Goal: Task Accomplishment & Management: Manage account settings

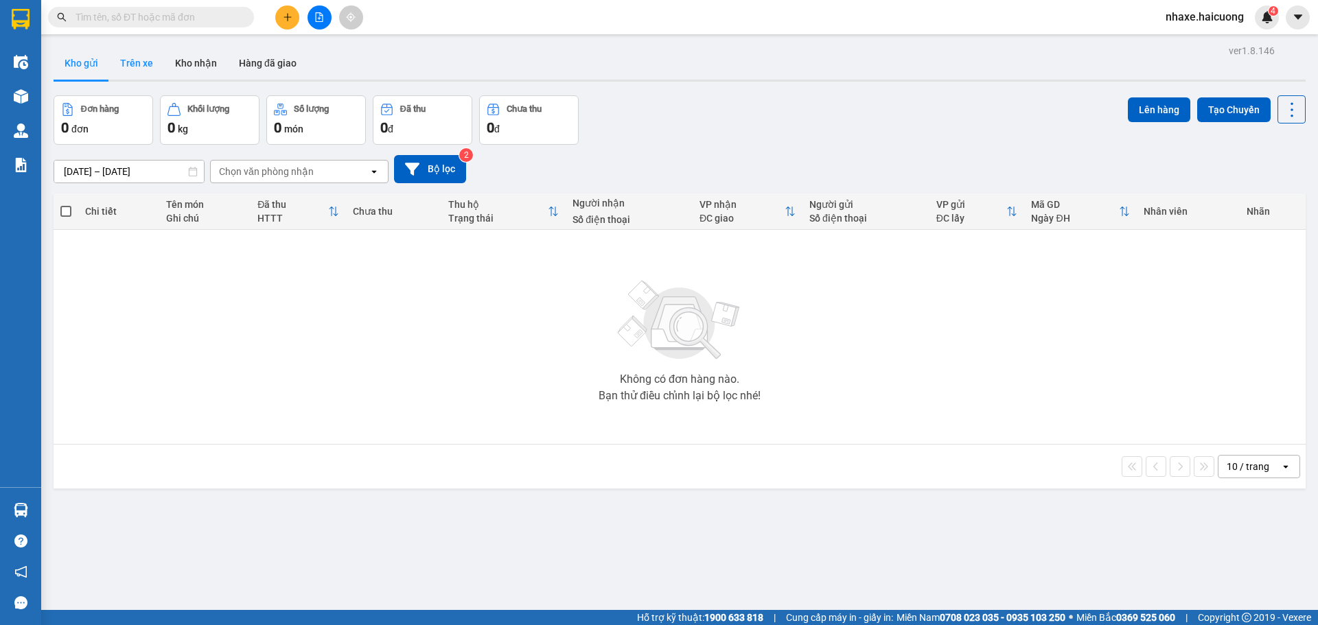
click at [145, 73] on button "Trên xe" at bounding box center [136, 63] width 55 height 33
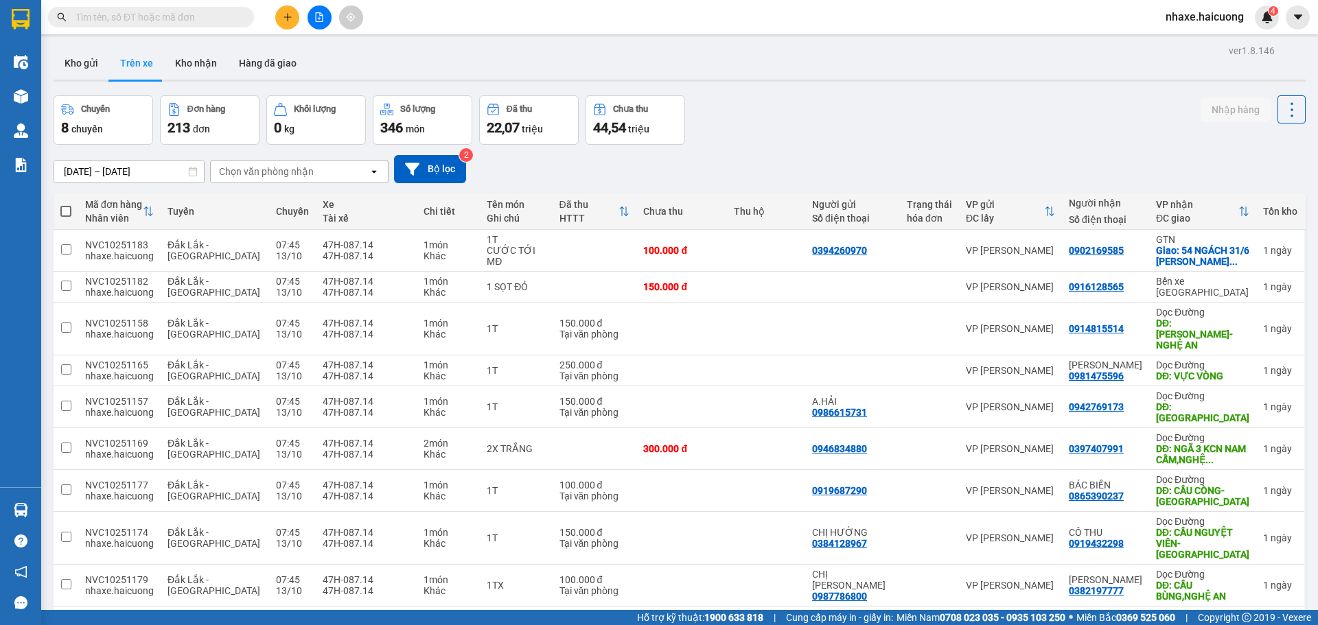
click at [185, 14] on input "text" at bounding box center [156, 17] width 162 height 15
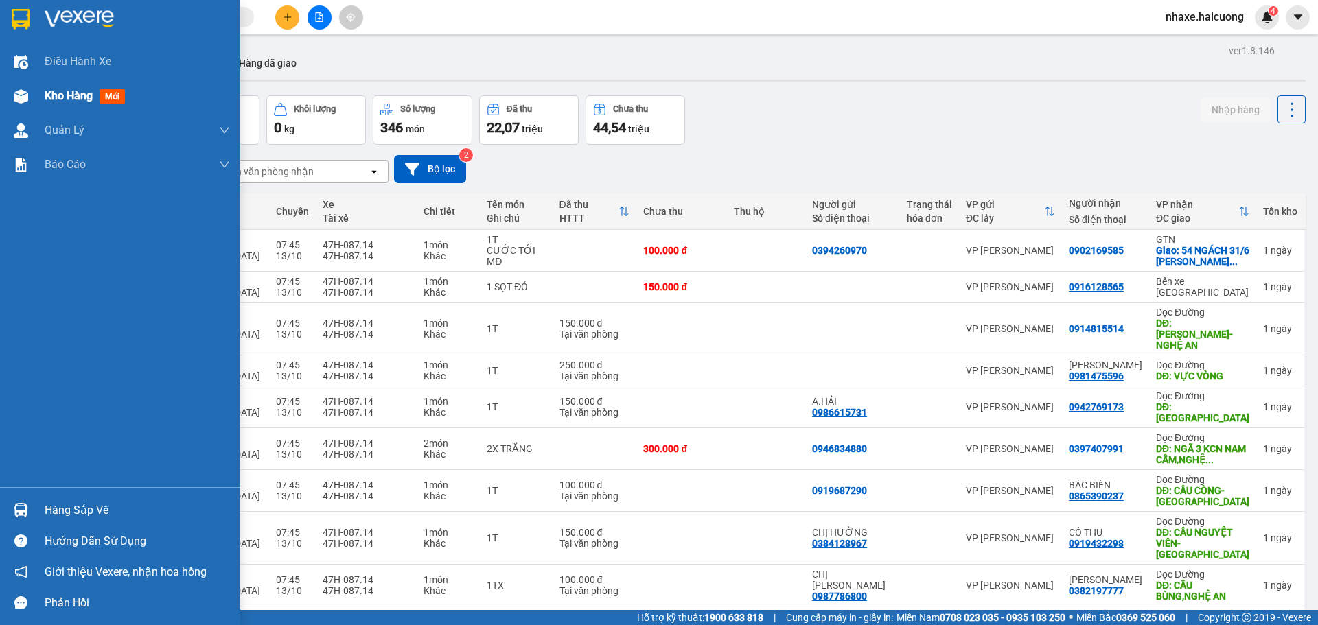
click at [29, 100] on div at bounding box center [21, 96] width 24 height 24
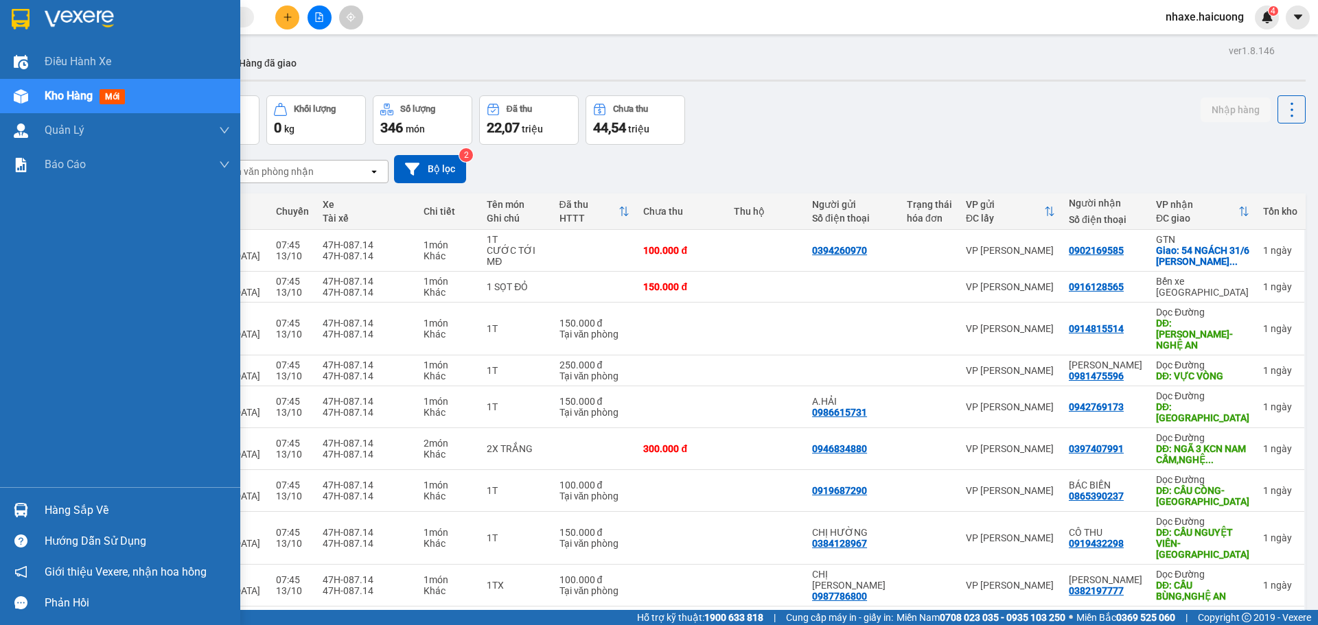
click at [22, 91] on img at bounding box center [21, 96] width 14 height 14
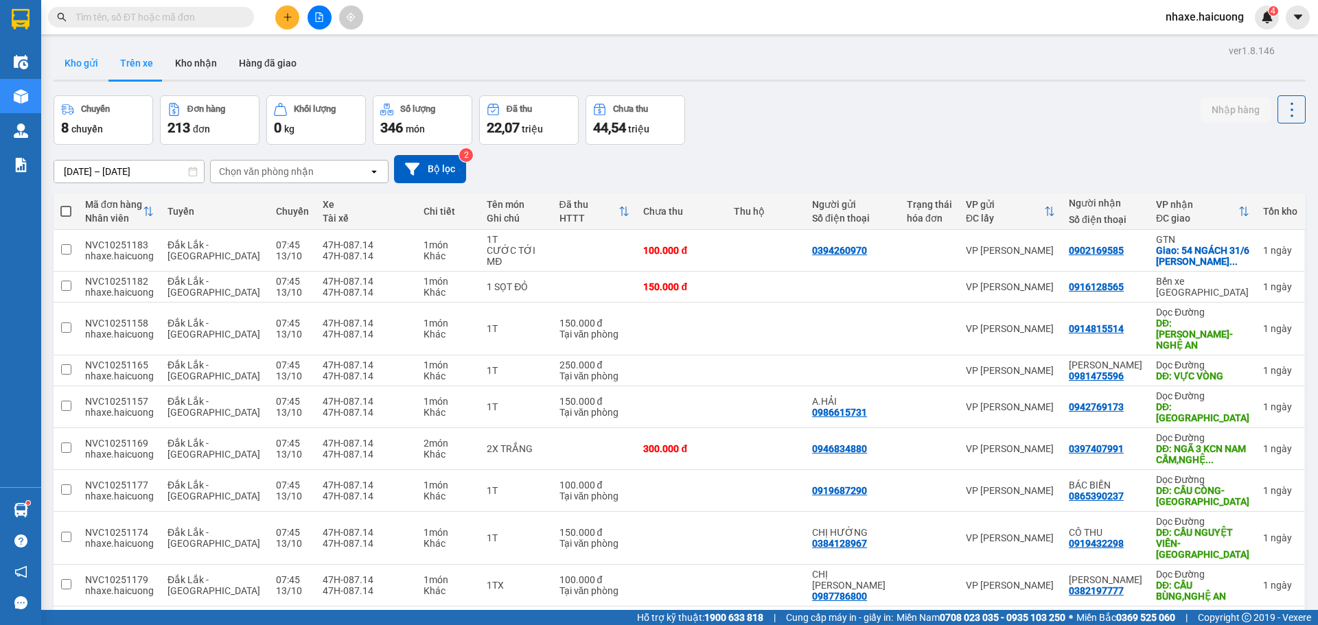
click at [100, 71] on button "Kho gửi" at bounding box center [82, 63] width 56 height 33
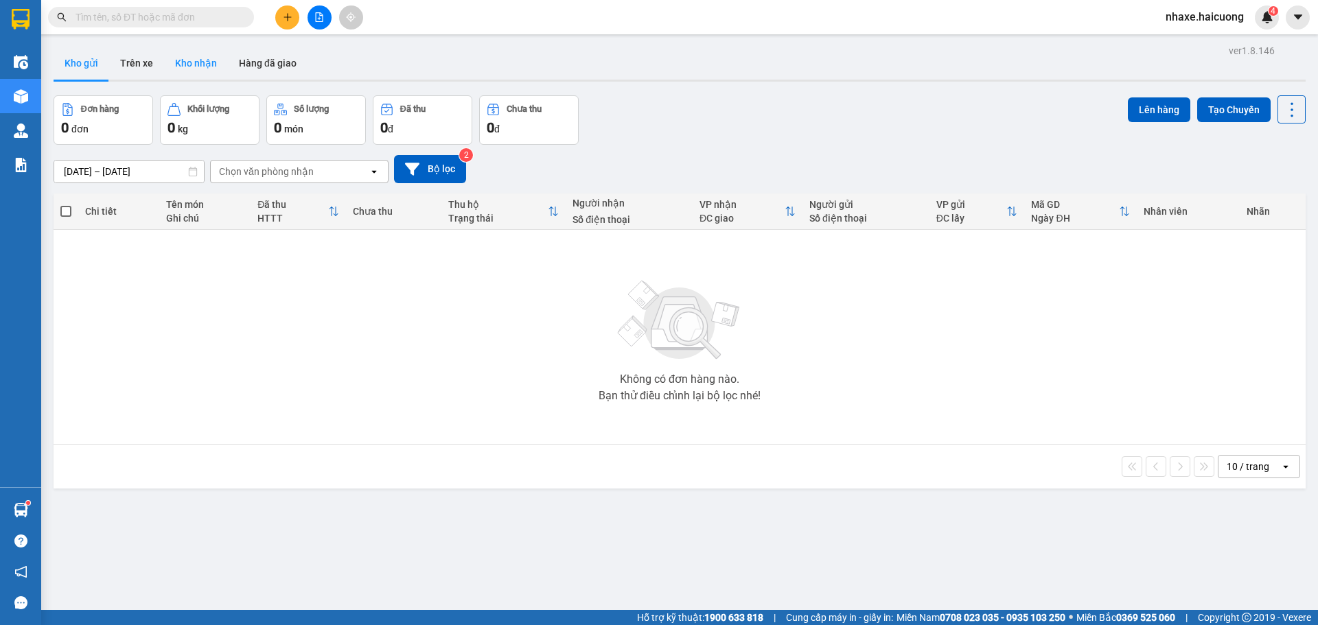
click at [183, 70] on button "Kho nhận" at bounding box center [196, 63] width 64 height 33
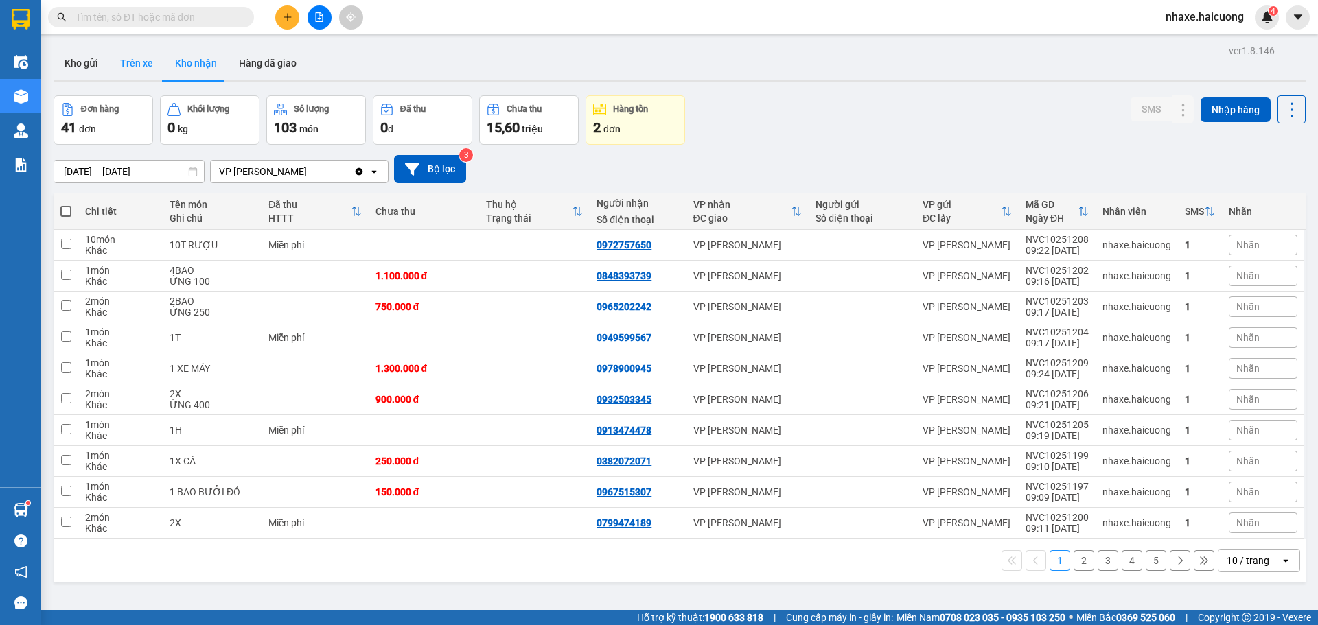
click at [153, 69] on button "Trên xe" at bounding box center [136, 63] width 55 height 33
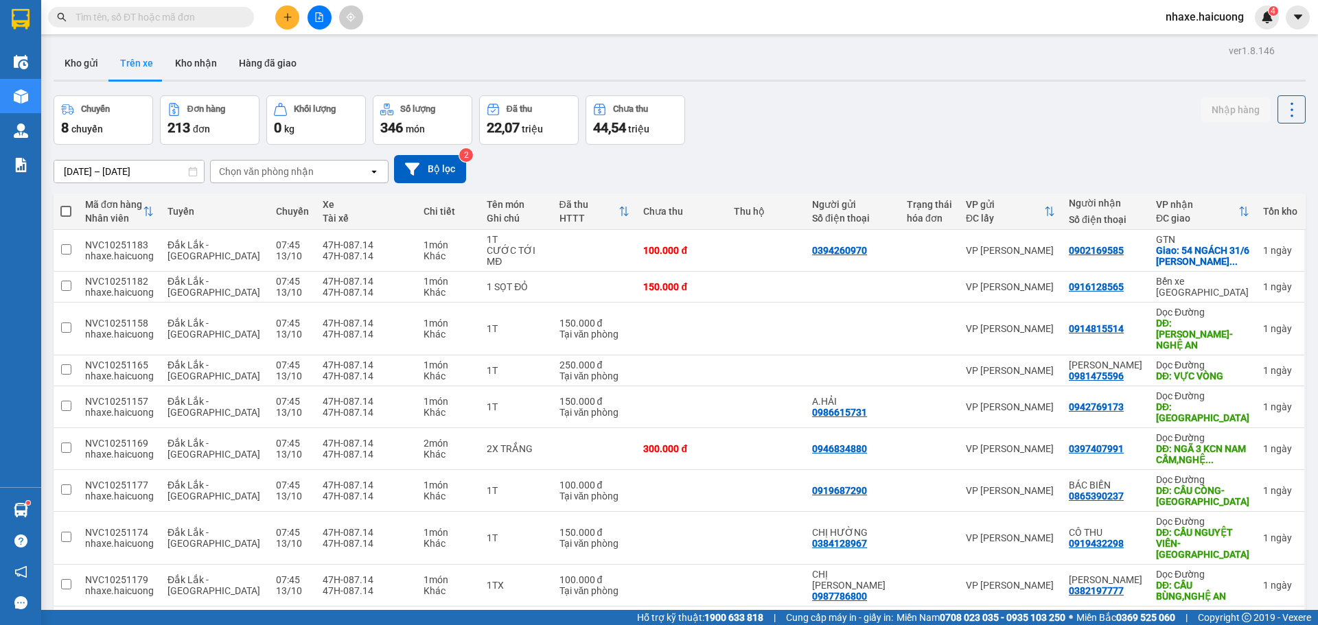
click at [188, 173] on icon at bounding box center [193, 172] width 10 height 10
click at [180, 168] on input "09/10/2025 – 13/10/2025" at bounding box center [129, 172] width 150 height 22
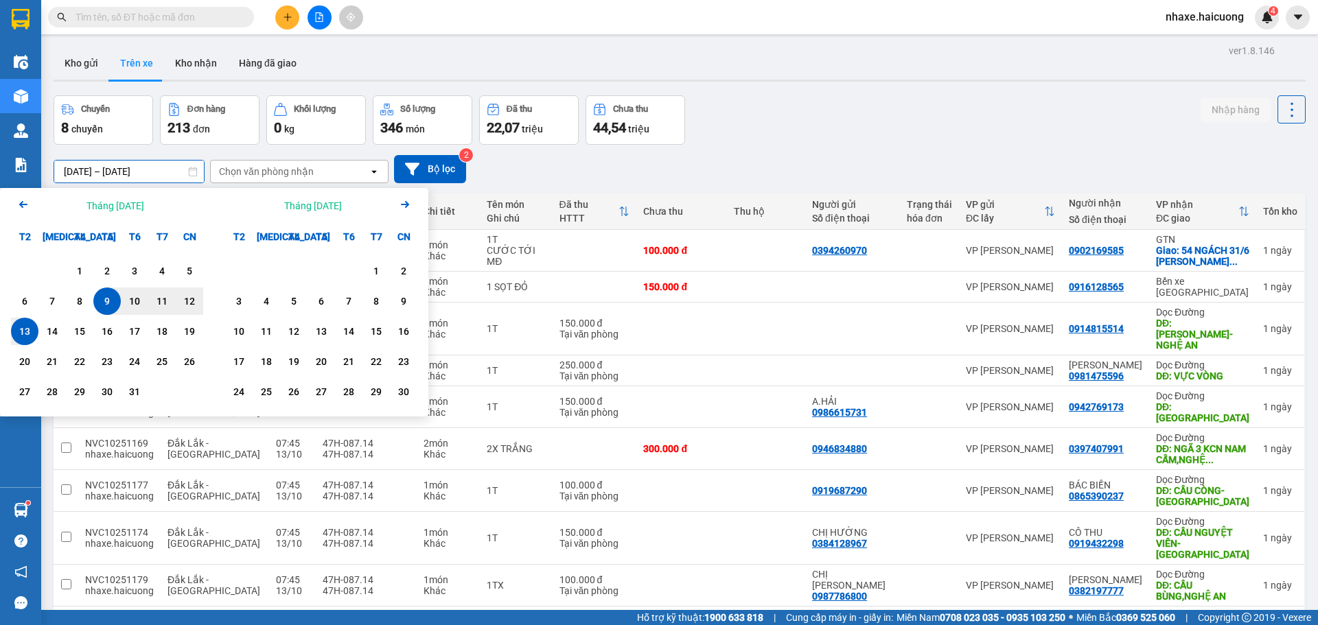
click at [27, 334] on div "13" at bounding box center [24, 331] width 19 height 16
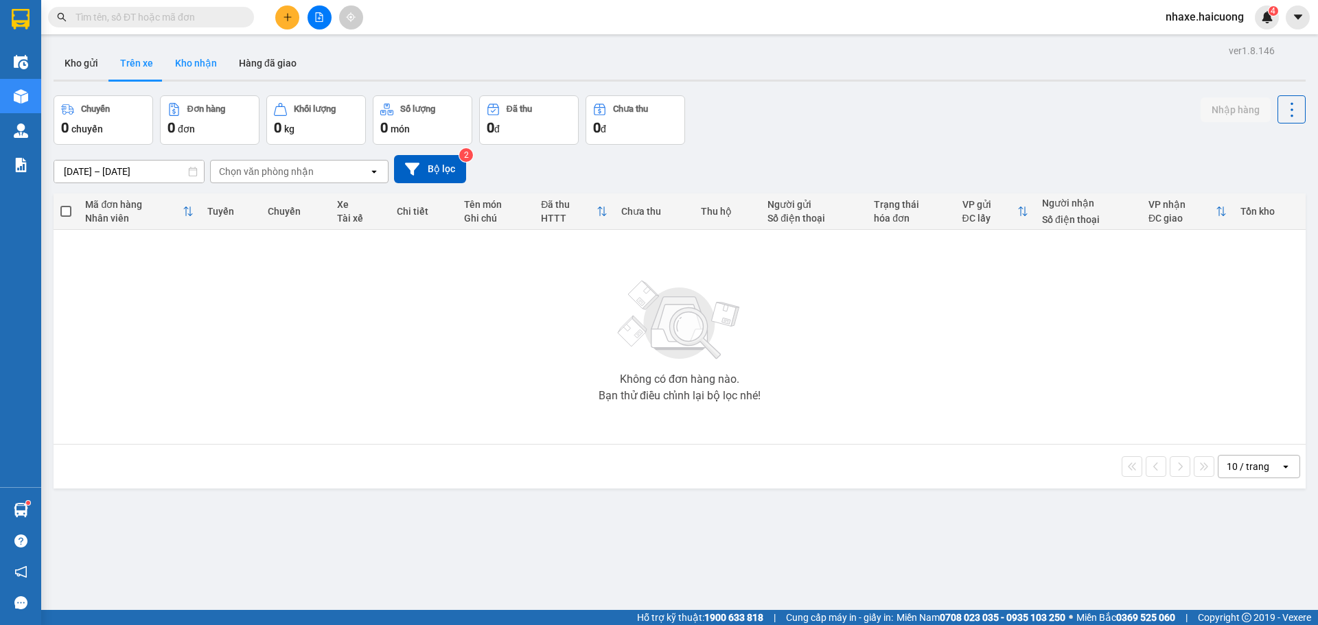
click at [185, 67] on button "Kho nhận" at bounding box center [196, 63] width 64 height 33
type input "[DATE] – [DATE]"
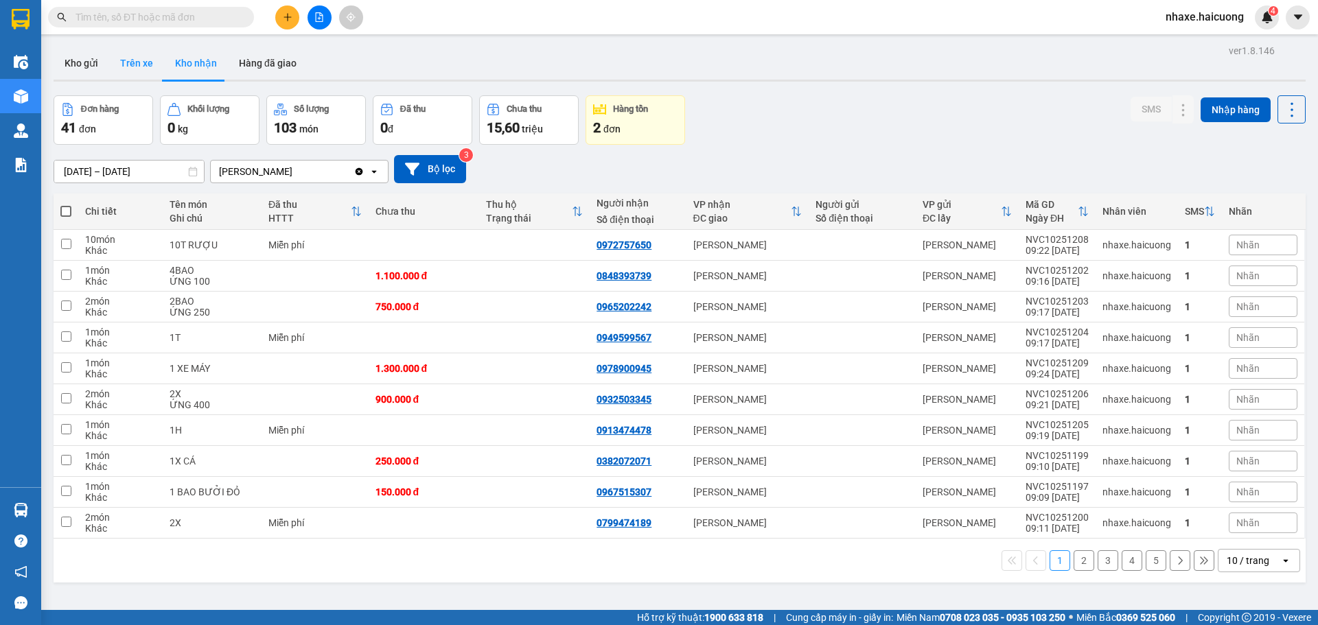
click at [156, 65] on button "Trên xe" at bounding box center [136, 63] width 55 height 33
type input "[DATE] – [DATE]"
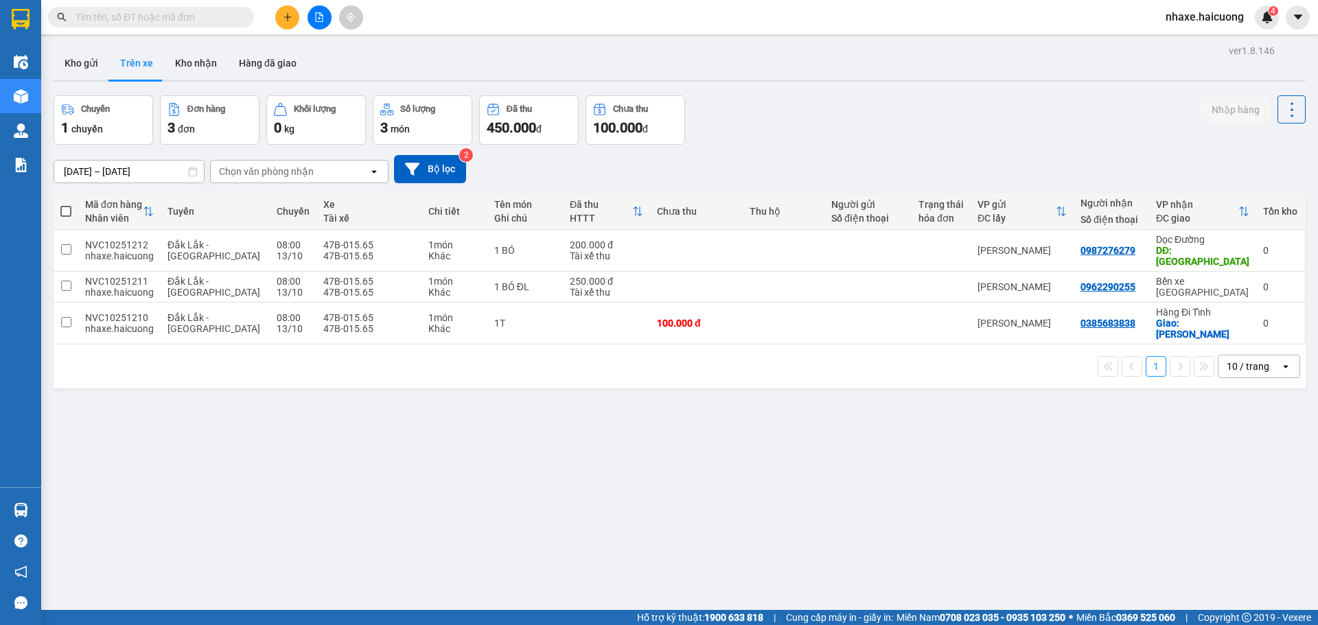
click at [189, 23] on input "text" at bounding box center [156, 17] width 162 height 15
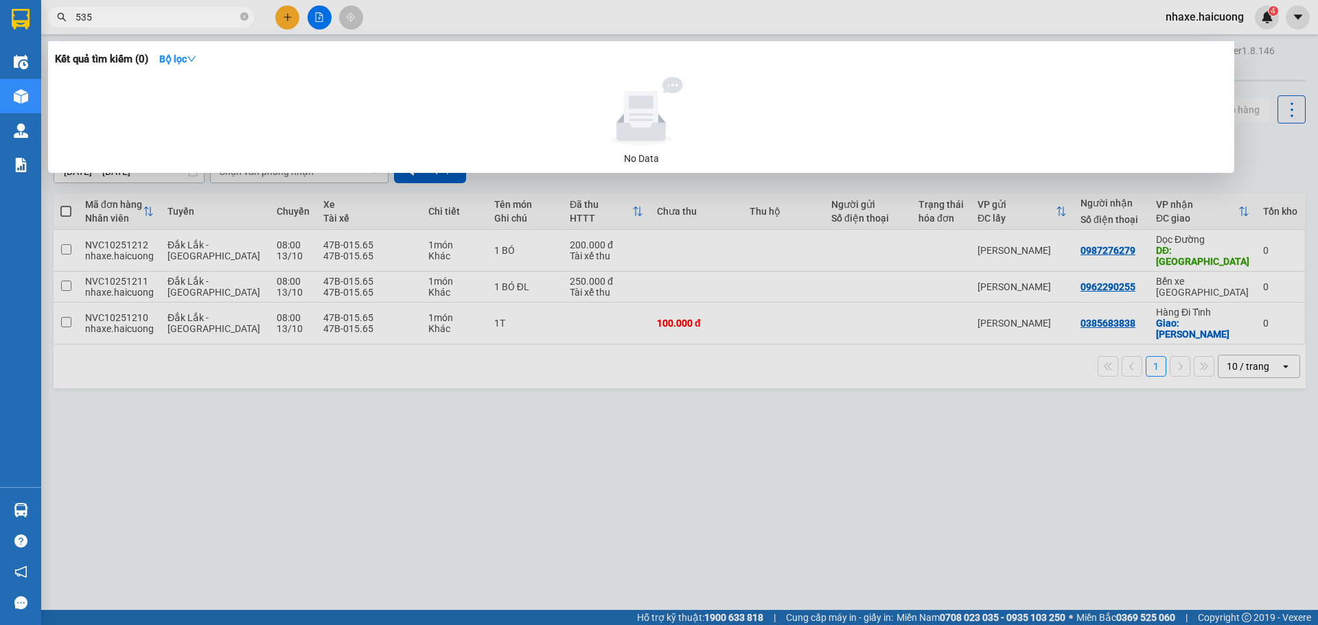
type input "5354"
click at [164, 21] on input "5354" at bounding box center [156, 17] width 162 height 15
click at [291, 420] on div at bounding box center [659, 312] width 1318 height 625
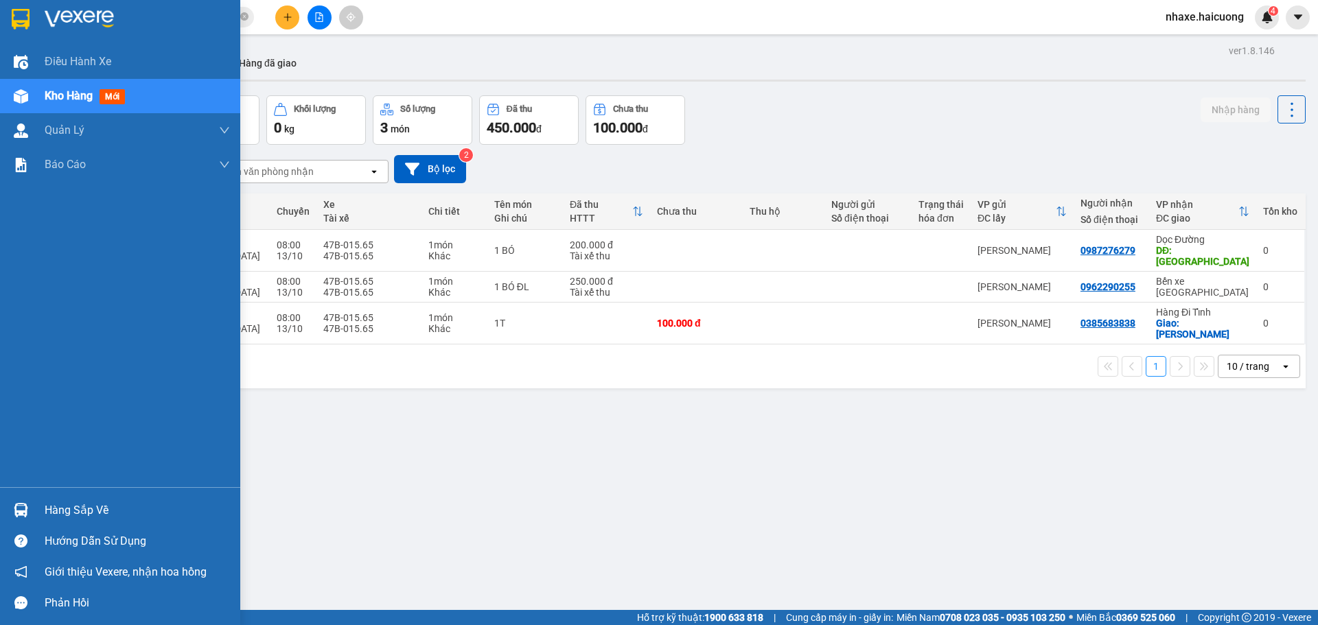
click at [27, 104] on div at bounding box center [21, 96] width 24 height 24
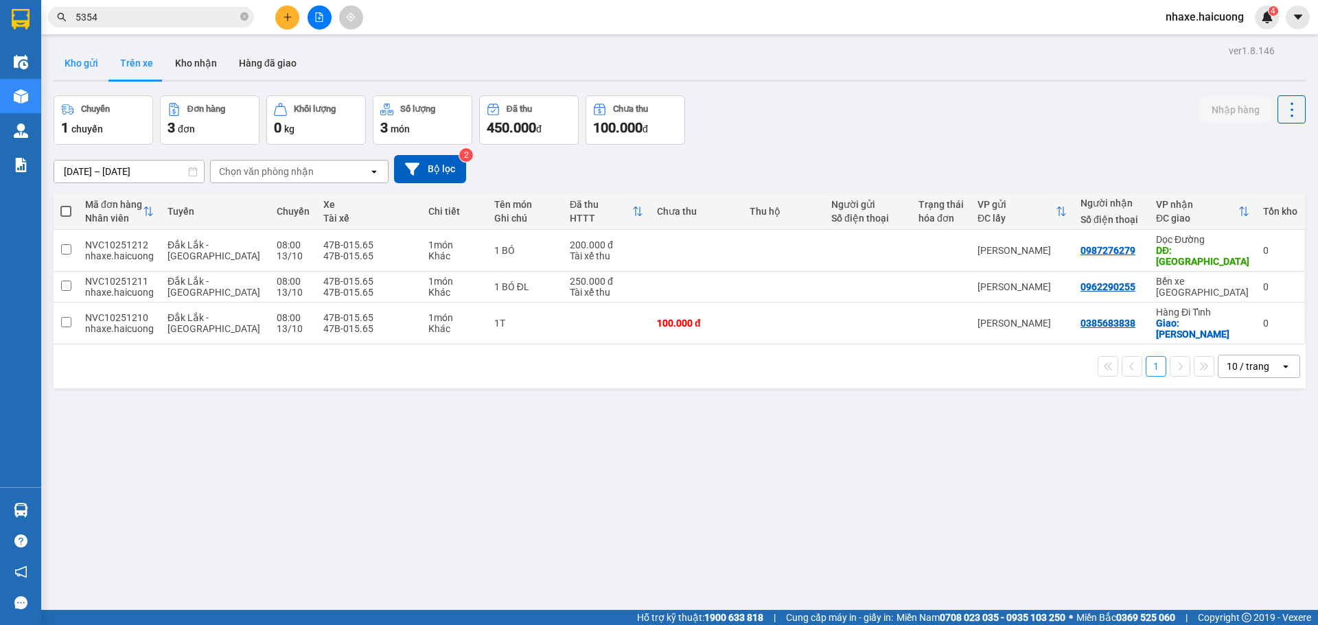
click at [71, 60] on button "Kho gửi" at bounding box center [82, 63] width 56 height 33
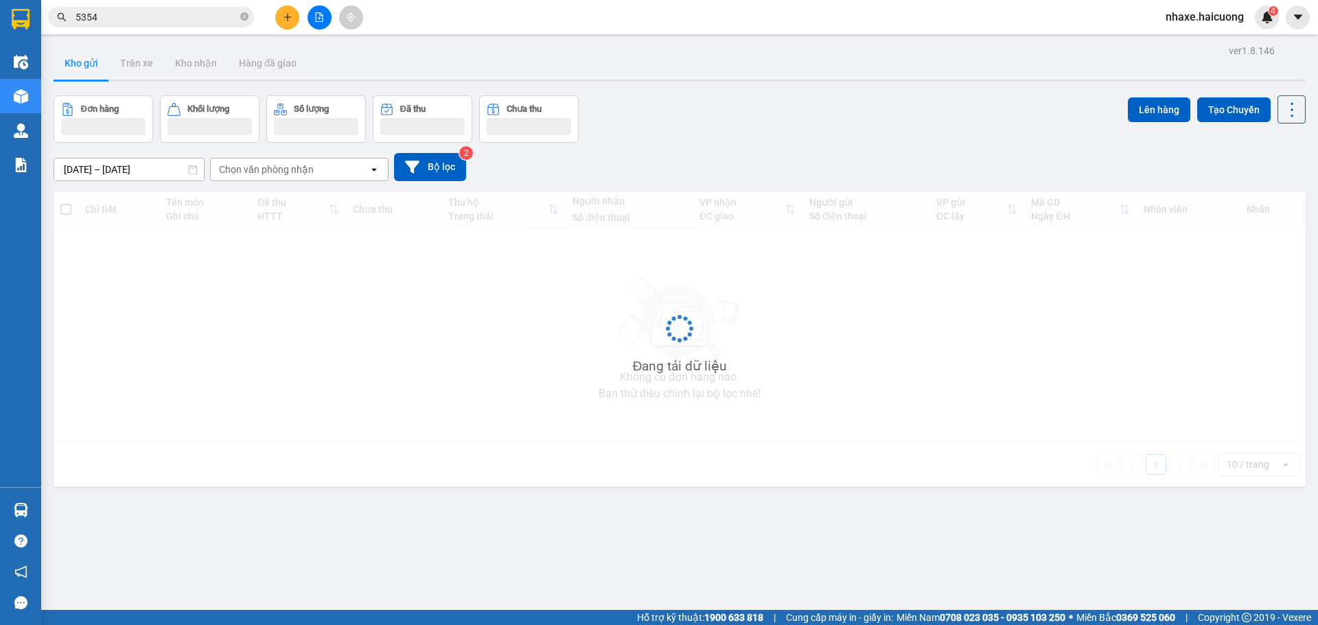
click at [135, 13] on input "5354" at bounding box center [156, 17] width 162 height 15
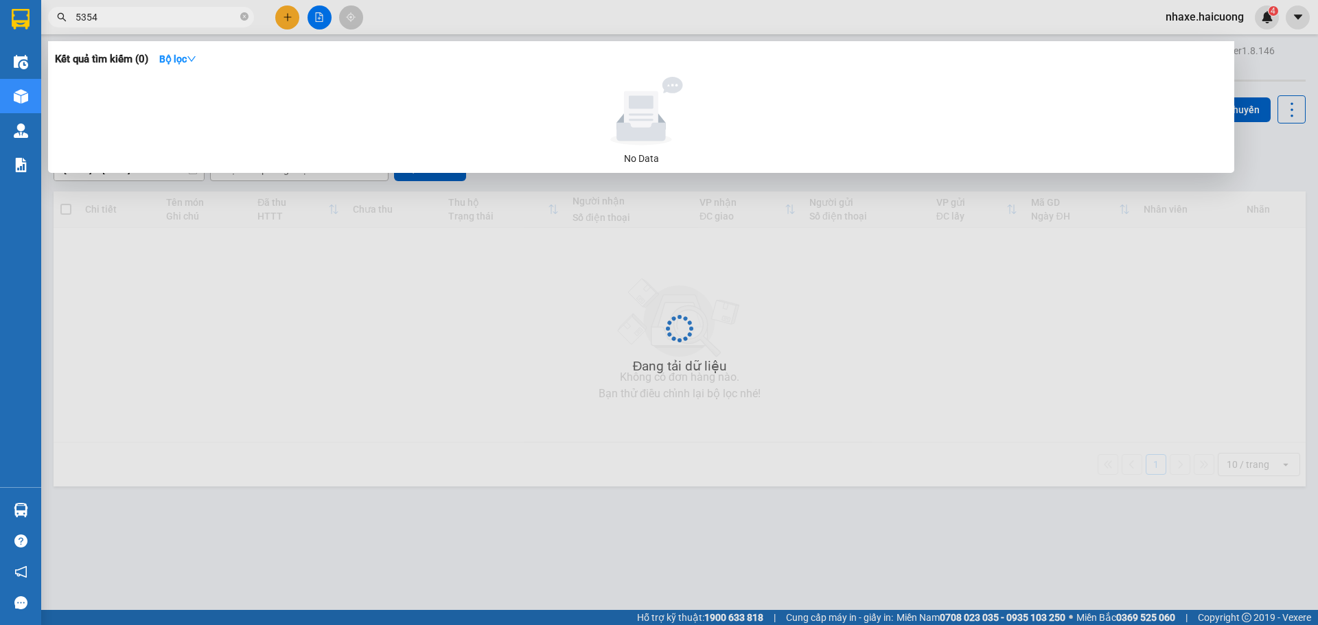
click at [135, 13] on input "5354" at bounding box center [156, 17] width 162 height 15
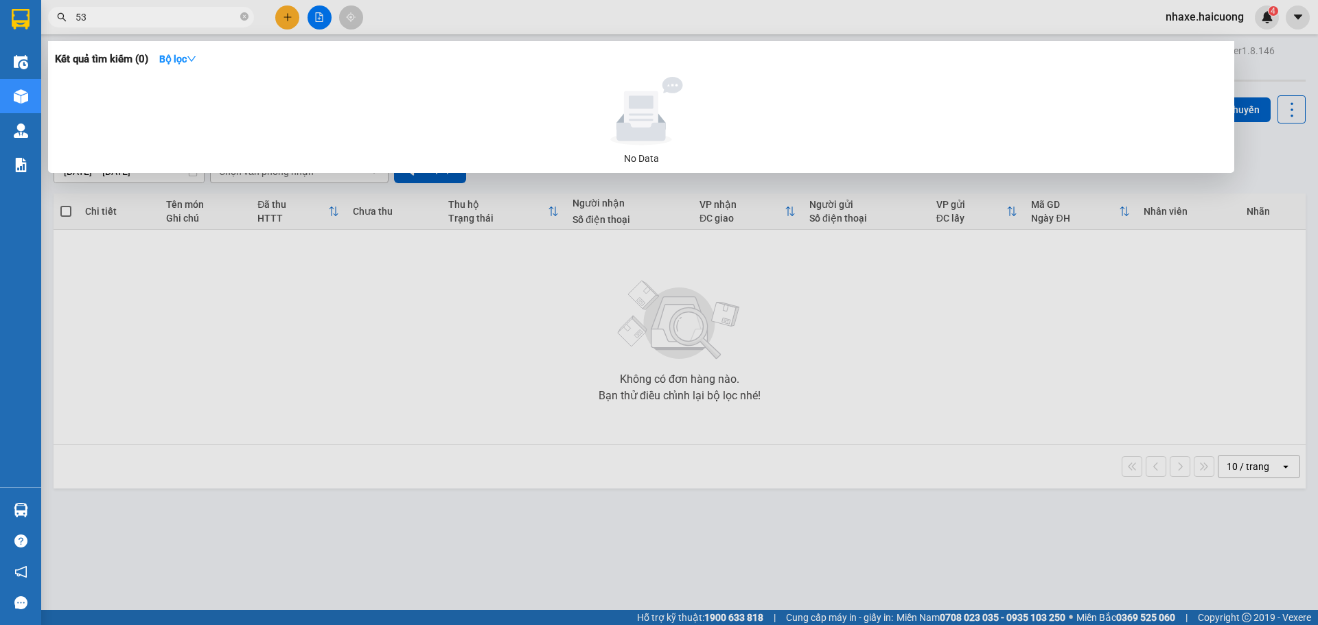
type input "5"
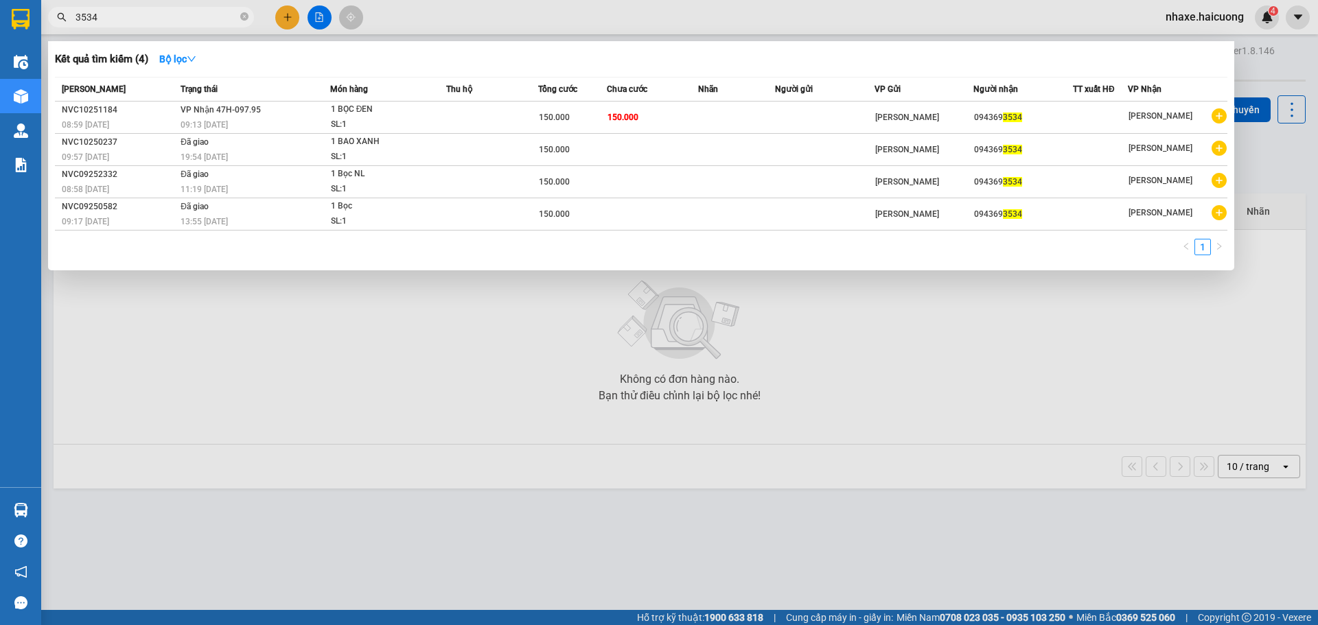
click at [137, 12] on input "3534" at bounding box center [156, 17] width 162 height 15
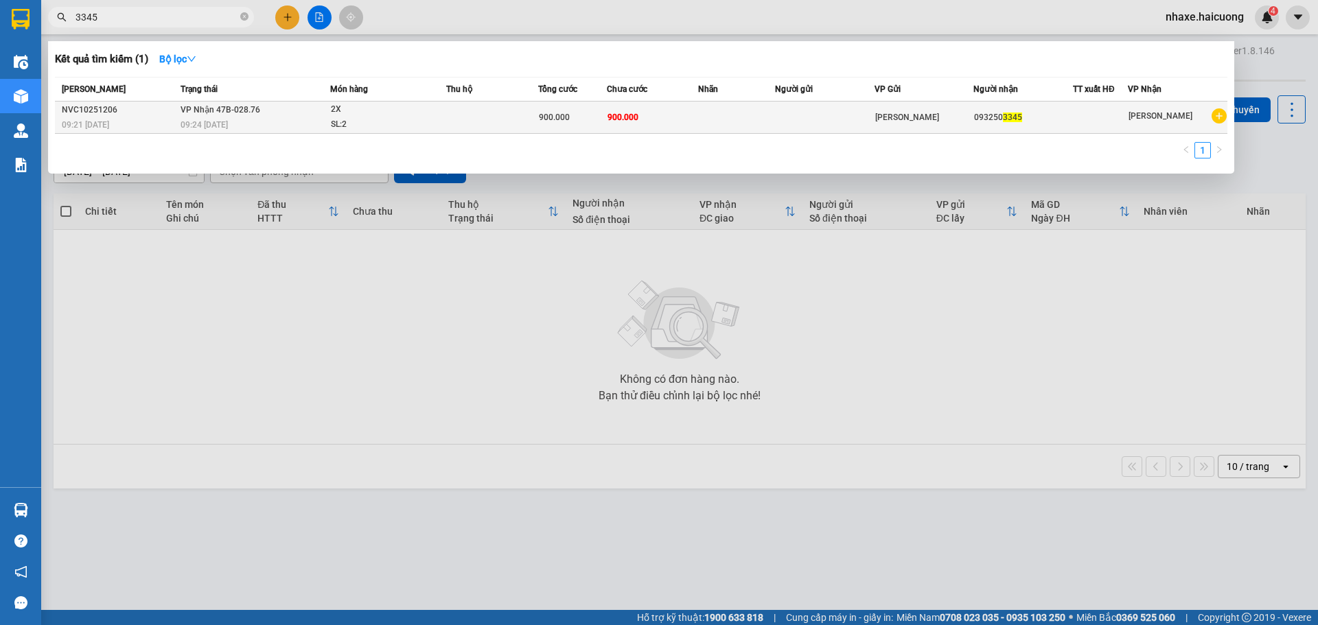
type input "3345"
click at [384, 123] on div "SL: 2" at bounding box center [382, 124] width 103 height 15
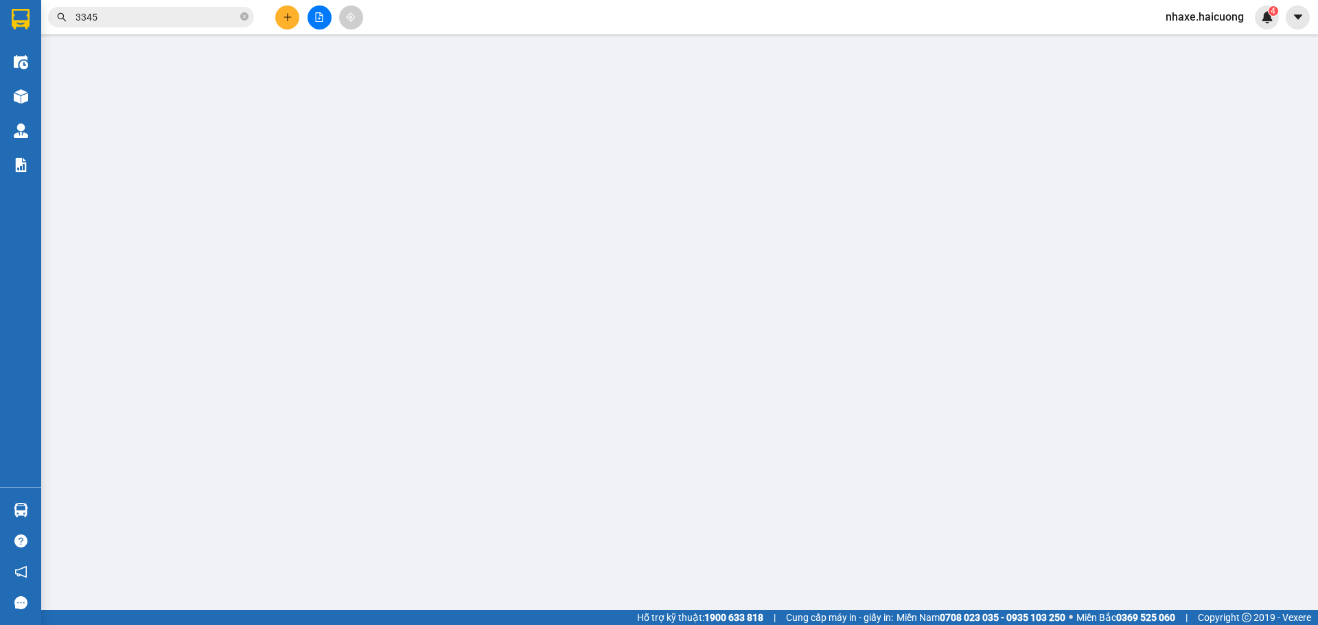
type input "0932503345"
type input "900.000"
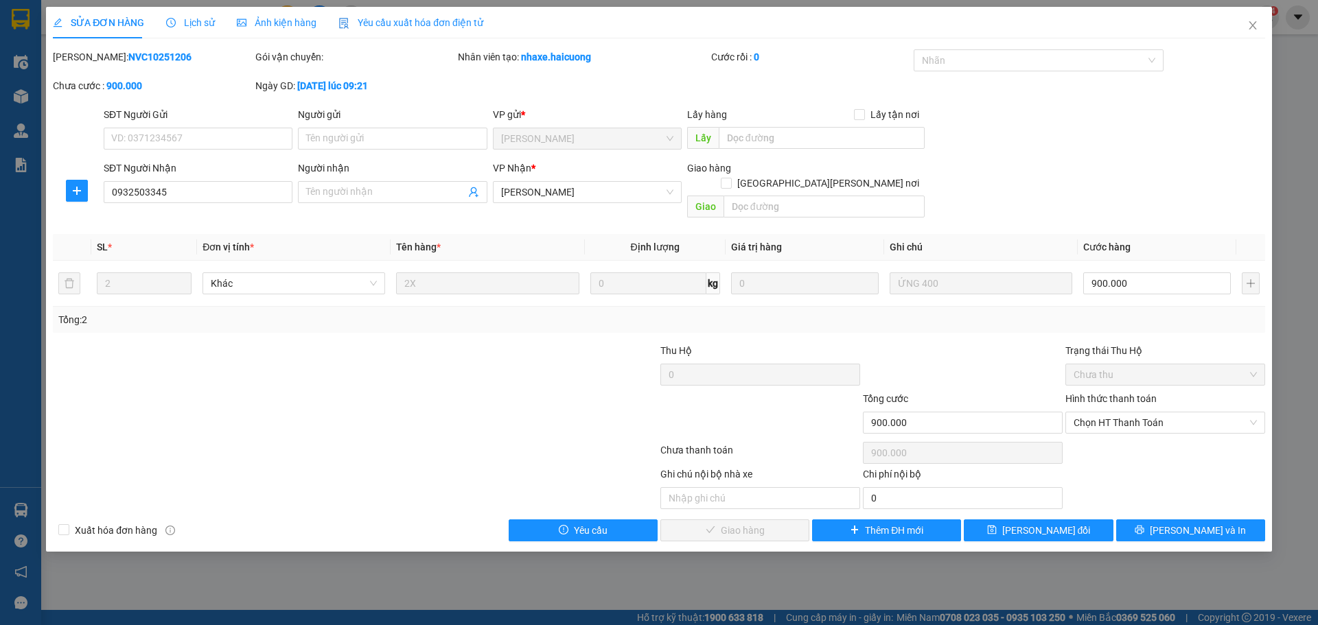
click at [1169, 420] on div "Hình thức thanh toán Chọn HT Thanh Toán" at bounding box center [1165, 415] width 200 height 48
click at [1169, 413] on span "Chọn HT Thanh Toán" at bounding box center [1164, 422] width 183 height 21
click at [1137, 497] on div "Chuyển khoản" at bounding box center [1164, 500] width 183 height 15
type input "0"
click at [786, 520] on button "Lưu và Giao hàng" at bounding box center [734, 531] width 149 height 22
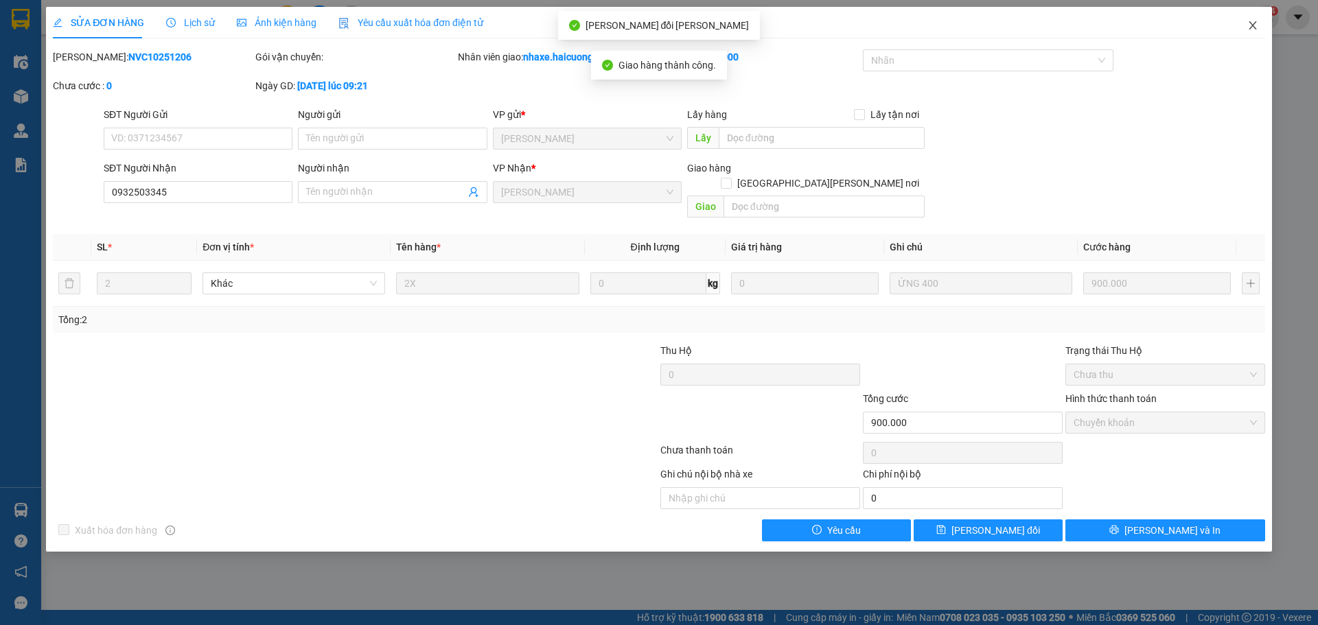
click at [1247, 27] on icon "close" at bounding box center [1252, 25] width 11 height 11
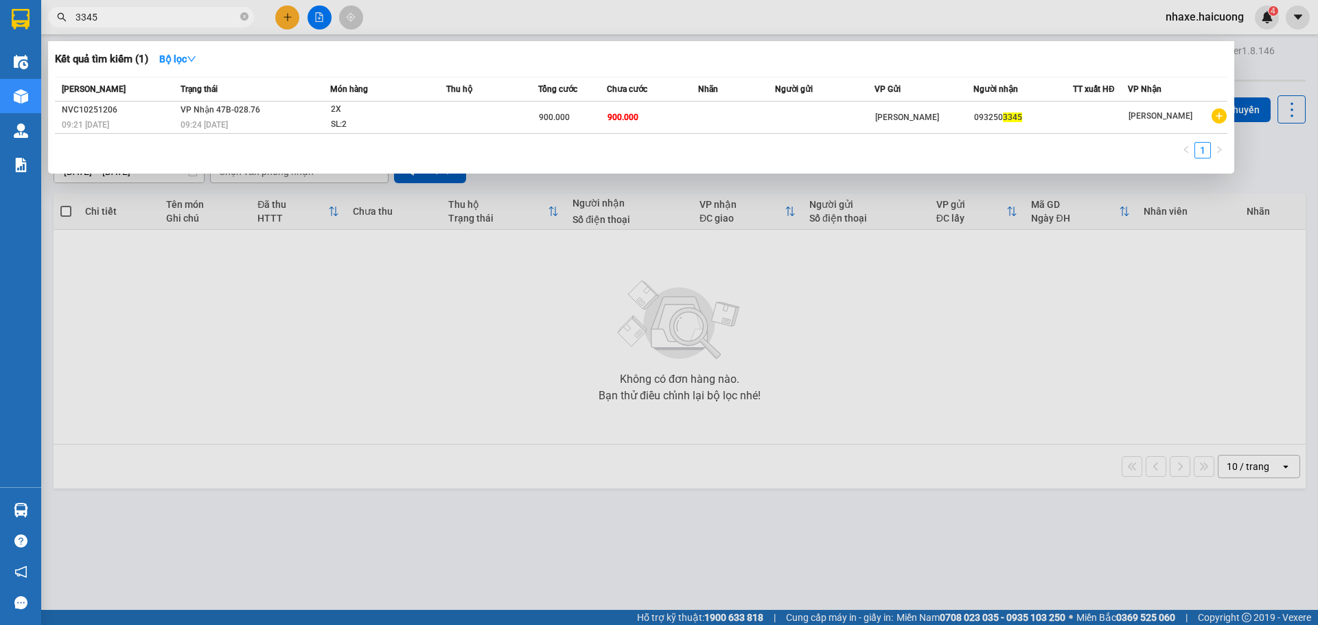
click at [154, 16] on input "3345" at bounding box center [156, 17] width 162 height 15
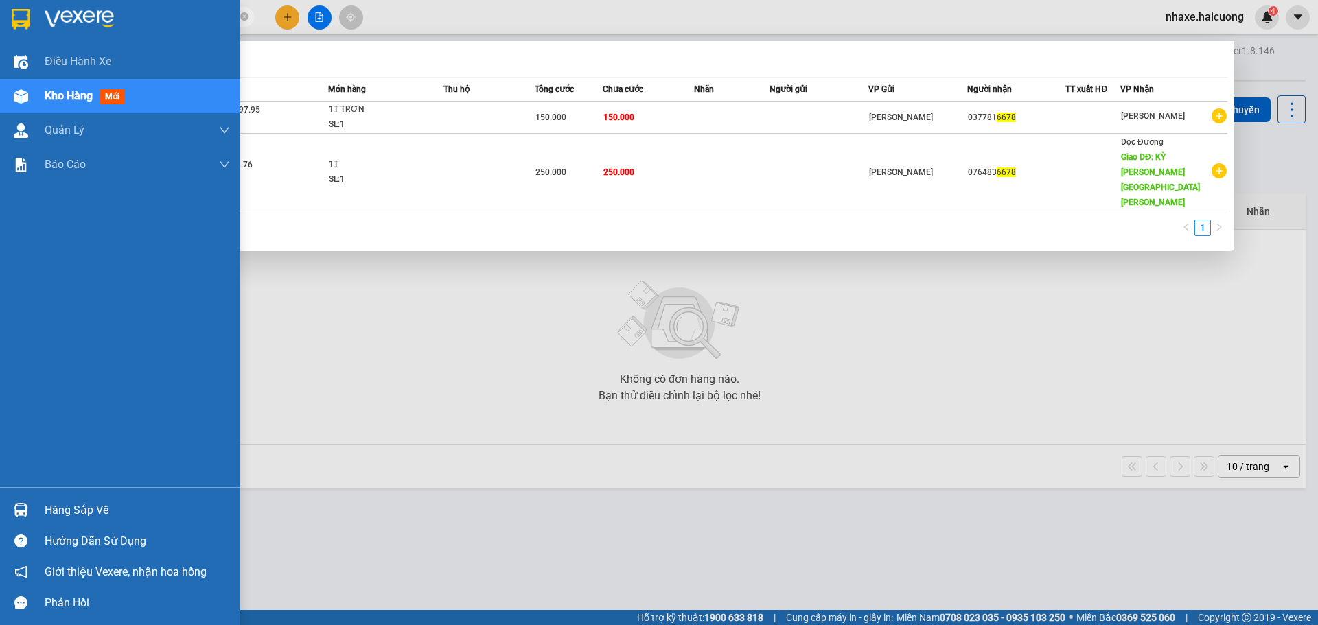
type input "6678"
click at [43, 108] on div "Kho hàng mới" at bounding box center [120, 96] width 240 height 34
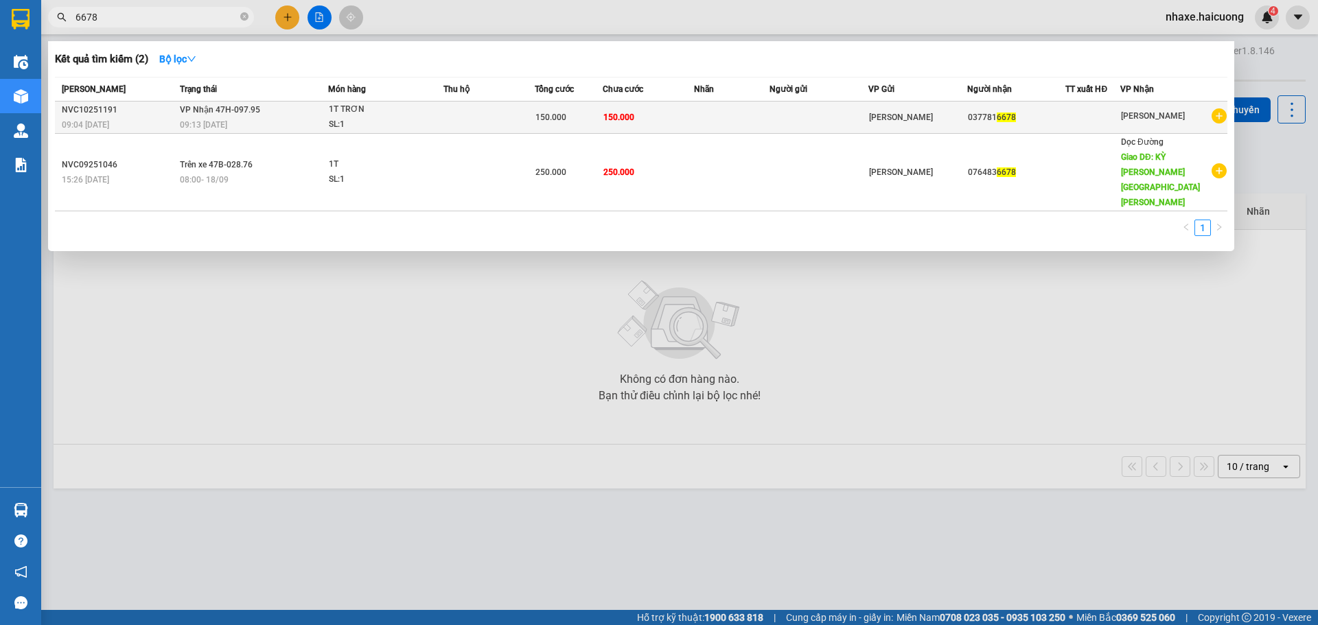
click at [453, 128] on td at bounding box center [488, 118] width 91 height 32
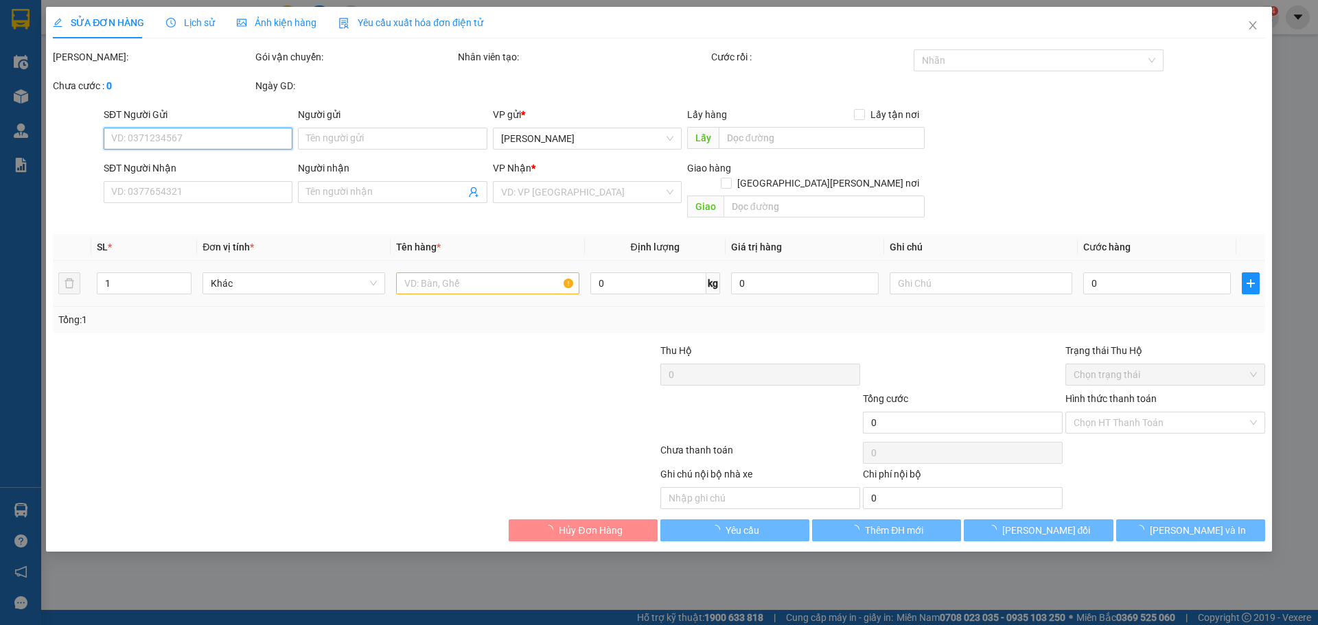
type input "0377816678"
type input "150.000"
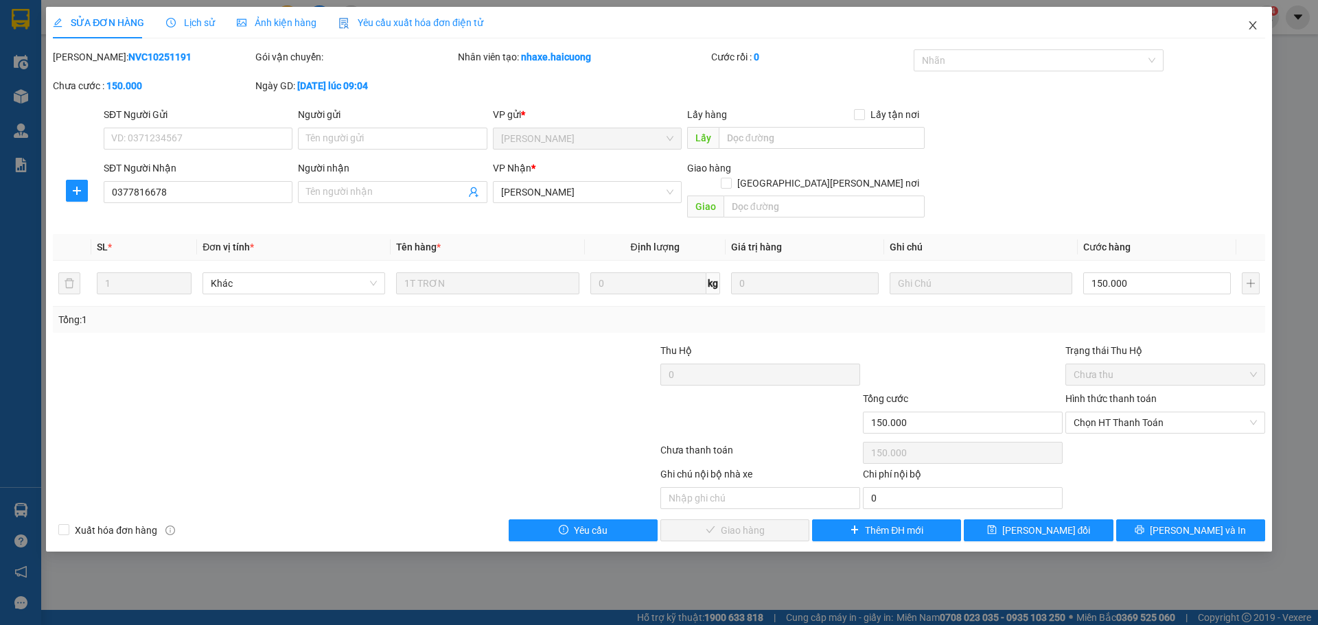
click at [1248, 28] on icon "close" at bounding box center [1252, 25] width 11 height 11
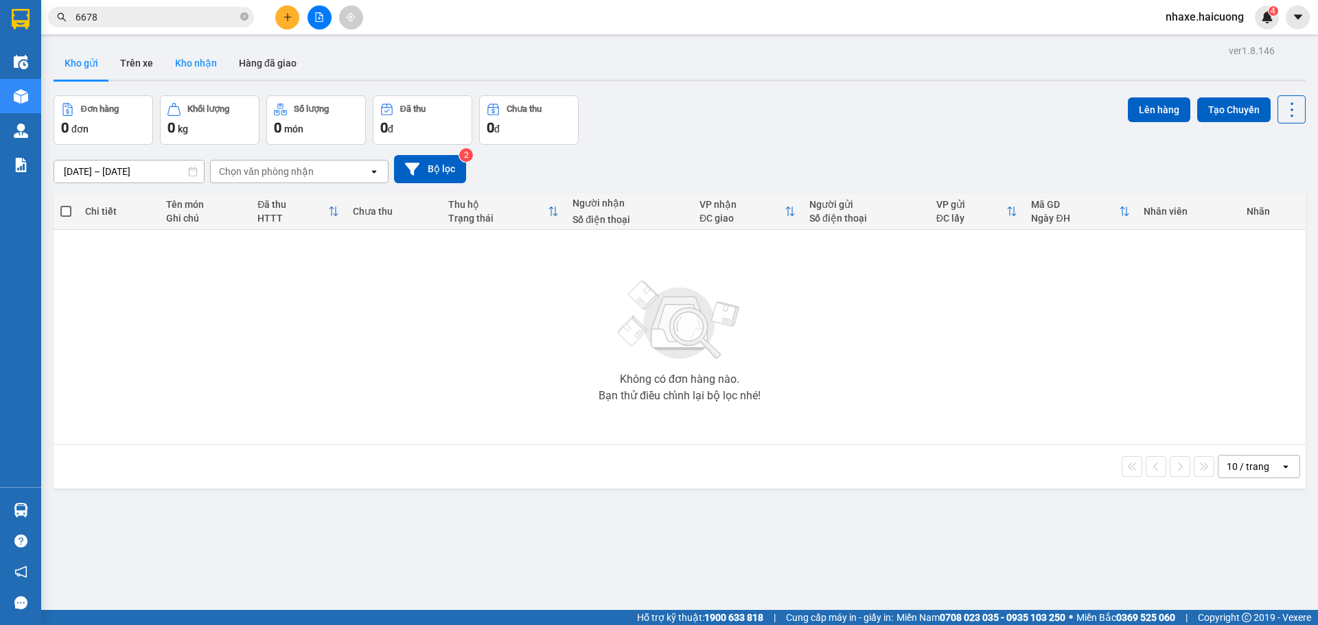
click at [176, 62] on button "Kho nhận" at bounding box center [196, 63] width 64 height 33
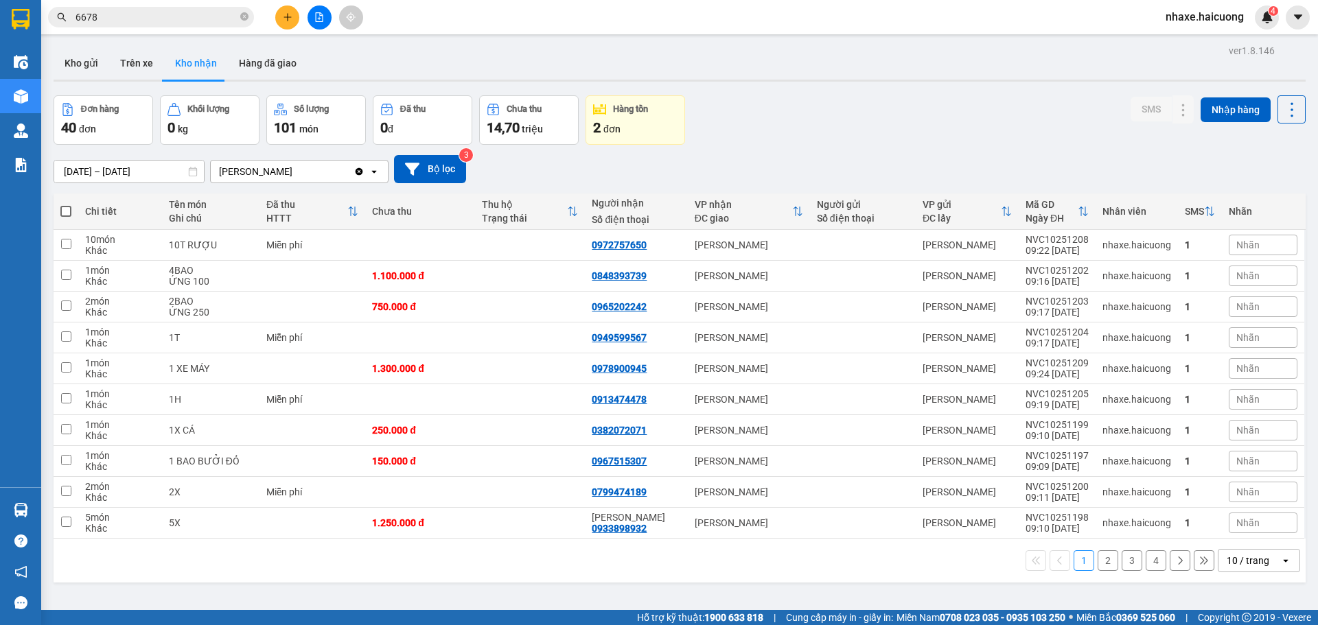
click at [1101, 563] on button "2" at bounding box center [1107, 560] width 21 height 21
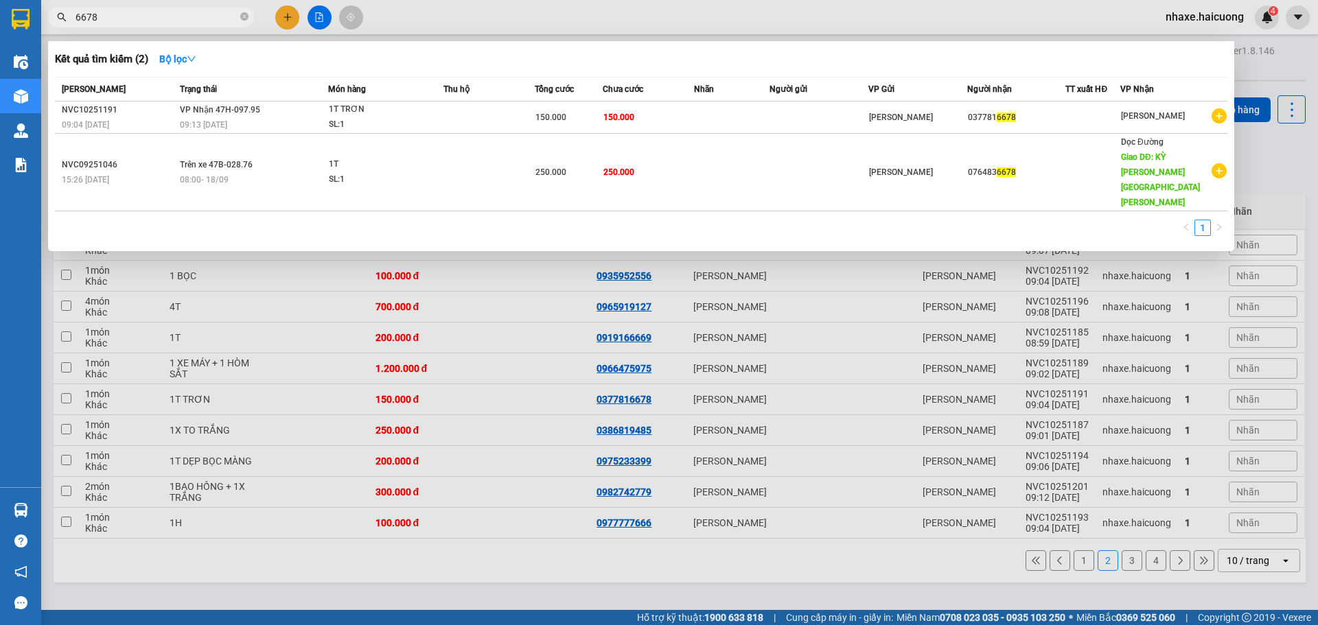
click at [149, 17] on input "6678" at bounding box center [156, 17] width 162 height 15
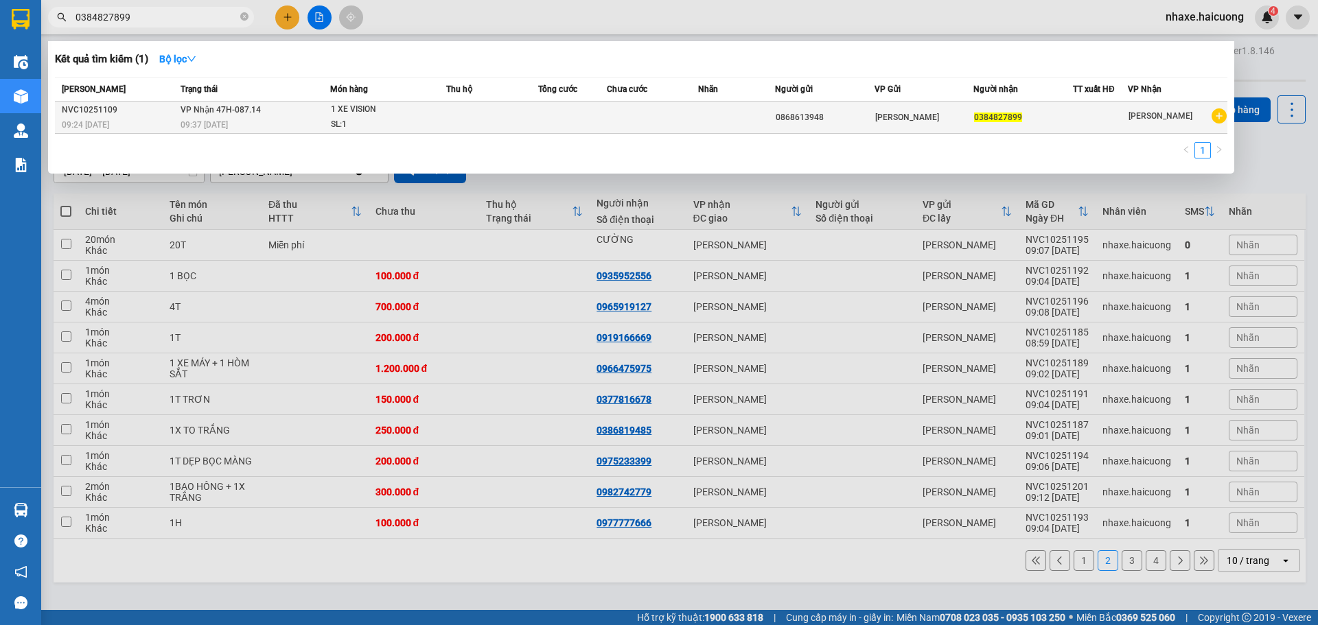
type input "0384827899"
click at [300, 117] on td "VP Nhận 47H-087.14 09:37 - 12/10" at bounding box center [253, 118] width 153 height 32
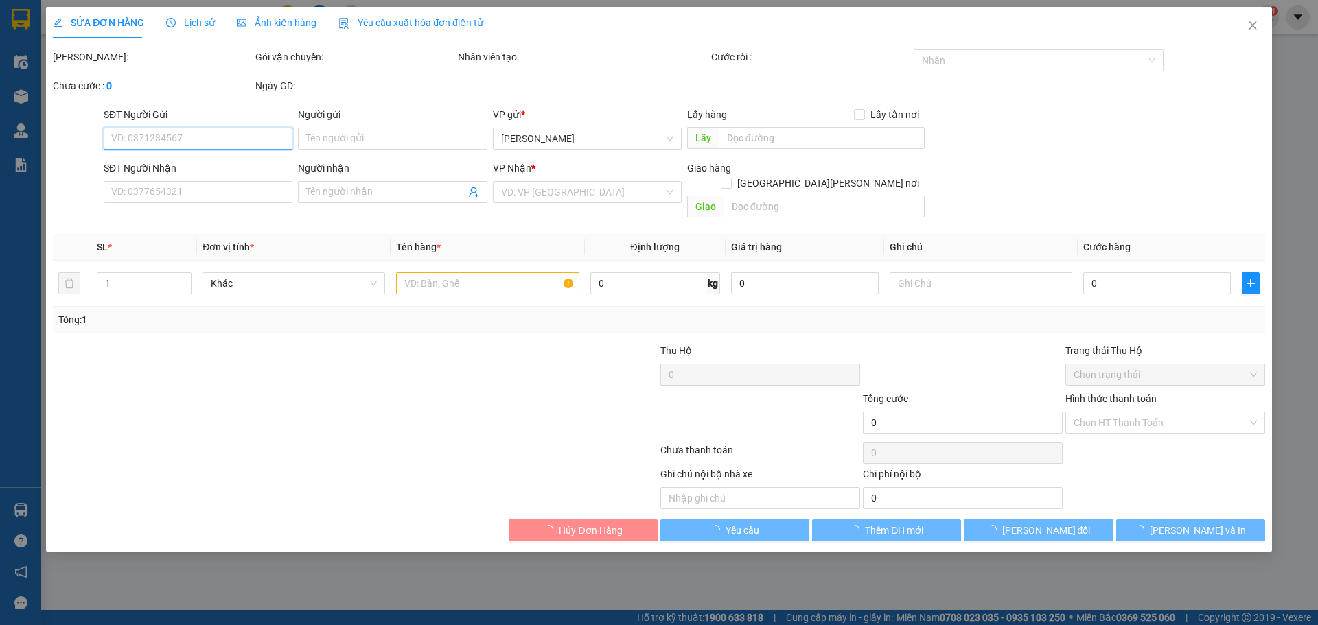
type input "0868613948"
type input "0384827899"
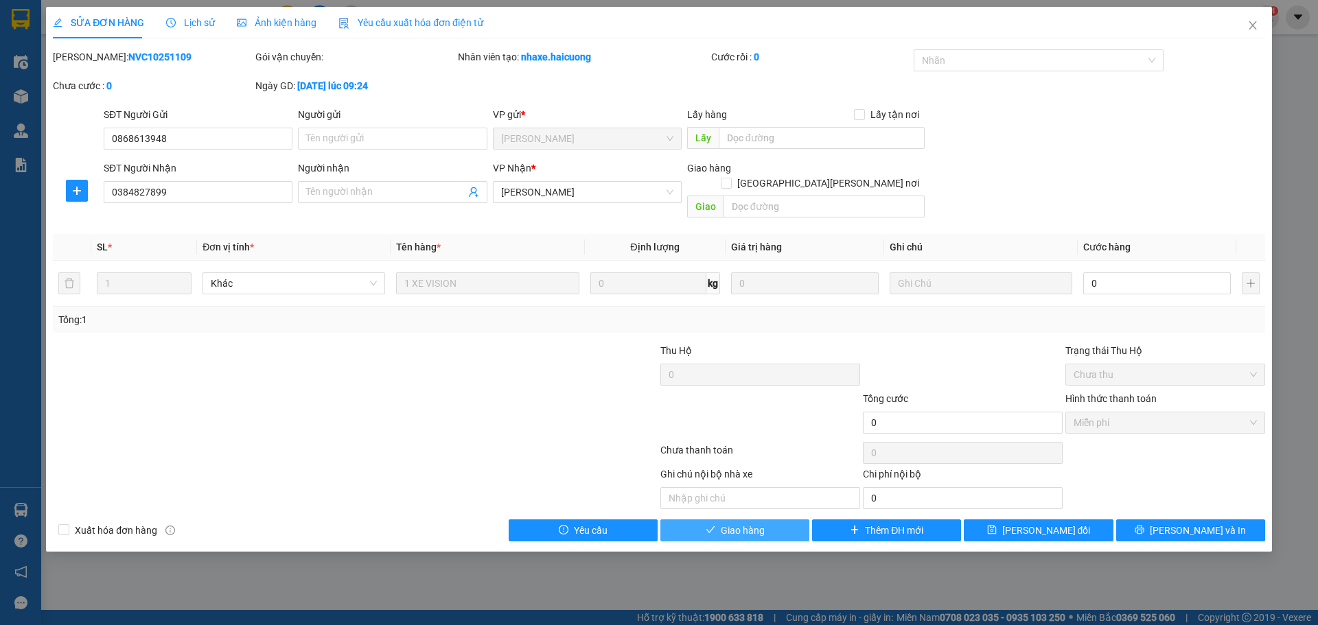
click at [751, 523] on button "Giao hàng" at bounding box center [734, 531] width 149 height 22
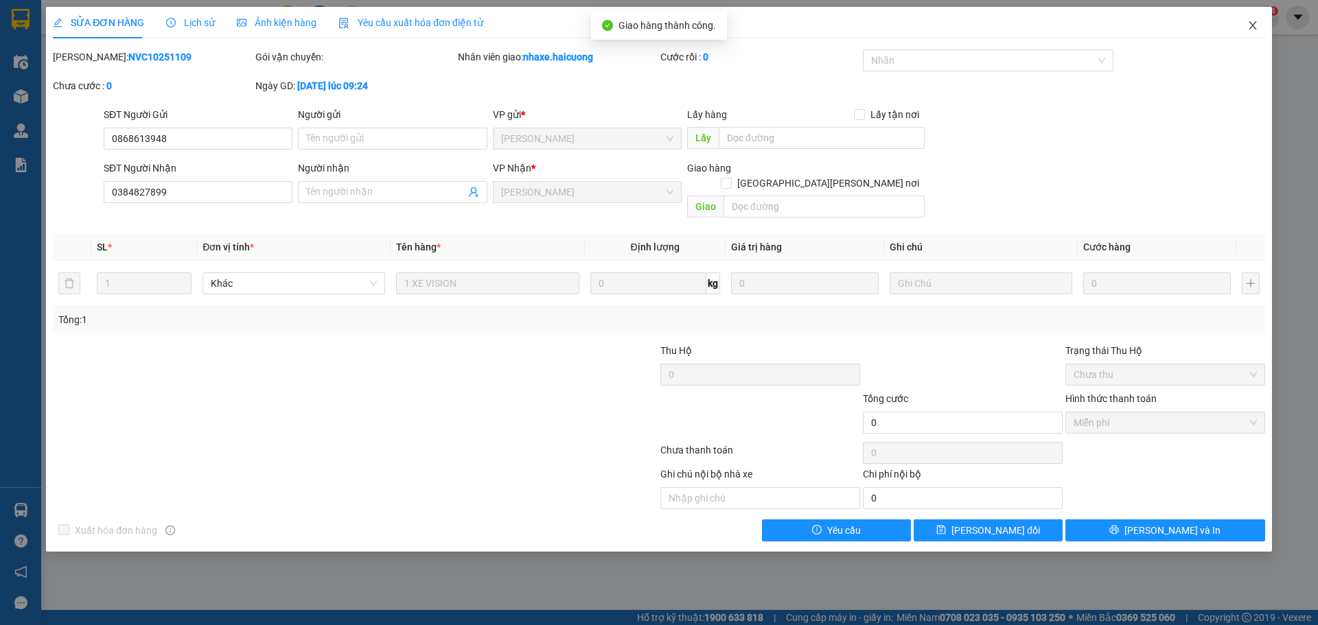
click at [1253, 27] on icon "close" at bounding box center [1252, 25] width 8 height 8
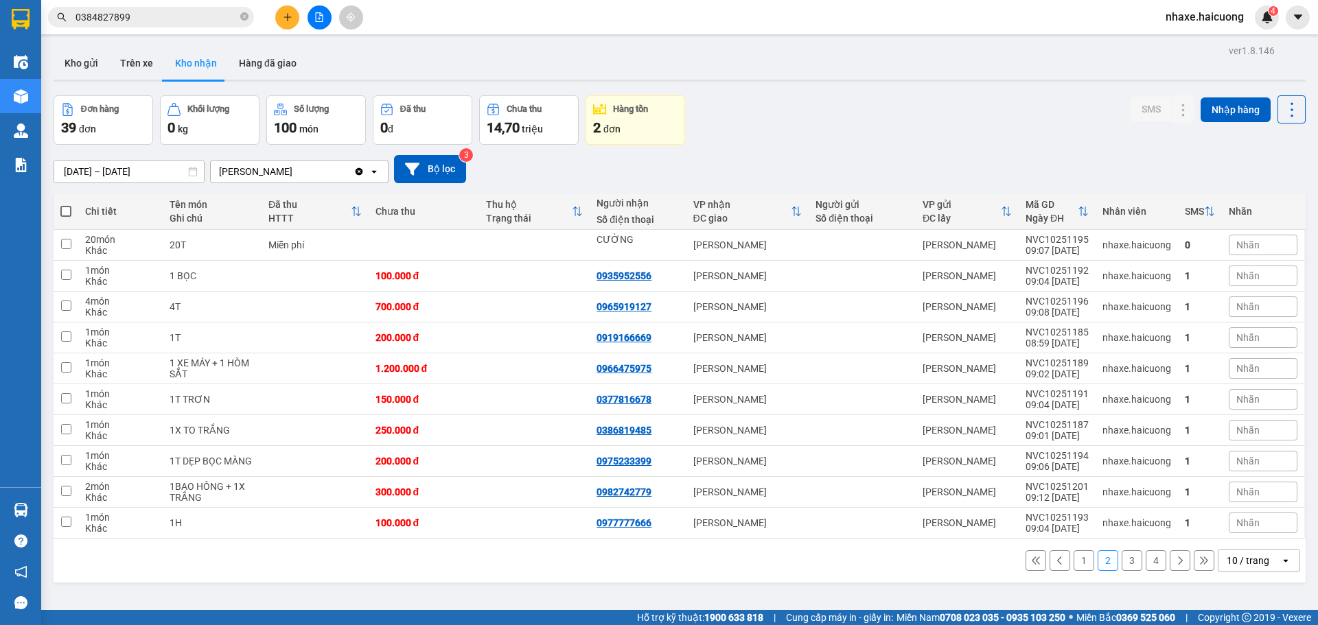
click at [174, 13] on input "0384827899" at bounding box center [156, 17] width 162 height 15
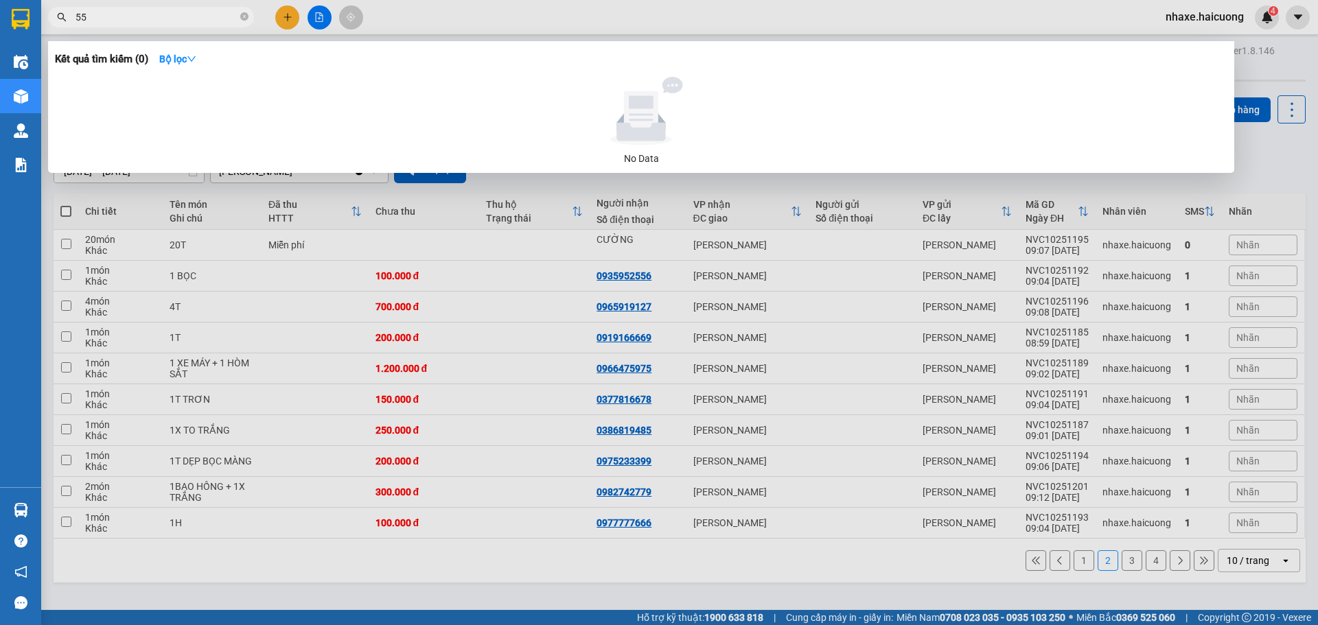
type input "5"
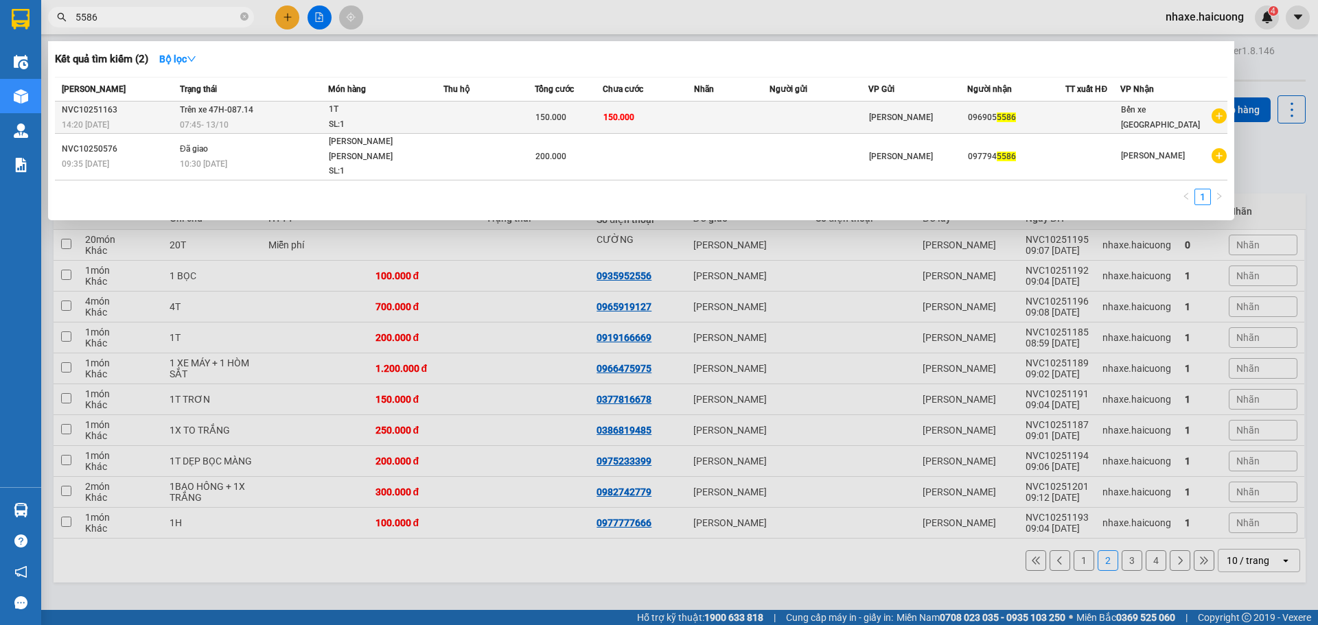
type input "5586"
click at [476, 123] on td at bounding box center [488, 118] width 91 height 32
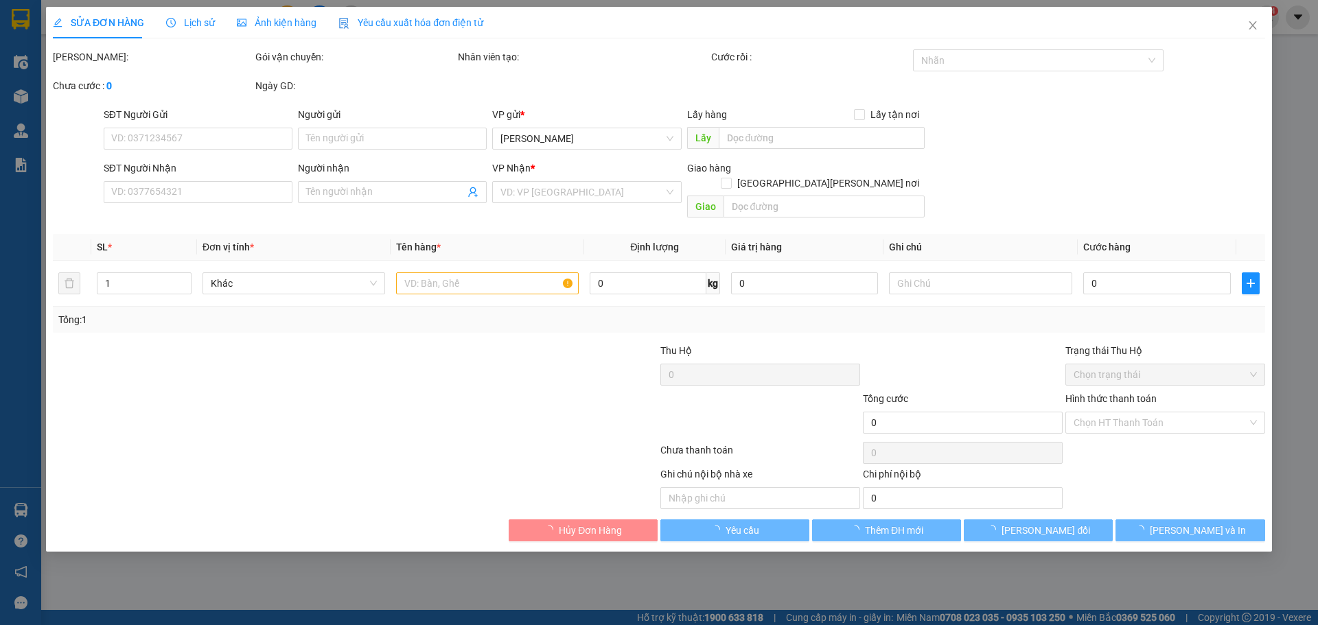
type input "0969055586"
type input "150.000"
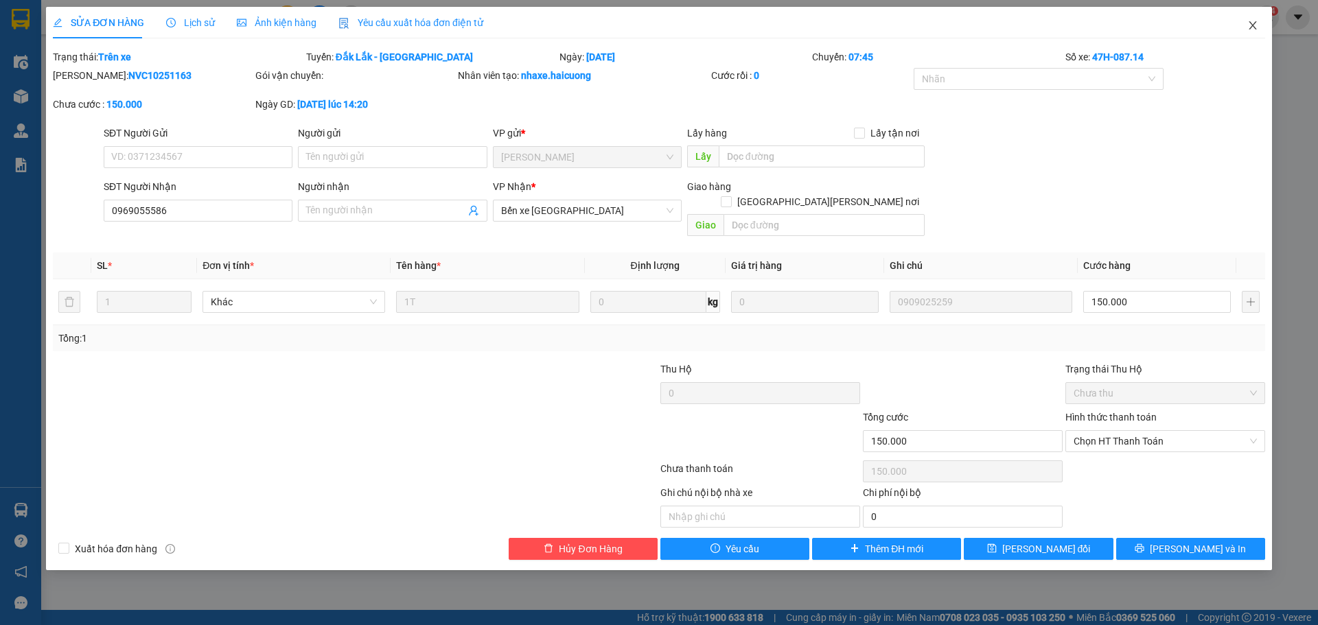
click at [1259, 29] on span "Close" at bounding box center [1252, 26] width 38 height 38
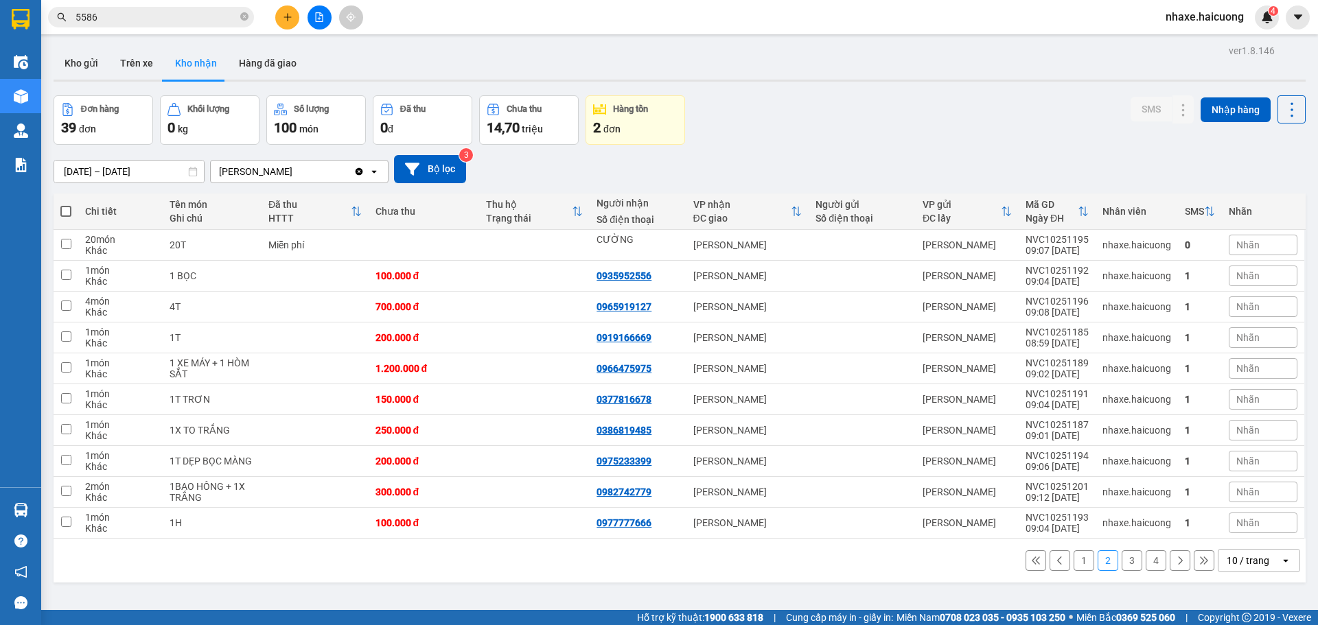
click at [165, 13] on input "5586" at bounding box center [156, 17] width 162 height 15
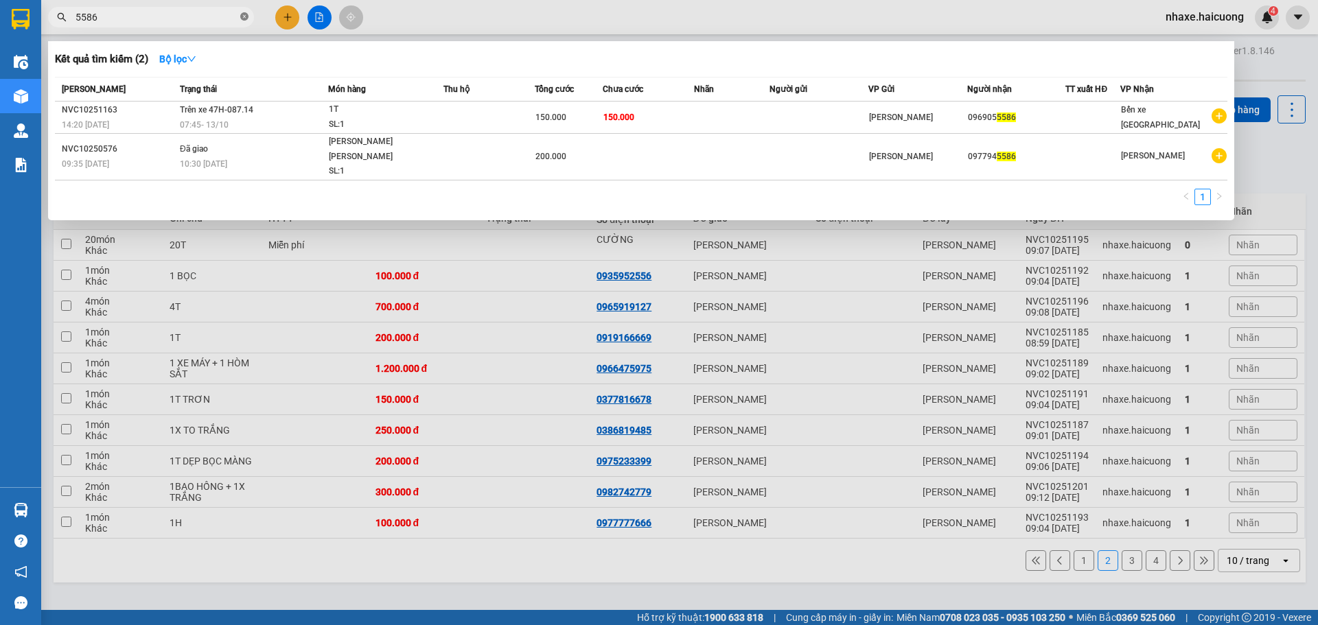
click at [244, 20] on icon "close-circle" at bounding box center [244, 16] width 8 height 8
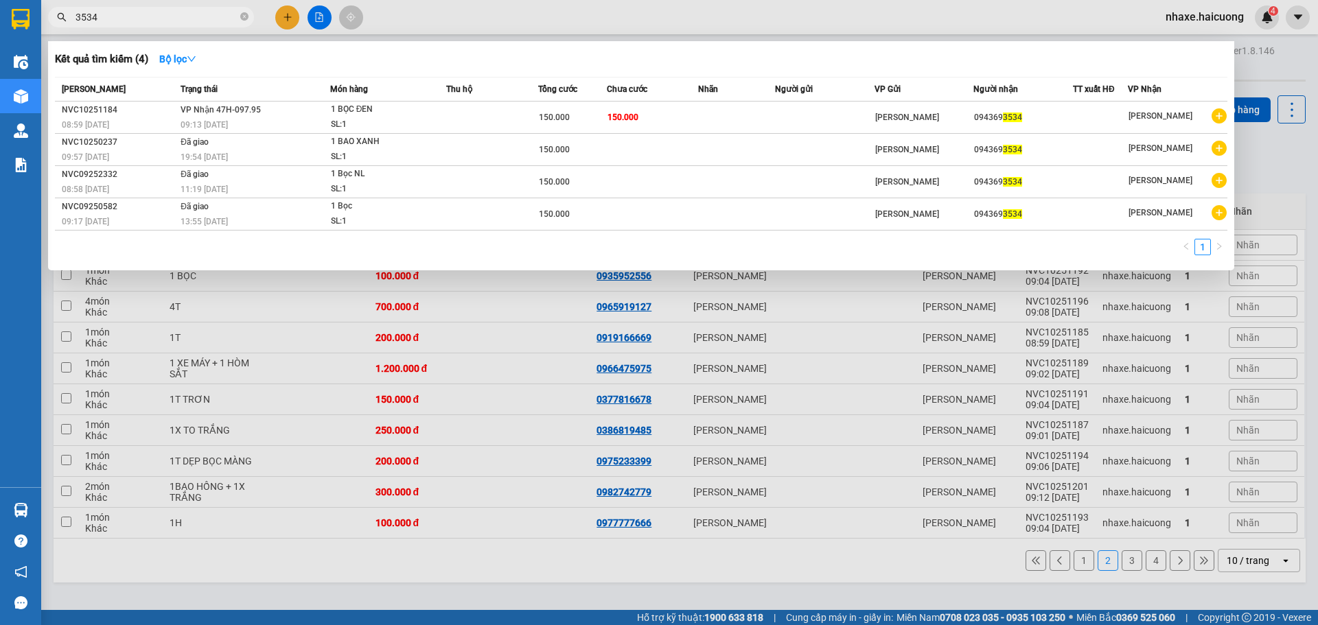
click at [152, 21] on input "3534" at bounding box center [156, 17] width 162 height 15
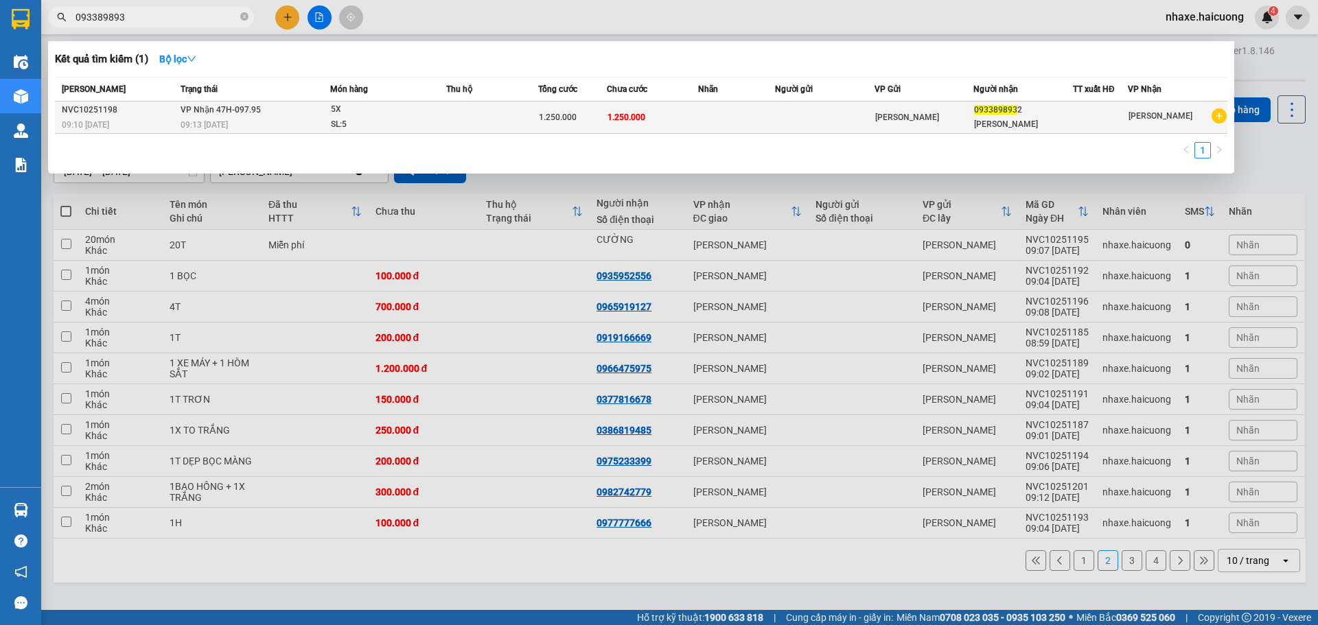
type input "093389893"
click at [280, 110] on td "VP Nhận 47H-097.95 09:13 - 13/10" at bounding box center [253, 118] width 153 height 32
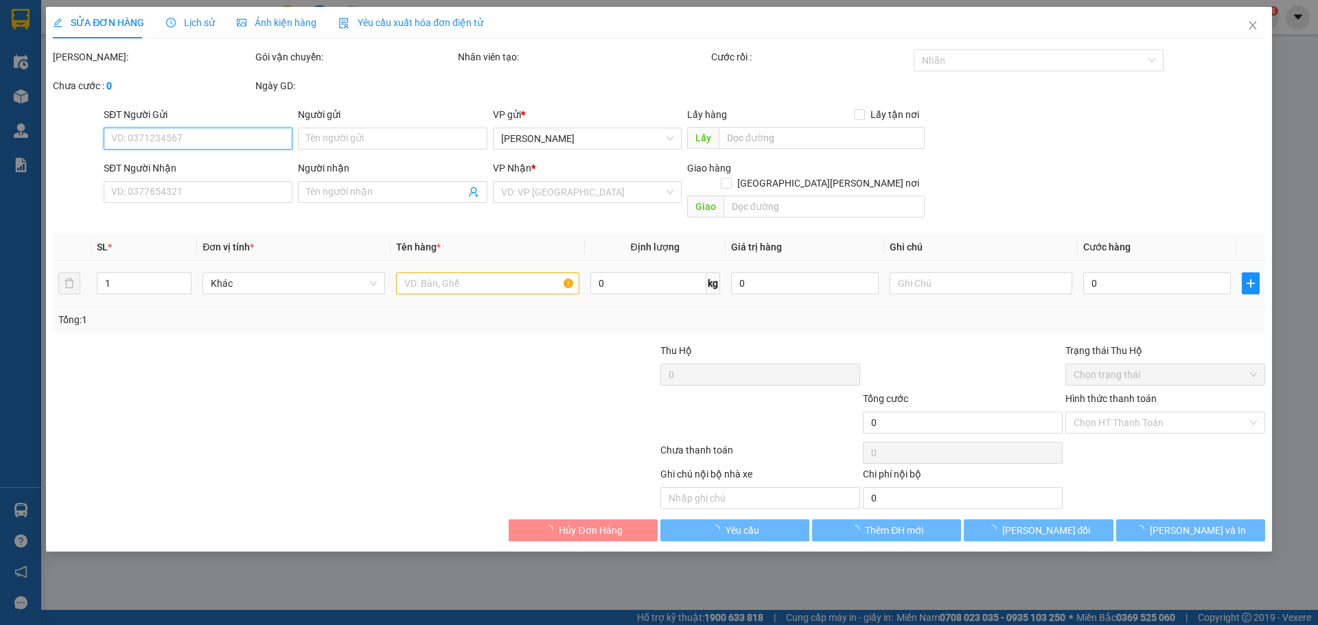
type input "0933898932"
type input "[PERSON_NAME]"
type input "1.250.000"
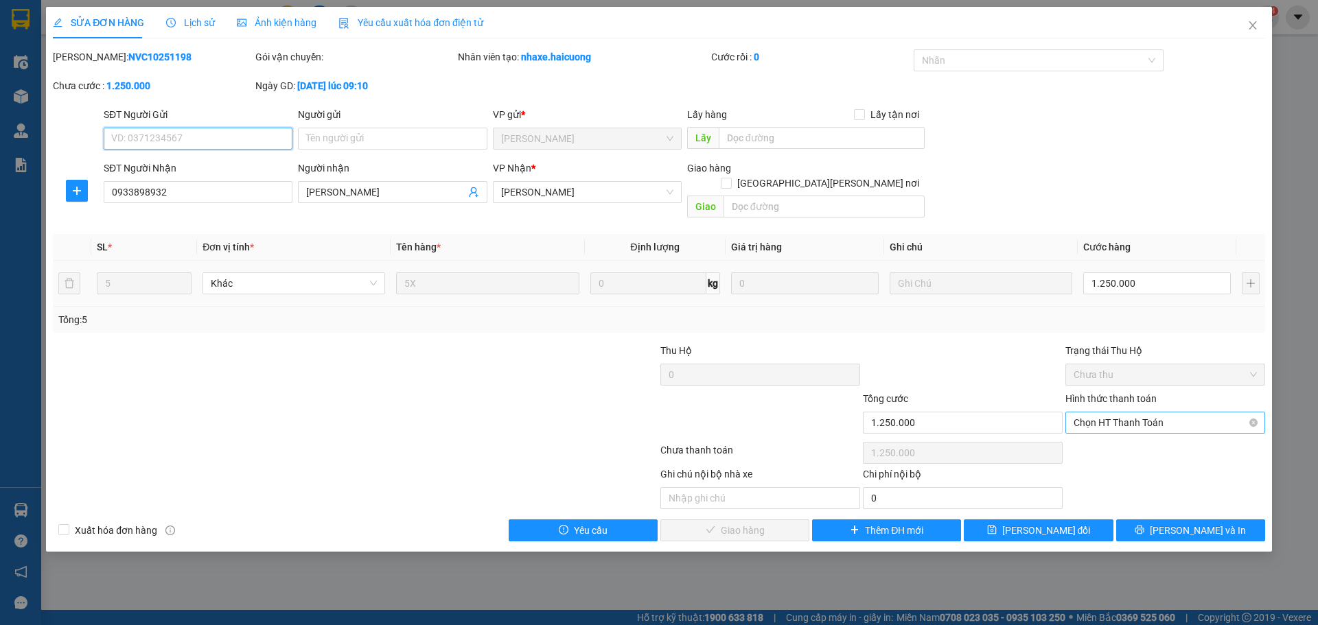
click at [1130, 412] on span "Chọn HT Thanh Toán" at bounding box center [1164, 422] width 183 height 21
click at [1123, 434] on div "Tại văn phòng" at bounding box center [1164, 435] width 183 height 15
type input "0"
click at [719, 523] on span "[PERSON_NAME] và Giao hàng" at bounding box center [778, 530] width 185 height 15
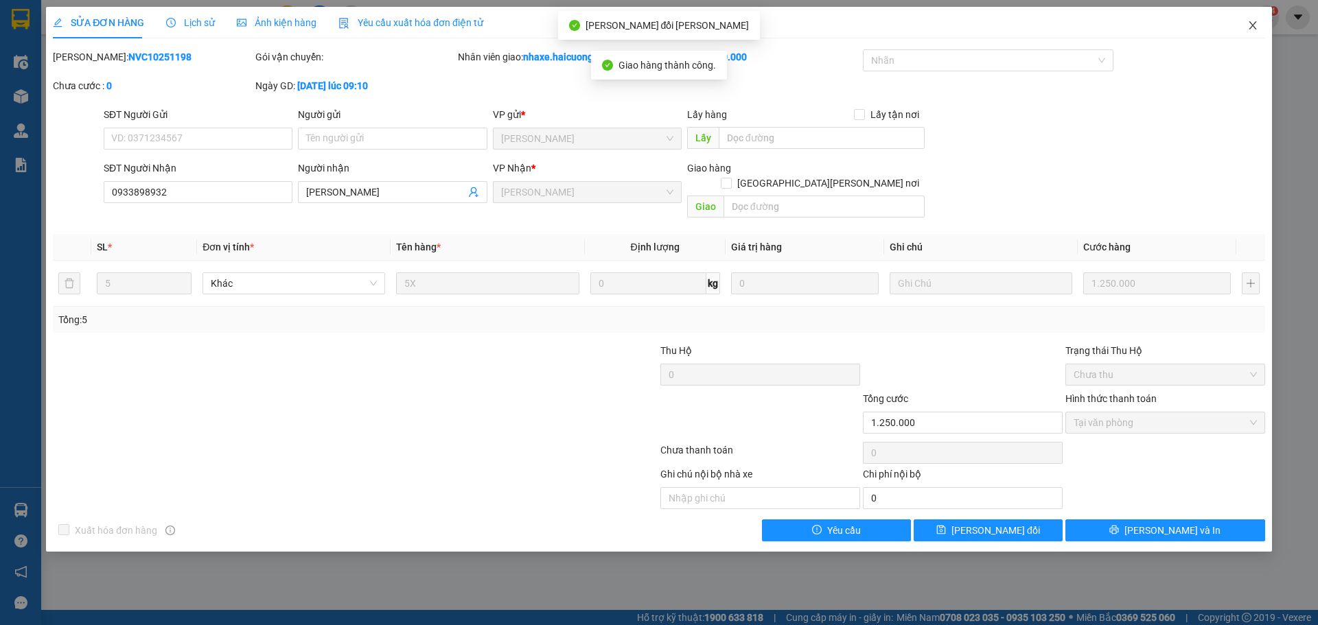
click at [1261, 29] on span "Close" at bounding box center [1252, 26] width 38 height 38
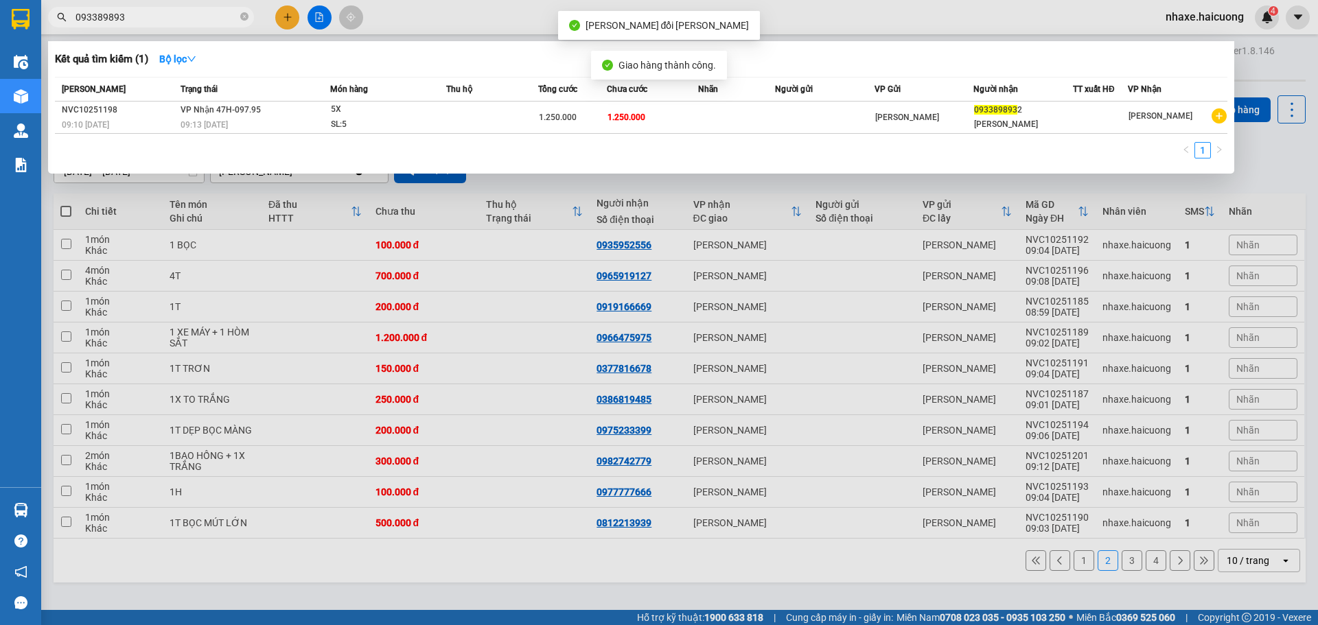
click at [147, 19] on input "093389893" at bounding box center [156, 17] width 162 height 15
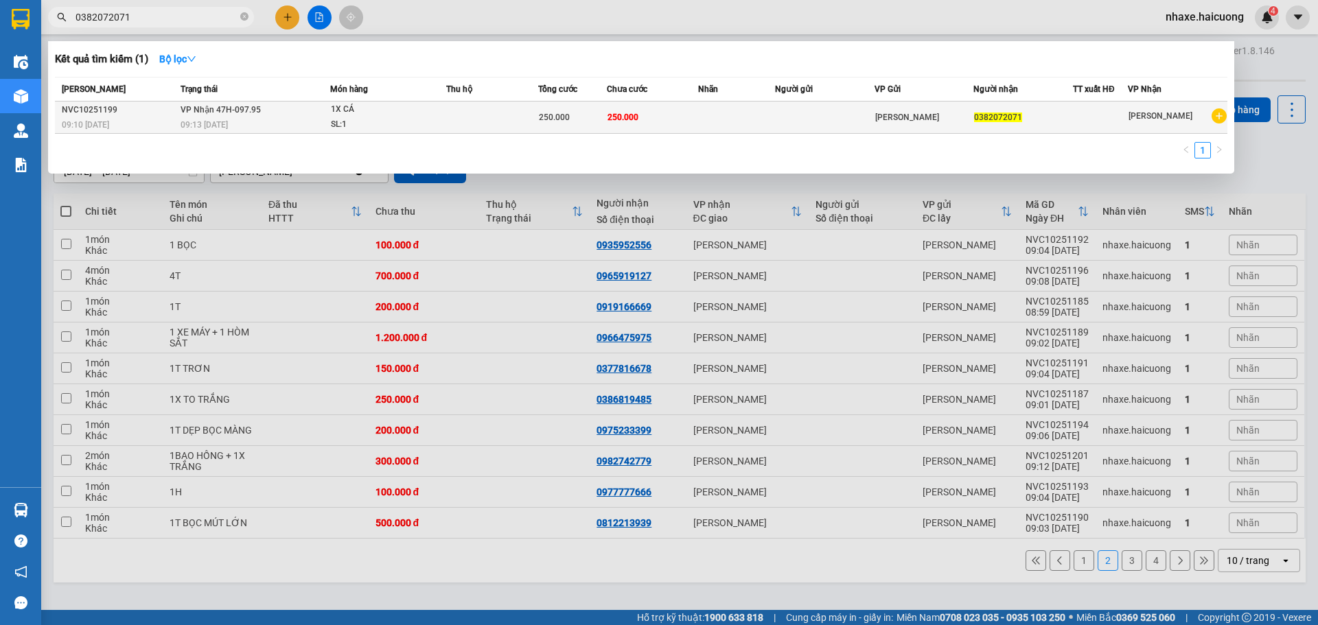
type input "0382072071"
click at [449, 110] on td at bounding box center [492, 118] width 92 height 32
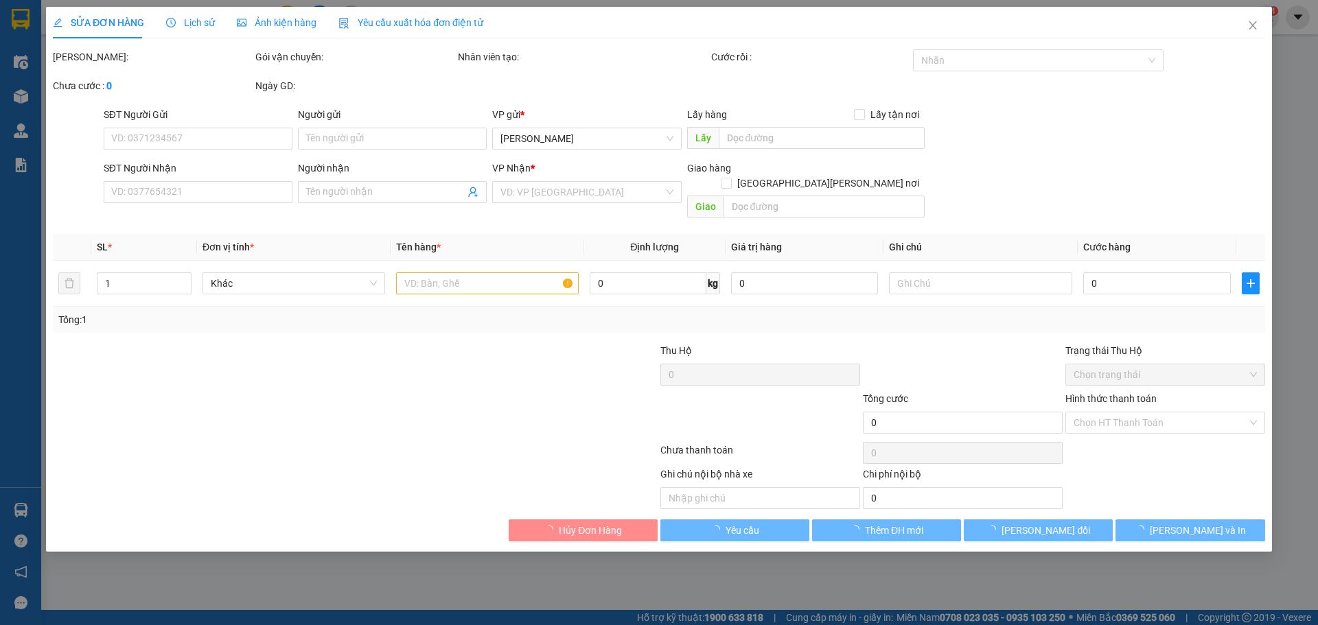
type input "0382072071"
type input "250.000"
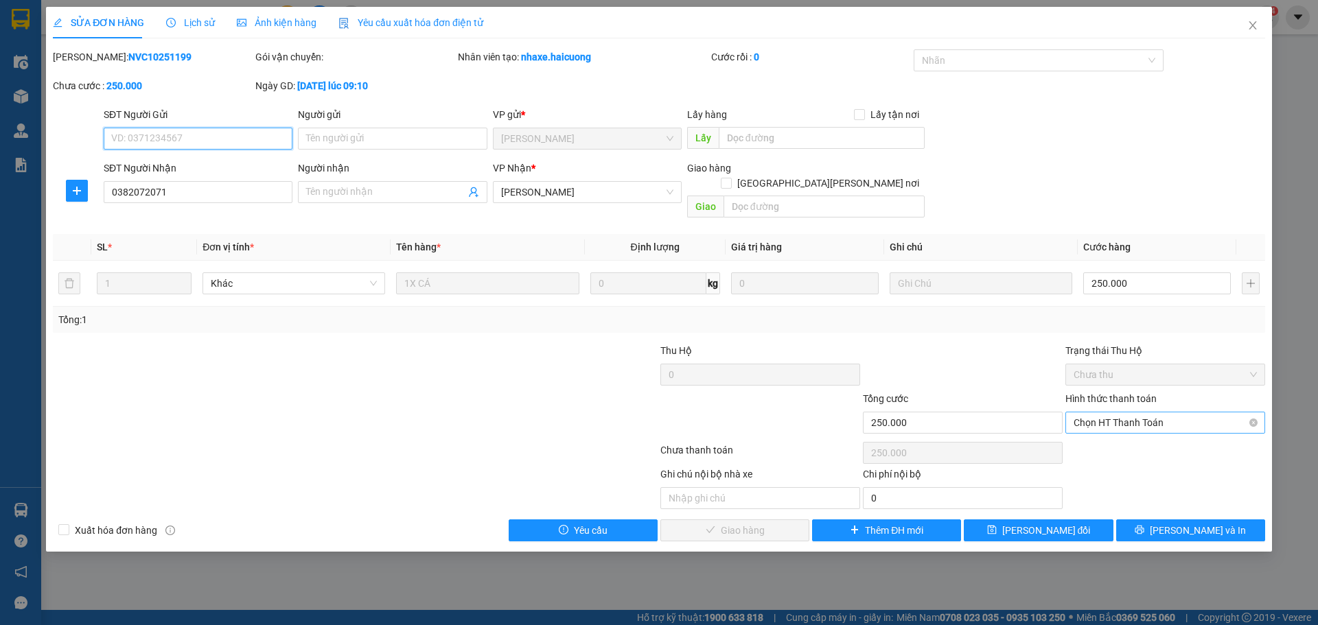
click at [1121, 412] on span "Chọn HT Thanh Toán" at bounding box center [1164, 422] width 183 height 21
click at [1115, 437] on div "Tại văn phòng" at bounding box center [1164, 435] width 183 height 15
type input "0"
click at [732, 523] on span "[PERSON_NAME] và Giao hàng" at bounding box center [778, 530] width 185 height 15
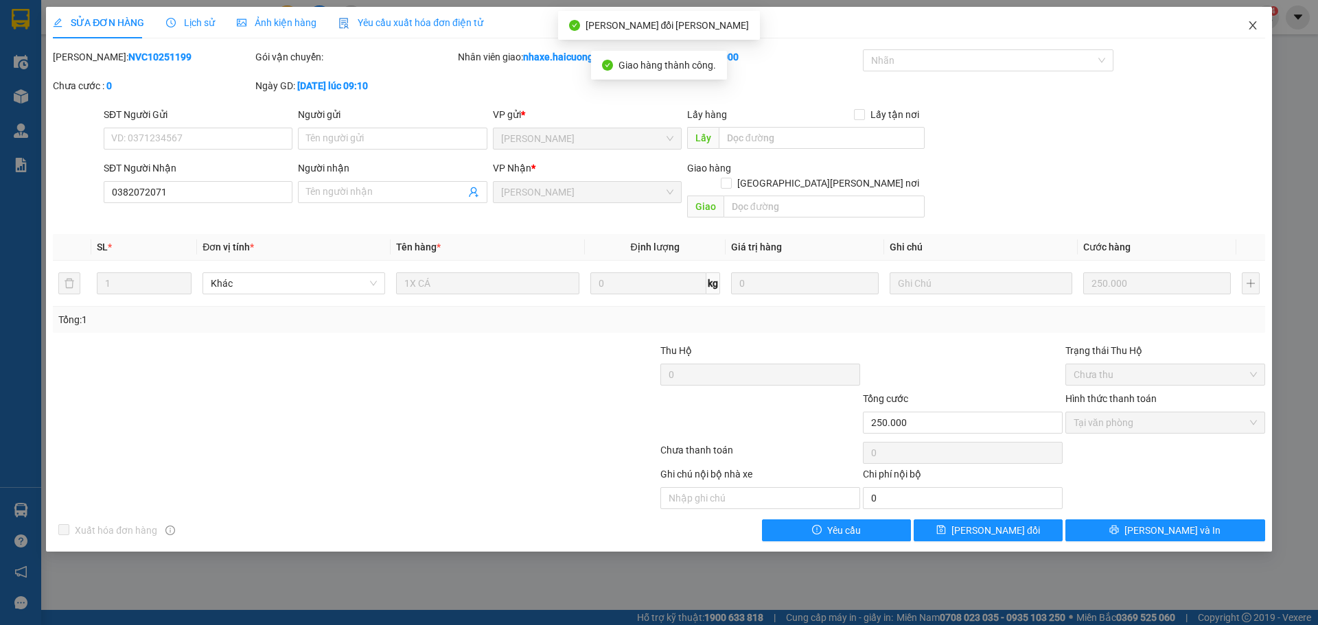
click at [1247, 28] on icon "close" at bounding box center [1252, 25] width 11 height 11
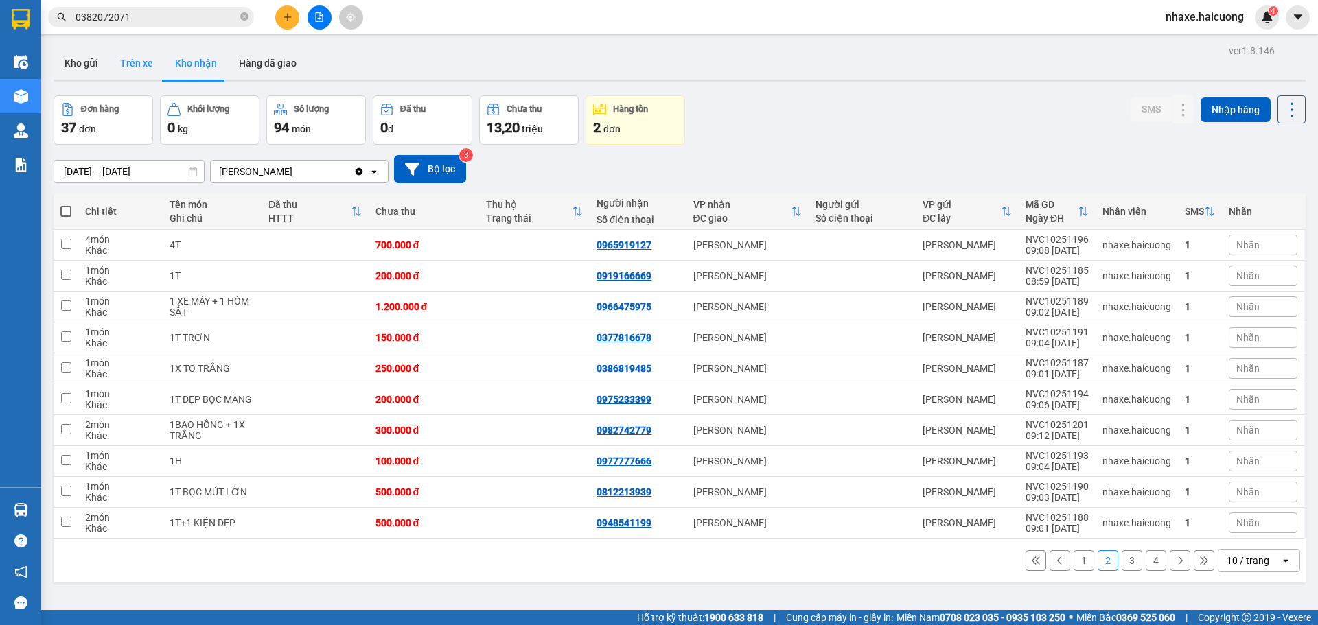
click at [139, 68] on button "Trên xe" at bounding box center [136, 63] width 55 height 33
type input "[DATE] – [DATE]"
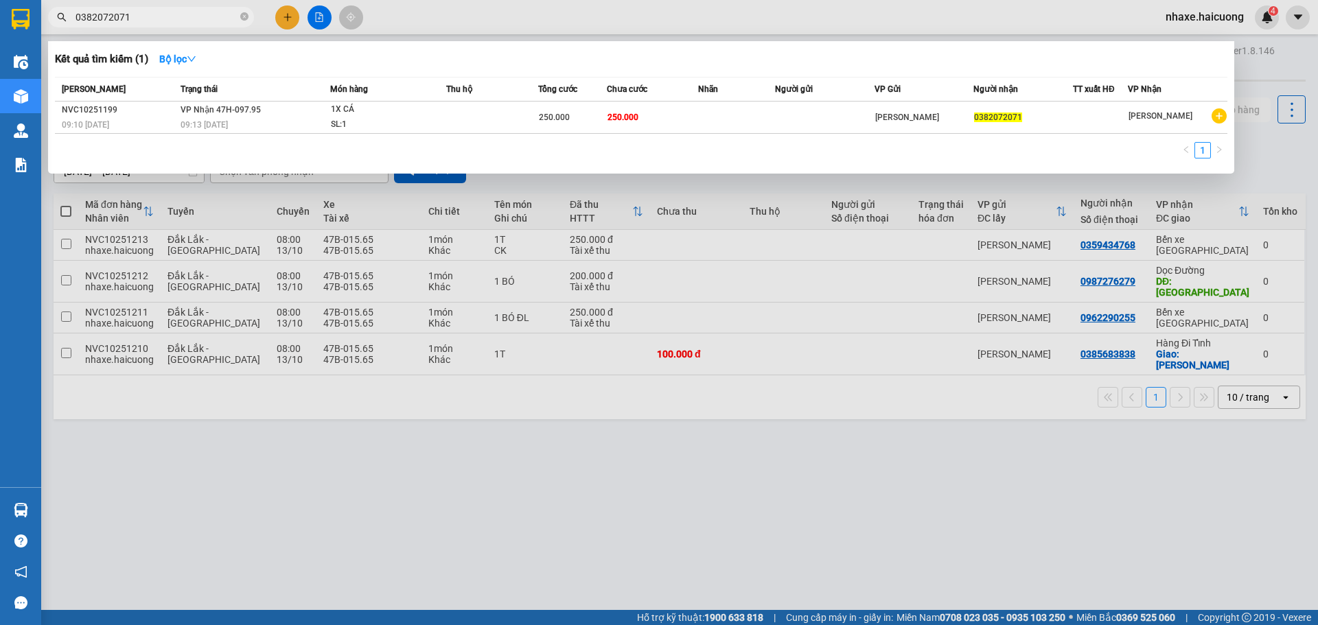
click at [145, 19] on input "0382072071" at bounding box center [156, 17] width 162 height 15
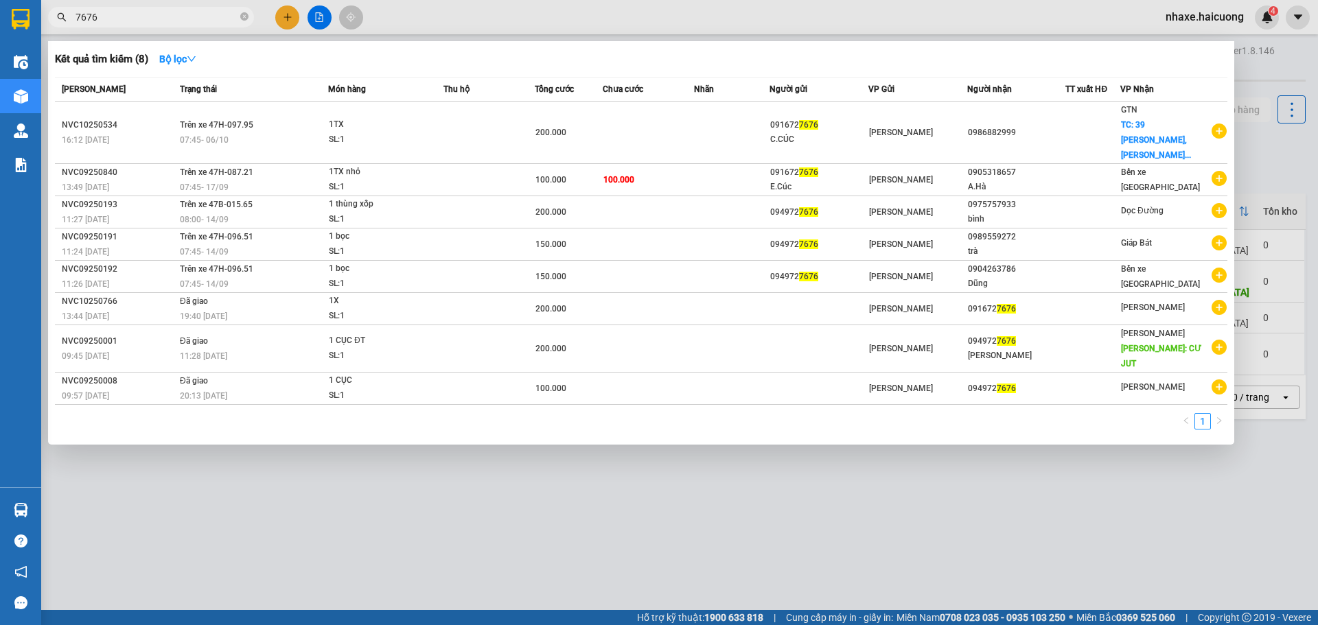
click at [183, 20] on input "7676" at bounding box center [156, 17] width 162 height 15
click at [181, 19] on input "7676" at bounding box center [156, 17] width 162 height 15
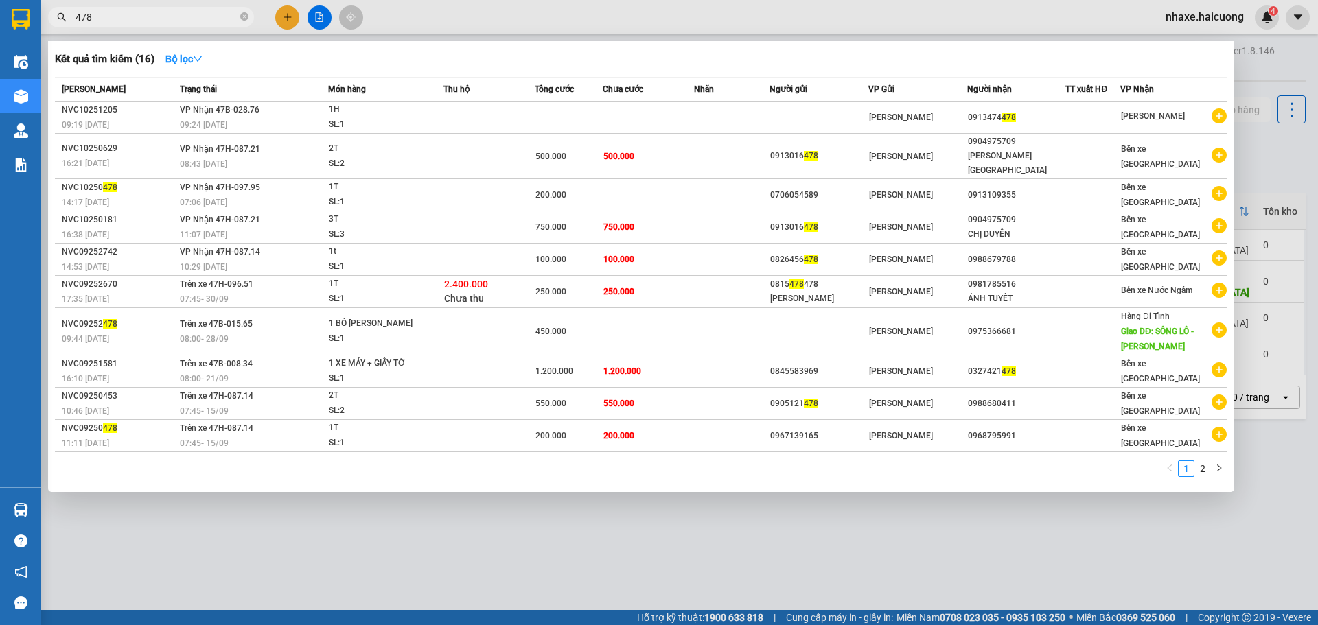
click at [158, 17] on input "478" at bounding box center [156, 17] width 162 height 15
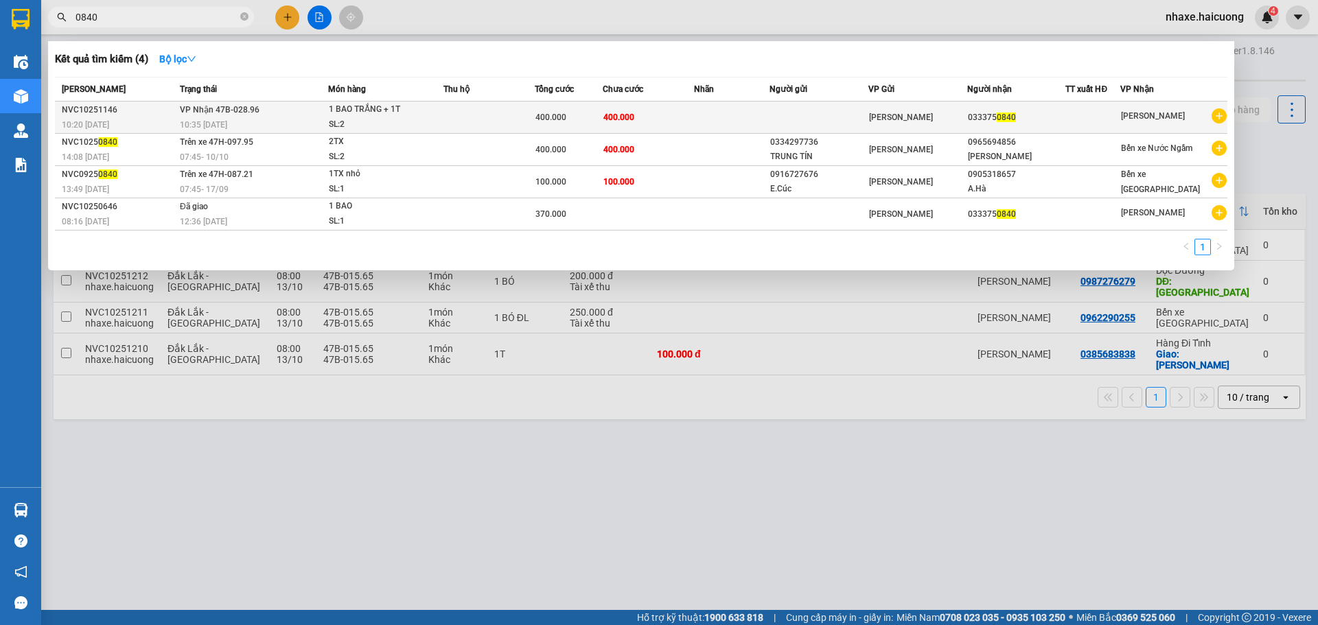
type input "0840"
click at [417, 117] on div "1 BAO TRẮNG + 1T" at bounding box center [380, 109] width 103 height 15
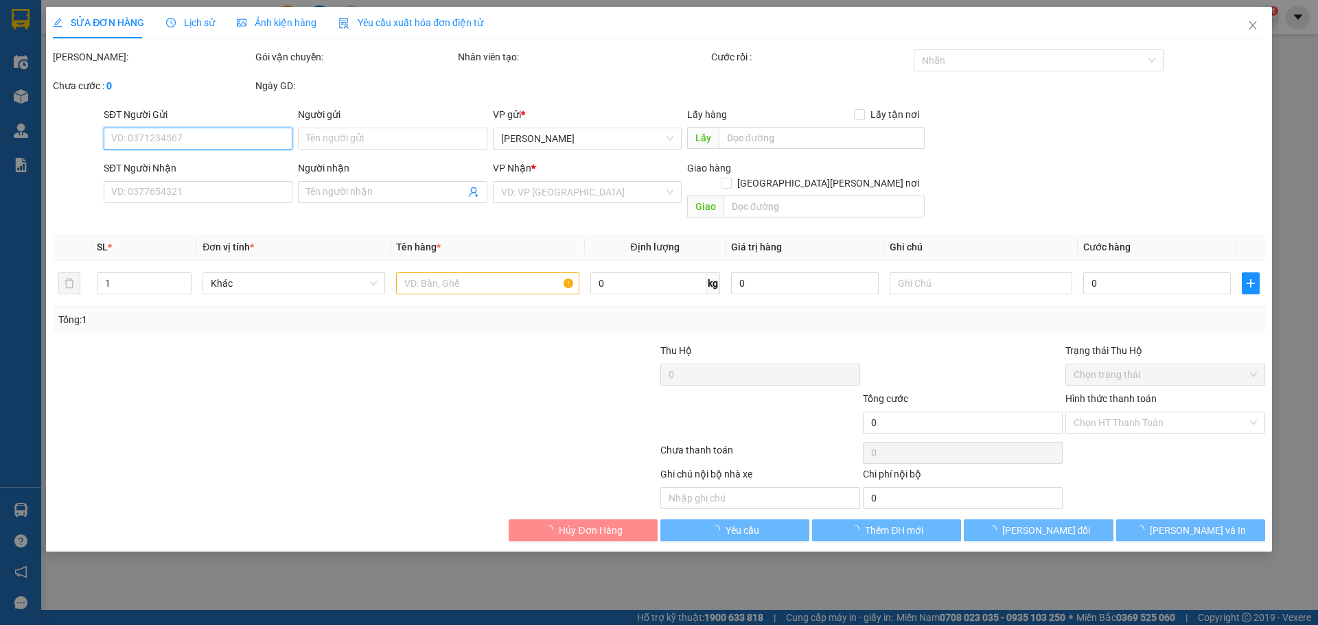
type input "0333750840"
type input "400.000"
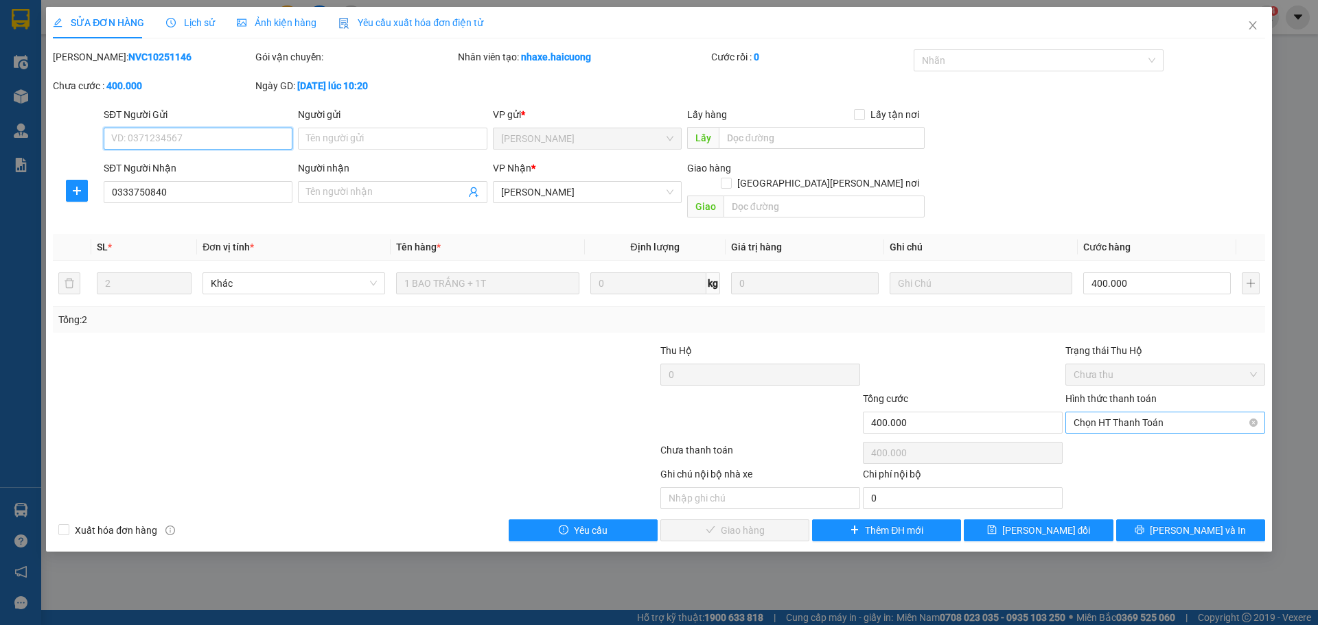
click at [1163, 412] on span "Chọn HT Thanh Toán" at bounding box center [1164, 422] width 183 height 21
click at [1136, 436] on div "Tại văn phòng" at bounding box center [1164, 435] width 183 height 15
type input "0"
click at [756, 523] on span "[PERSON_NAME] và Giao hàng" at bounding box center [778, 530] width 185 height 15
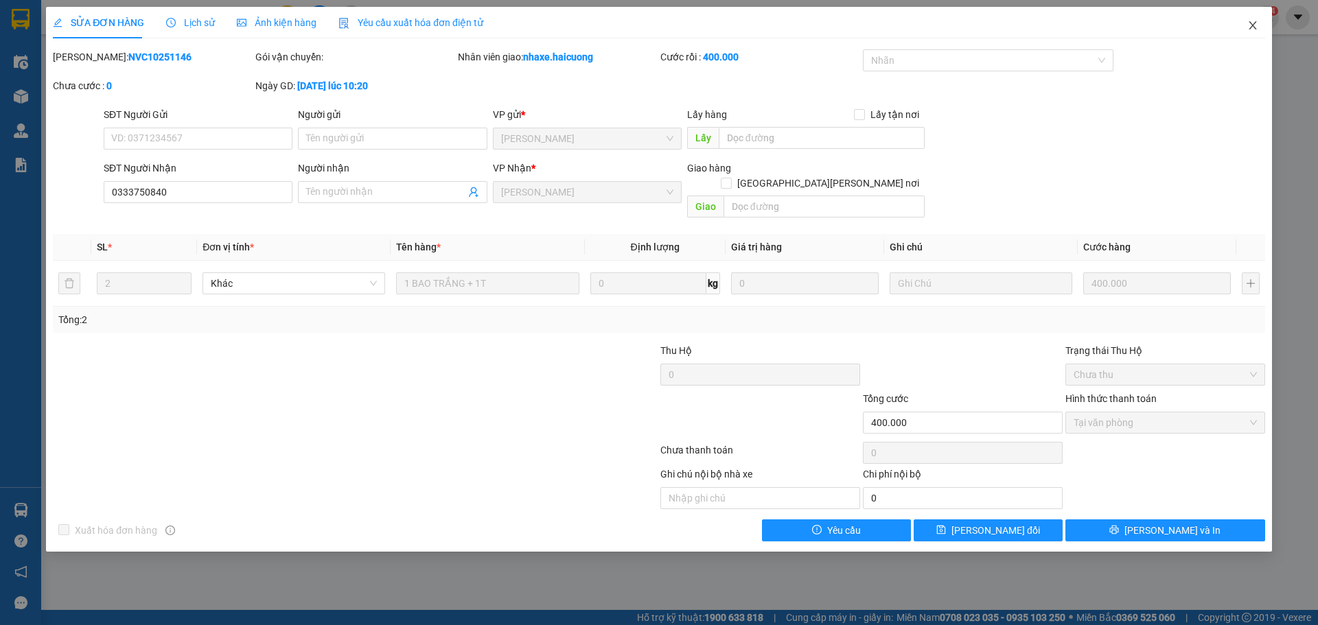
click at [1250, 30] on icon "close" at bounding box center [1252, 25] width 11 height 11
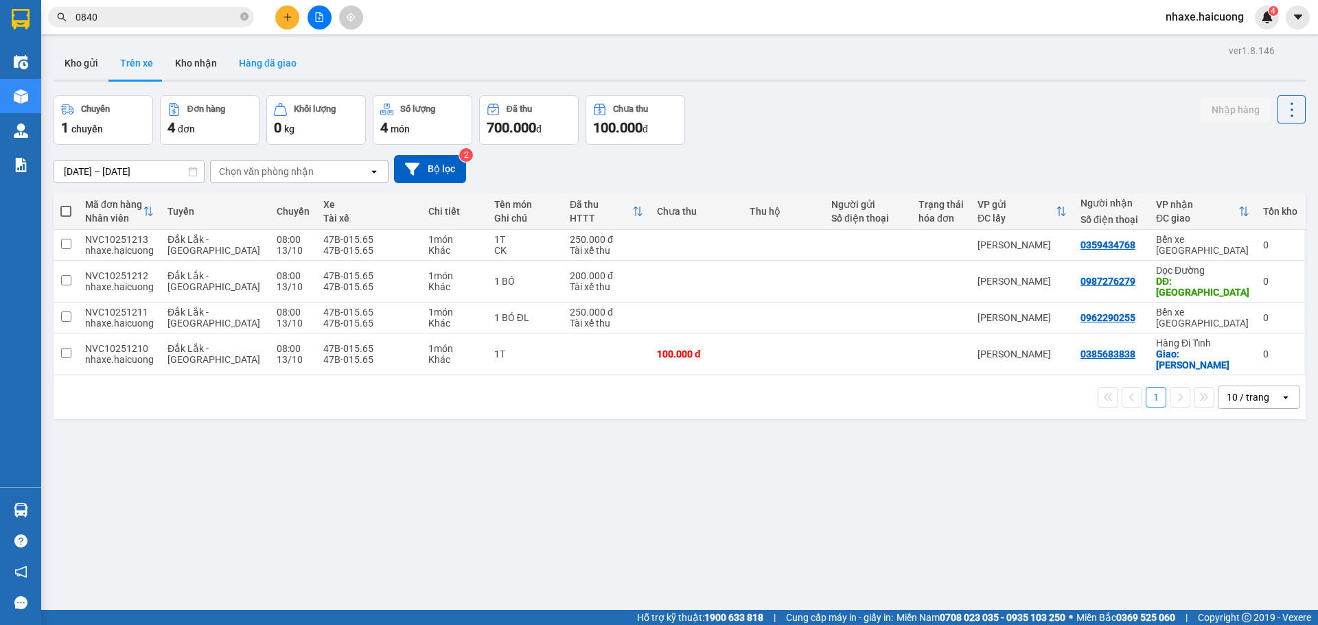
click at [271, 58] on button "Hàng đã giao" at bounding box center [268, 63] width 80 height 33
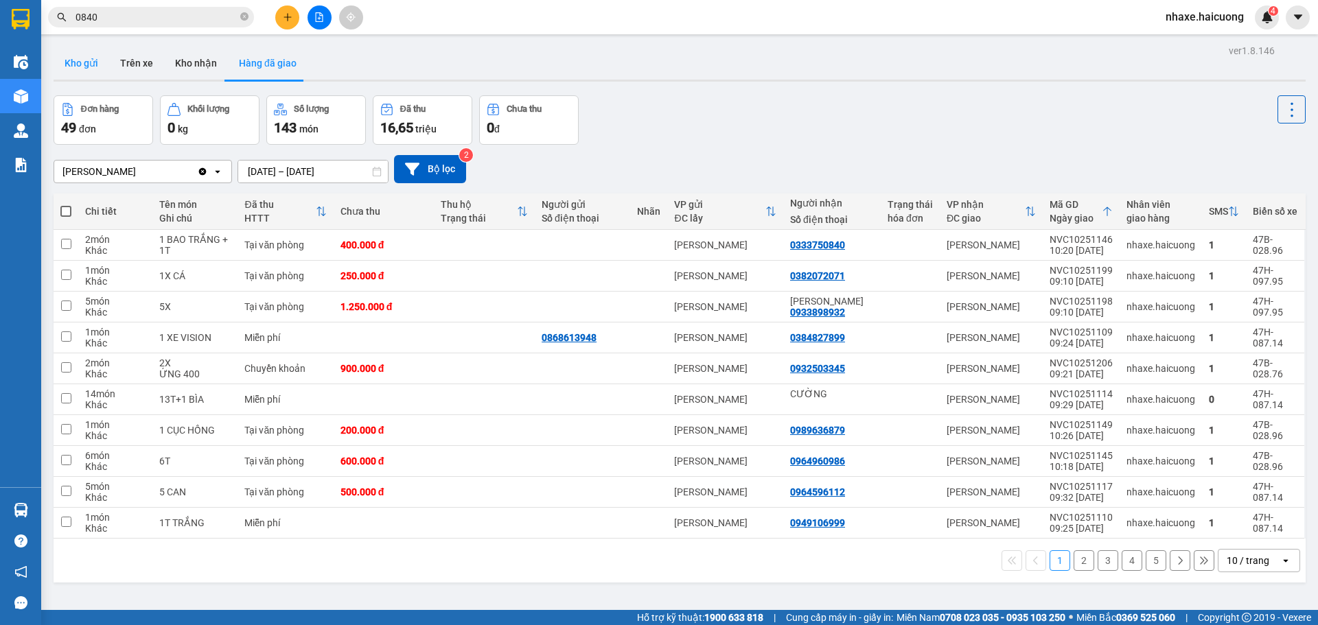
click at [80, 73] on button "Kho gửi" at bounding box center [82, 63] width 56 height 33
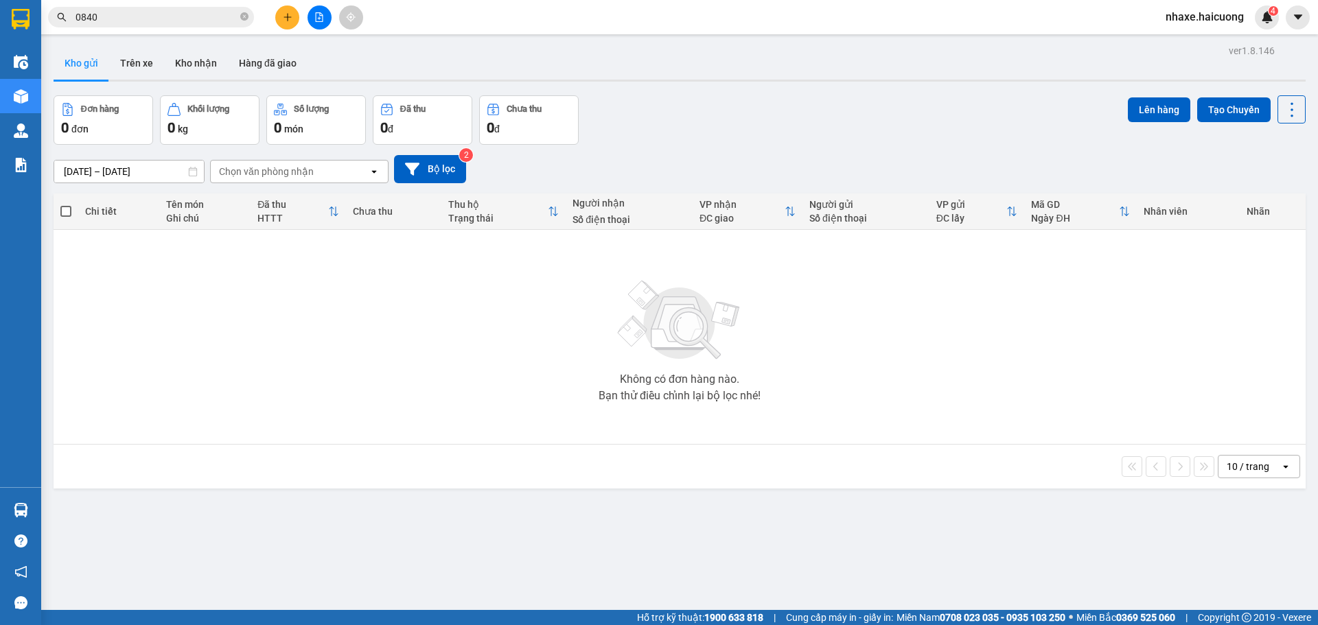
click at [148, 16] on input "0840" at bounding box center [156, 17] width 162 height 15
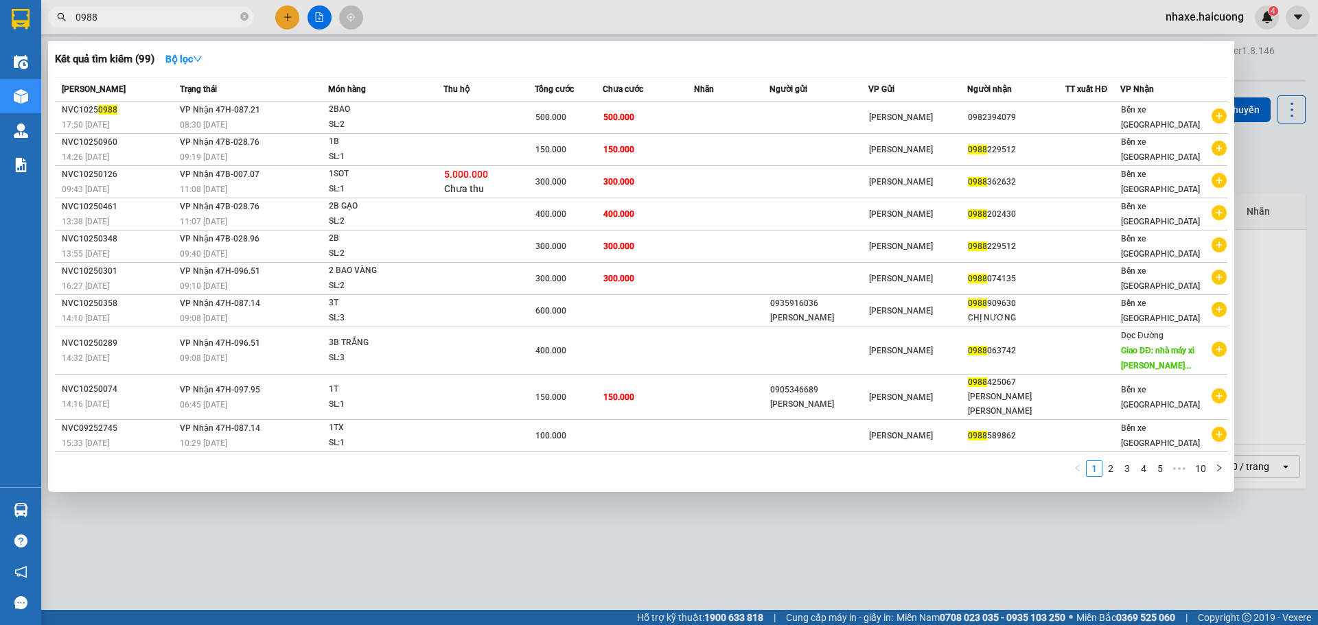
type input "0988"
click at [1261, 62] on div at bounding box center [659, 312] width 1318 height 625
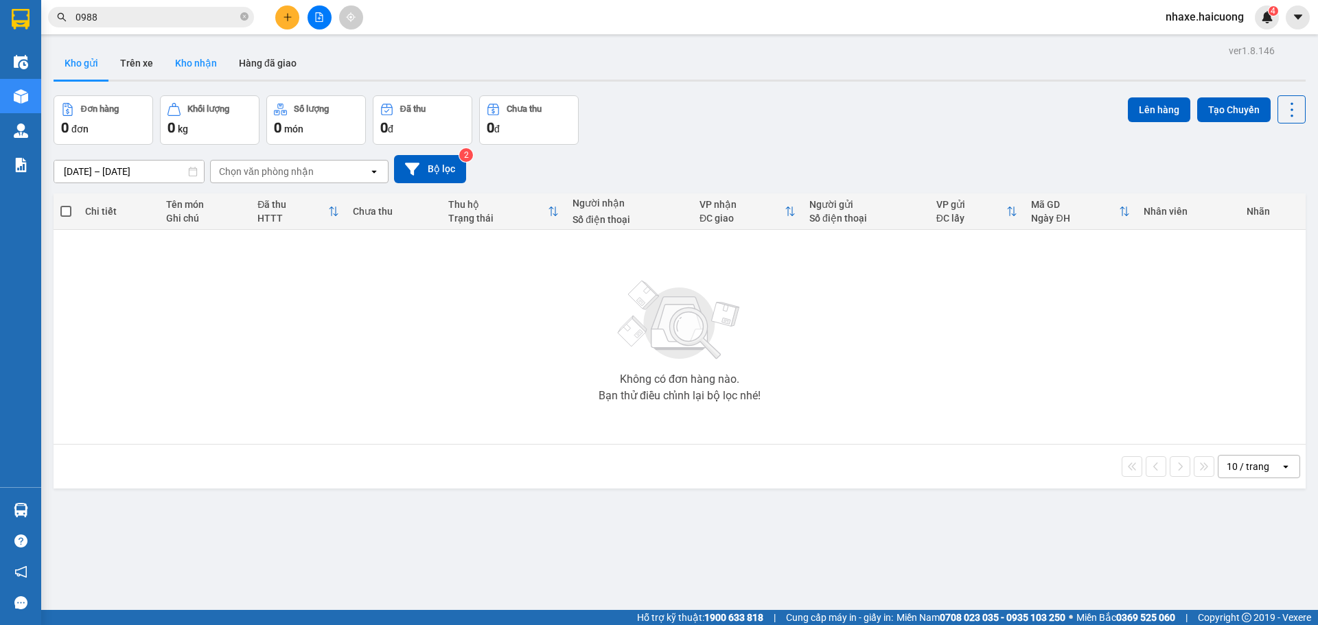
click at [174, 68] on button "Kho nhận" at bounding box center [196, 63] width 64 height 33
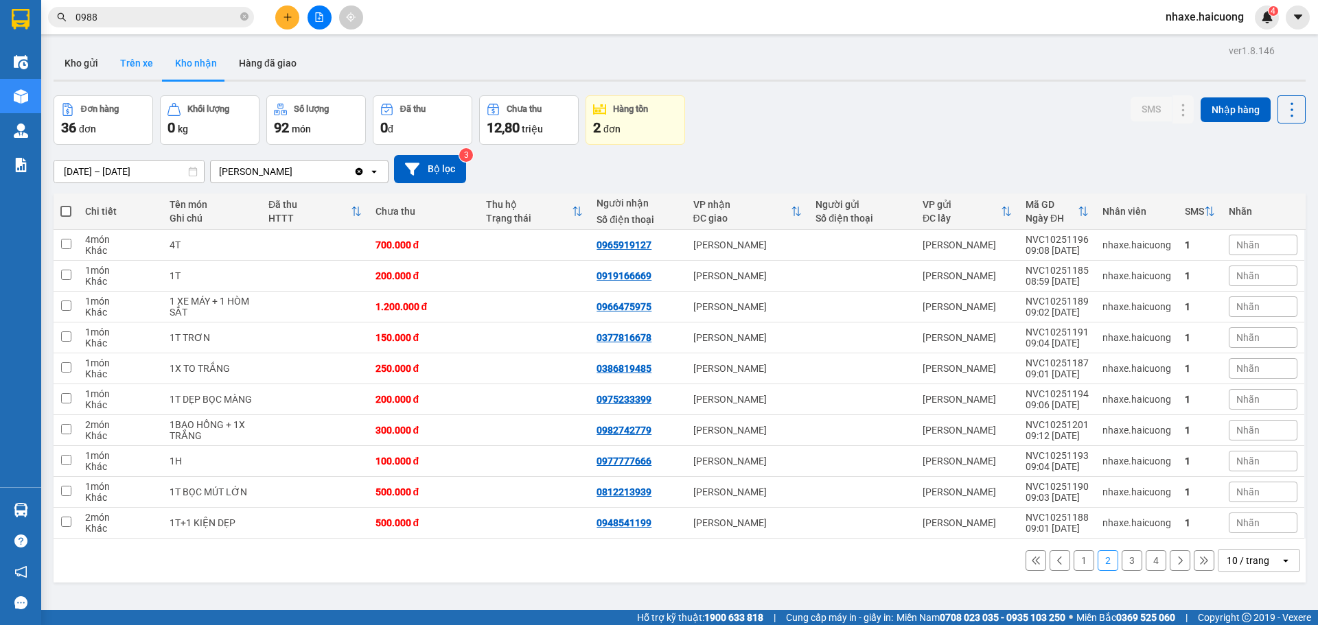
click at [130, 70] on button "Trên xe" at bounding box center [136, 63] width 55 height 33
type input "[DATE] – [DATE]"
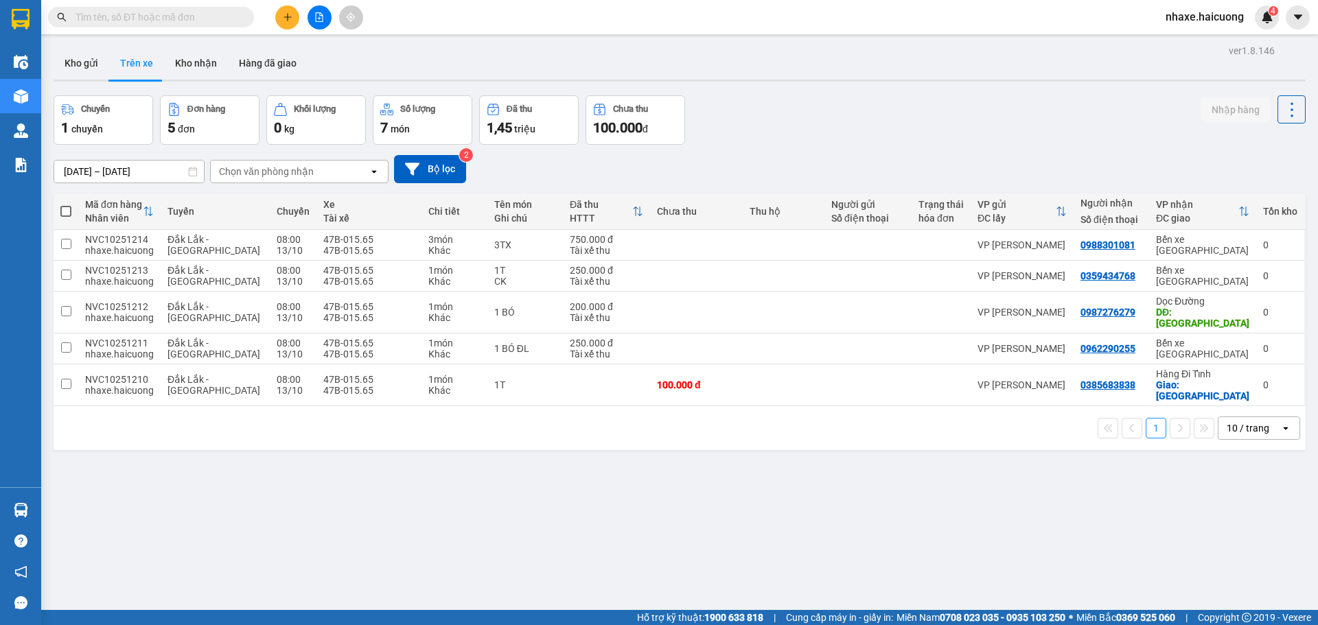
click at [170, 11] on input "text" at bounding box center [156, 17] width 162 height 15
click at [156, 13] on input "text" at bounding box center [156, 17] width 162 height 15
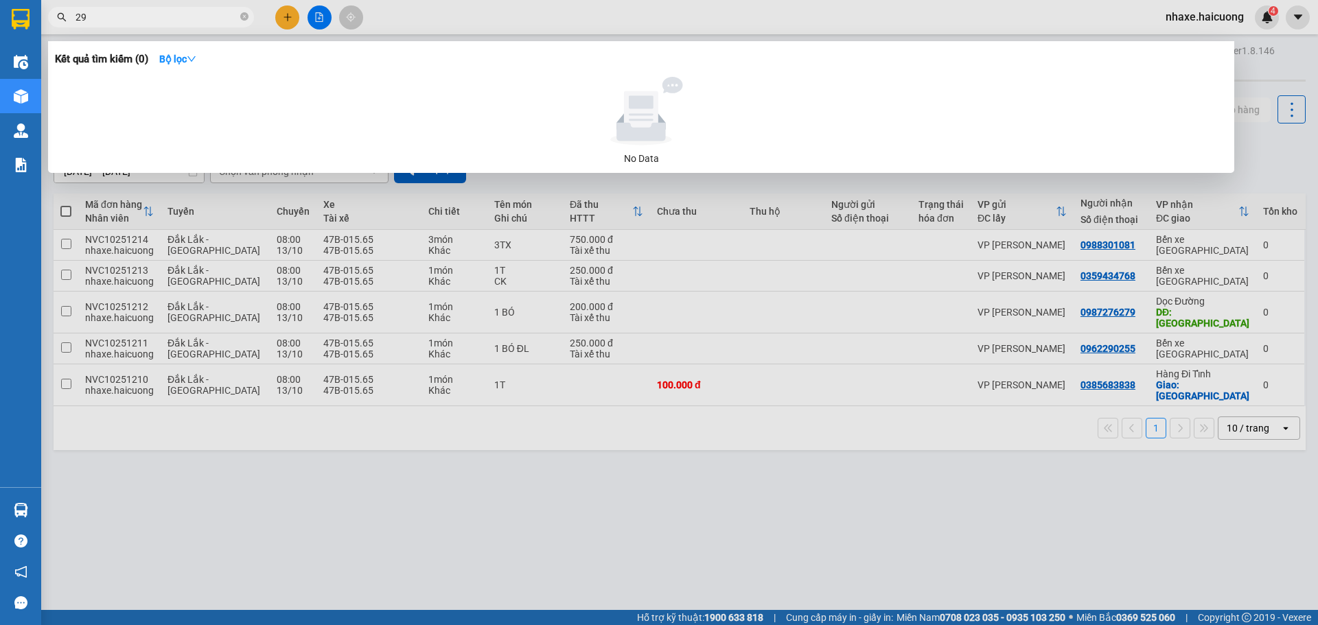
type input "2"
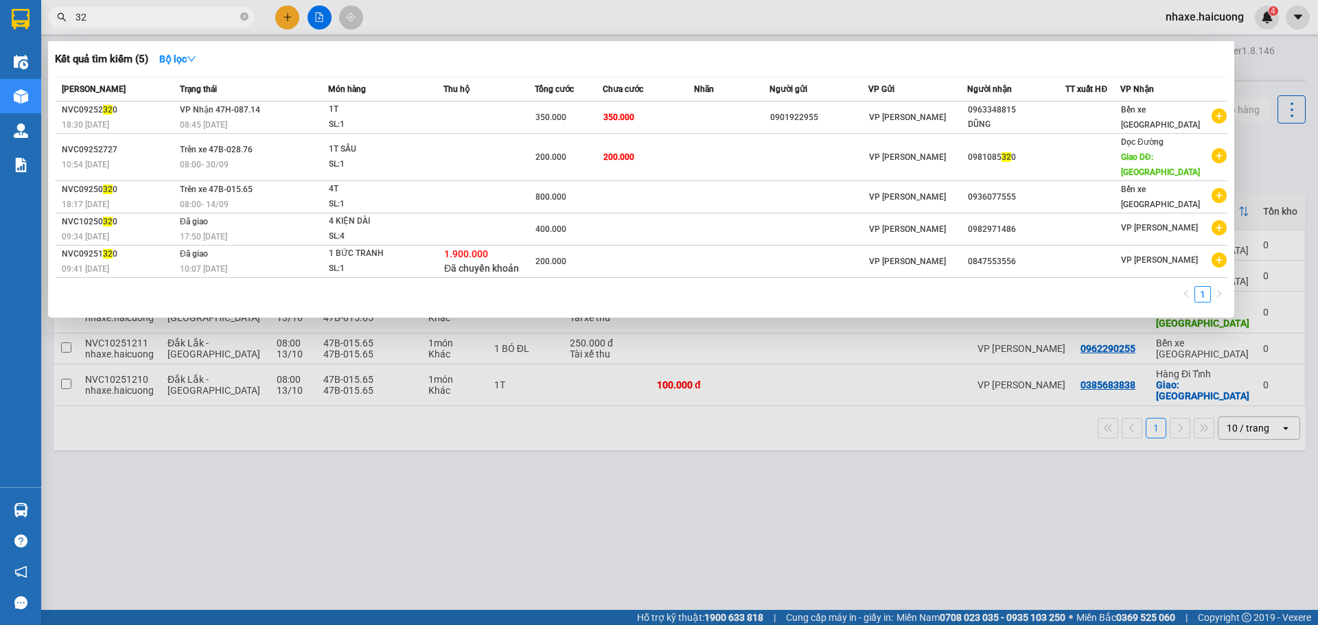
type input "3"
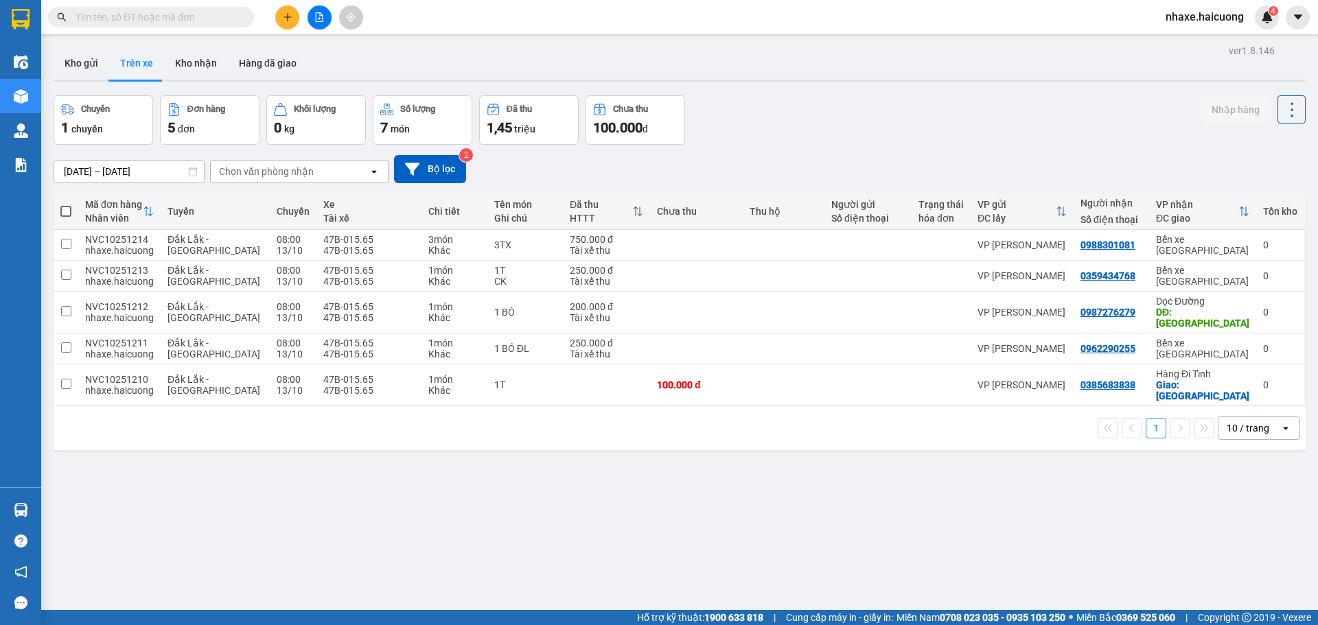
type input "0"
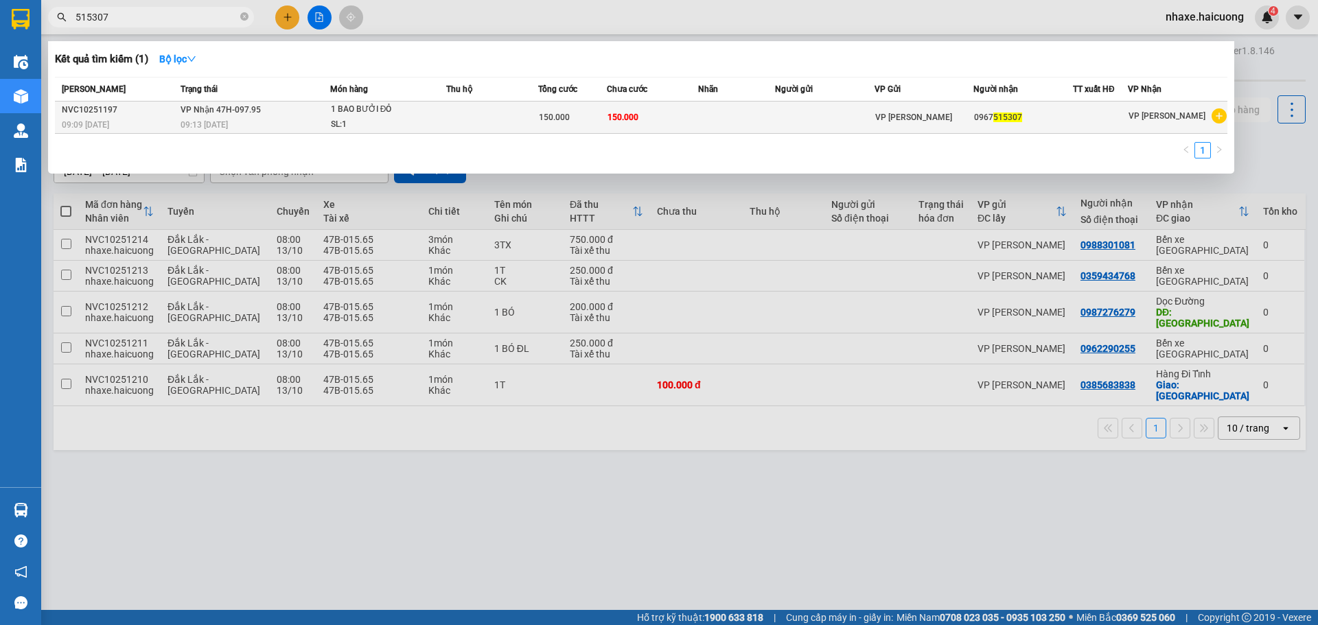
type input "515307"
click at [495, 107] on td at bounding box center [492, 118] width 92 height 32
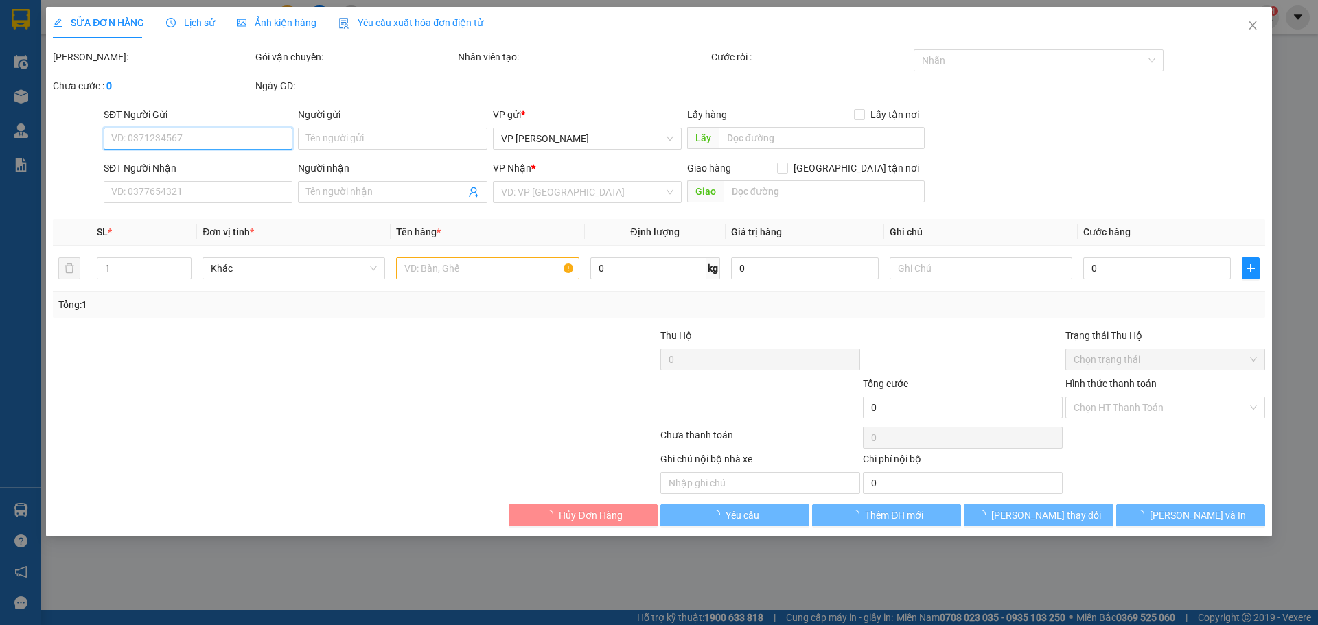
type input "0967515307"
type input "150.000"
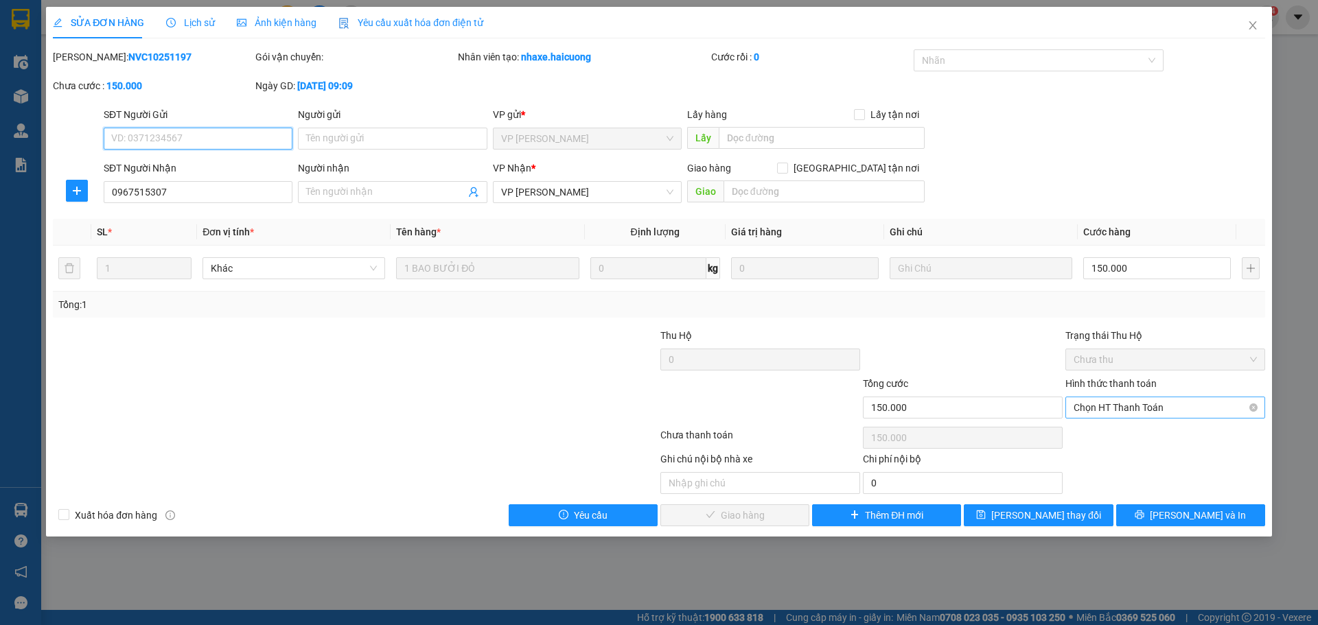
click at [1121, 401] on span "Chọn HT Thanh Toán" at bounding box center [1164, 407] width 183 height 21
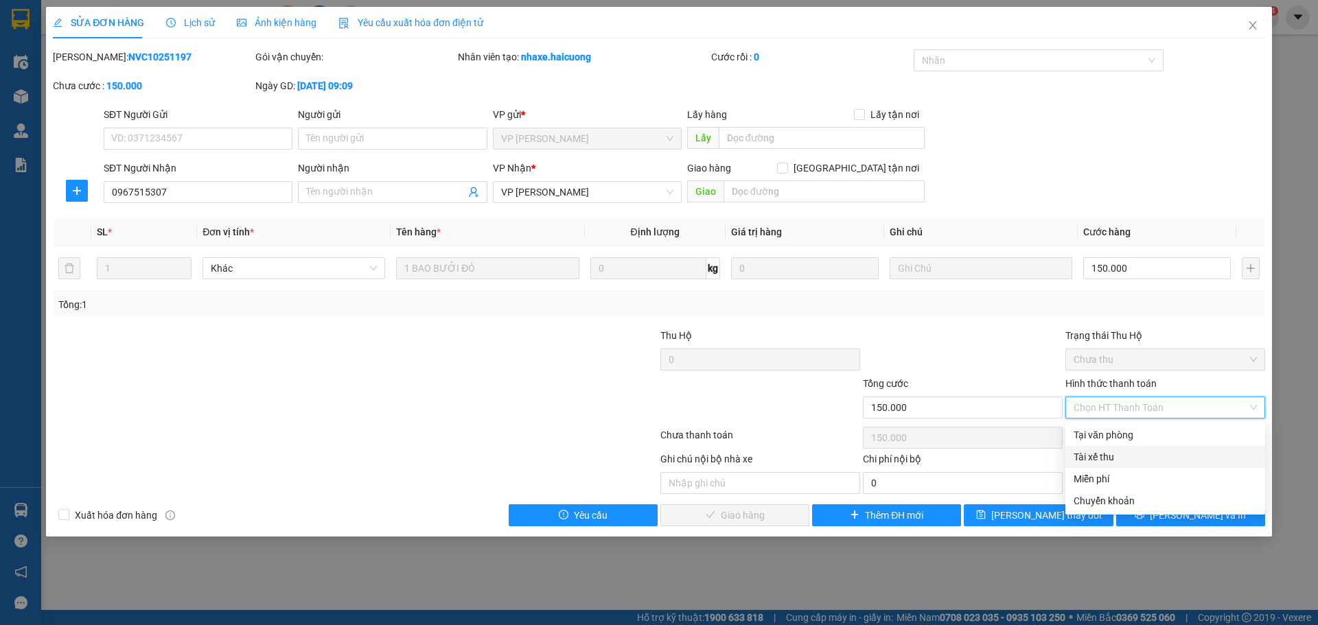
click at [1107, 458] on div "Tài xế thu" at bounding box center [1164, 457] width 183 height 15
type input "0"
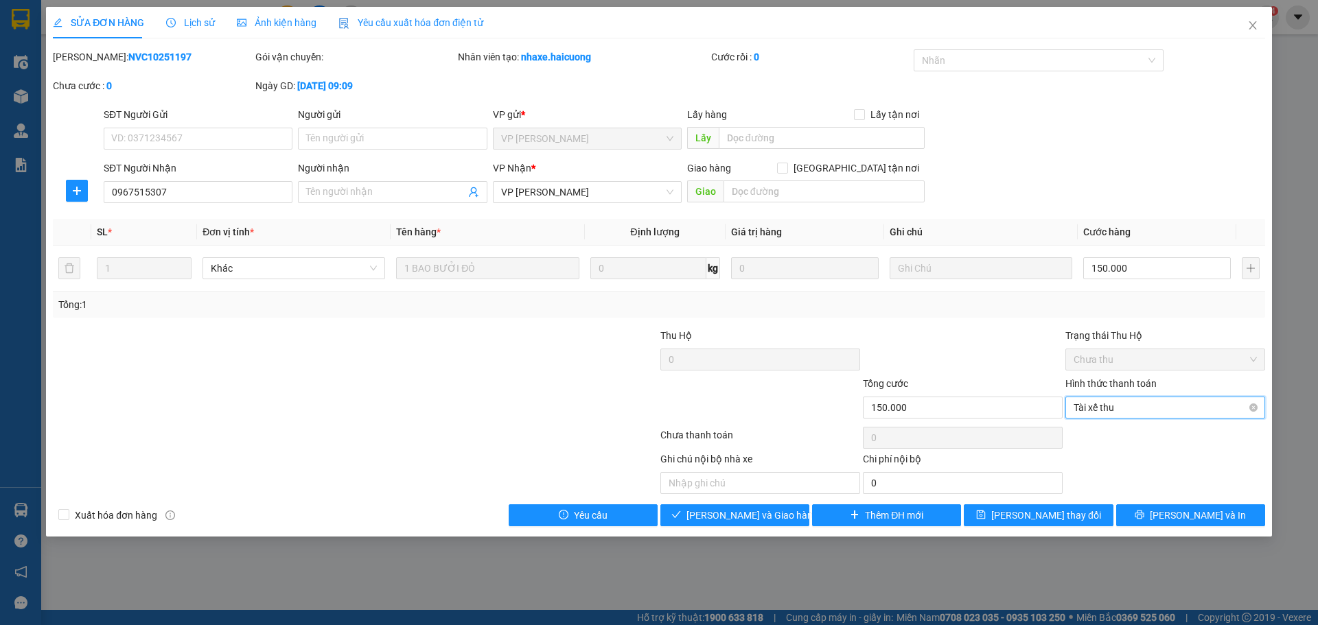
click at [1120, 406] on span "Tài xế thu" at bounding box center [1164, 407] width 183 height 21
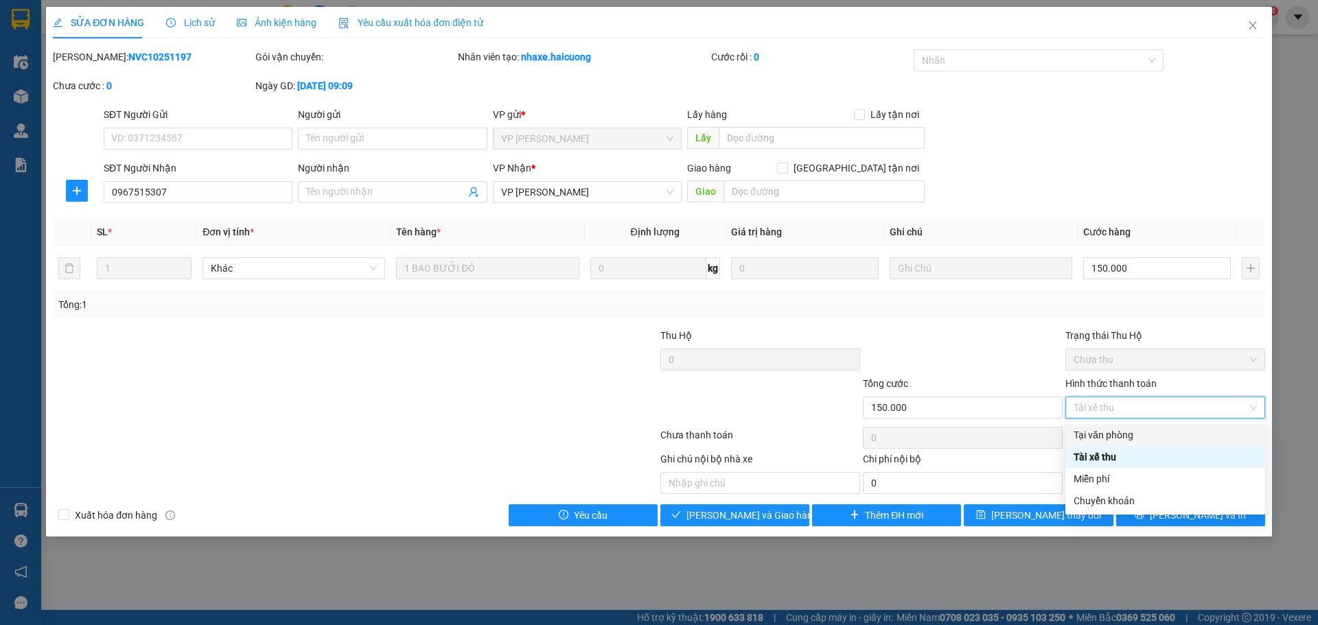
click at [1112, 429] on div "Tại văn phòng" at bounding box center [1164, 435] width 183 height 15
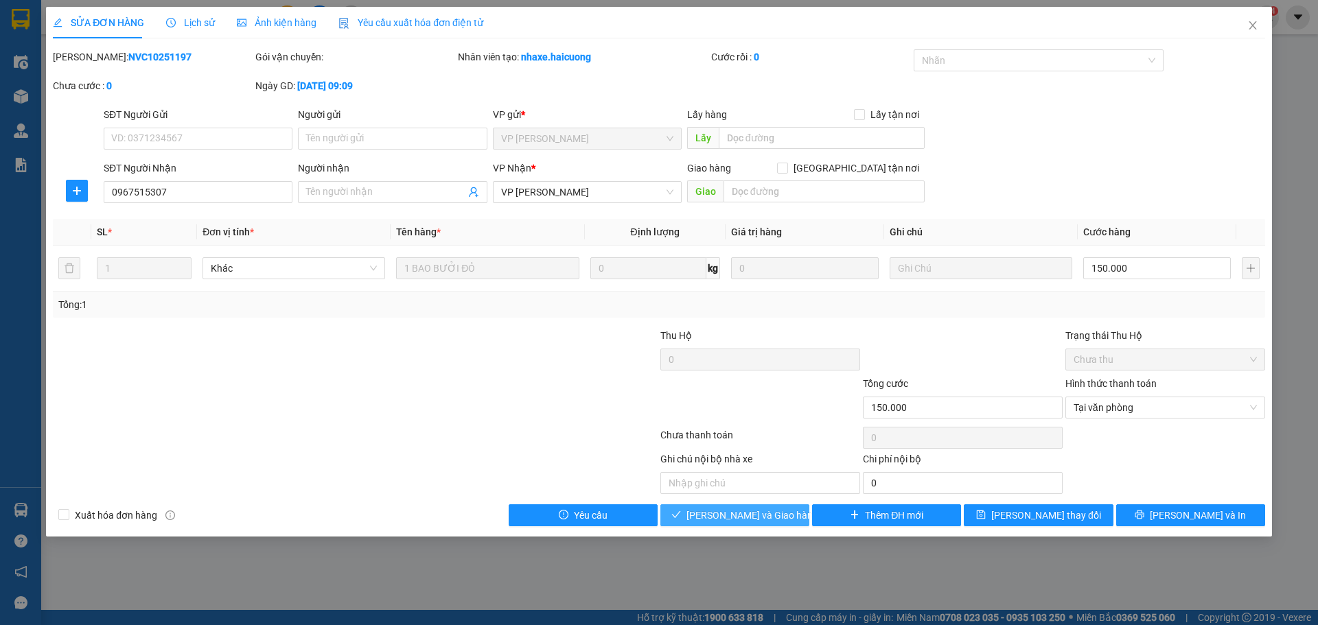
click at [751, 514] on span "[PERSON_NAME] và [PERSON_NAME] hàng" at bounding box center [752, 515] width 132 height 15
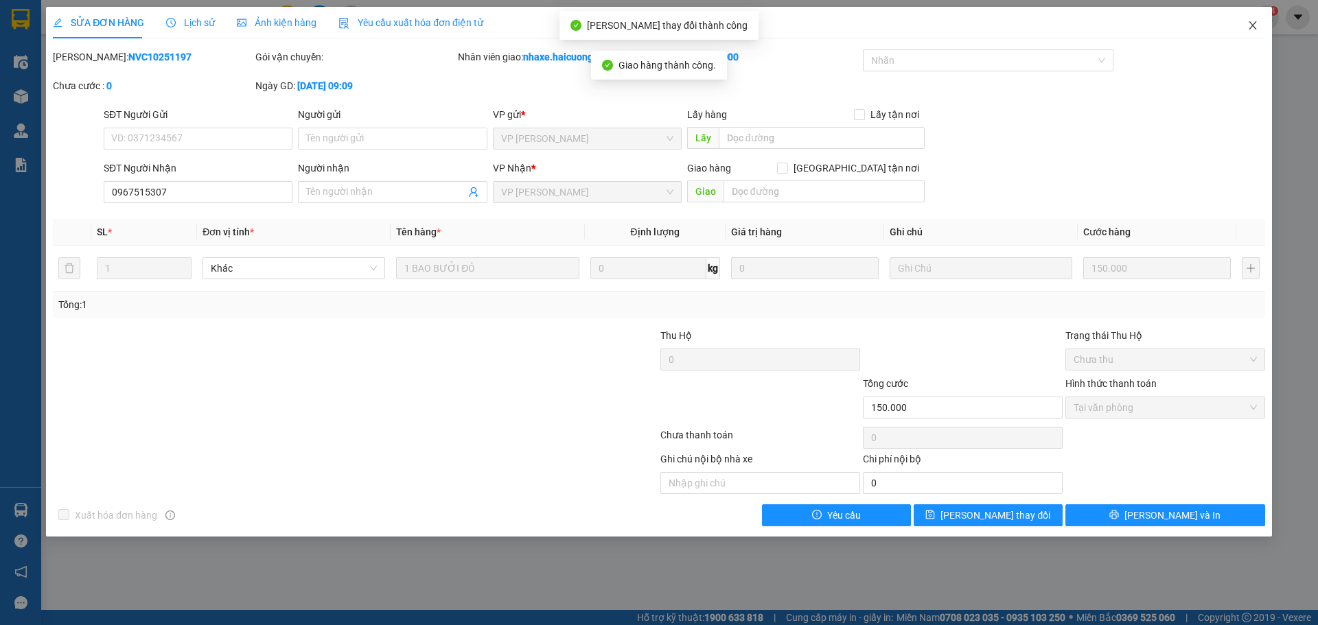
click at [1247, 27] on icon "close" at bounding box center [1252, 25] width 11 height 11
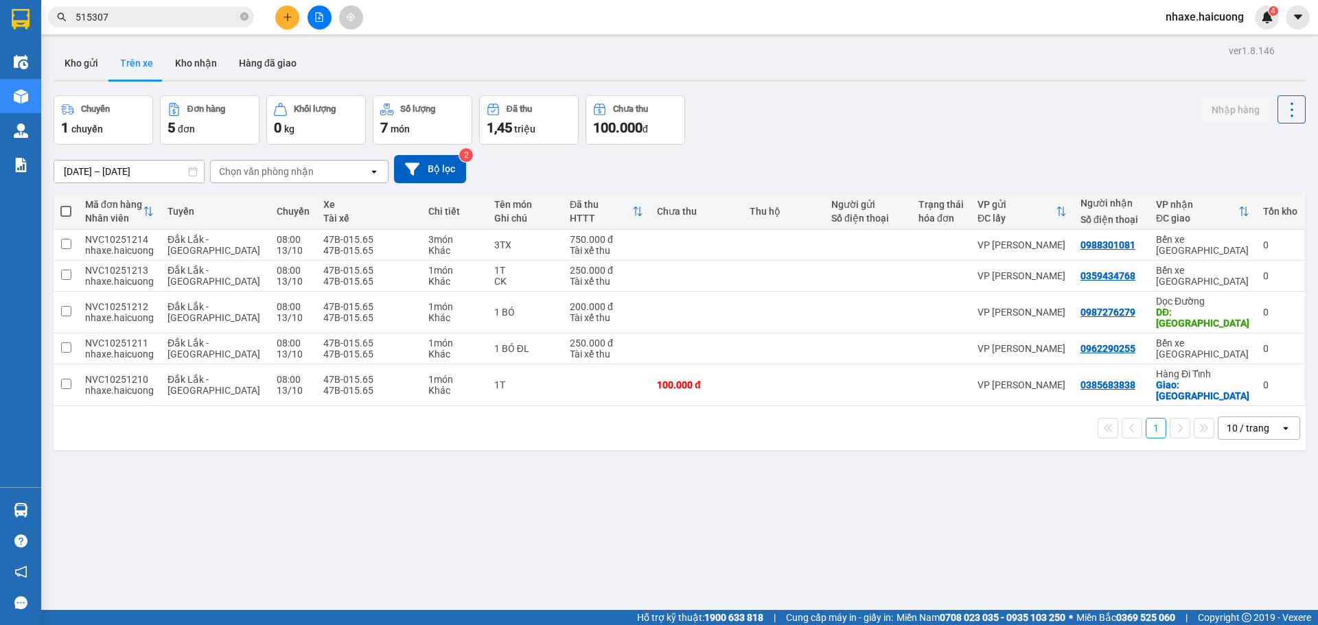
click at [123, 12] on input "515307" at bounding box center [156, 17] width 162 height 15
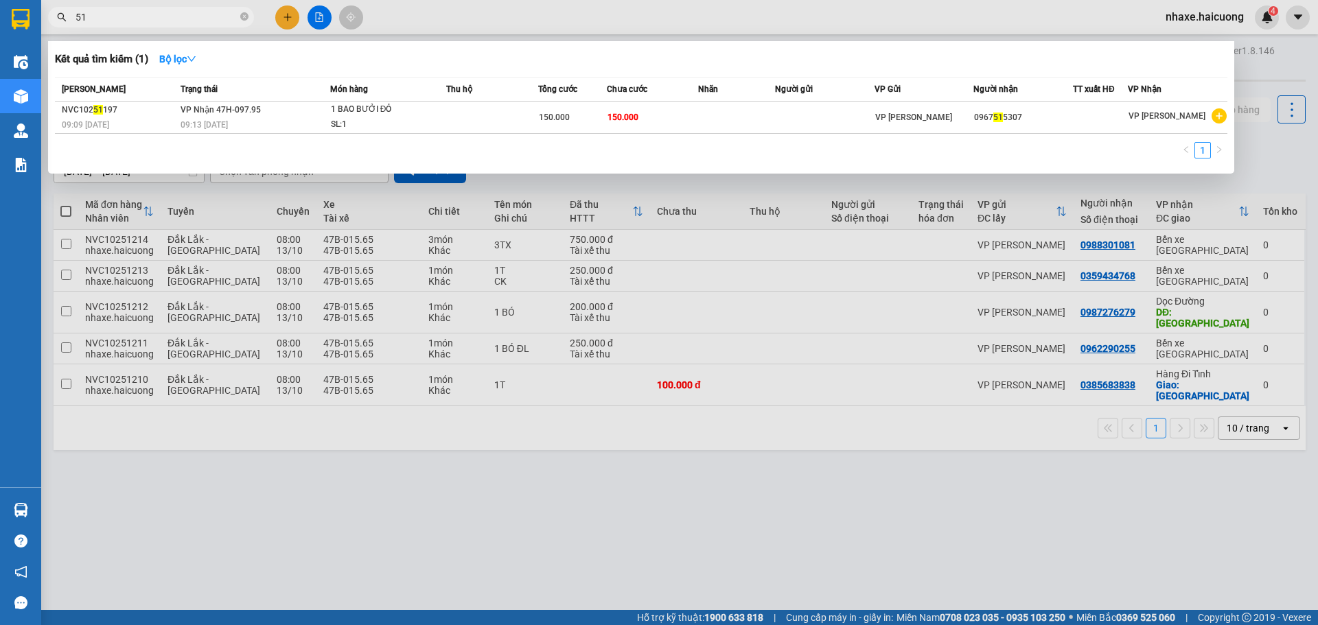
type input "5"
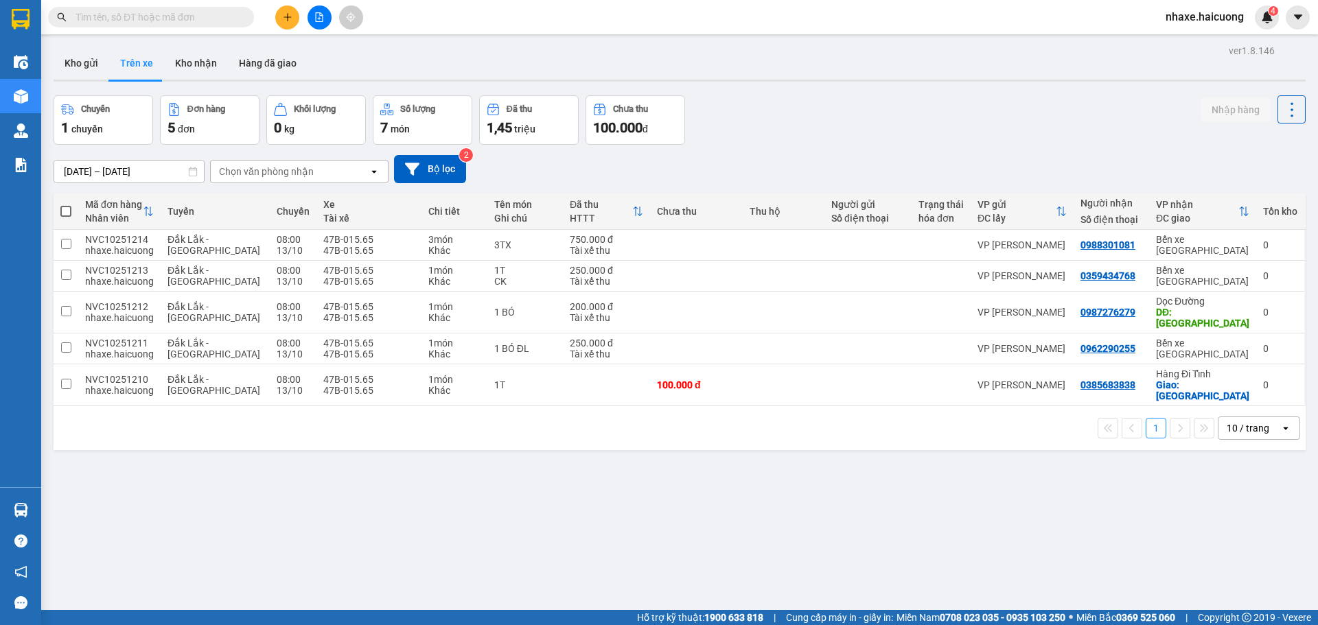
click at [194, 21] on input "text" at bounding box center [156, 17] width 162 height 15
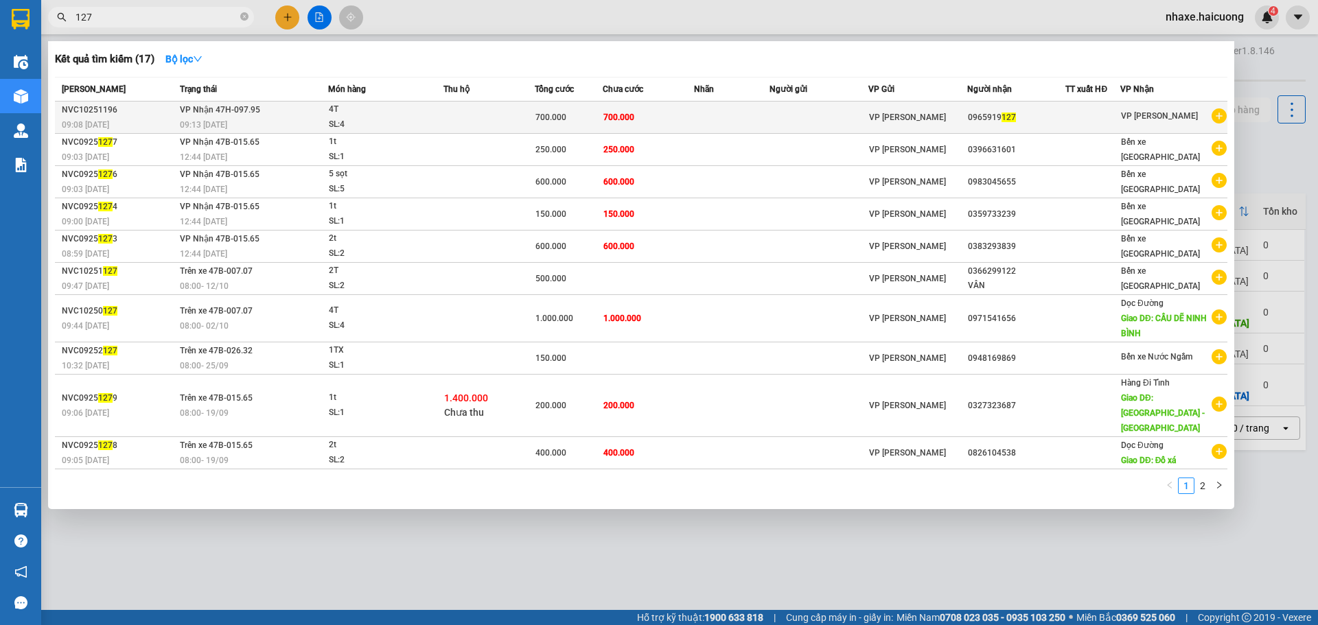
type input "127"
click at [533, 126] on td at bounding box center [488, 118] width 91 height 32
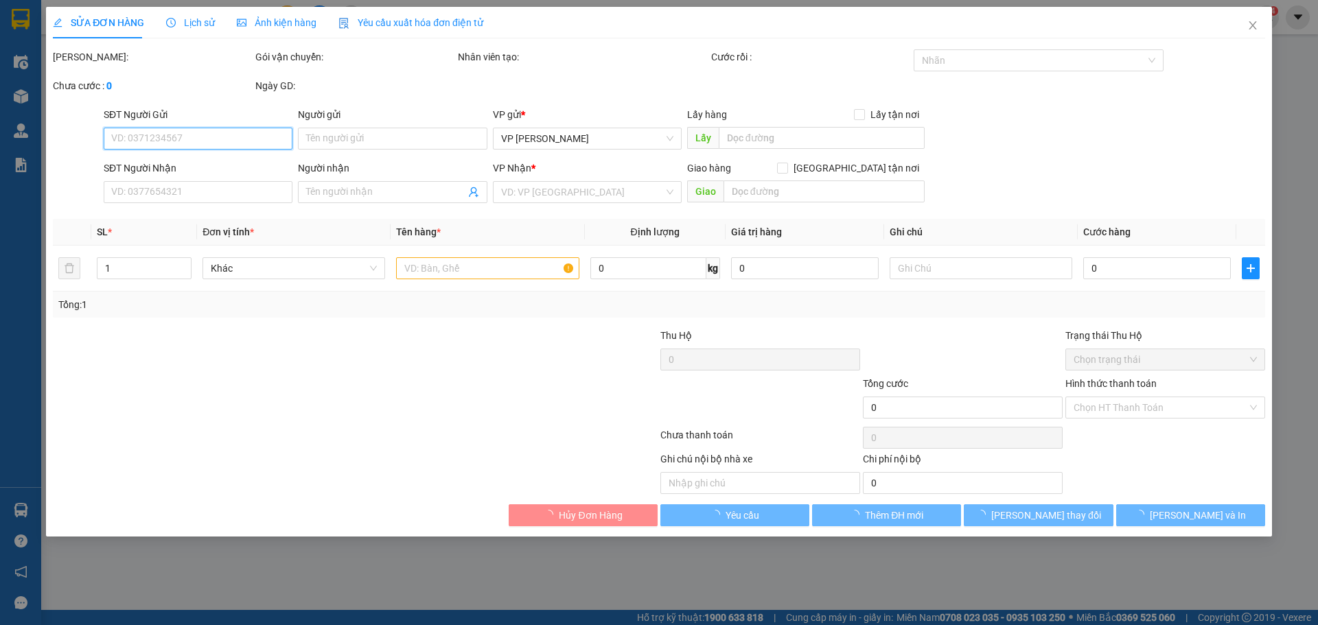
type input "0965919127"
type input "700.000"
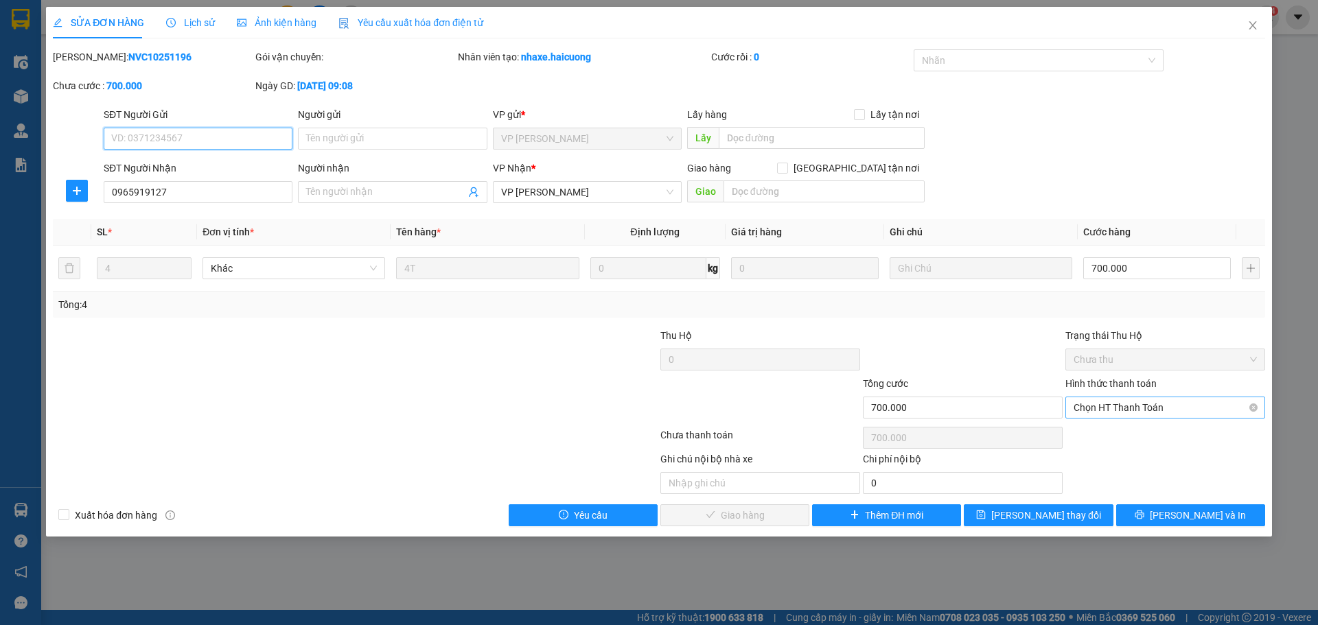
click at [1150, 408] on span "Chọn HT Thanh Toán" at bounding box center [1164, 407] width 183 height 21
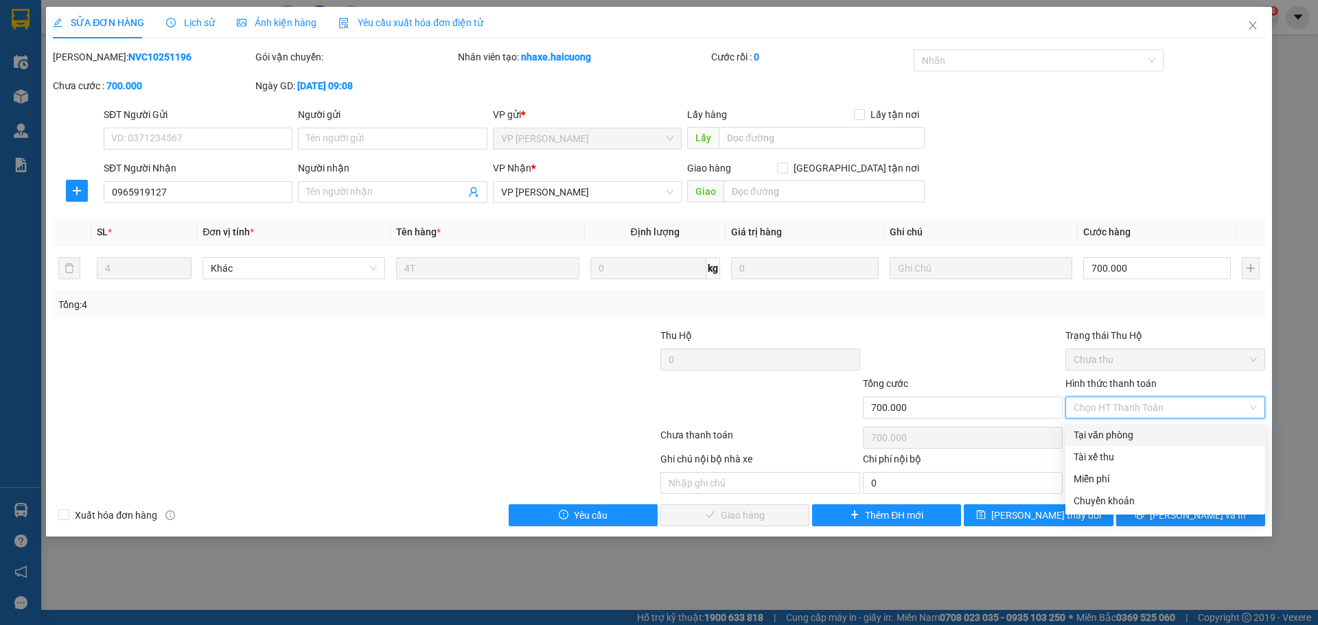
click at [1155, 435] on div "Tại văn phòng" at bounding box center [1164, 435] width 183 height 15
type input "0"
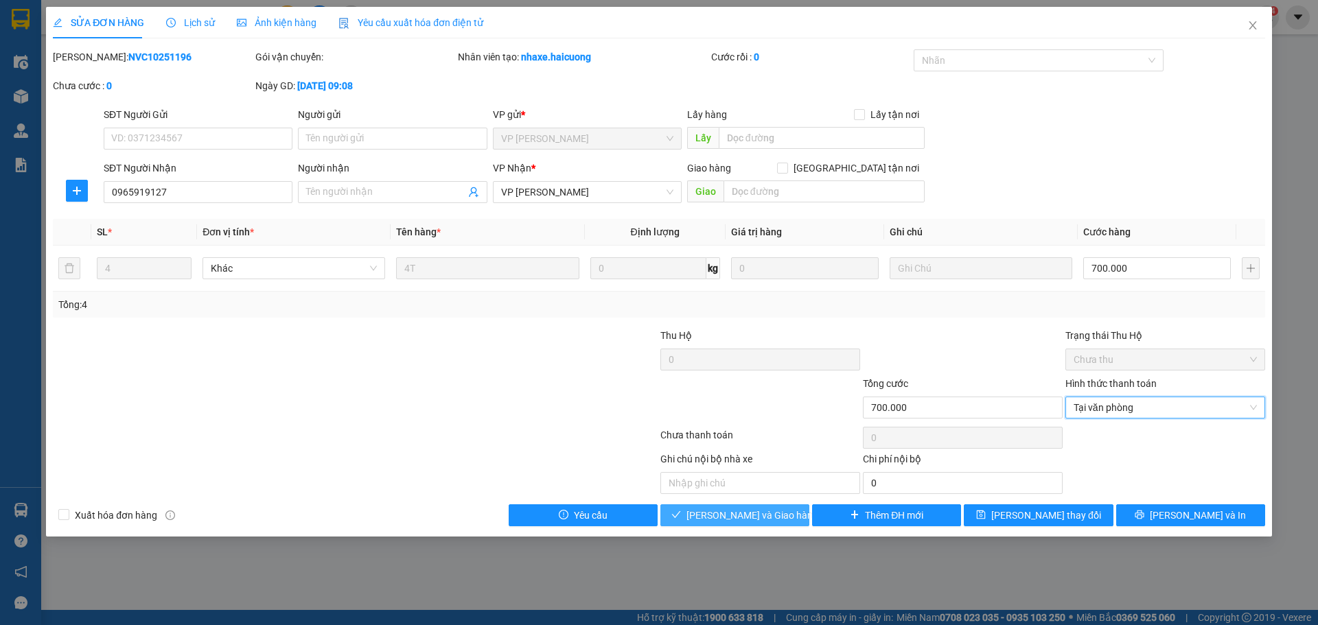
click at [753, 513] on span "Lưu và Giao hàng" at bounding box center [752, 515] width 132 height 15
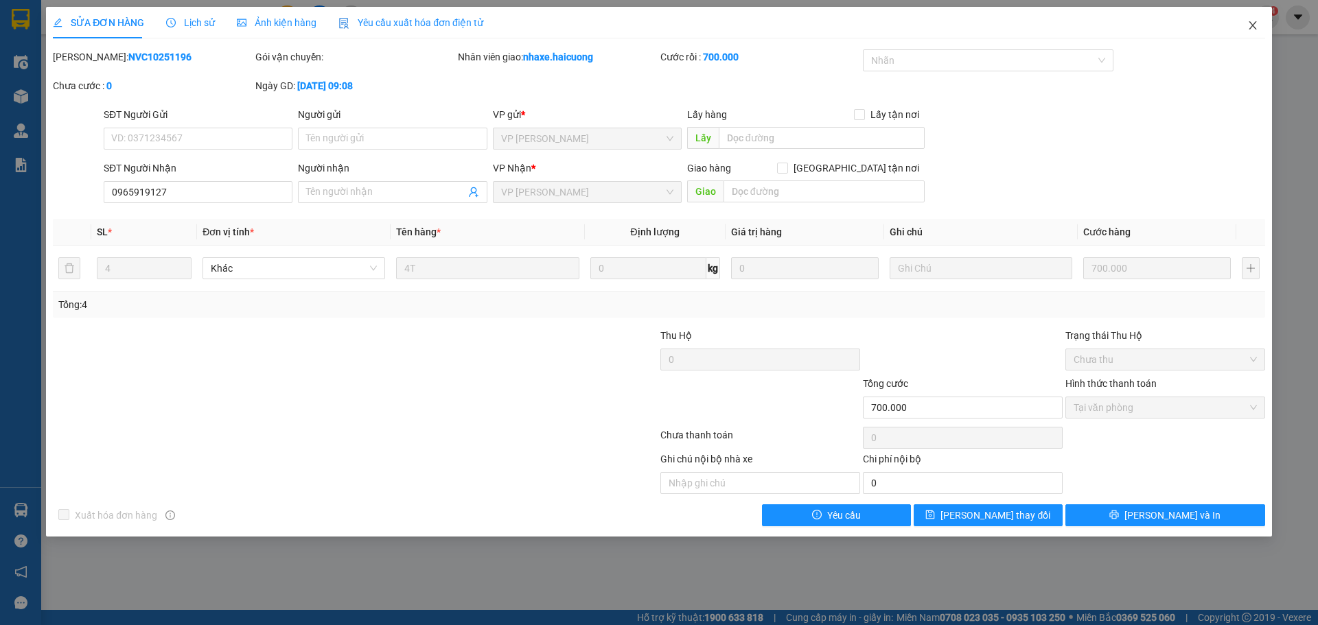
click at [1245, 23] on span "Close" at bounding box center [1252, 26] width 38 height 38
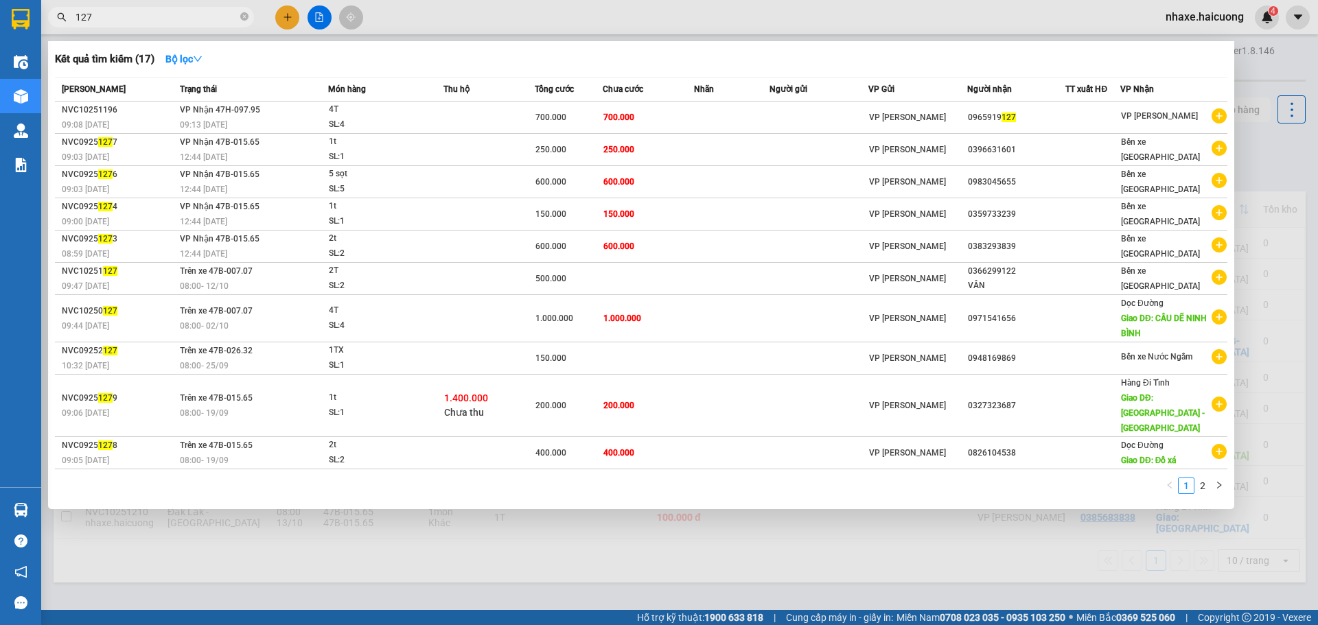
click at [169, 22] on input "127" at bounding box center [156, 17] width 162 height 15
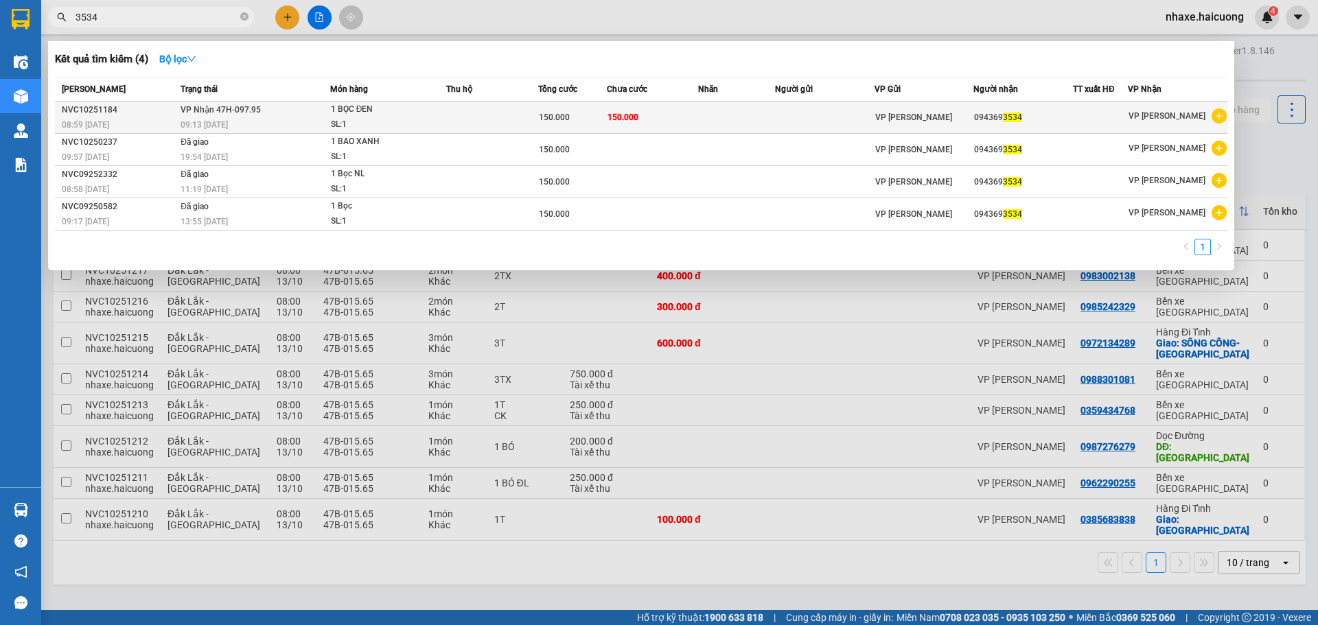
type input "3534"
click at [390, 108] on div "1 BỌC ĐEN" at bounding box center [382, 109] width 103 height 15
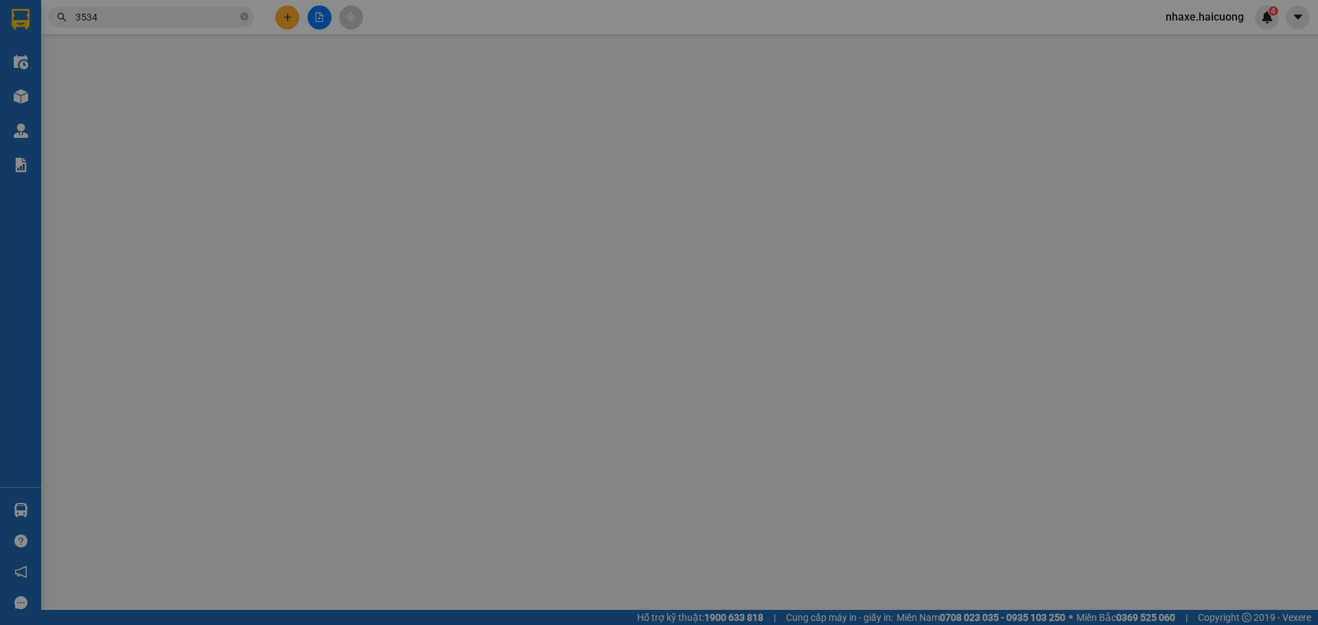
type input "0943693534"
type input "150.000"
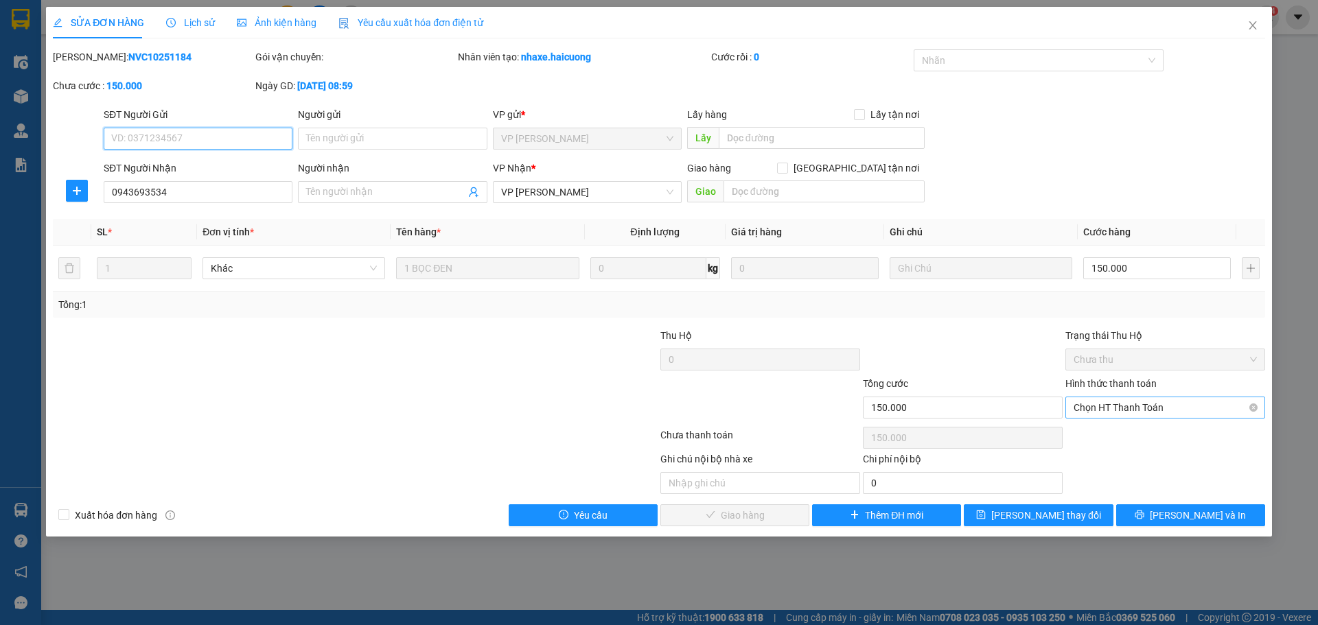
click at [1101, 411] on span "Chọn HT Thanh Toán" at bounding box center [1164, 407] width 183 height 21
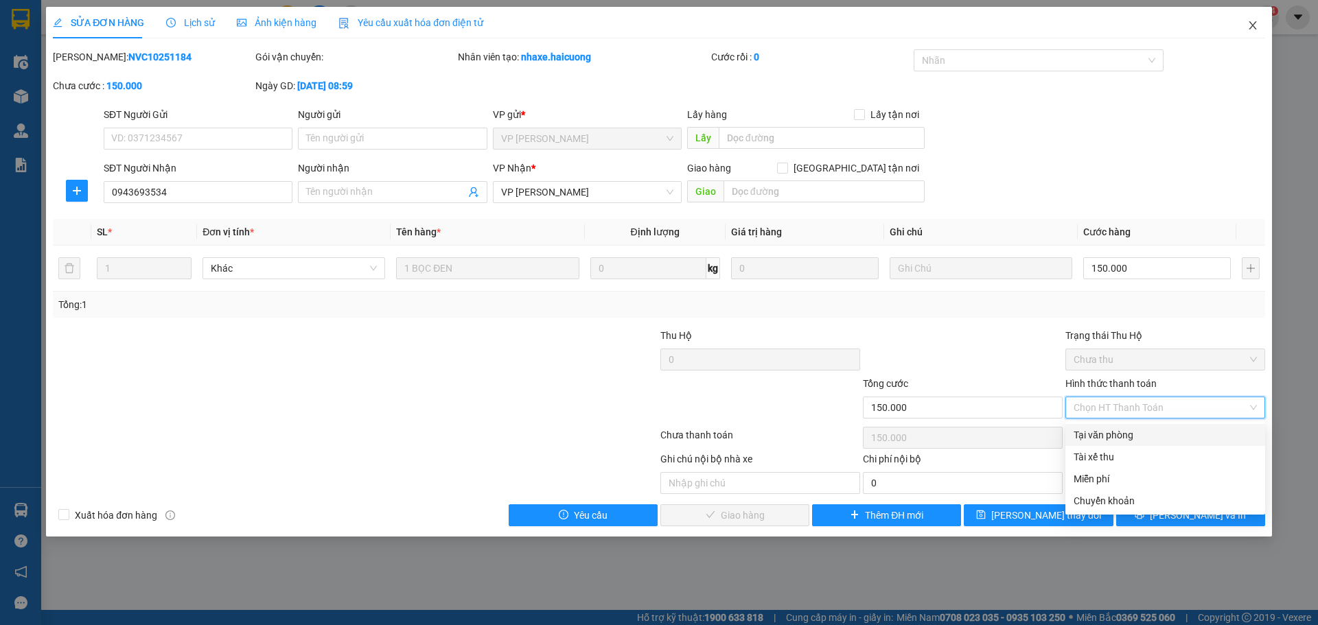
click at [1250, 14] on span "Close" at bounding box center [1252, 26] width 38 height 38
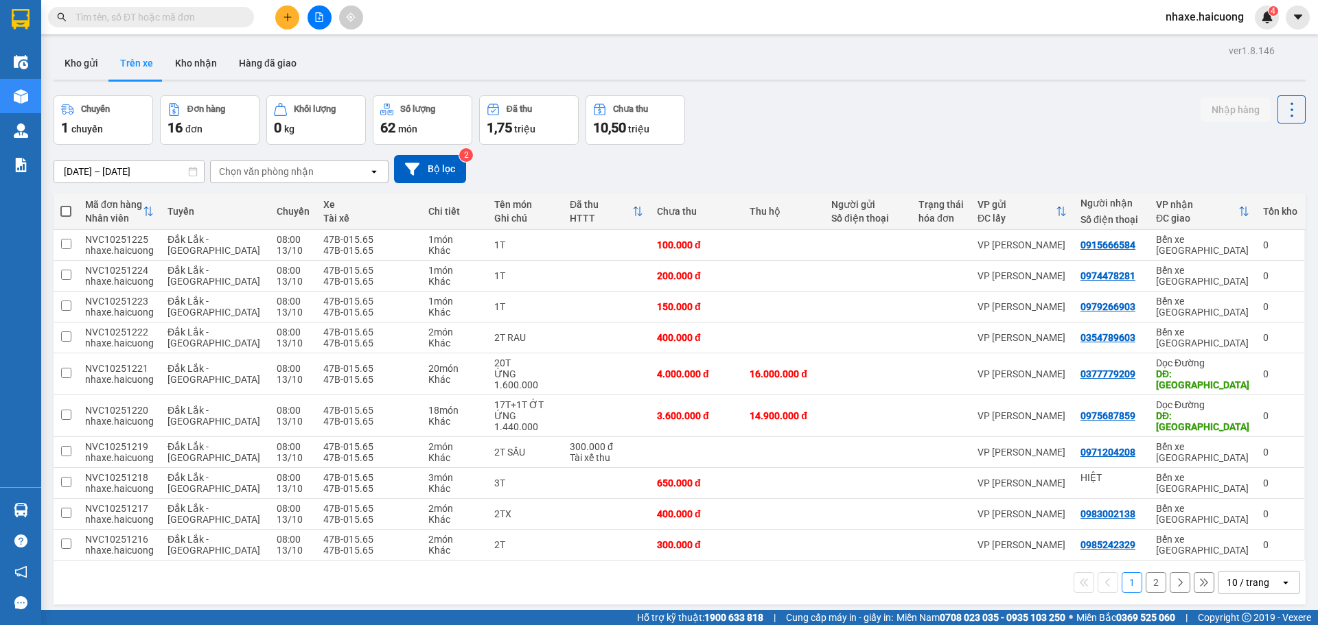
click at [279, 11] on button at bounding box center [287, 17] width 24 height 24
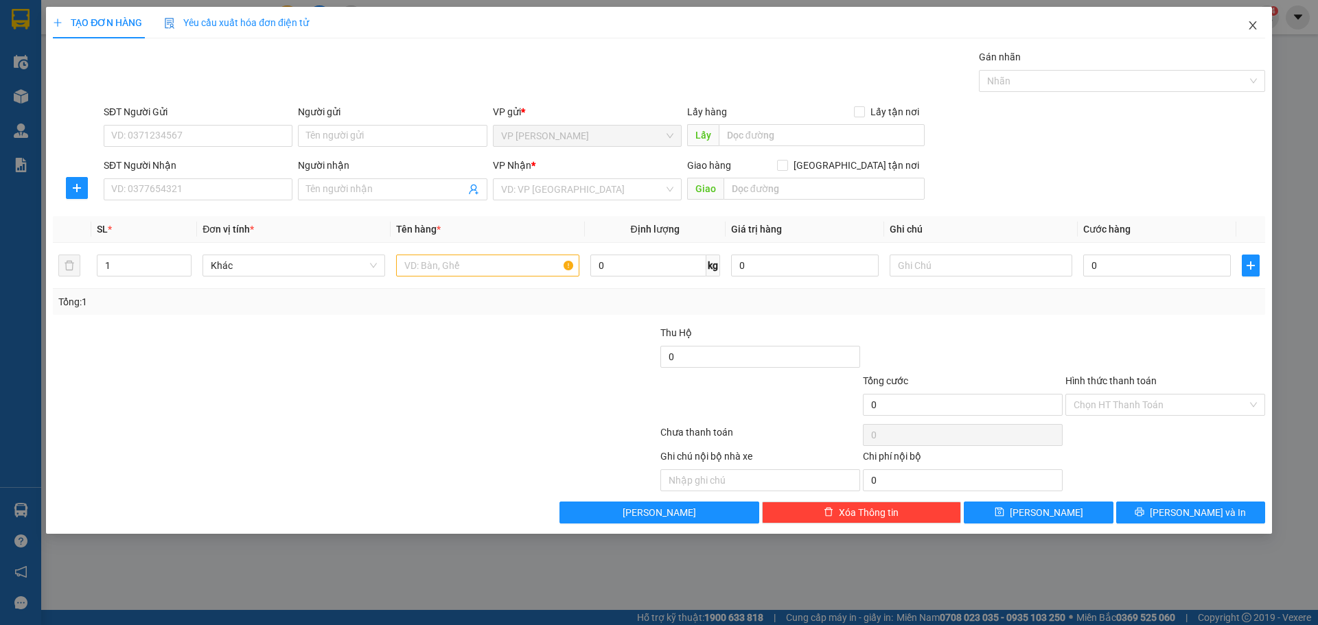
click at [1242, 34] on span "Close" at bounding box center [1252, 26] width 38 height 38
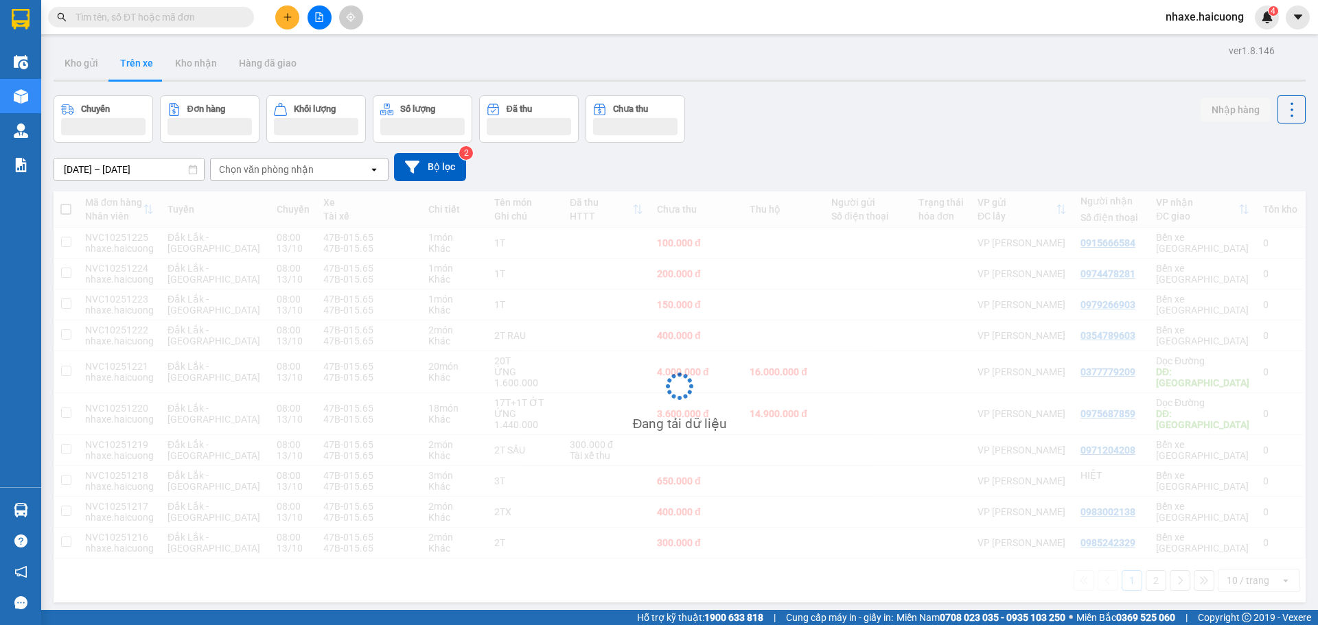
click at [121, 22] on input "text" at bounding box center [156, 17] width 162 height 15
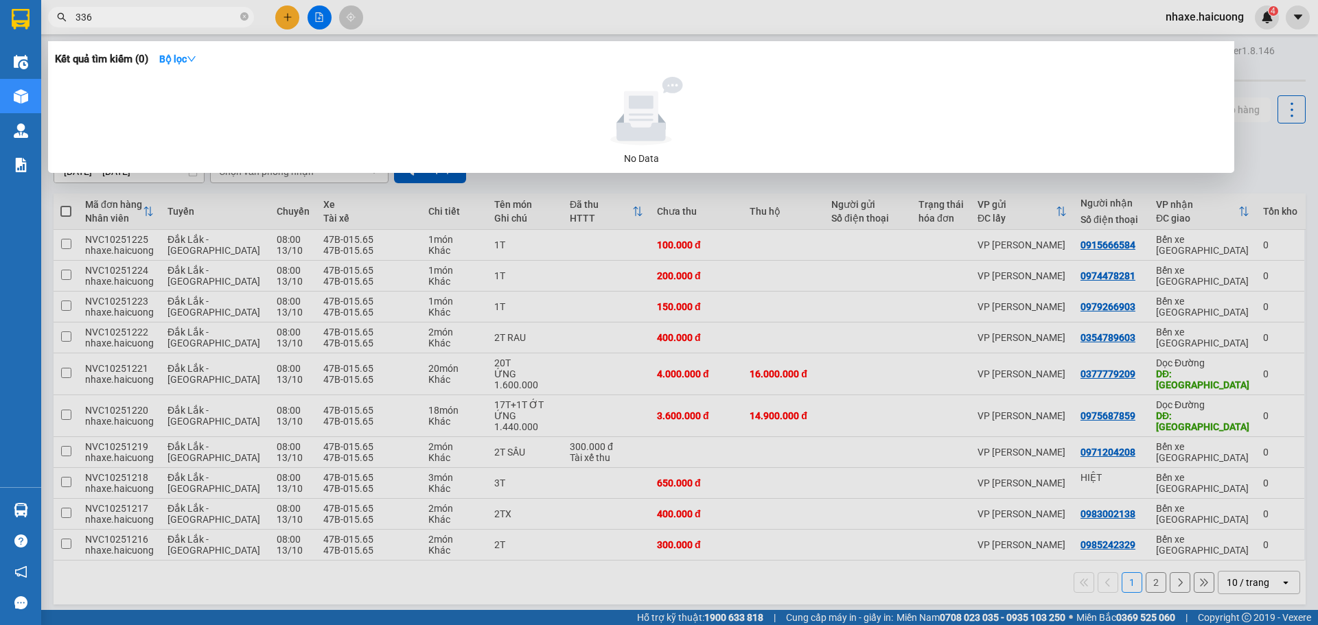
type input "3362"
click at [246, 19] on icon "close-circle" at bounding box center [244, 16] width 8 height 8
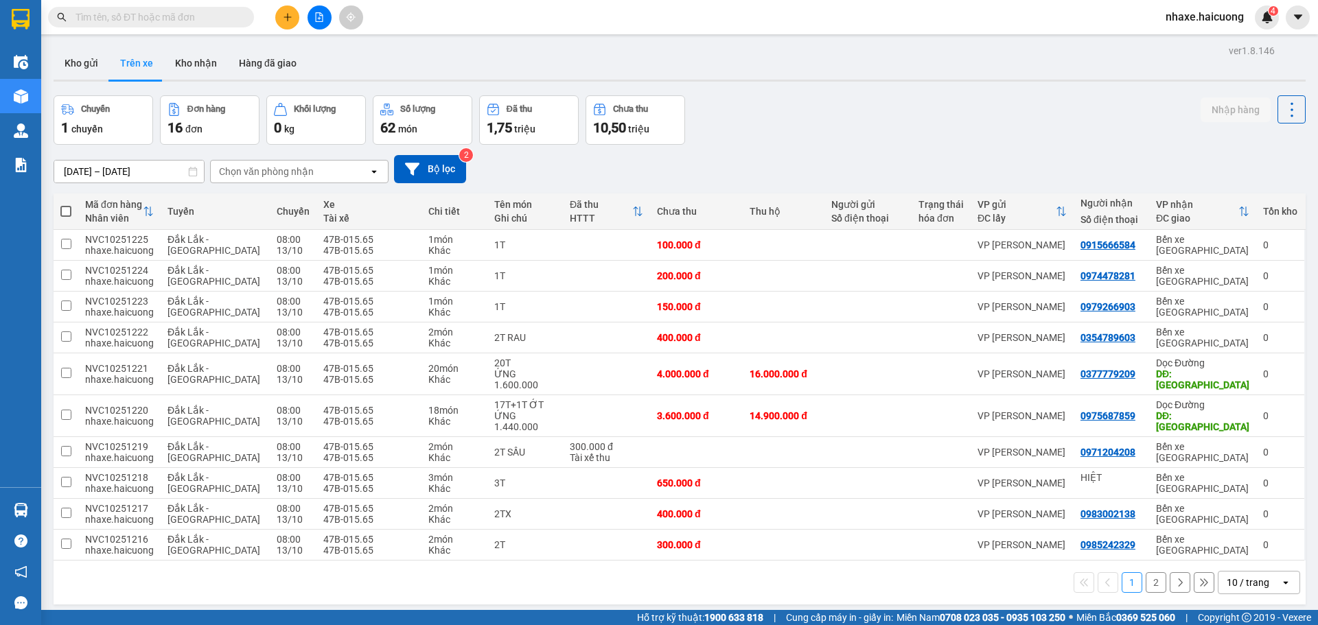
click at [219, 16] on input "text" at bounding box center [156, 17] width 162 height 15
click at [294, 17] on button at bounding box center [287, 17] width 24 height 24
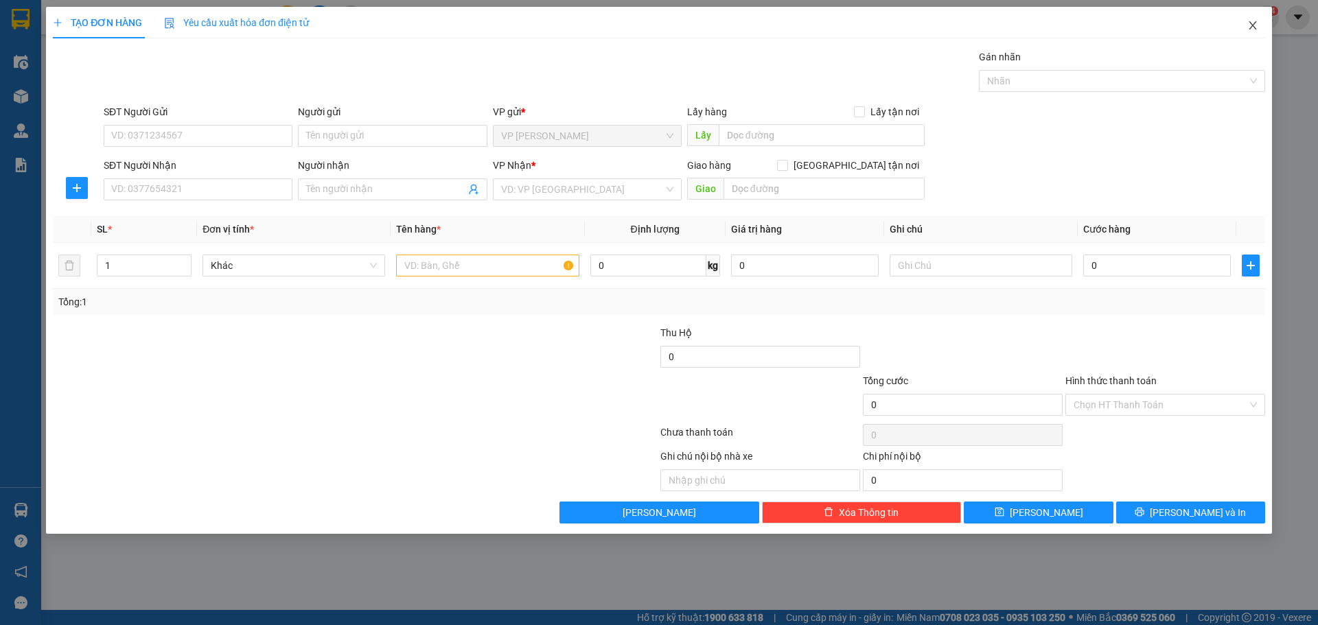
click at [1257, 25] on icon "close" at bounding box center [1252, 25] width 11 height 11
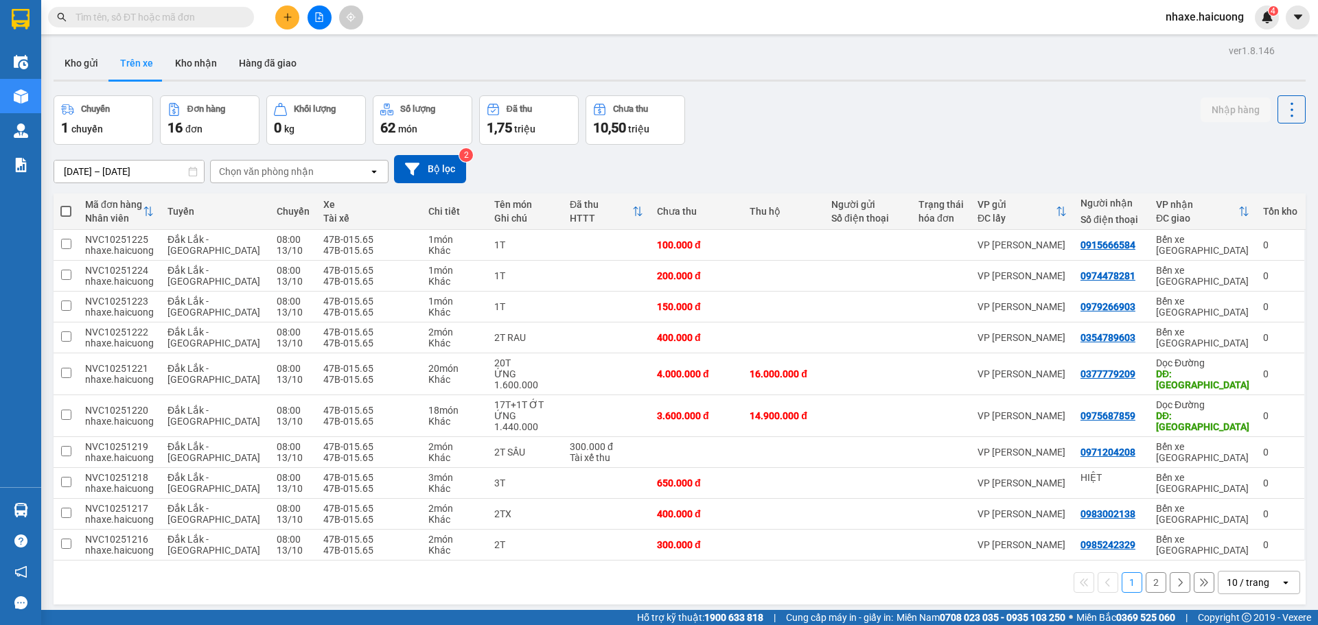
click at [167, 19] on input "text" at bounding box center [156, 17] width 162 height 15
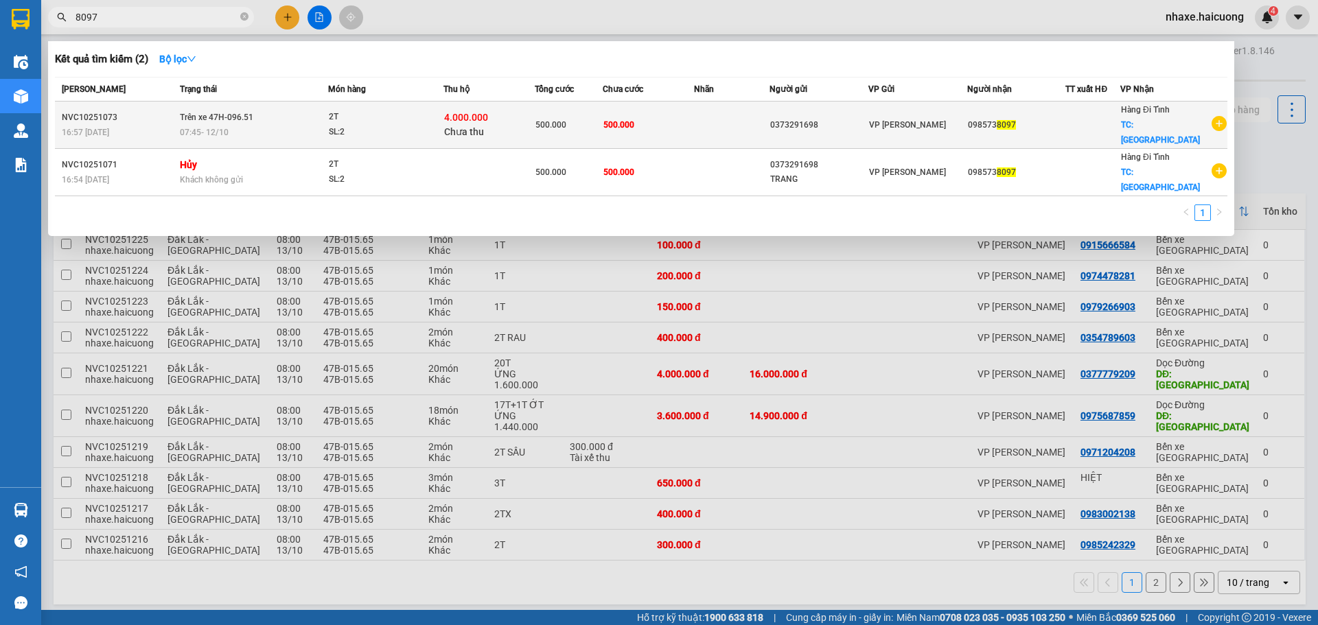
type input "8097"
click at [672, 119] on td "500.000" at bounding box center [648, 125] width 91 height 47
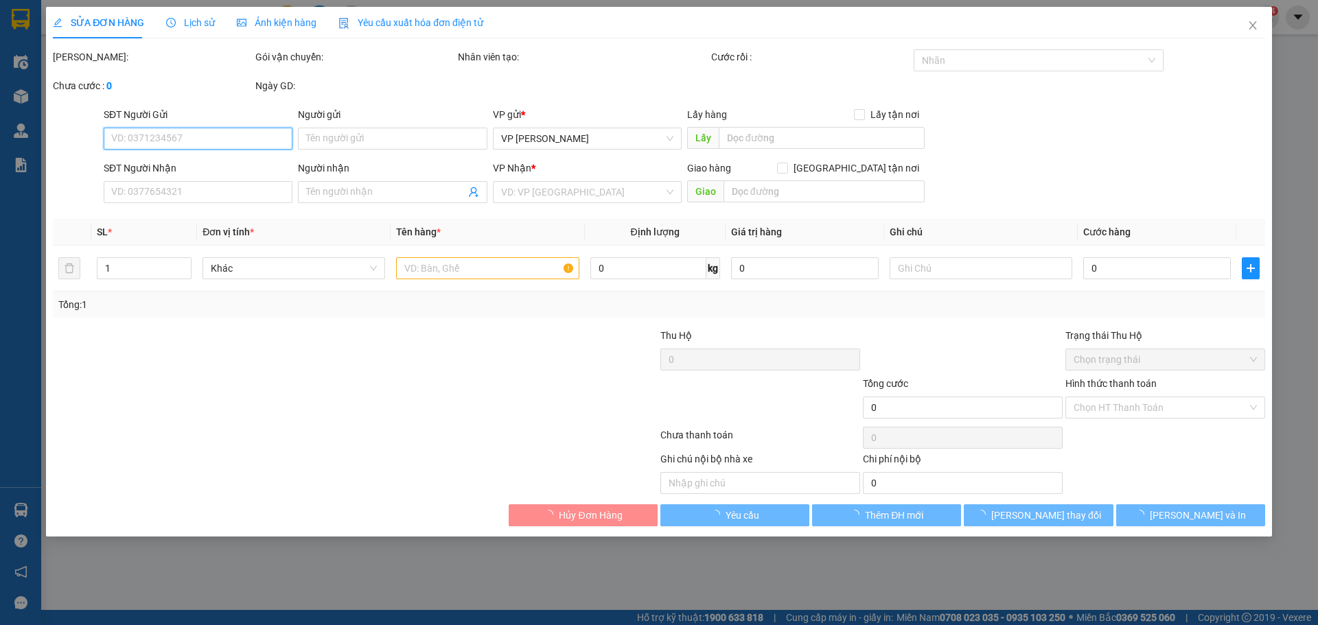
type input "0373291698"
type input "0985738097"
checkbox input "true"
type input "[GEOGRAPHIC_DATA]"
type input "500.000"
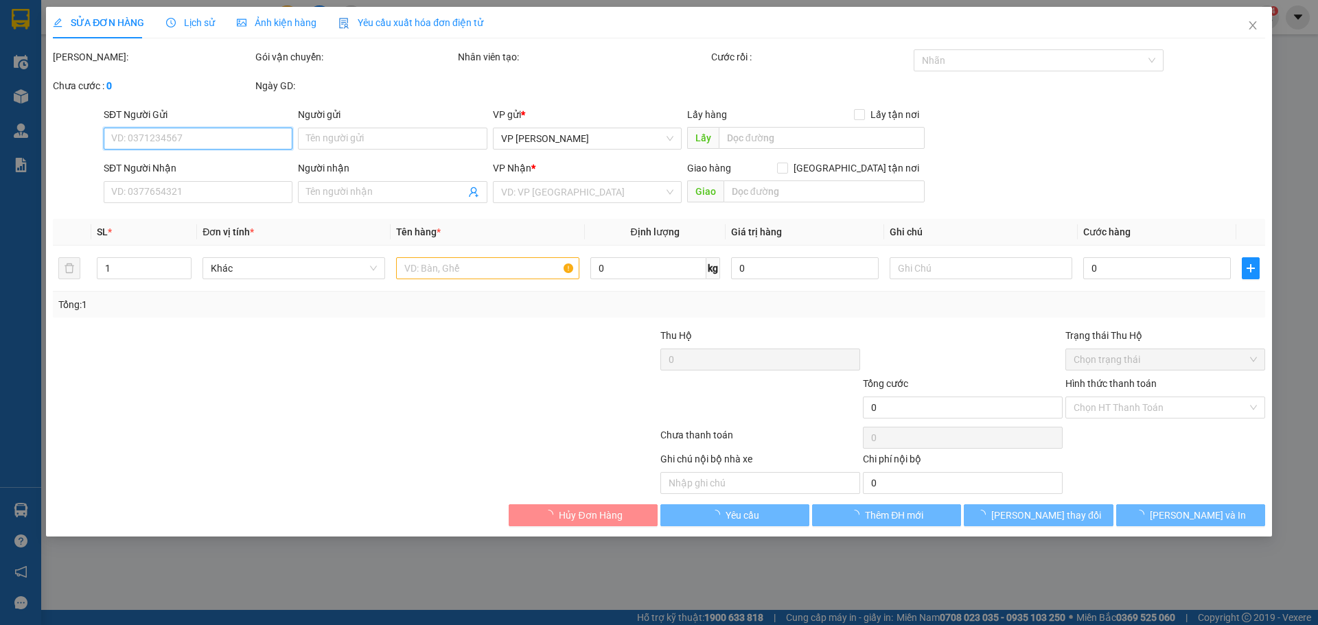
type input "500.000"
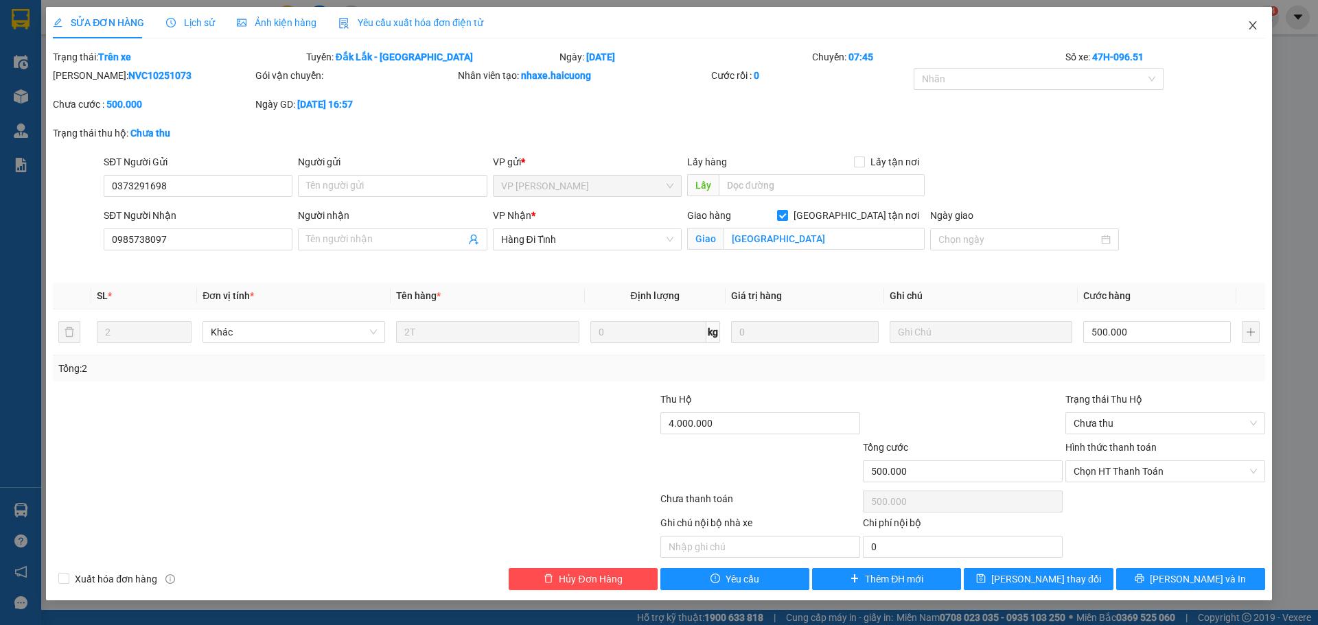
click at [1253, 29] on icon "close" at bounding box center [1252, 25] width 11 height 11
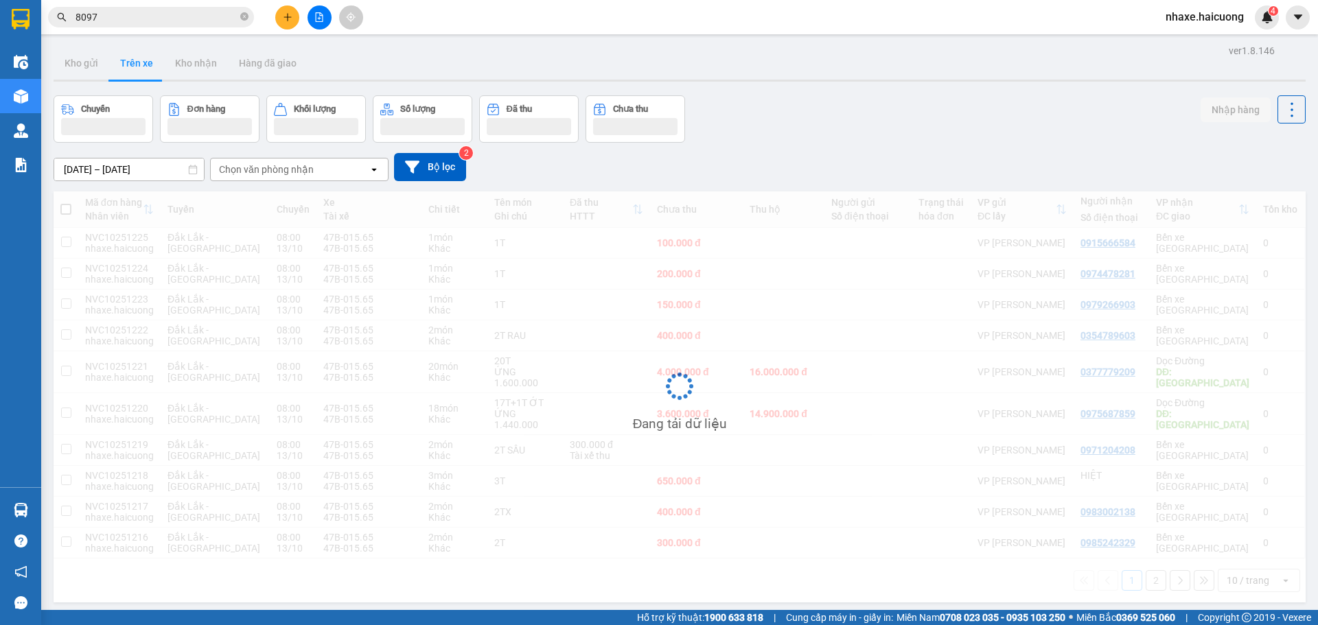
click at [175, 17] on input "8097" at bounding box center [156, 17] width 162 height 15
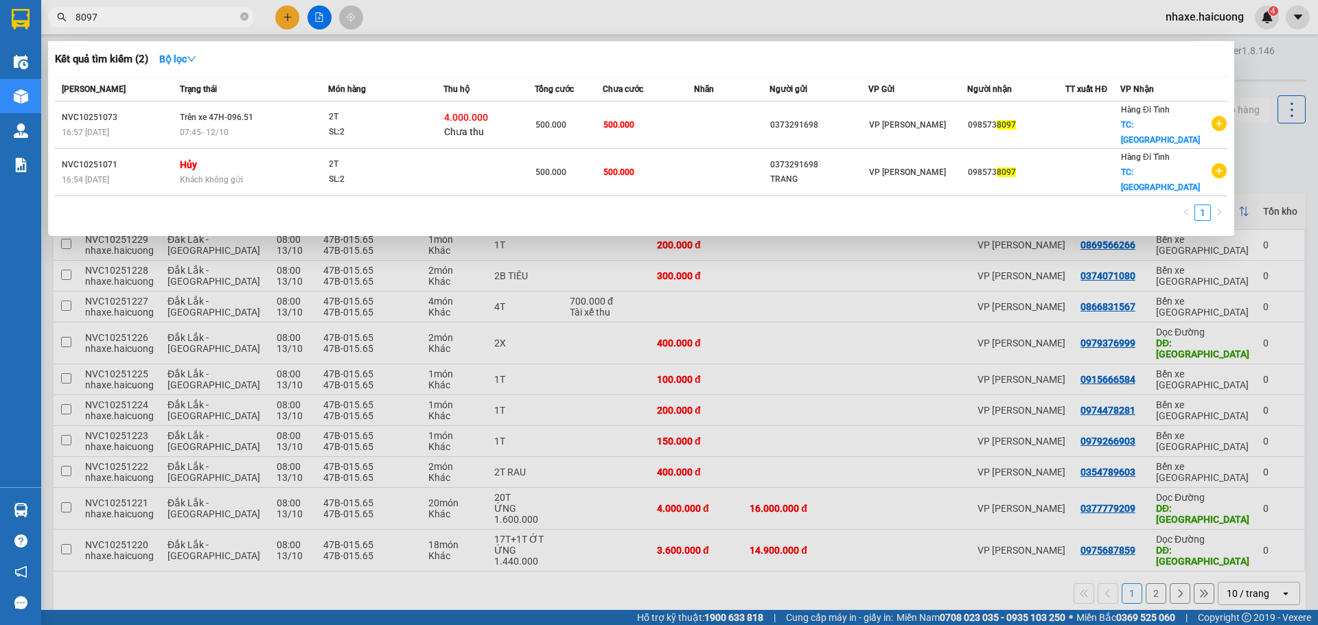
click at [175, 17] on input "8097" at bounding box center [156, 17] width 162 height 15
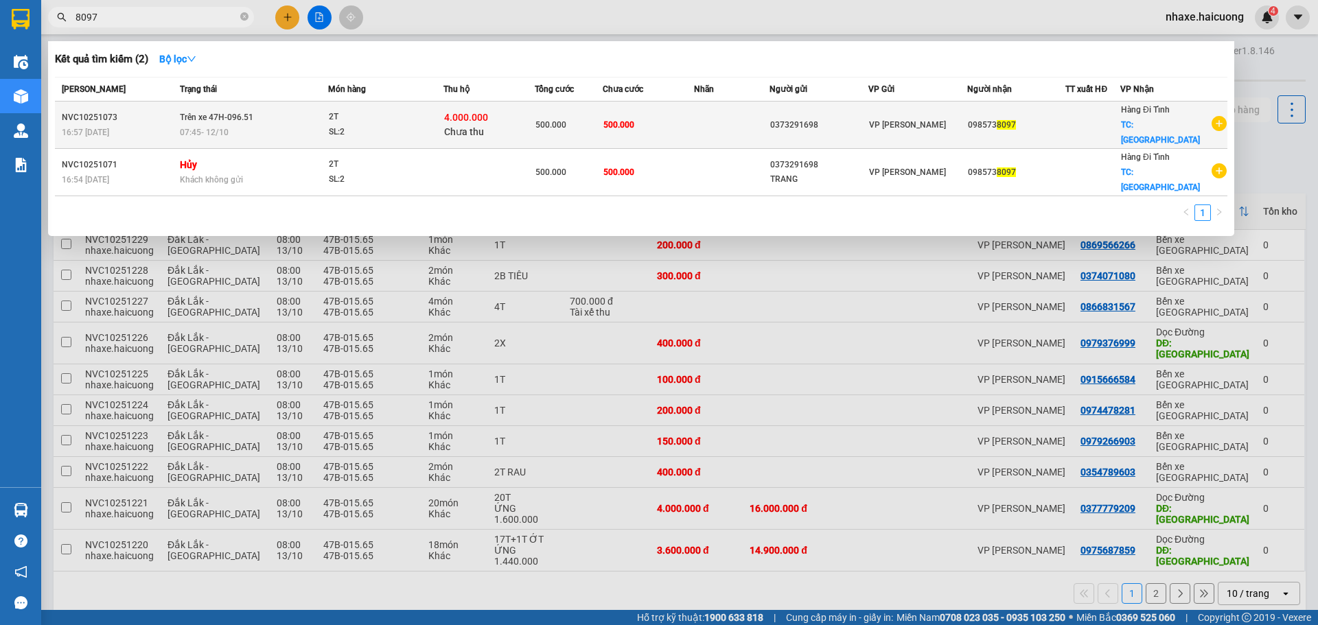
click at [450, 112] on span "4.000.000" at bounding box center [466, 117] width 44 height 11
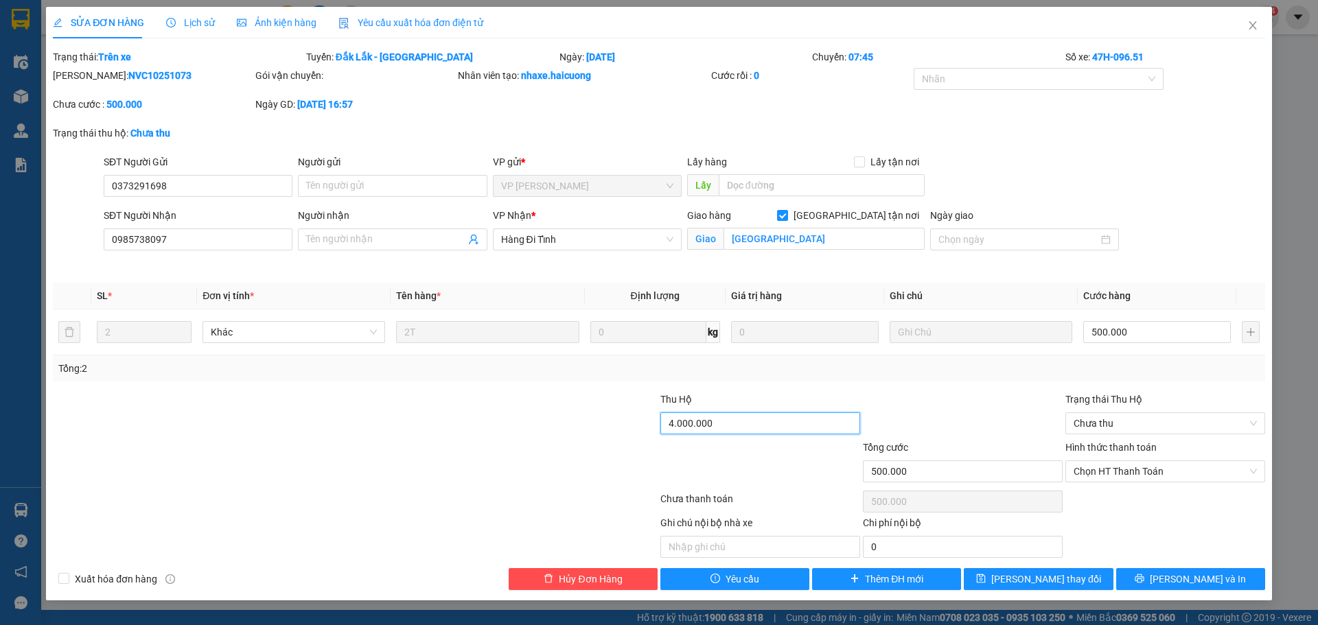
click at [734, 415] on input "4.000.000" at bounding box center [760, 423] width 200 height 22
type input "0"
click at [1043, 574] on span "[PERSON_NAME] thay đổi" at bounding box center [1046, 579] width 110 height 15
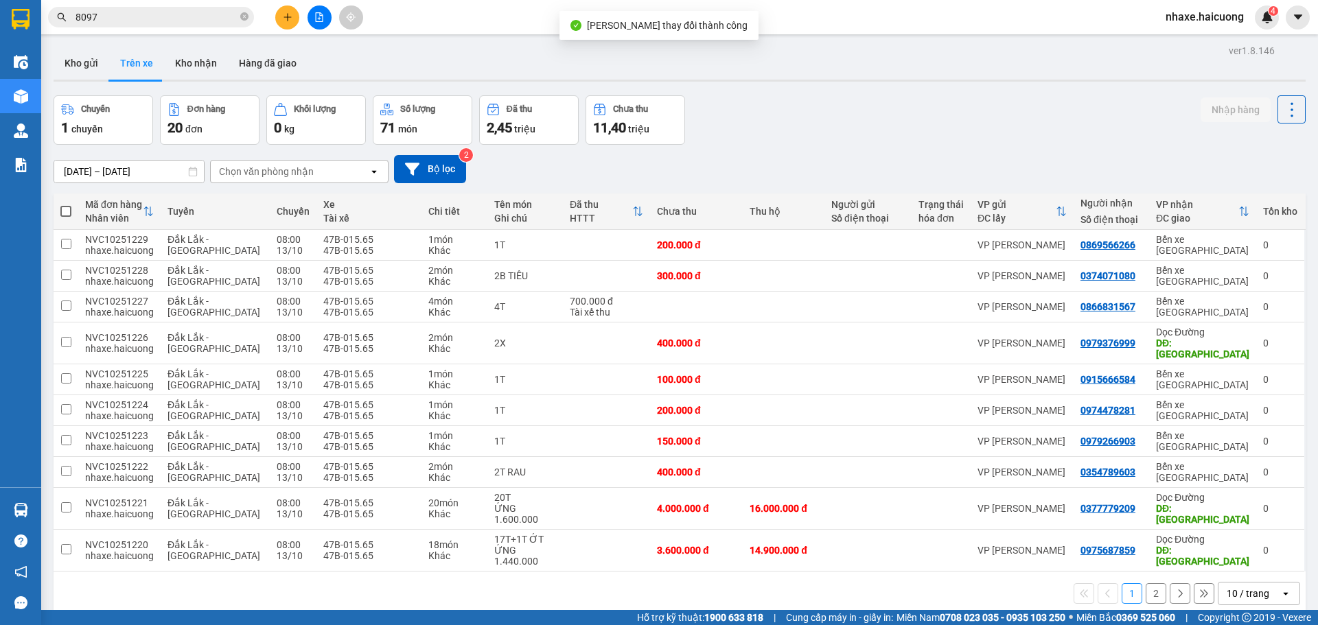
click at [154, 14] on input "8097" at bounding box center [156, 17] width 162 height 15
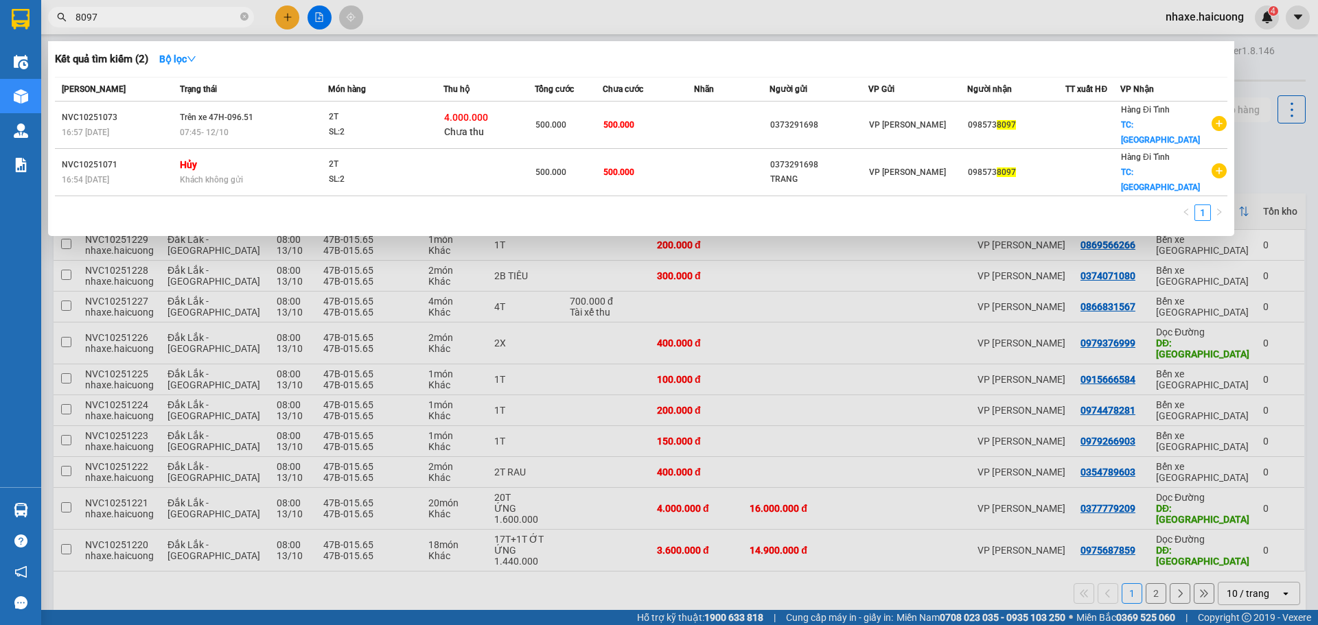
click at [154, 14] on input "8097" at bounding box center [156, 17] width 162 height 15
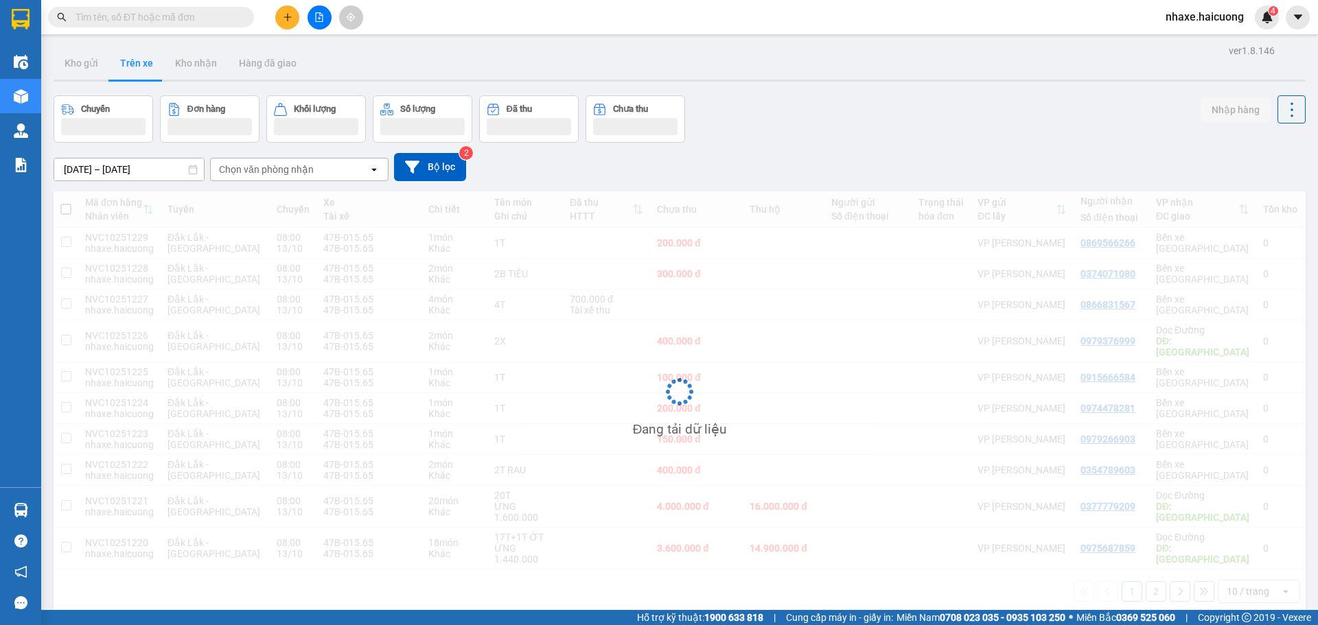
click at [151, 21] on input "text" at bounding box center [156, 17] width 162 height 15
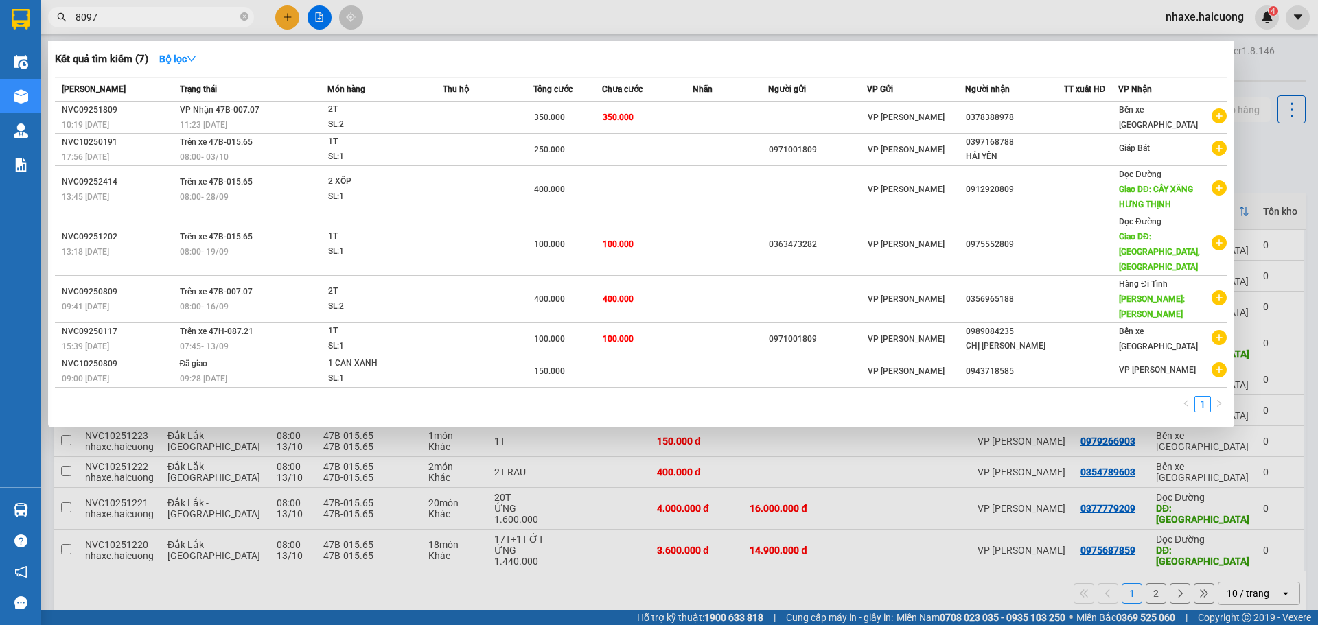
click at [202, 22] on input "8097" at bounding box center [156, 17] width 162 height 15
click at [202, 19] on input "8097" at bounding box center [156, 17] width 162 height 15
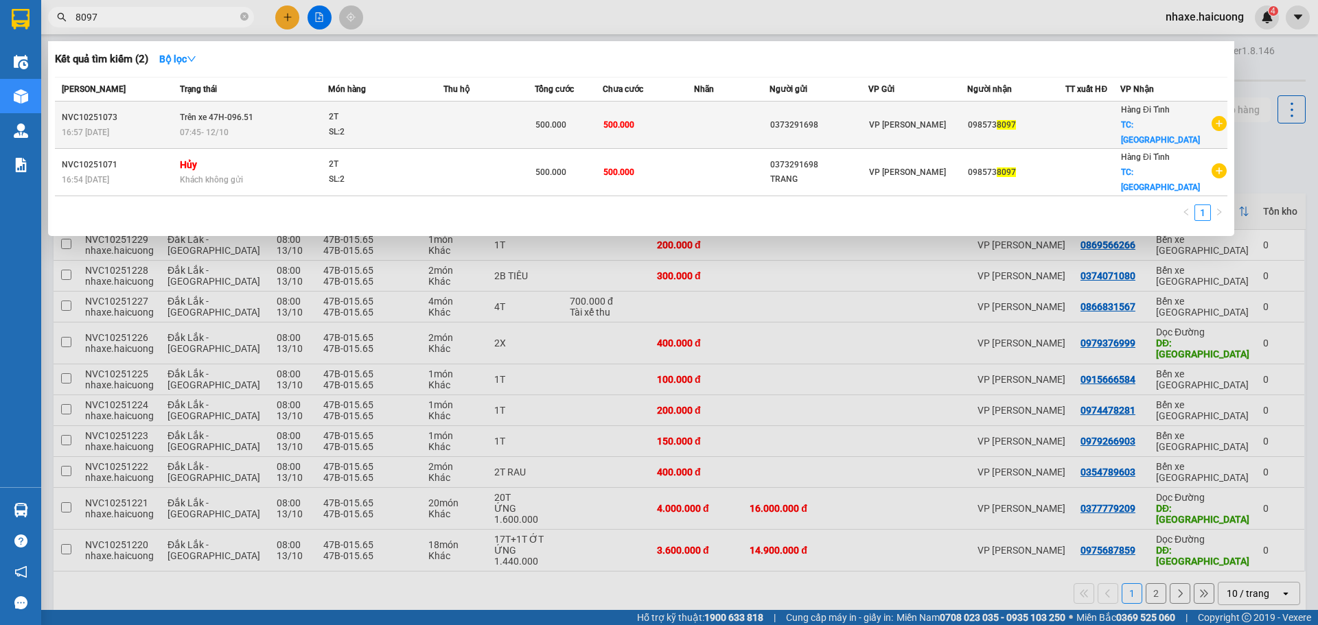
type input "8097"
click at [681, 121] on td "500.000" at bounding box center [648, 125] width 91 height 47
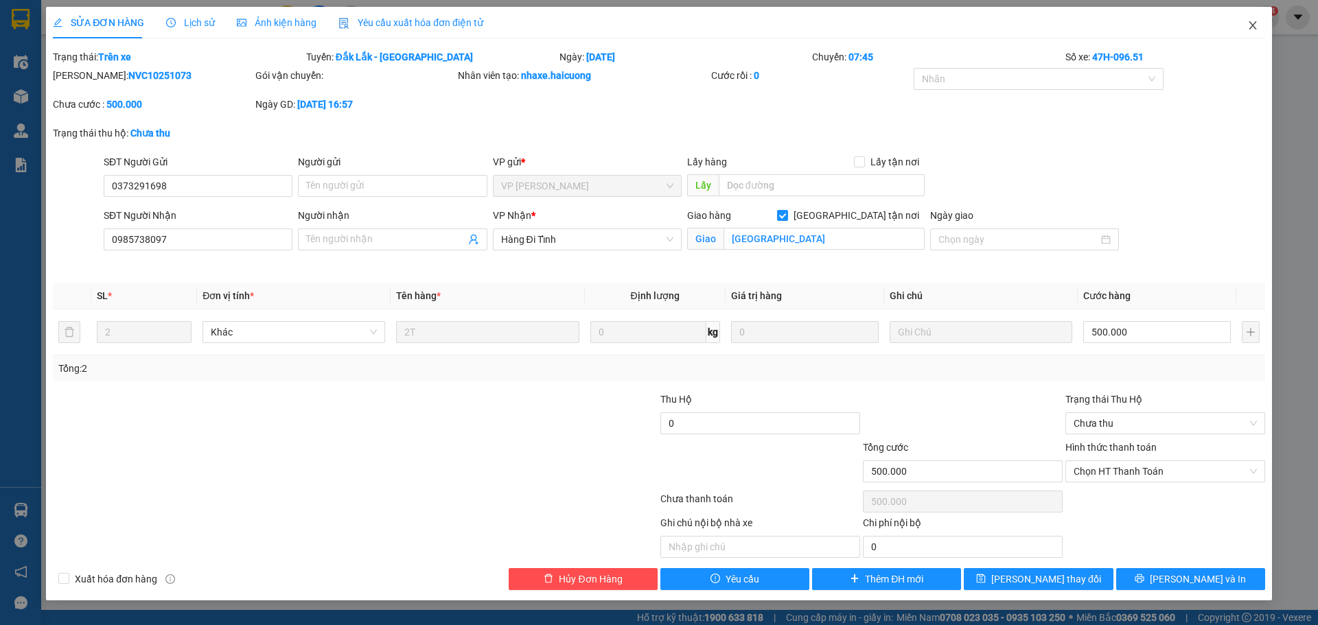
click at [1253, 30] on icon "close" at bounding box center [1252, 25] width 11 height 11
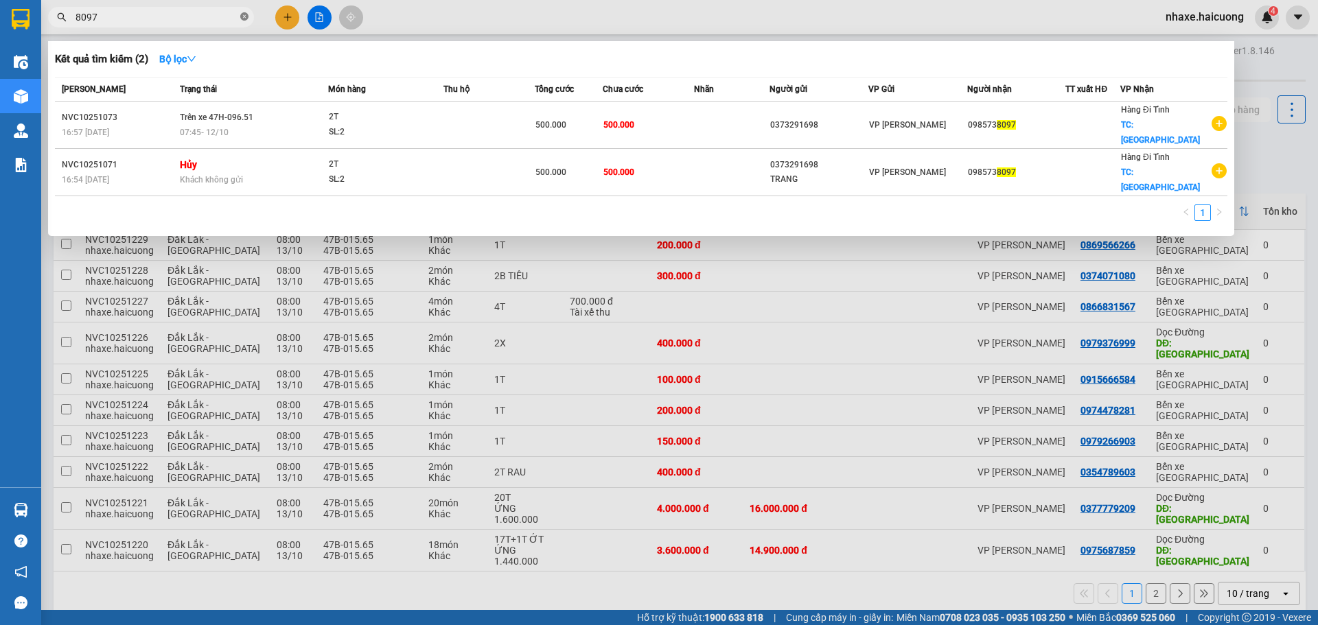
click at [244, 21] on icon "close-circle" at bounding box center [244, 16] width 8 height 8
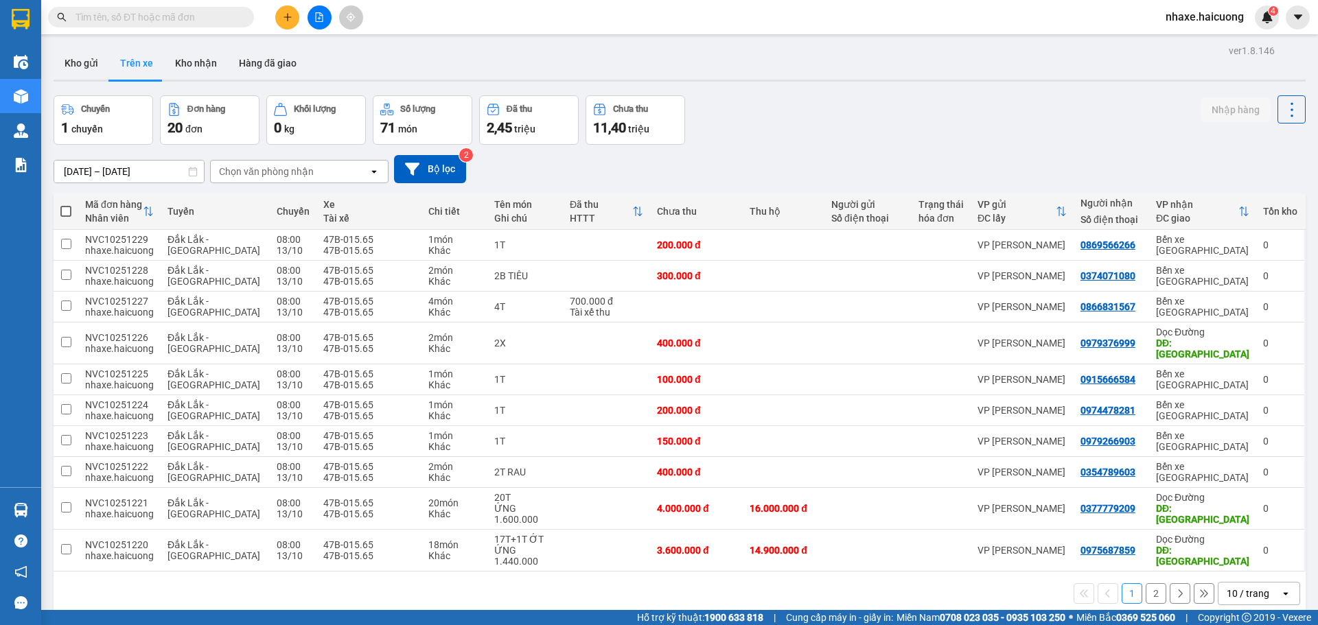
click at [138, 21] on input "text" at bounding box center [156, 17] width 162 height 15
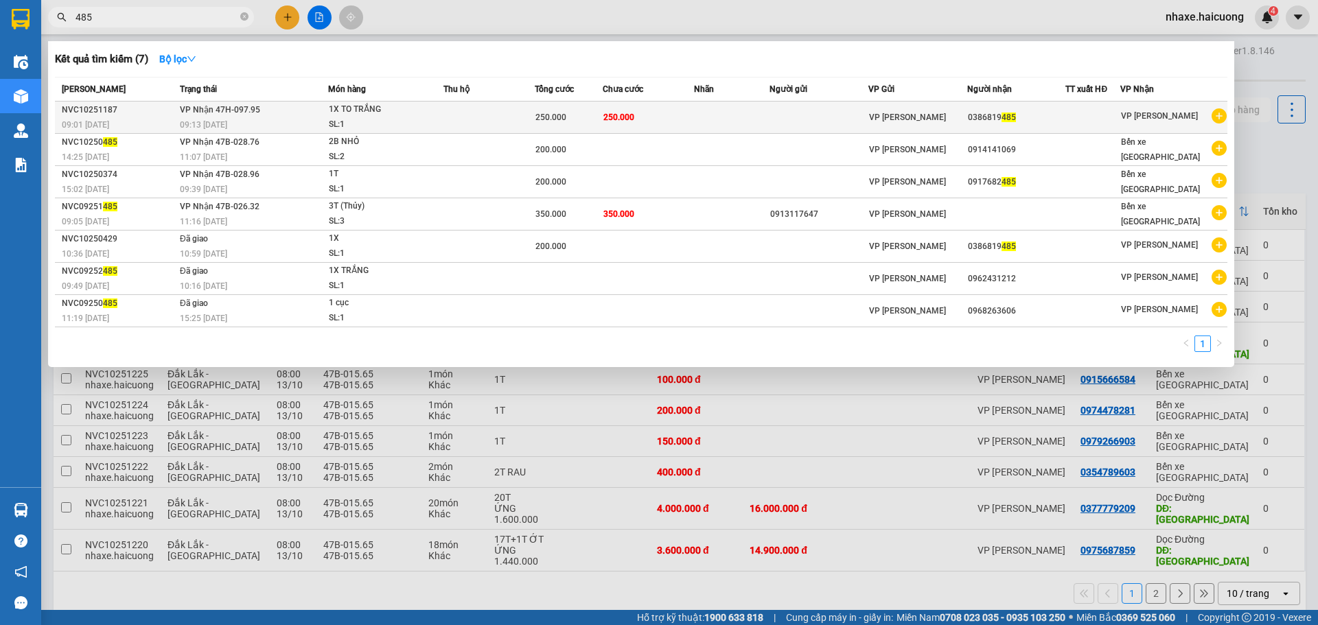
type input "485"
click at [692, 119] on td "250.000" at bounding box center [648, 118] width 91 height 32
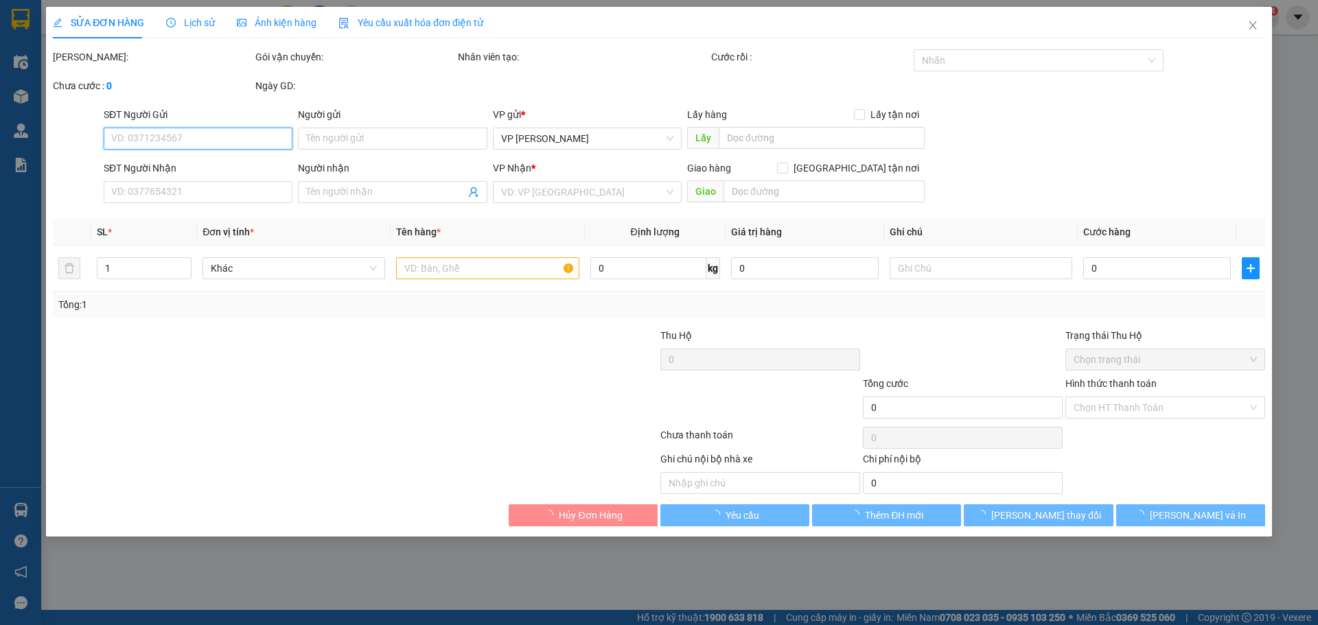
type input "0386819485"
type input "250.000"
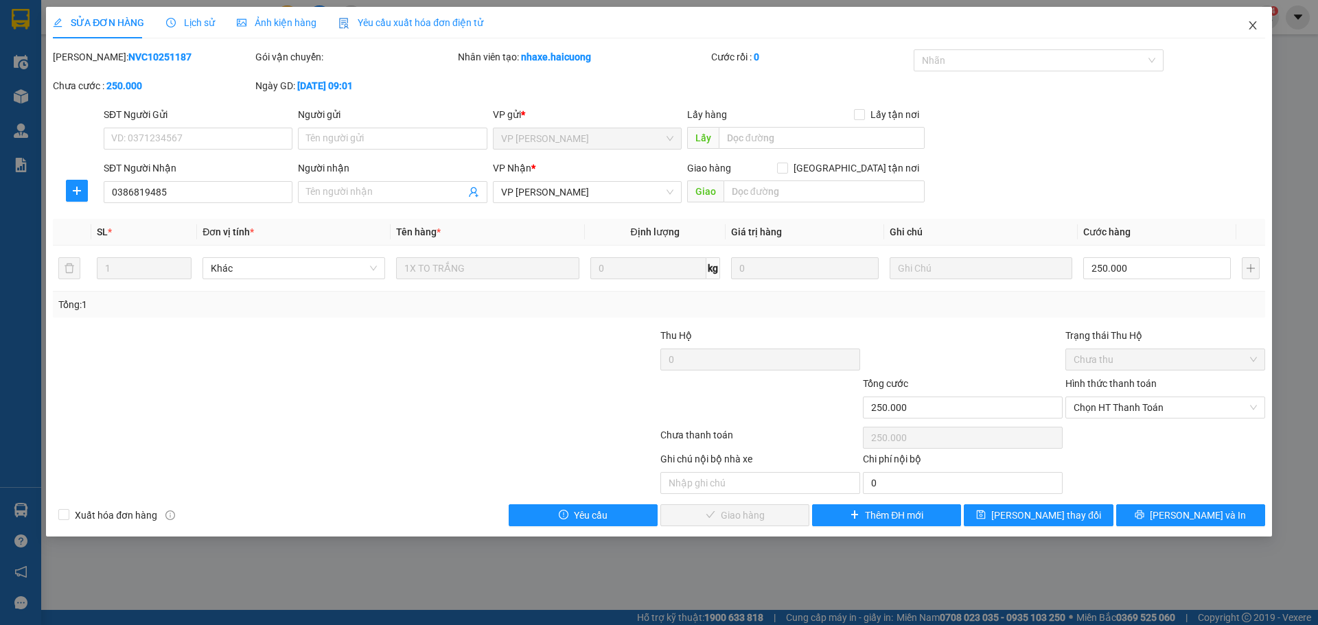
click at [1259, 27] on span "Close" at bounding box center [1252, 26] width 38 height 38
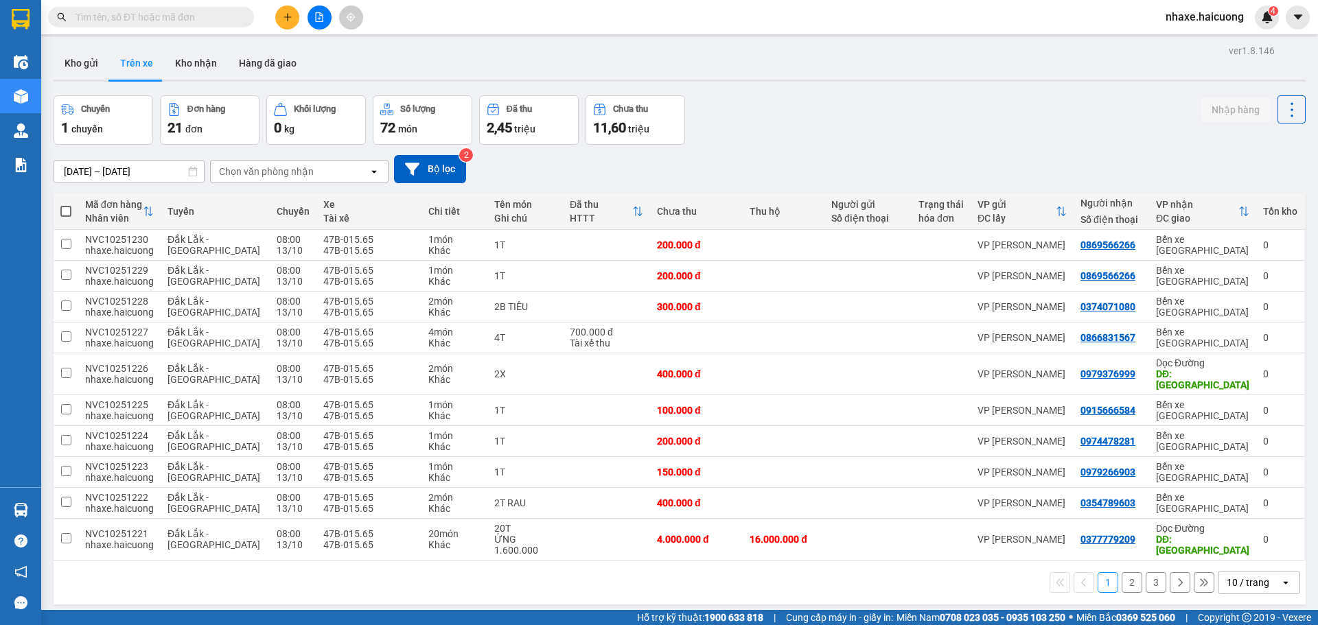
click at [220, 21] on input "text" at bounding box center [156, 17] width 162 height 15
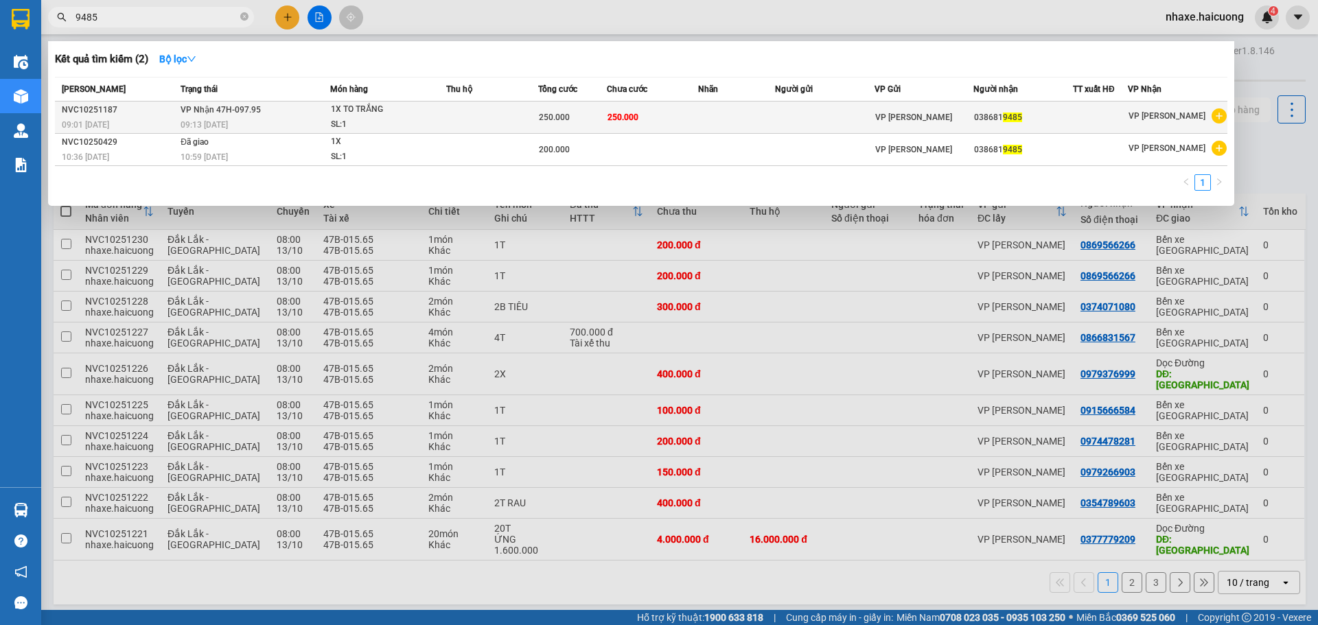
type input "9485"
click at [348, 116] on div "1X TO TRẮNG" at bounding box center [382, 109] width 103 height 15
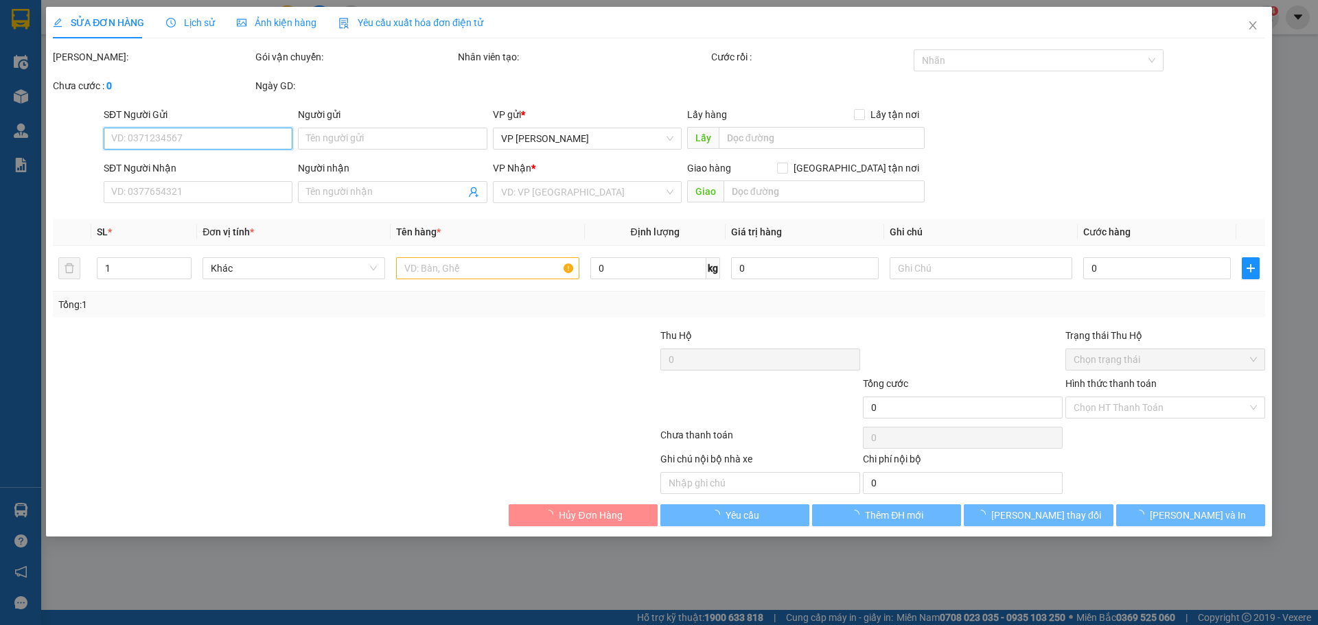
type input "0386819485"
type input "250.000"
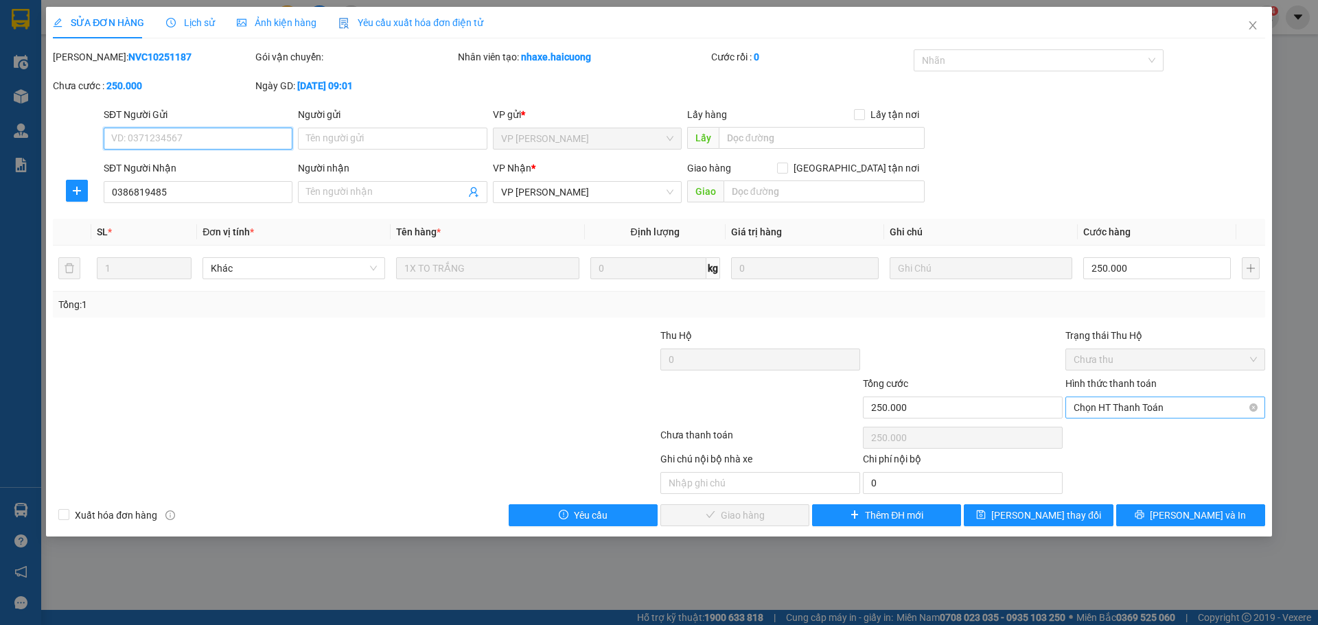
click at [1128, 406] on span "Chọn HT Thanh Toán" at bounding box center [1164, 407] width 183 height 21
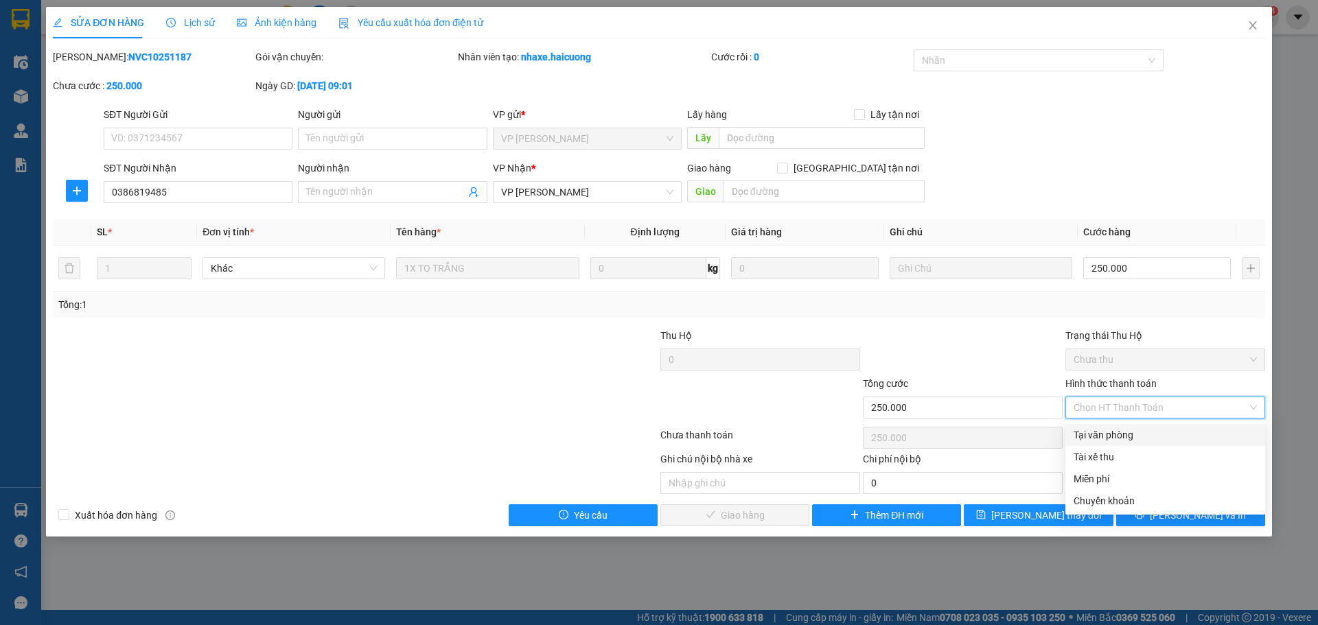
click at [1128, 434] on div "Tại văn phòng" at bounding box center [1164, 435] width 183 height 15
type input "0"
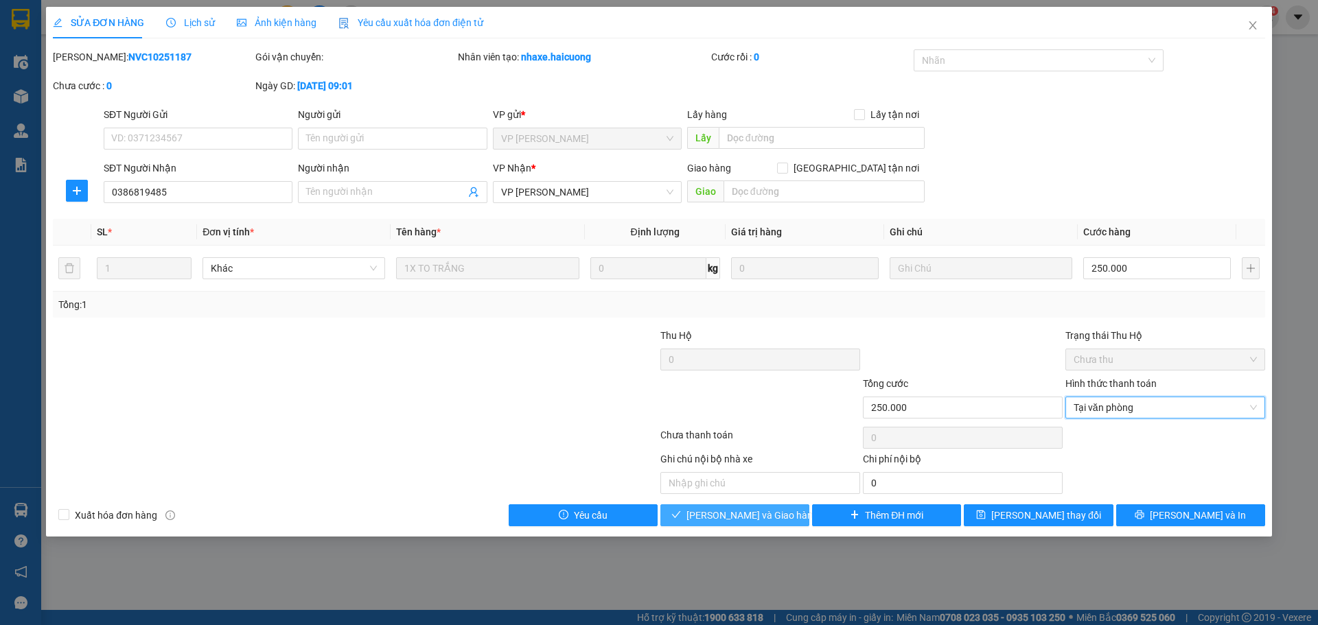
click at [762, 514] on span "Lưu và Giao hàng" at bounding box center [752, 515] width 132 height 15
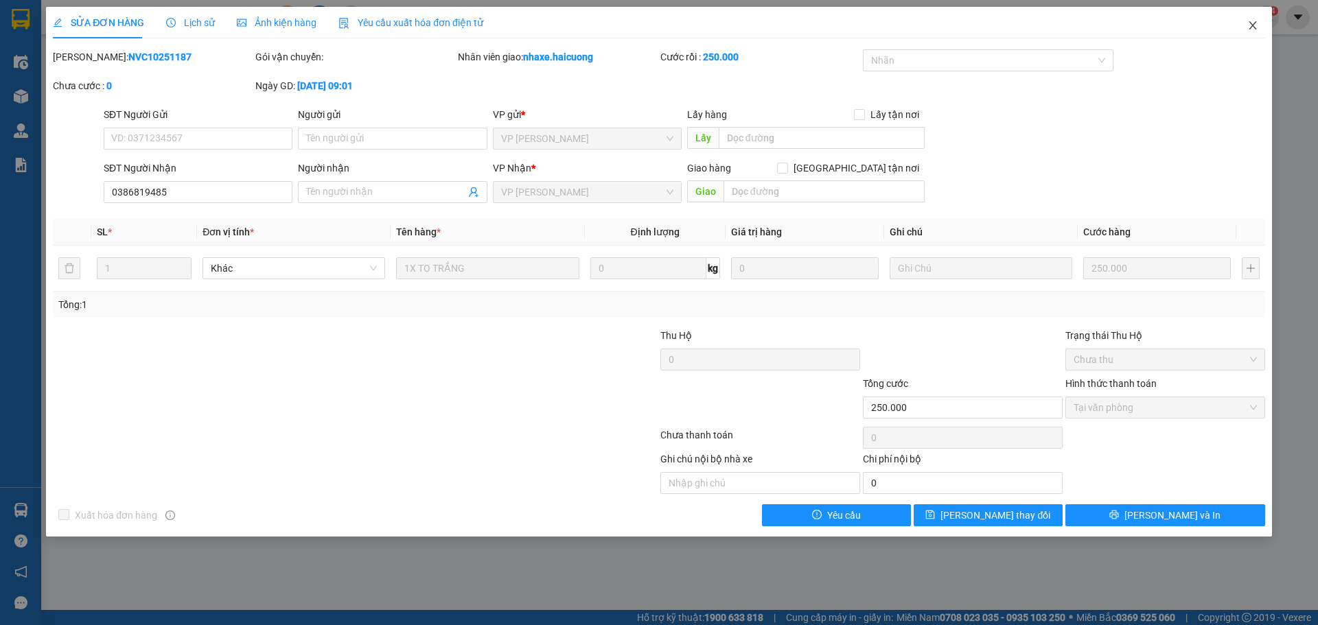
click at [1255, 31] on icon "close" at bounding box center [1252, 25] width 11 height 11
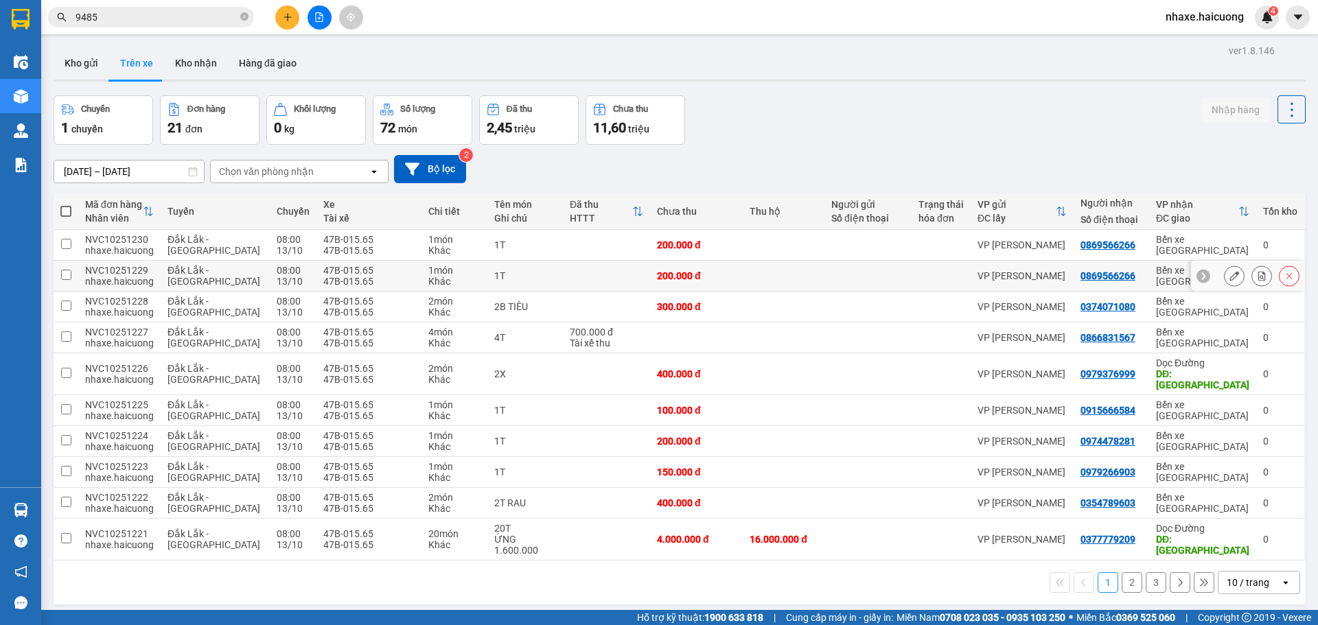
click at [1229, 275] on icon at bounding box center [1234, 276] width 10 height 10
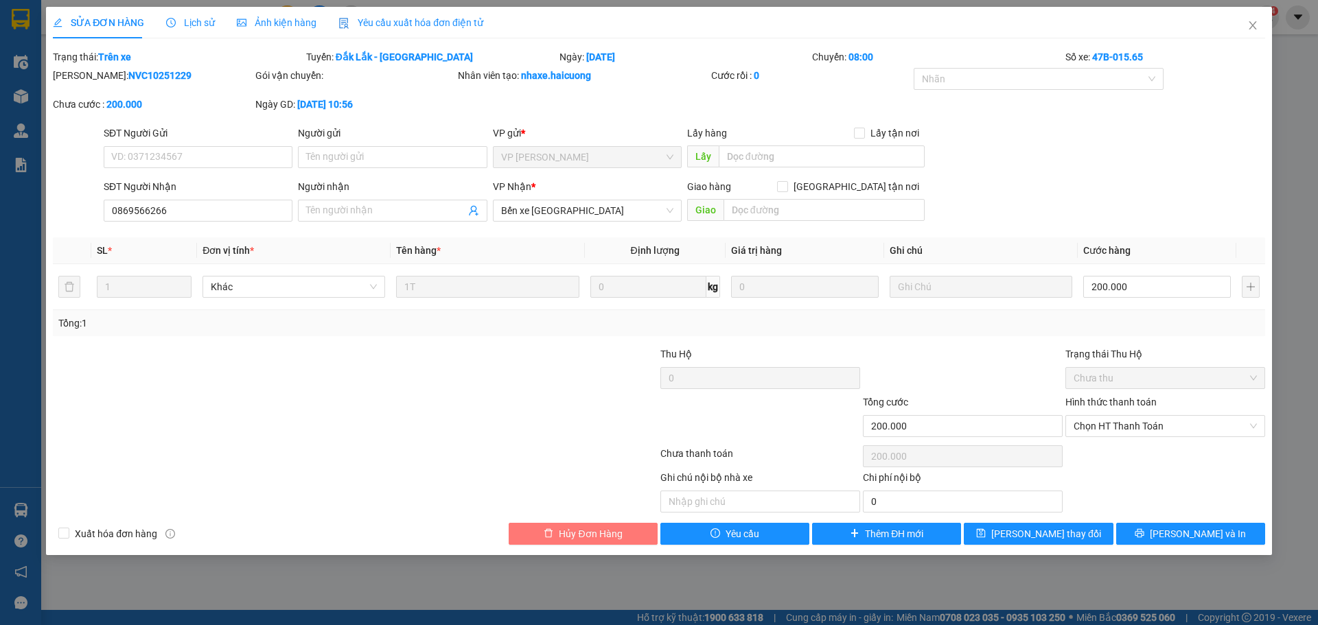
click at [606, 537] on span "Hủy Đơn Hàng" at bounding box center [590, 533] width 63 height 15
click at [569, 412] on div at bounding box center [557, 419] width 202 height 48
click at [594, 528] on span "Hủy Đơn Hàng" at bounding box center [590, 533] width 63 height 15
click at [515, 356] on div at bounding box center [557, 371] width 202 height 48
click at [592, 518] on div "Total Paid Fee 0 Total UnPaid Fee 200.000 Cash Collection Total Fee Trạng thái:…" at bounding box center [659, 296] width 1212 height 495
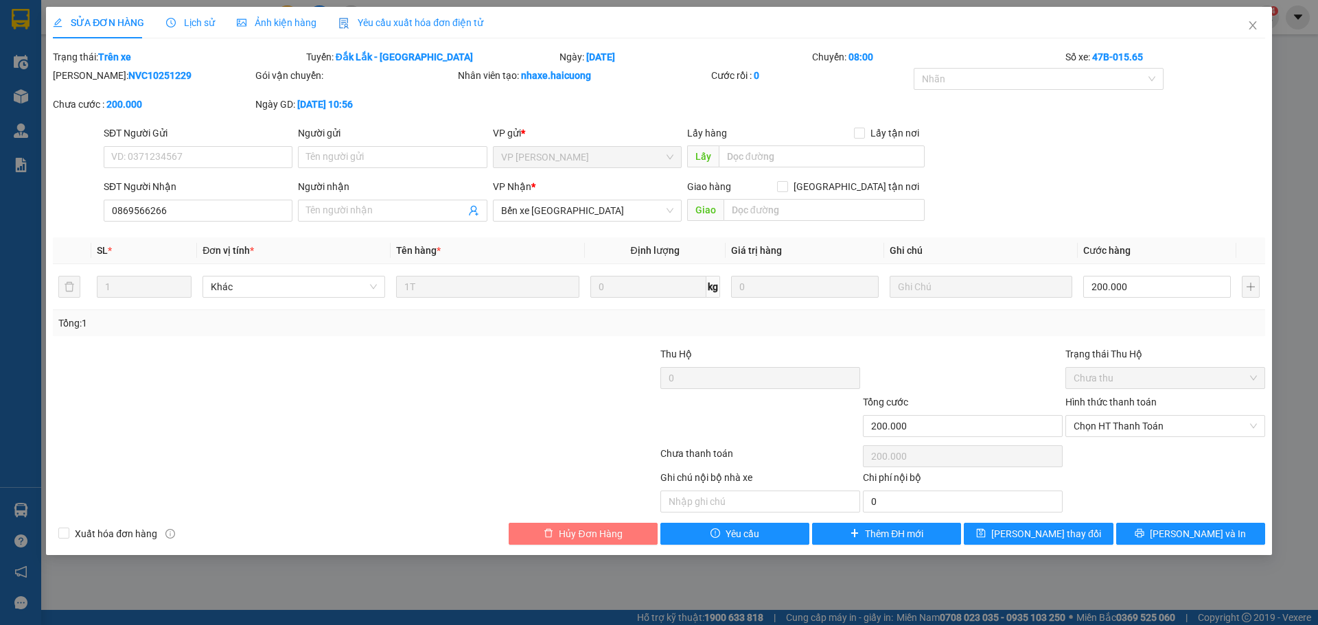
click at [594, 531] on span "Hủy Đơn Hàng" at bounding box center [590, 533] width 63 height 15
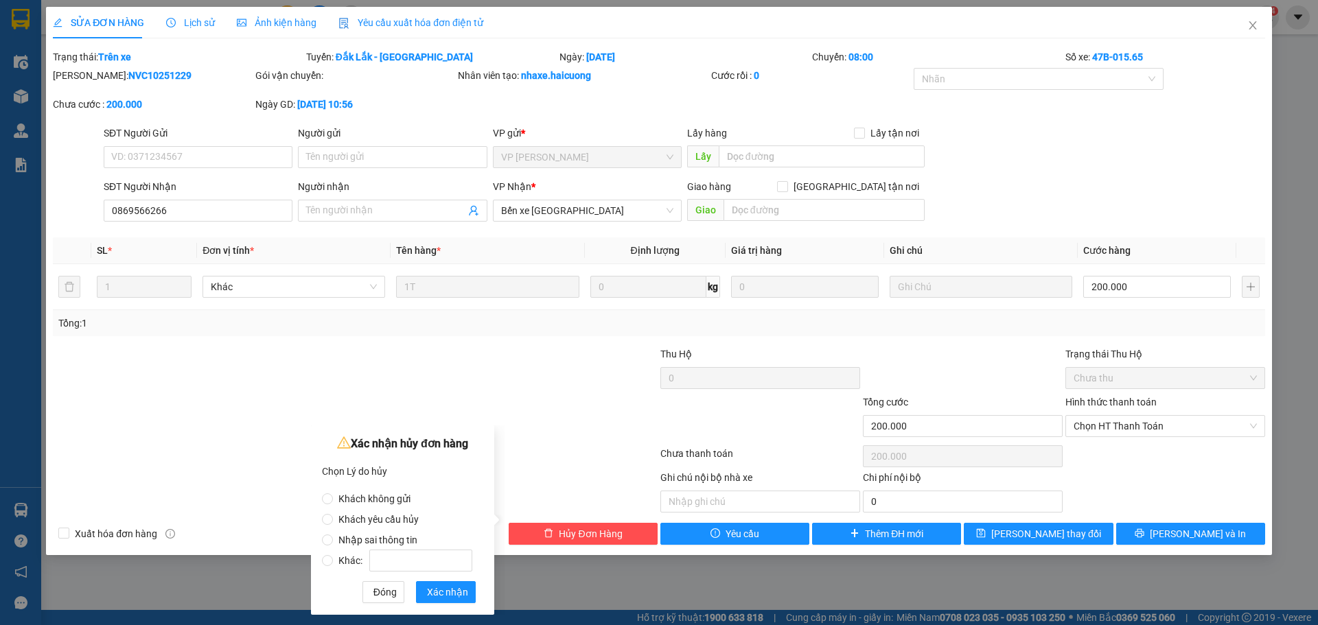
click at [378, 537] on span "Nhập sai thông tin" at bounding box center [378, 540] width 90 height 11
click at [333, 537] on input "Nhập sai thông tin" at bounding box center [327, 540] width 11 height 11
radio input "true"
click at [434, 589] on span "Xác nhận" at bounding box center [447, 592] width 41 height 15
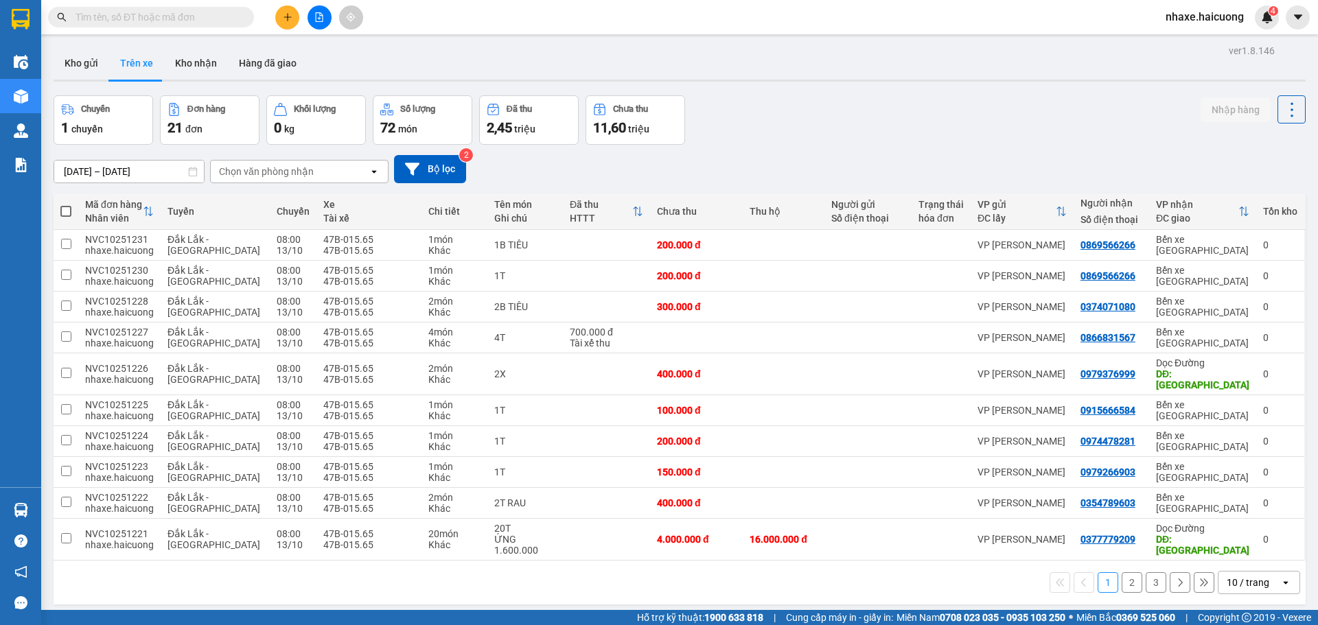
drag, startPoint x: 140, startPoint y: 25, endPoint x: 143, endPoint y: 16, distance: 8.7
click at [140, 23] on span at bounding box center [151, 17] width 206 height 21
click at [143, 17] on input "text" at bounding box center [156, 17] width 162 height 15
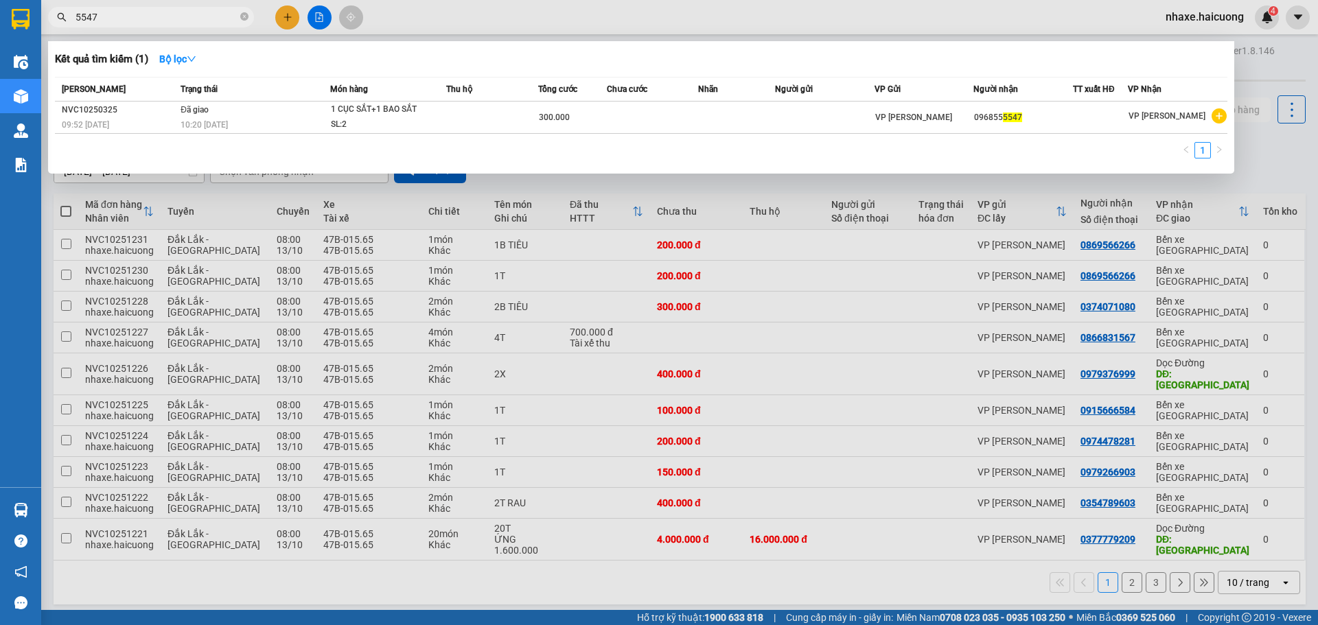
click at [188, 21] on input "5547" at bounding box center [156, 17] width 162 height 15
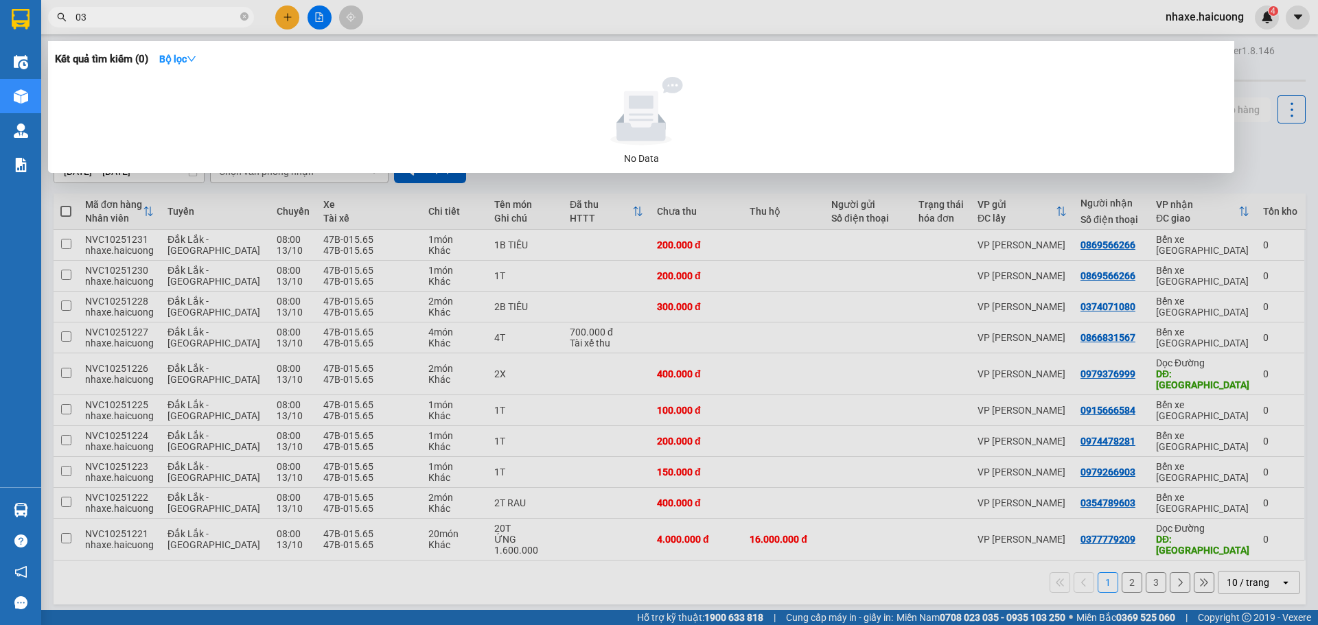
type input "0"
type input "8478"
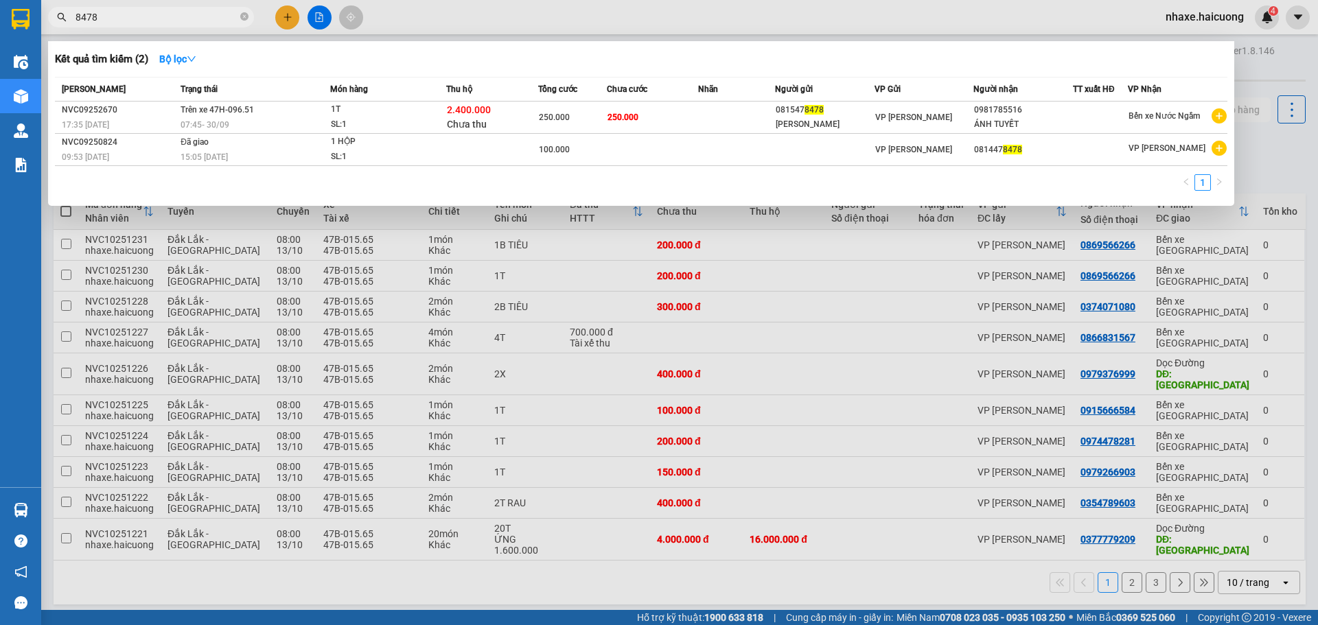
click at [127, 14] on input "8478" at bounding box center [156, 17] width 162 height 15
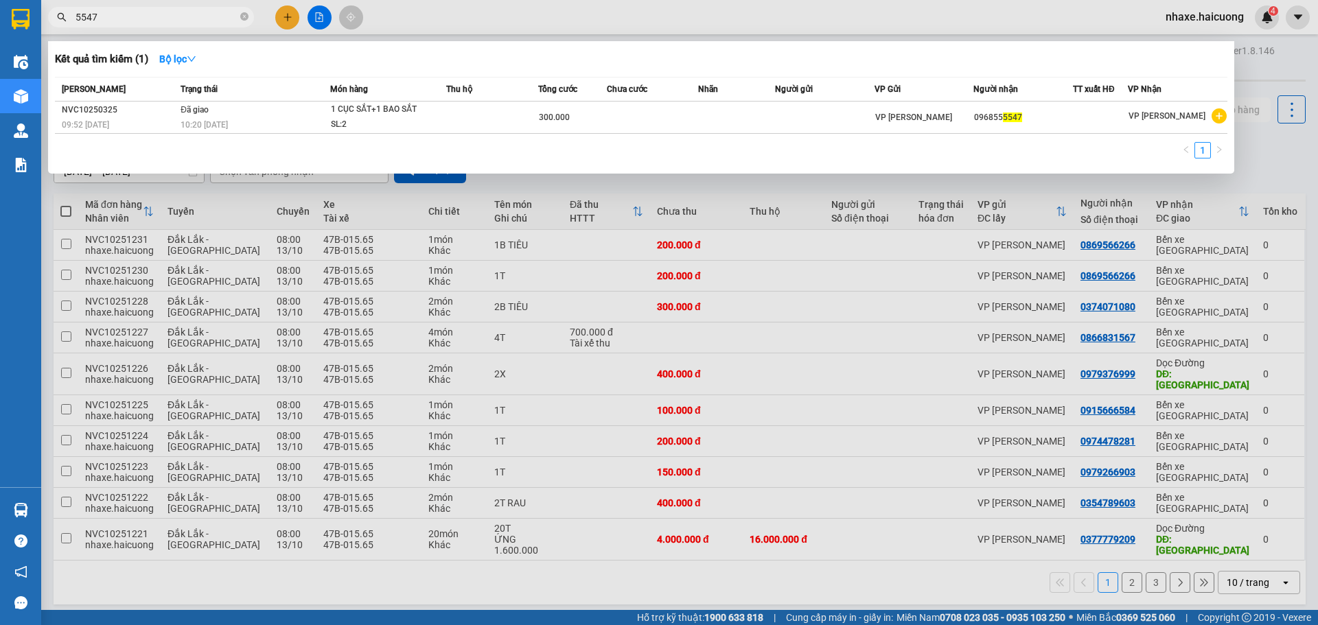
type input "5547"
click at [240, 19] on span "5547" at bounding box center [151, 17] width 206 height 21
click at [241, 18] on icon "close-circle" at bounding box center [244, 16] width 8 height 8
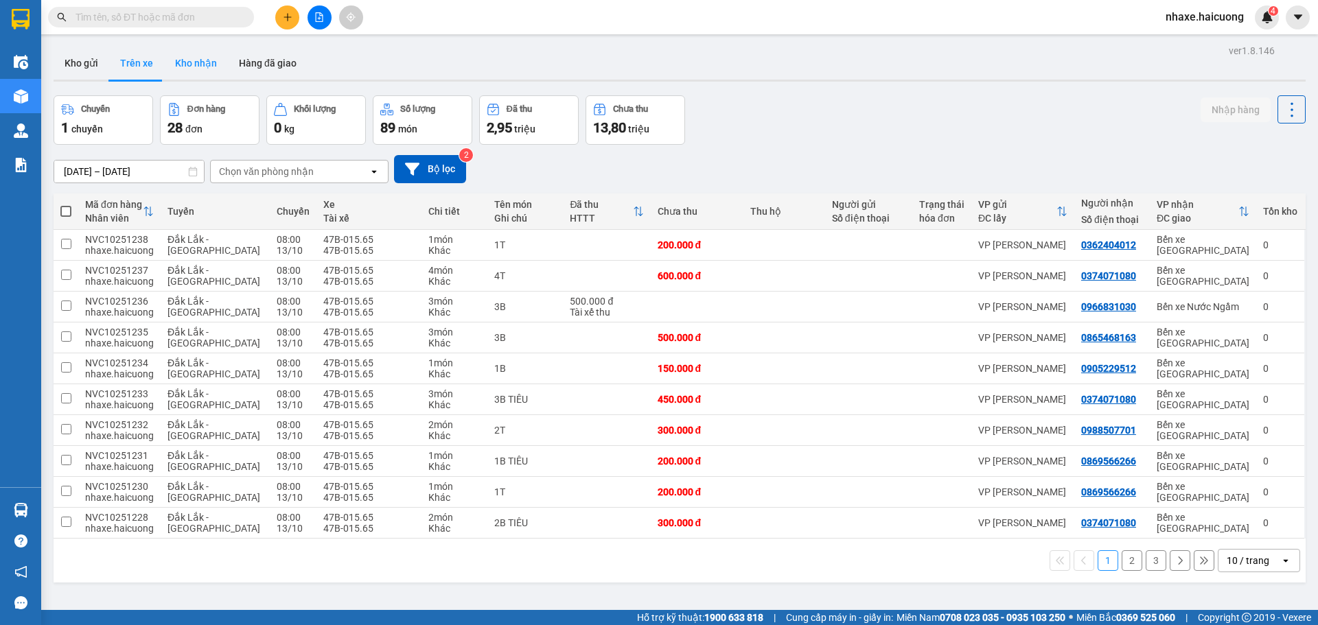
click at [201, 58] on button "Kho nhận" at bounding box center [196, 63] width 64 height 33
type input "[DATE] – [DATE]"
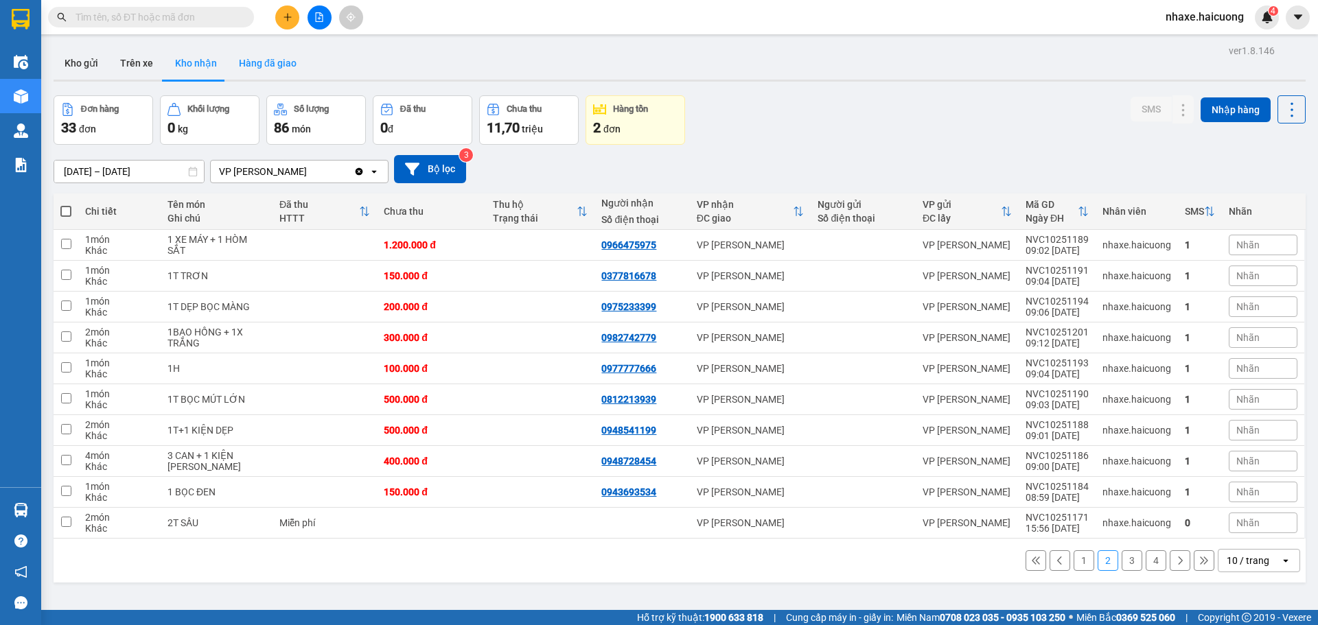
click at [256, 68] on button "Hàng đã giao" at bounding box center [268, 63] width 80 height 33
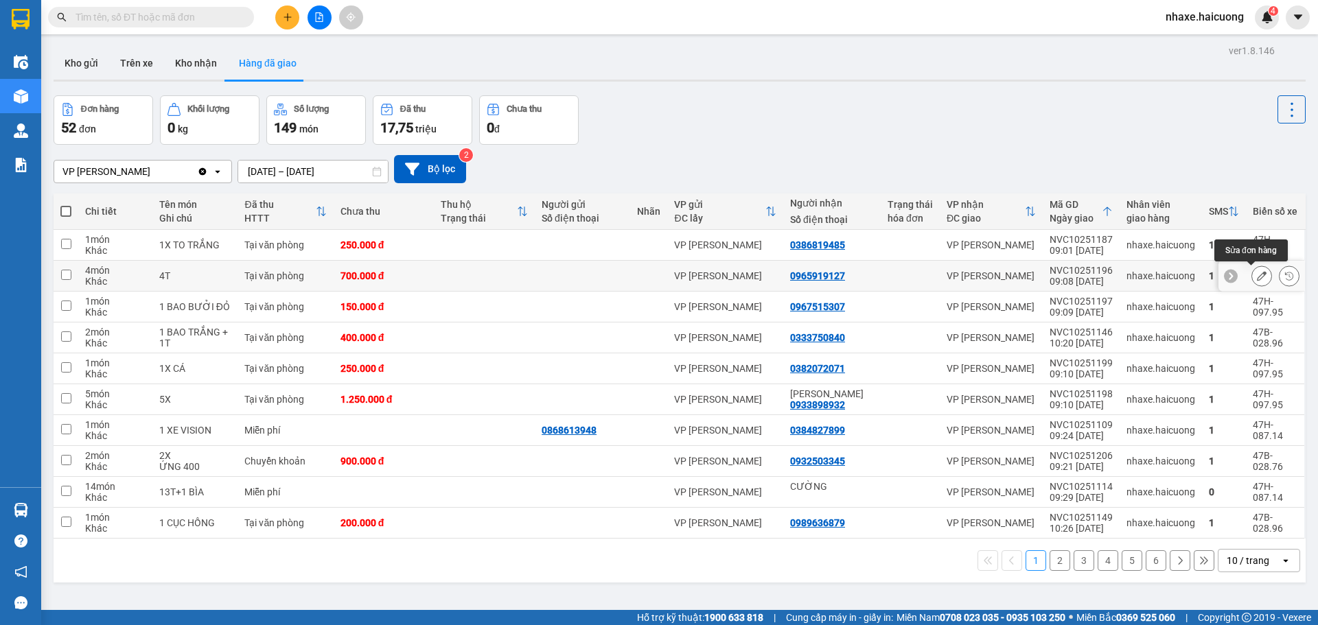
click at [1257, 272] on icon at bounding box center [1262, 276] width 10 height 10
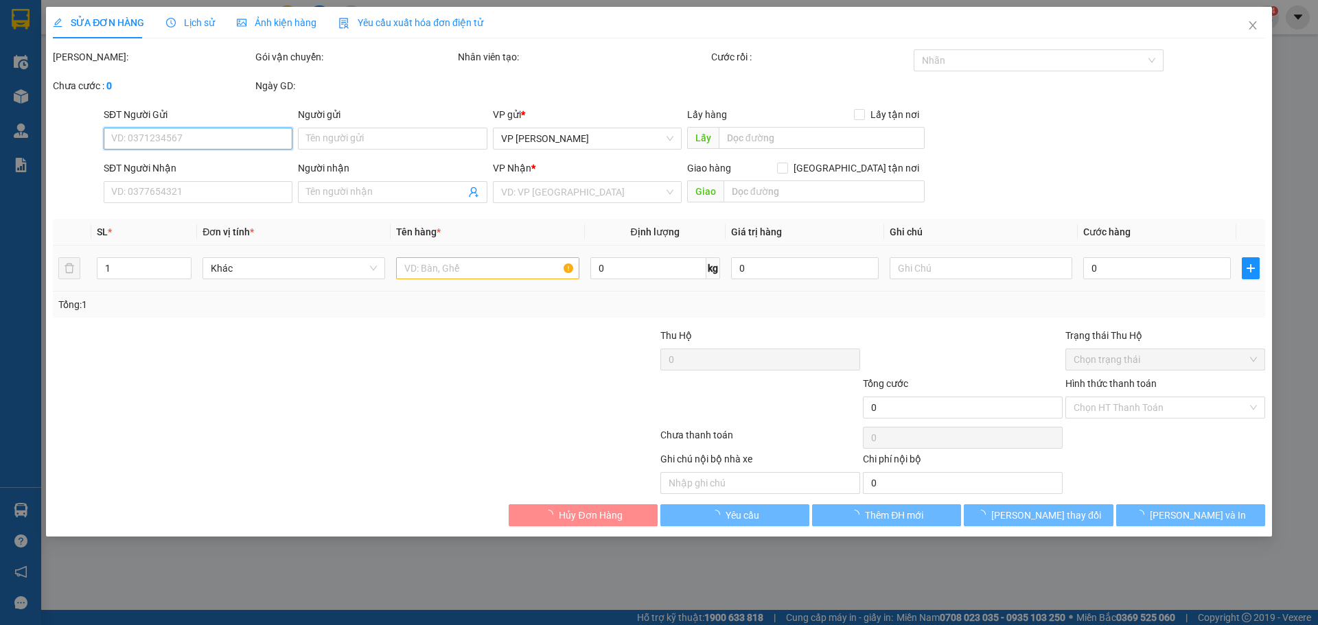
type input "0965919127"
type input "700.000"
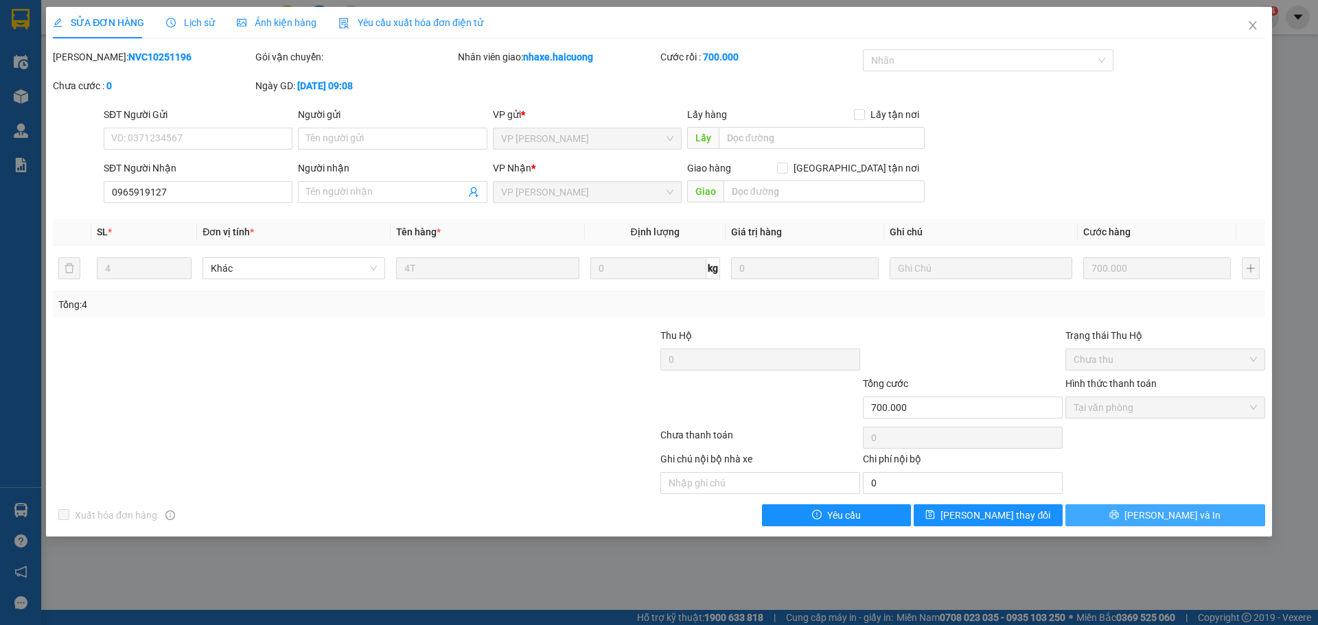
click at [1160, 514] on span "[PERSON_NAME] và In" at bounding box center [1172, 515] width 96 height 15
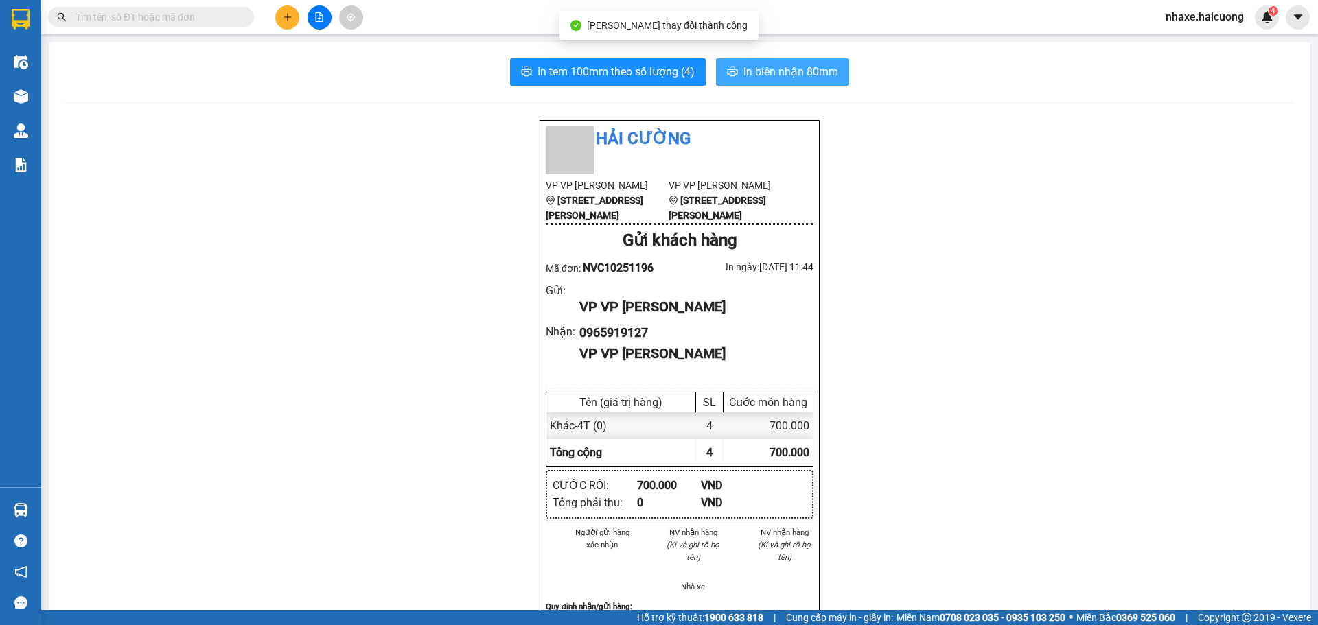
click at [772, 69] on span "In biên nhận 80mm" at bounding box center [790, 71] width 95 height 17
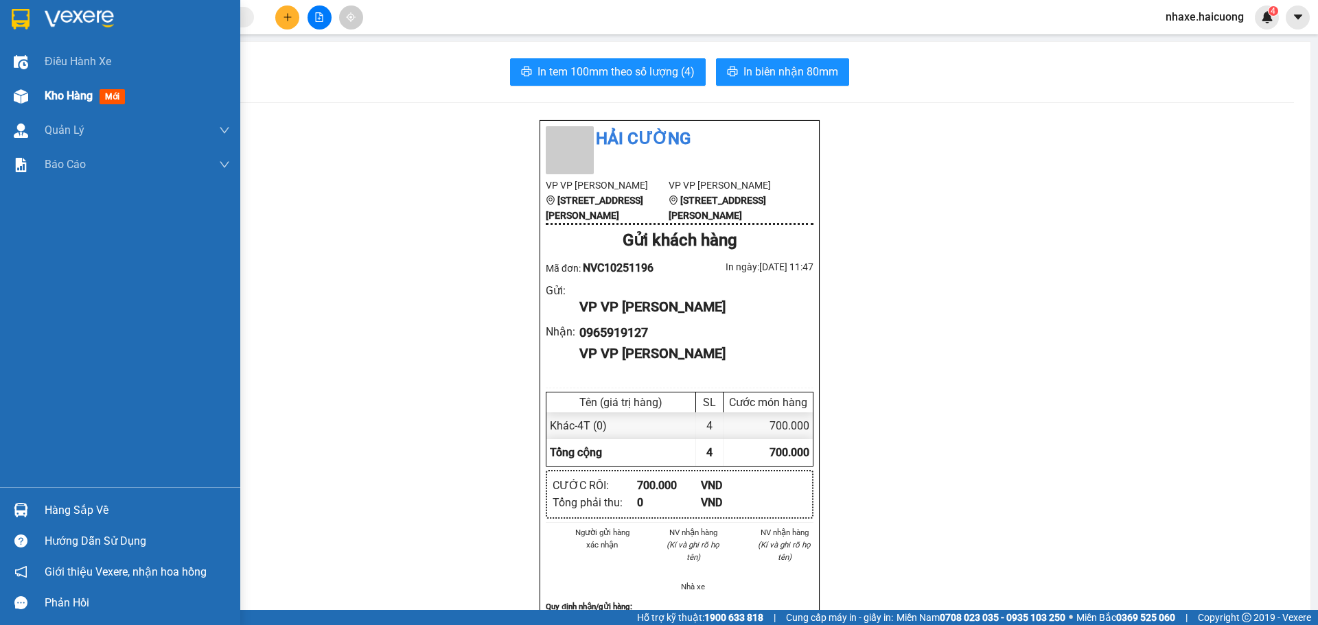
click at [54, 94] on span "Kho hàng" at bounding box center [69, 95] width 48 height 13
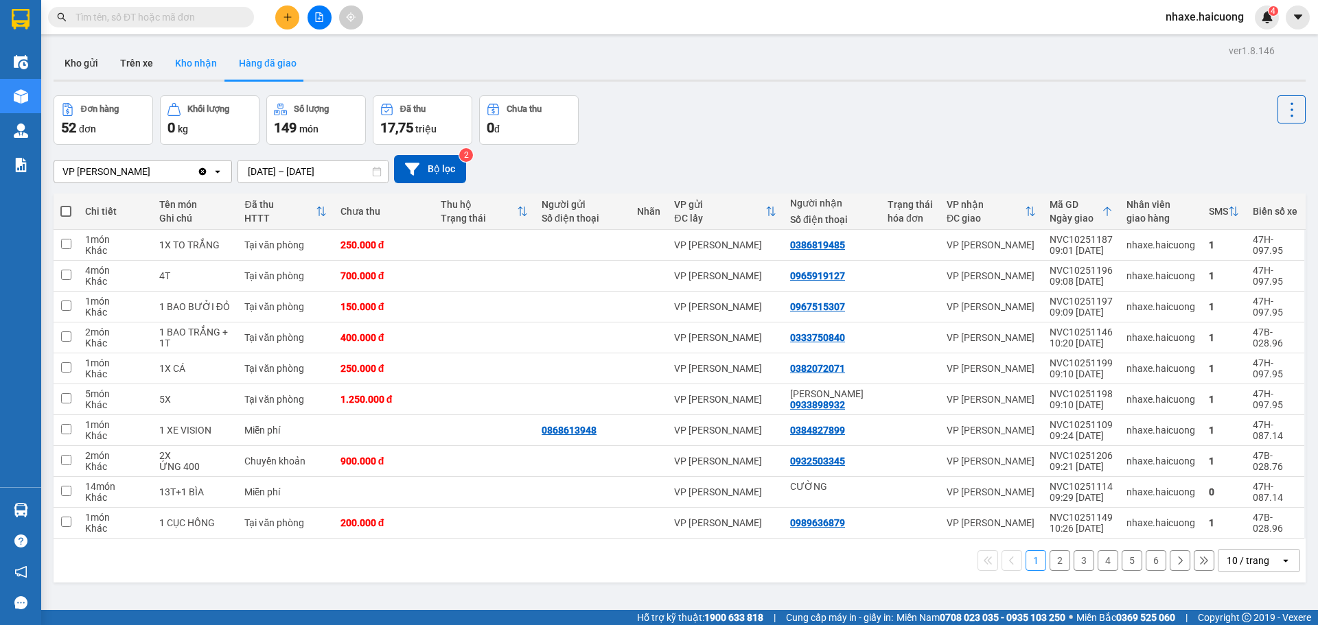
click at [200, 59] on button "Kho nhận" at bounding box center [196, 63] width 64 height 33
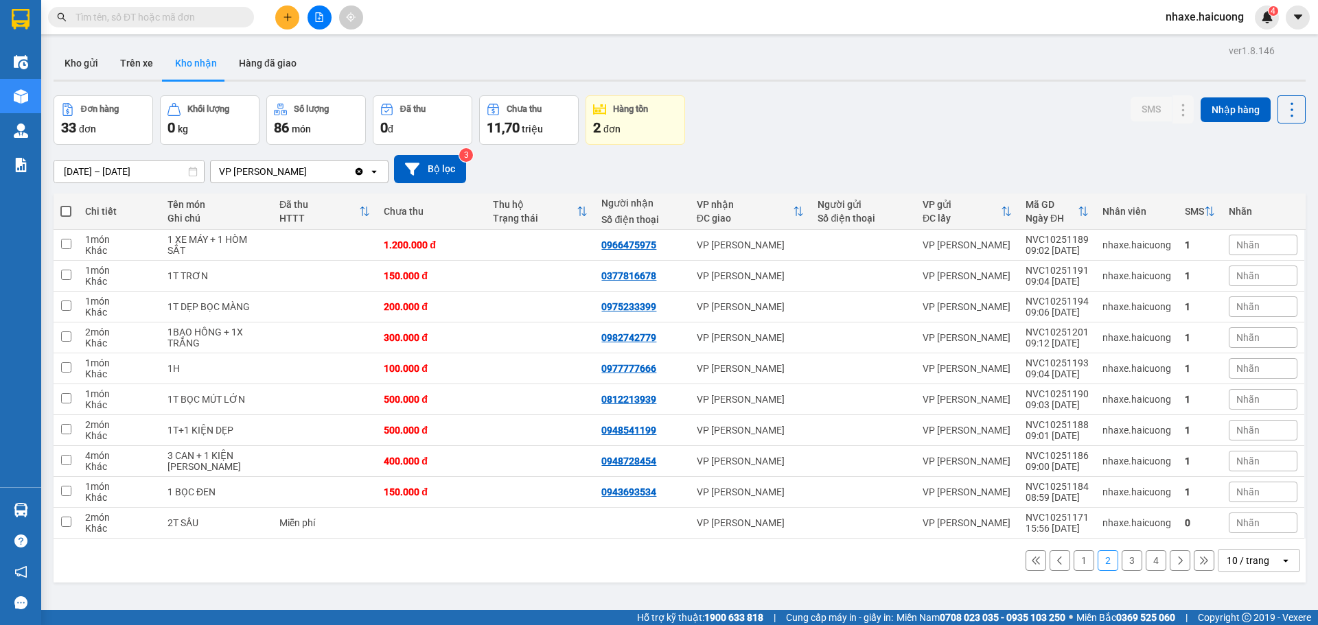
click at [1270, 557] on div "10 / trang open" at bounding box center [1258, 560] width 82 height 23
click at [1247, 483] on span "50 / trang" at bounding box center [1240, 481] width 44 height 14
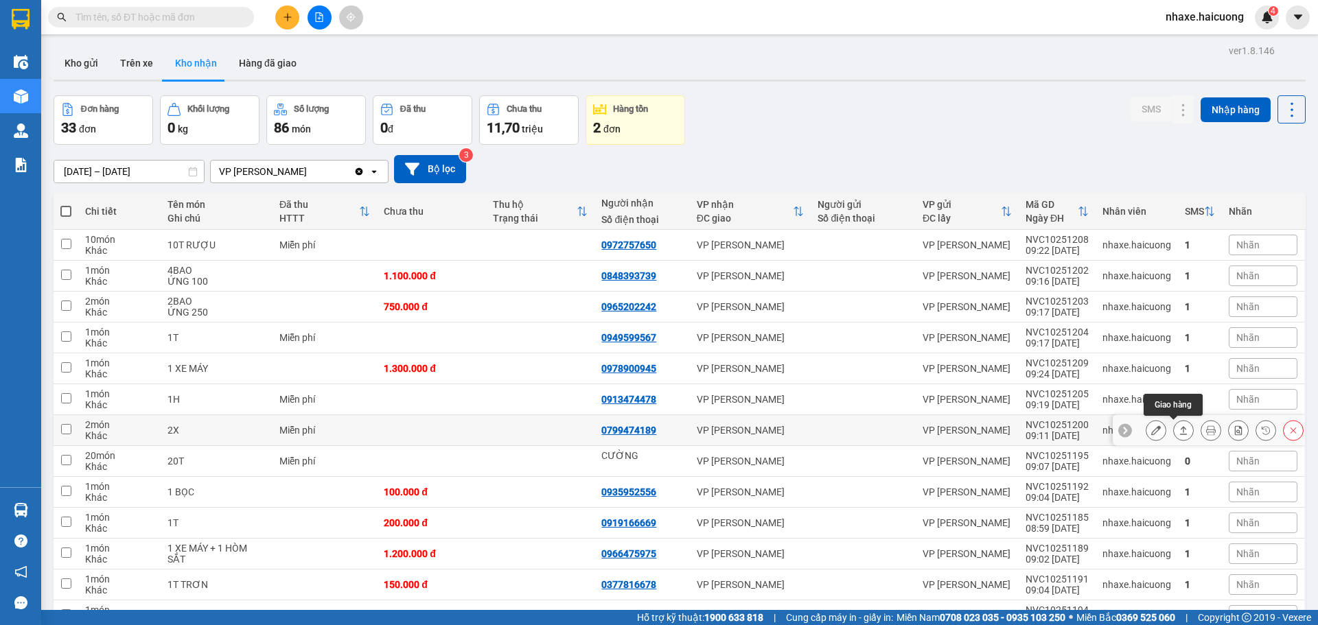
click at [1178, 430] on icon at bounding box center [1183, 430] width 10 height 10
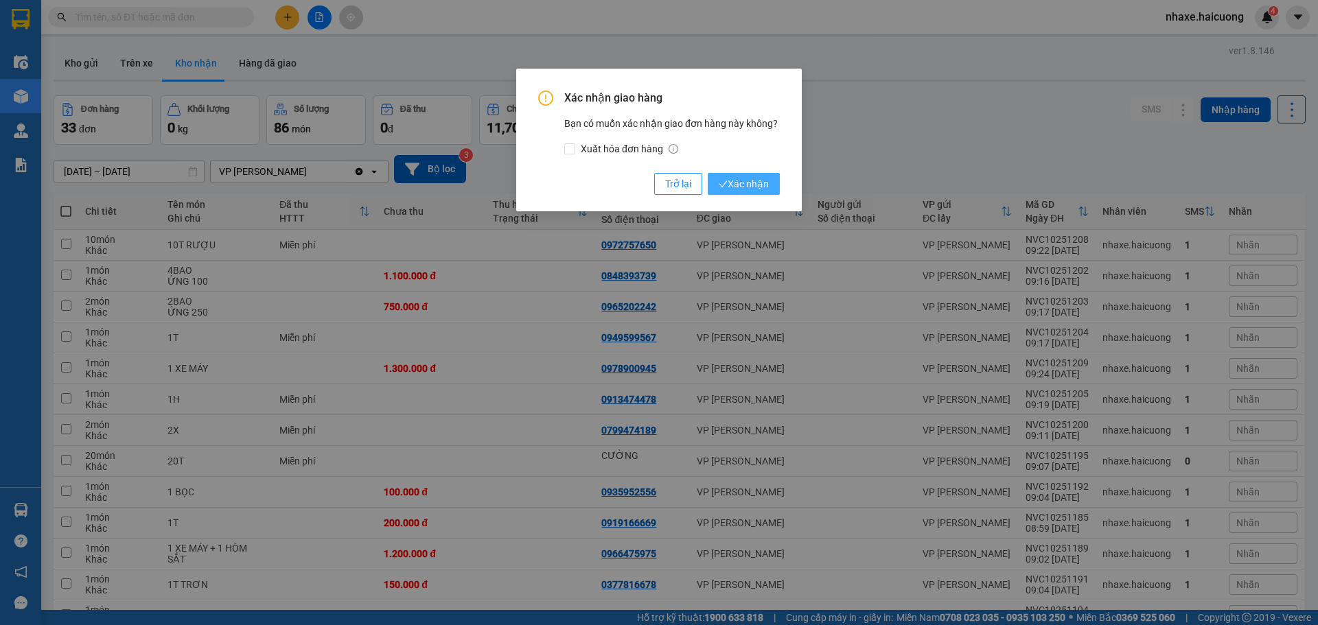
click at [749, 181] on span "Xác nhận" at bounding box center [744, 183] width 50 height 15
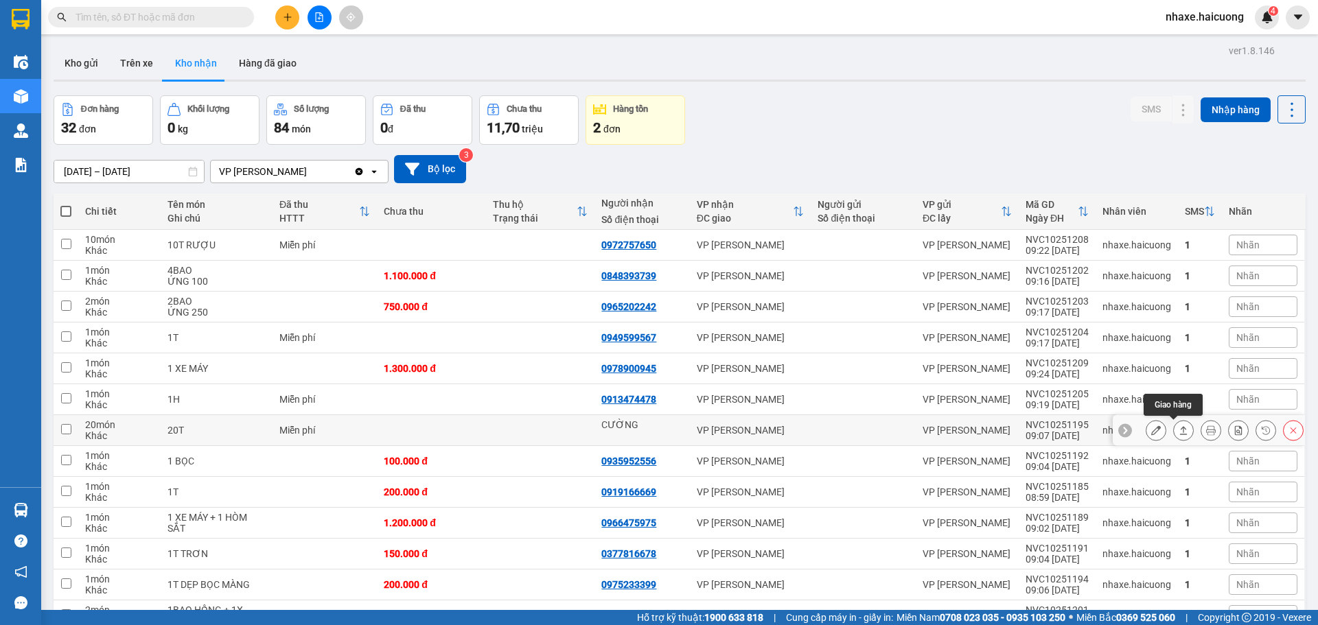
click at [1178, 430] on icon at bounding box center [1183, 430] width 10 height 10
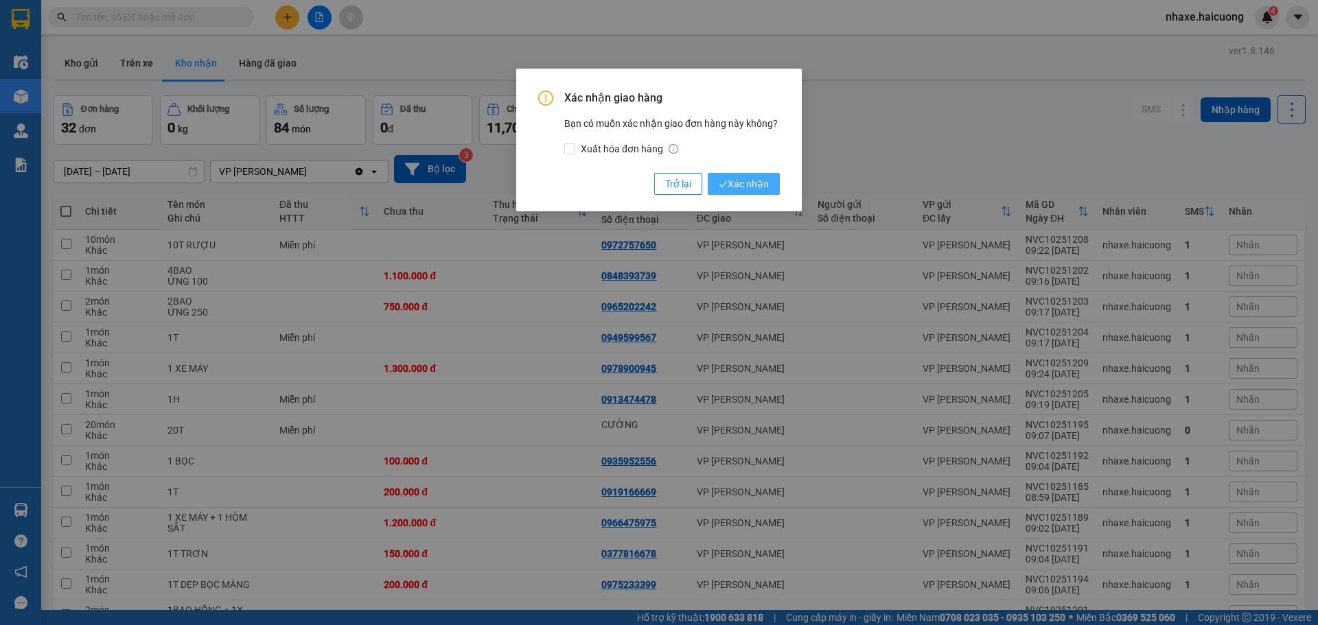
click at [739, 184] on span "Xác nhận" at bounding box center [744, 183] width 50 height 15
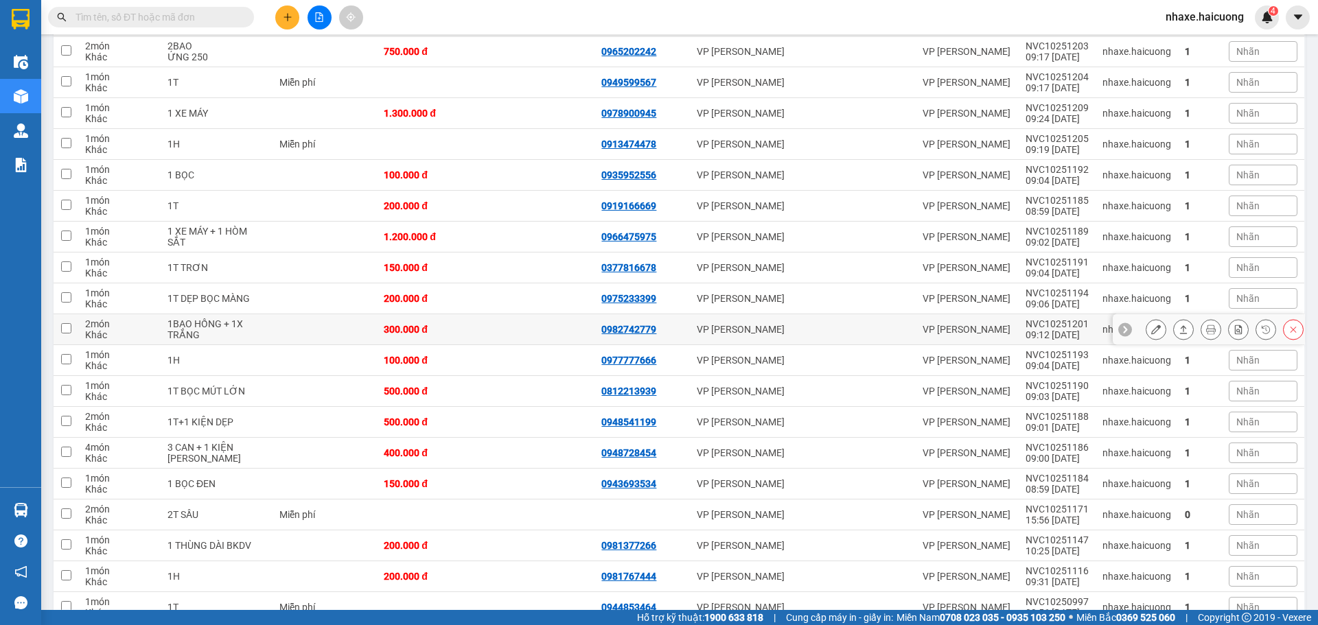
scroll to position [222, 0]
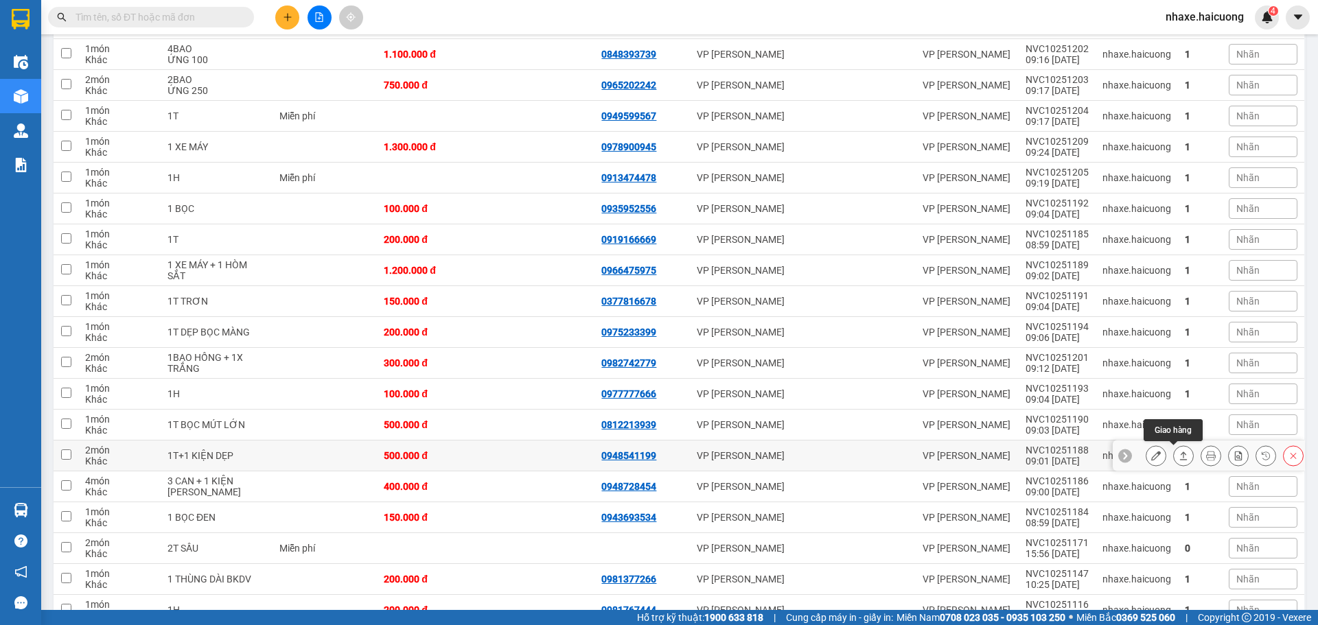
click at [1178, 457] on icon at bounding box center [1183, 456] width 10 height 10
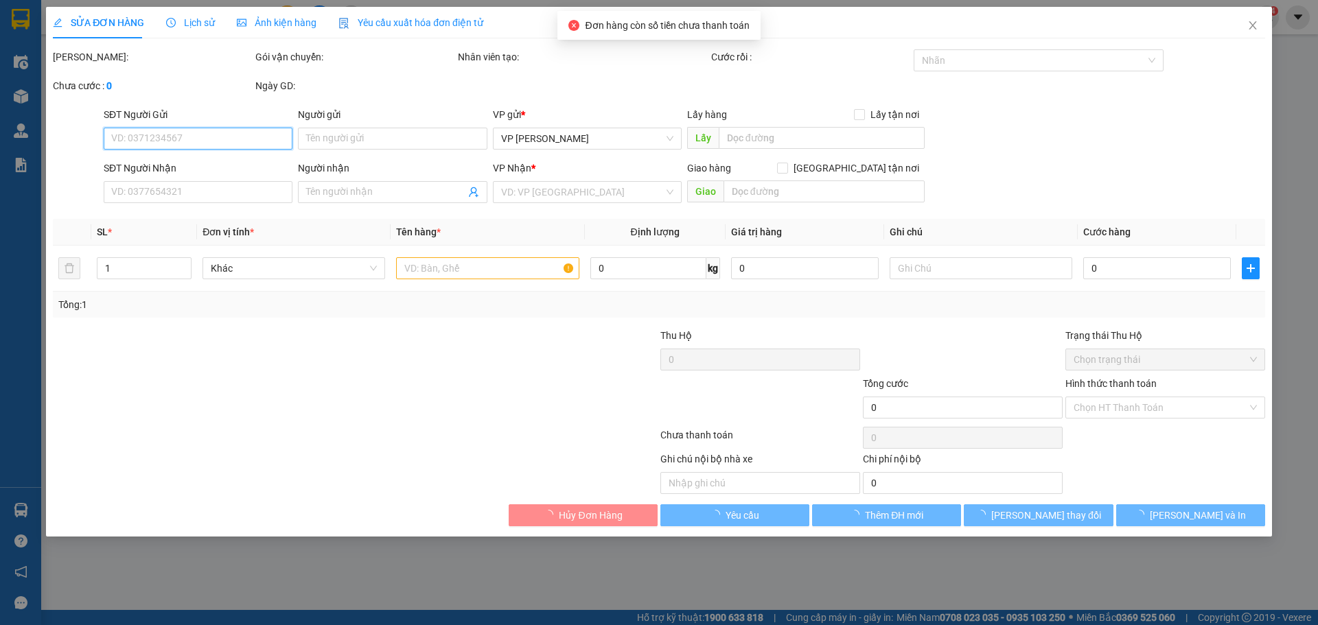
type input "0948541199"
type input "500.000"
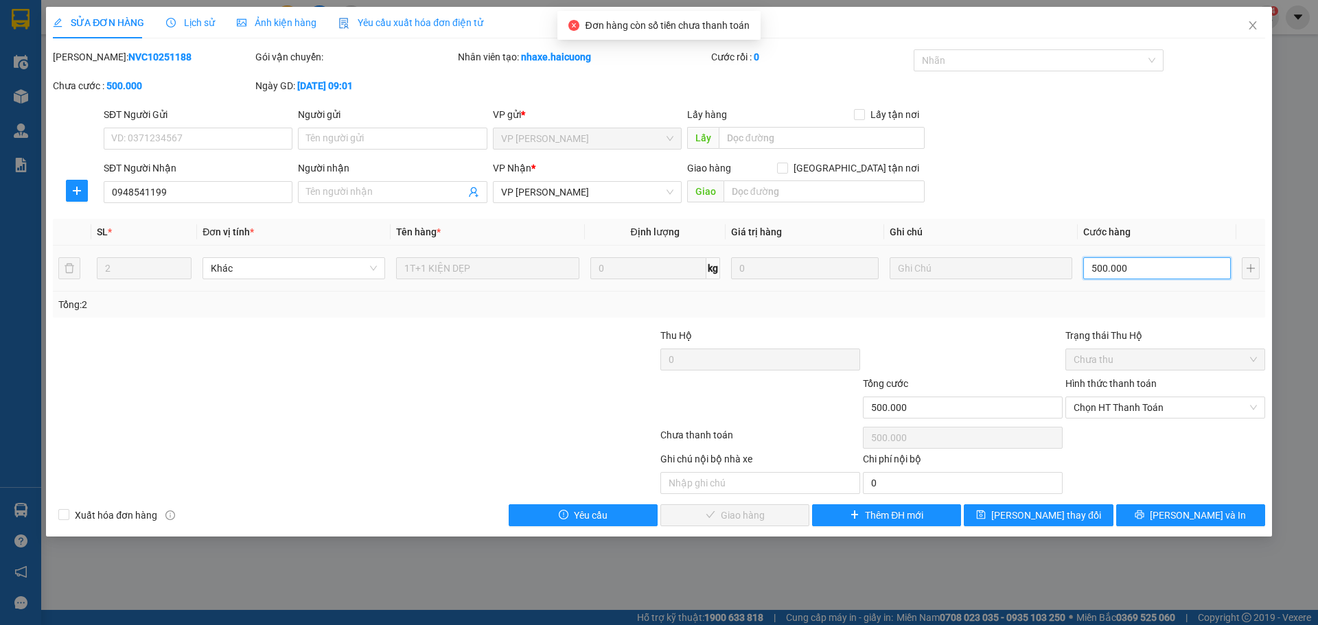
click at [1147, 270] on input "500.000" at bounding box center [1157, 268] width 148 height 22
type input "0"
type input "40"
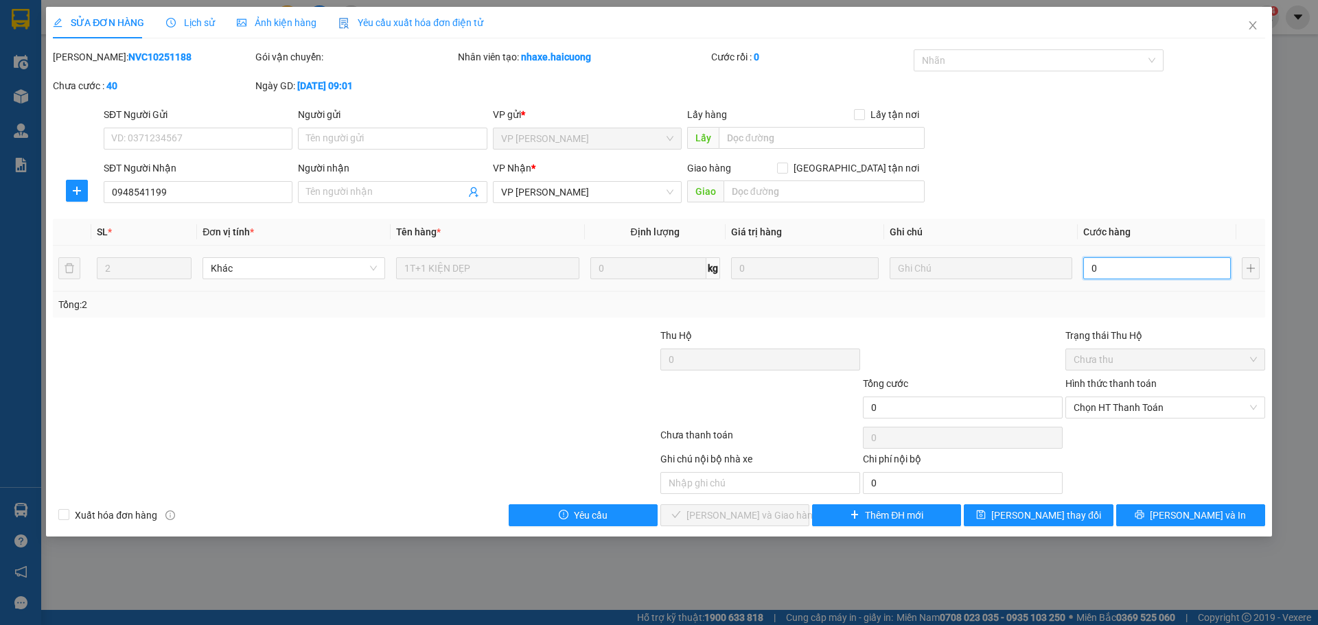
type input "40"
type input "400"
click at [1205, 406] on span "Chọn HT Thanh Toán" at bounding box center [1164, 407] width 183 height 21
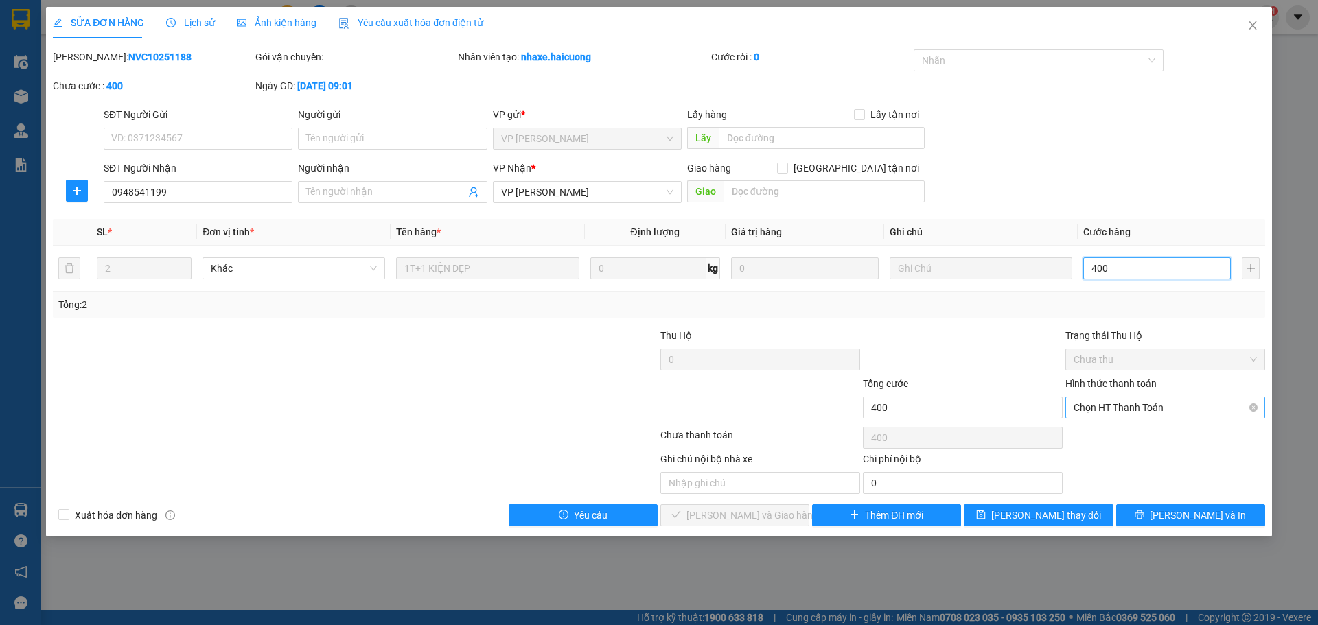
type input "400"
type input "400.000"
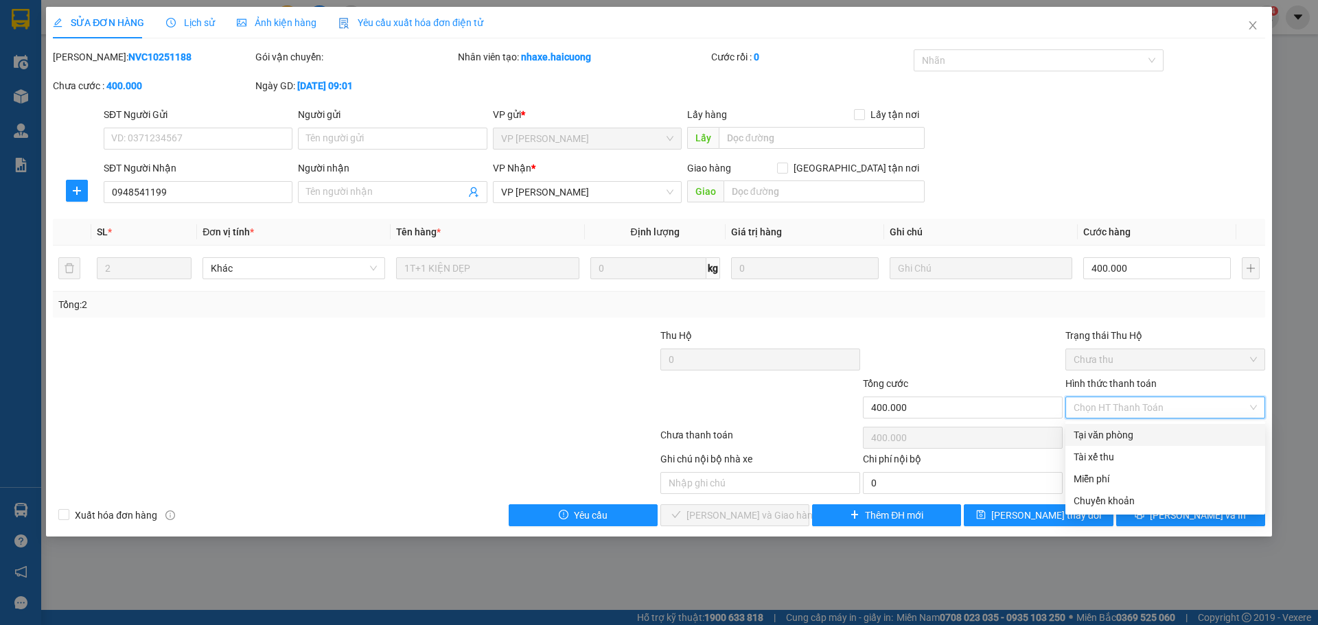
click at [1118, 434] on div "Tại văn phòng" at bounding box center [1164, 435] width 183 height 15
type input "0"
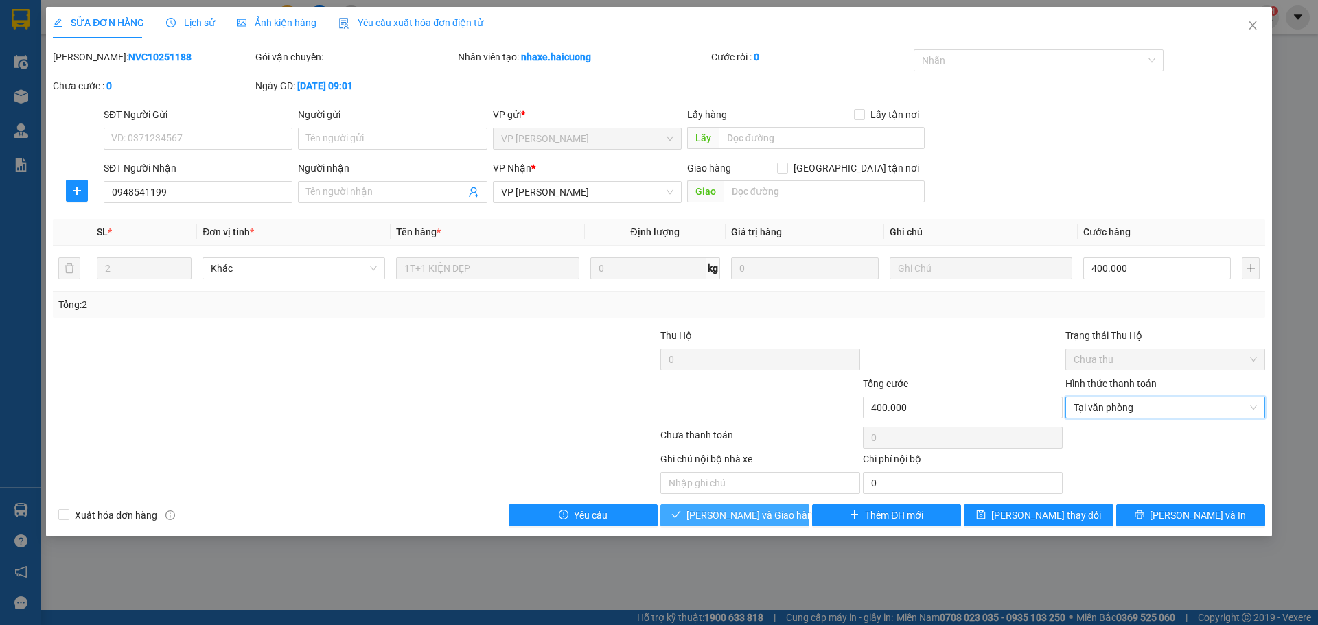
click at [754, 517] on span "[PERSON_NAME] và Giao hàng" at bounding box center [752, 515] width 132 height 15
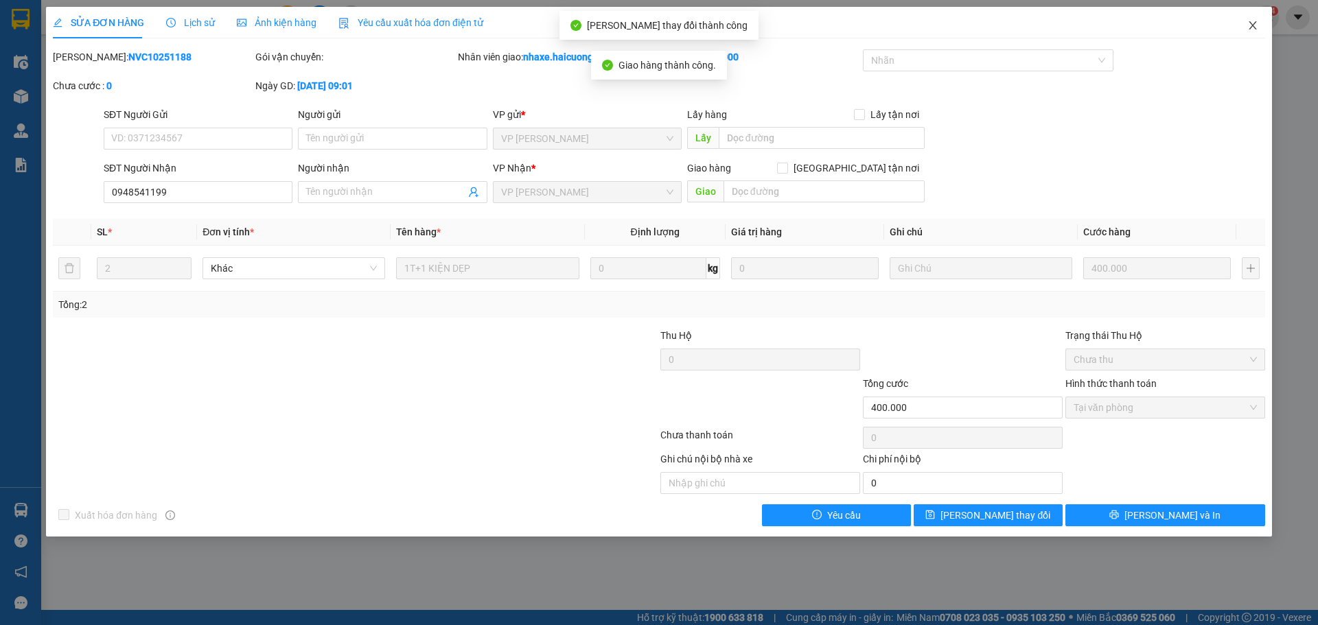
click at [1250, 25] on icon "close" at bounding box center [1252, 25] width 11 height 11
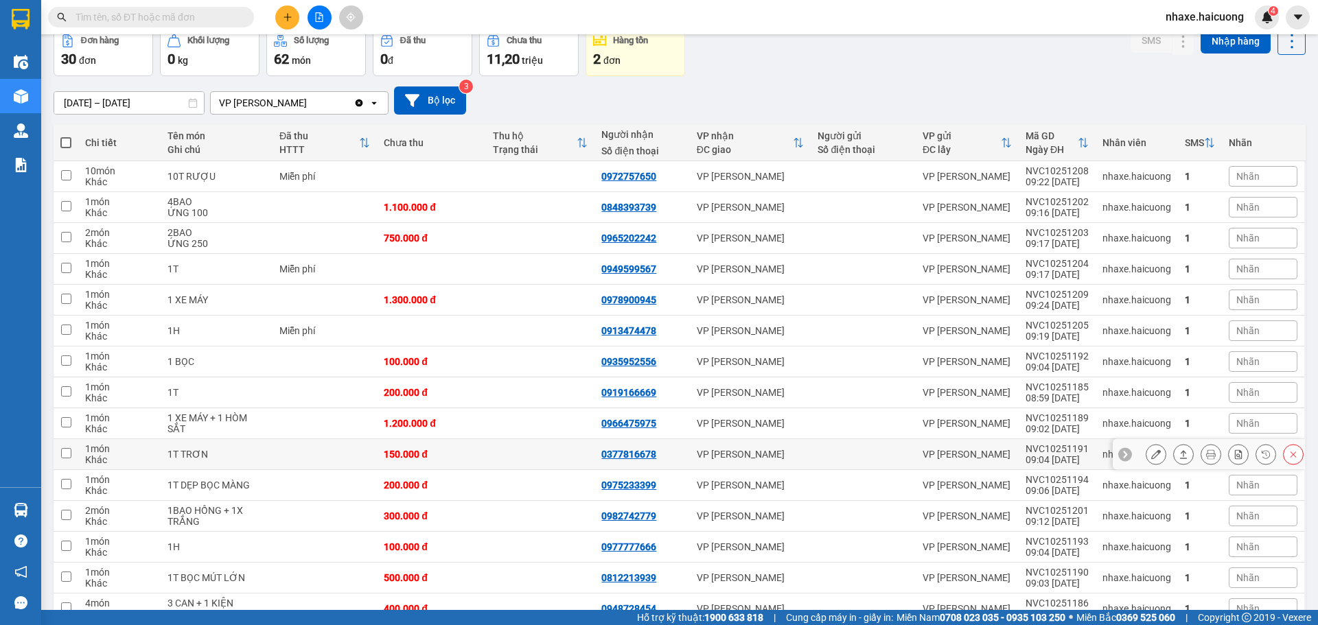
scroll to position [137, 0]
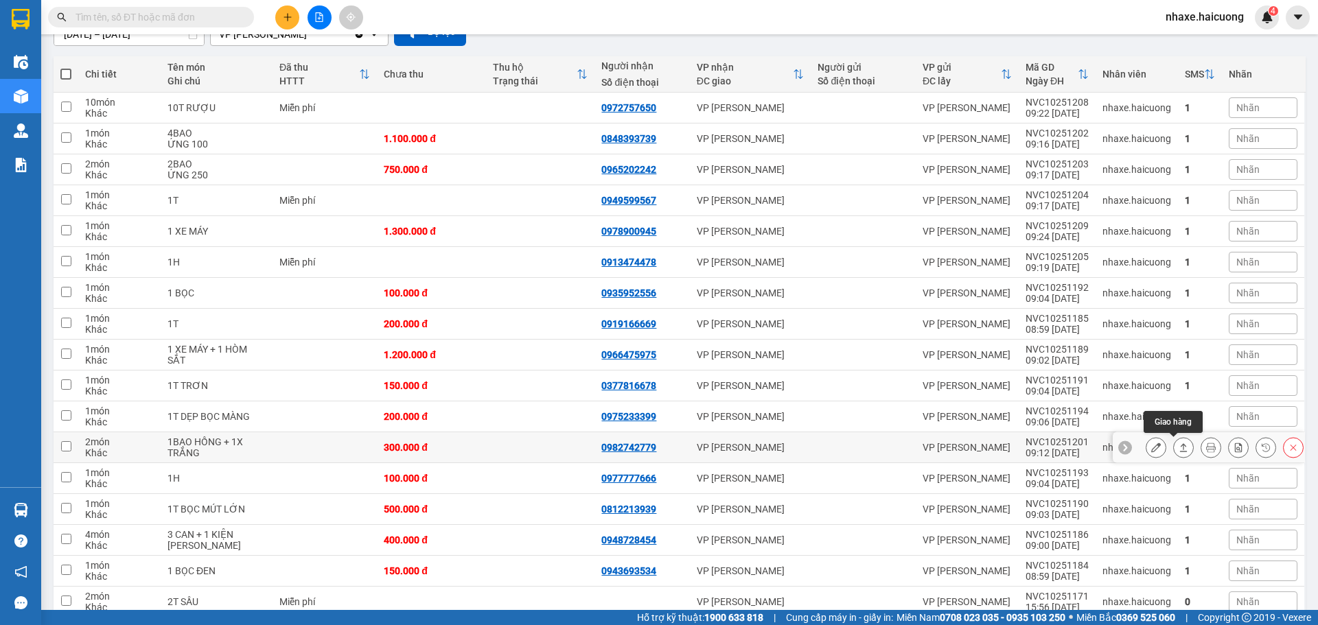
click at [1178, 447] on icon at bounding box center [1183, 448] width 10 height 10
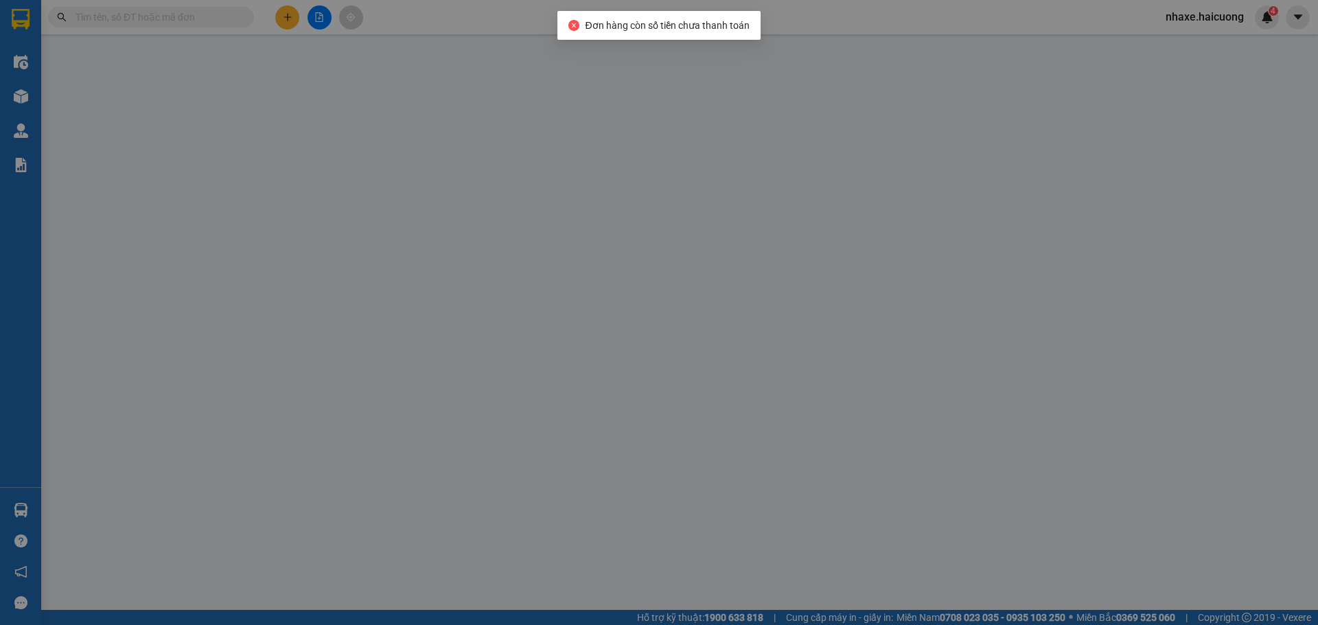
type input "0982742779"
type input "300.000"
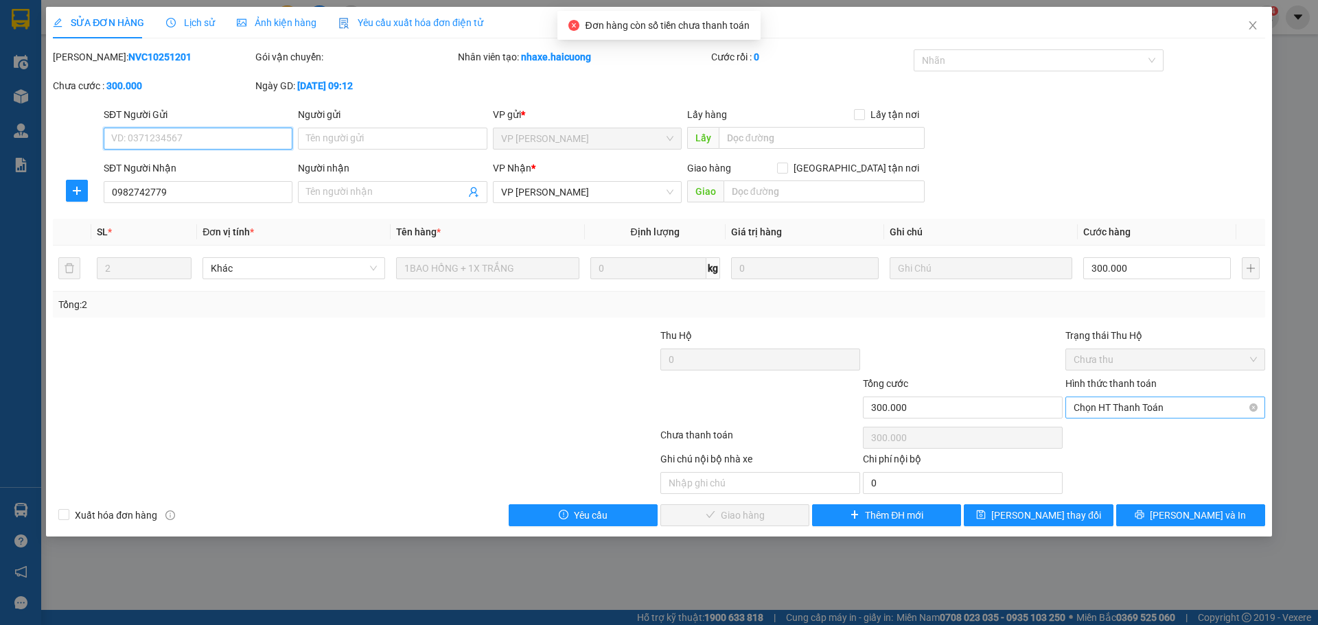
click at [1145, 406] on span "Chọn HT Thanh Toán" at bounding box center [1164, 407] width 183 height 21
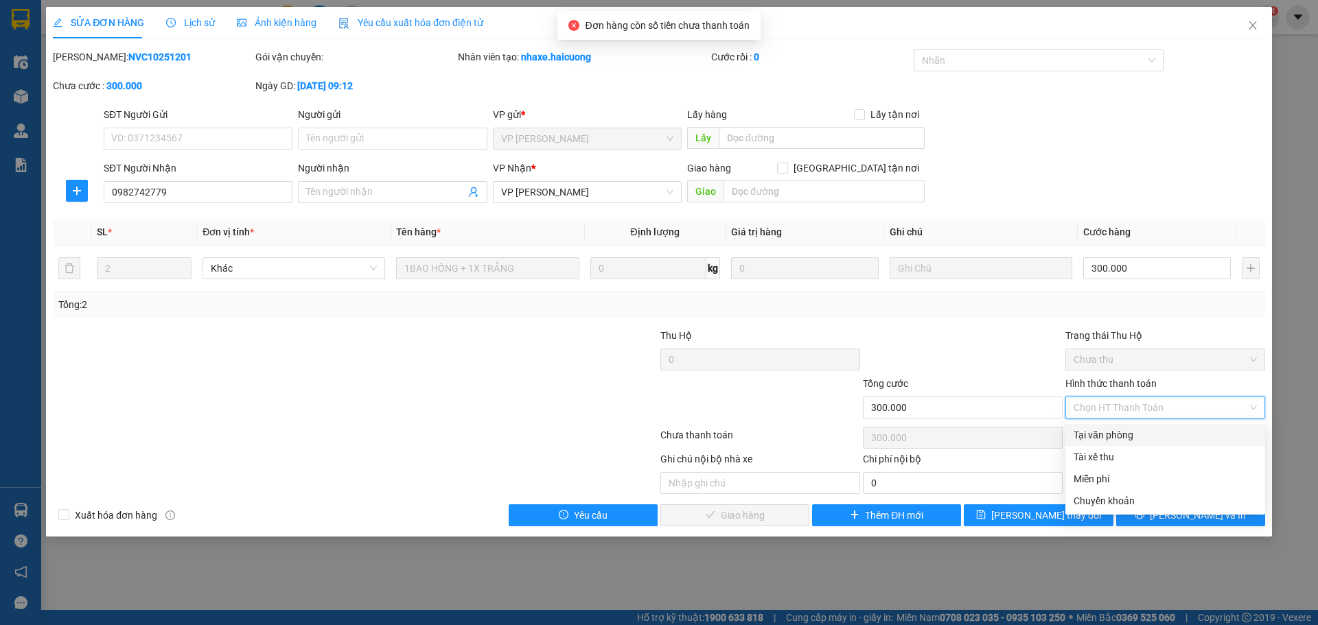
click at [1121, 432] on div "Tại văn phòng" at bounding box center [1164, 435] width 183 height 15
type input "0"
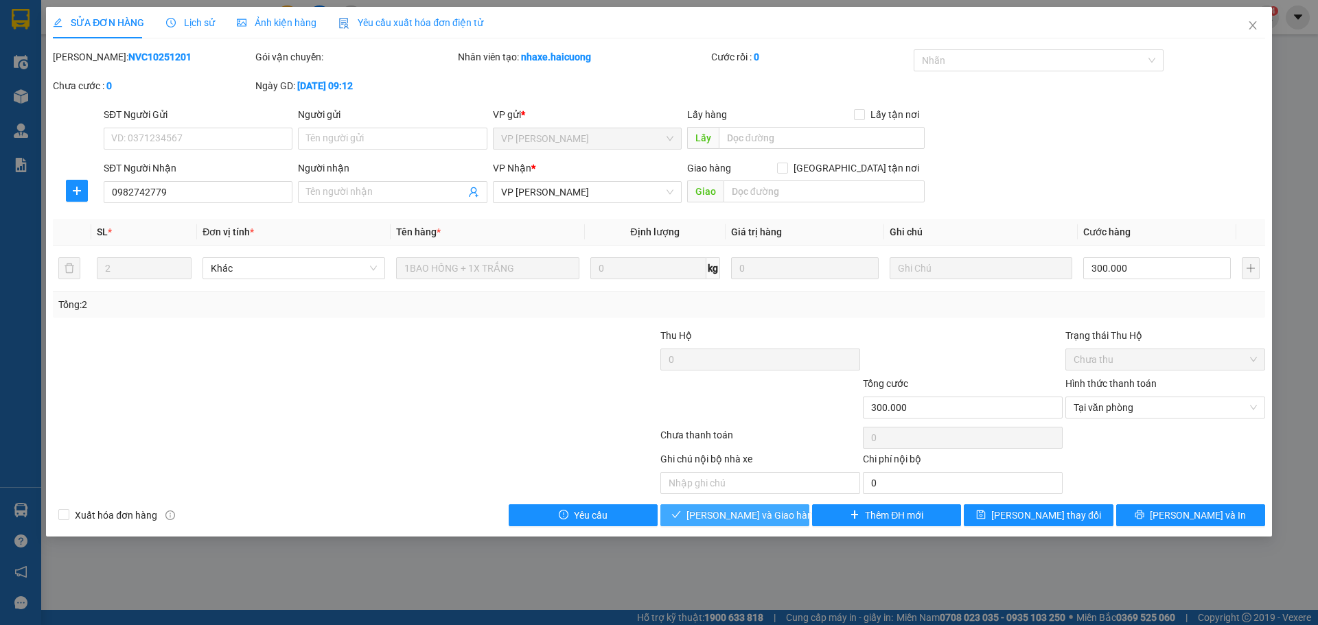
click at [740, 513] on span "[PERSON_NAME] và Giao hàng" at bounding box center [752, 515] width 132 height 15
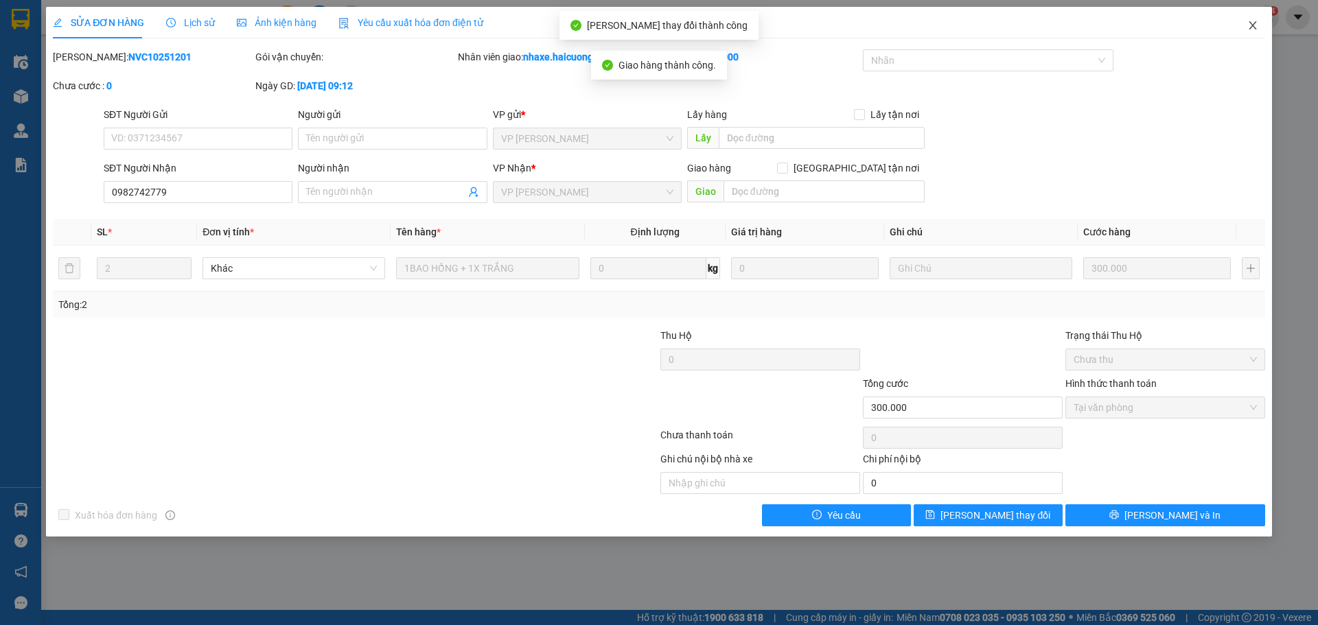
click at [1252, 23] on icon "close" at bounding box center [1252, 25] width 11 height 11
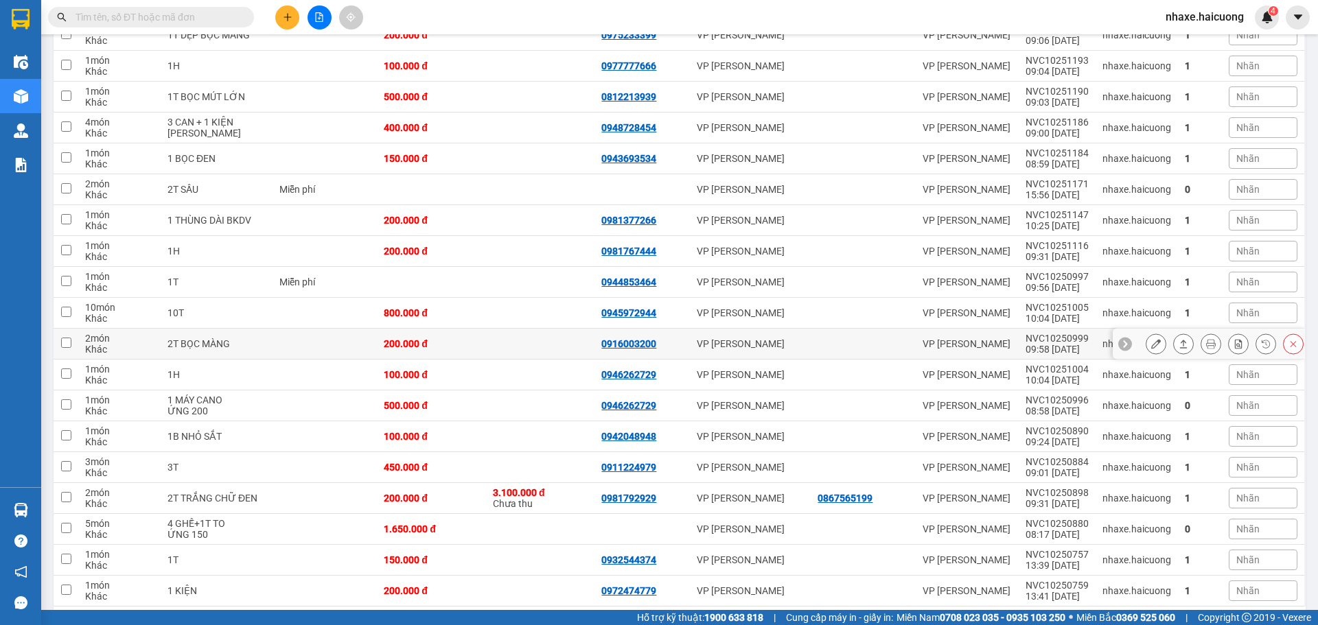
scroll to position [549, 0]
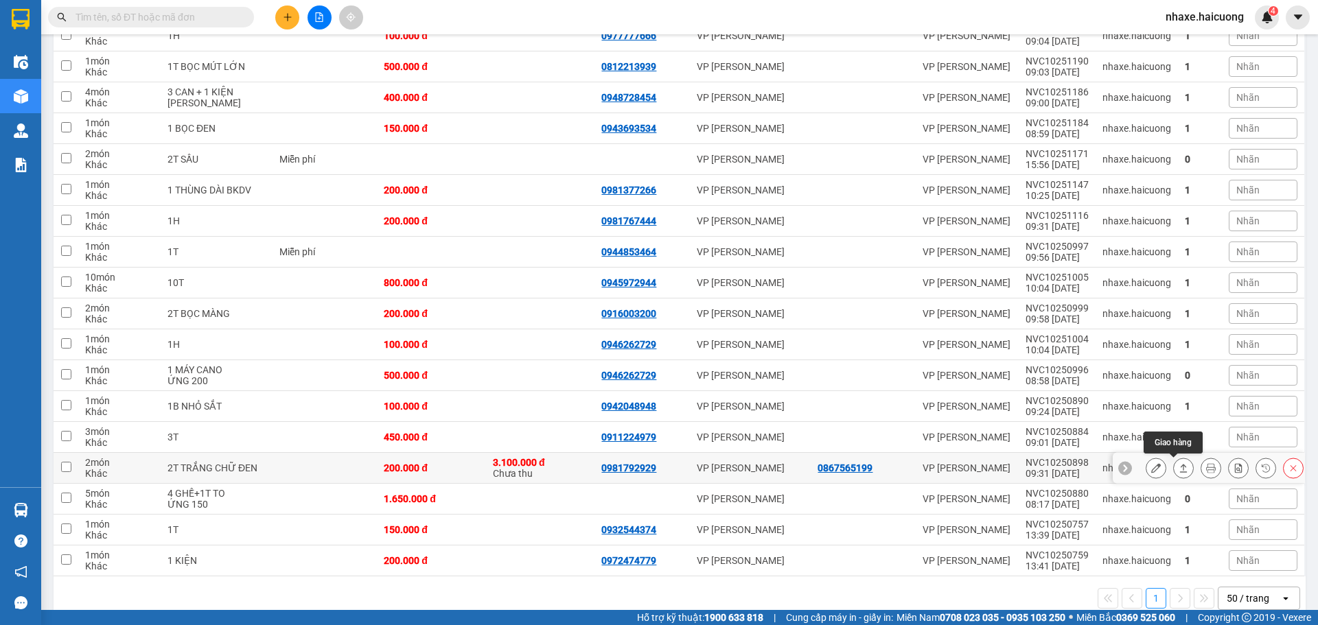
click at [1178, 465] on icon at bounding box center [1183, 468] width 10 height 10
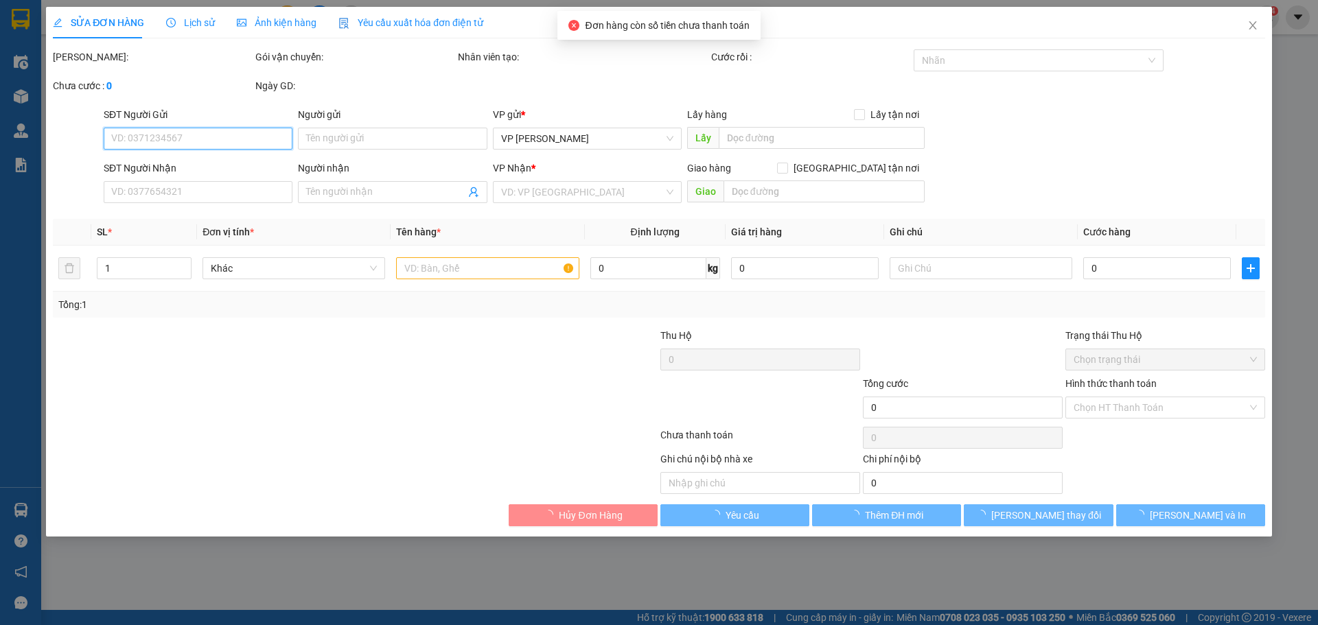
type input "0867565199"
type input "0981792929"
type input "200.000"
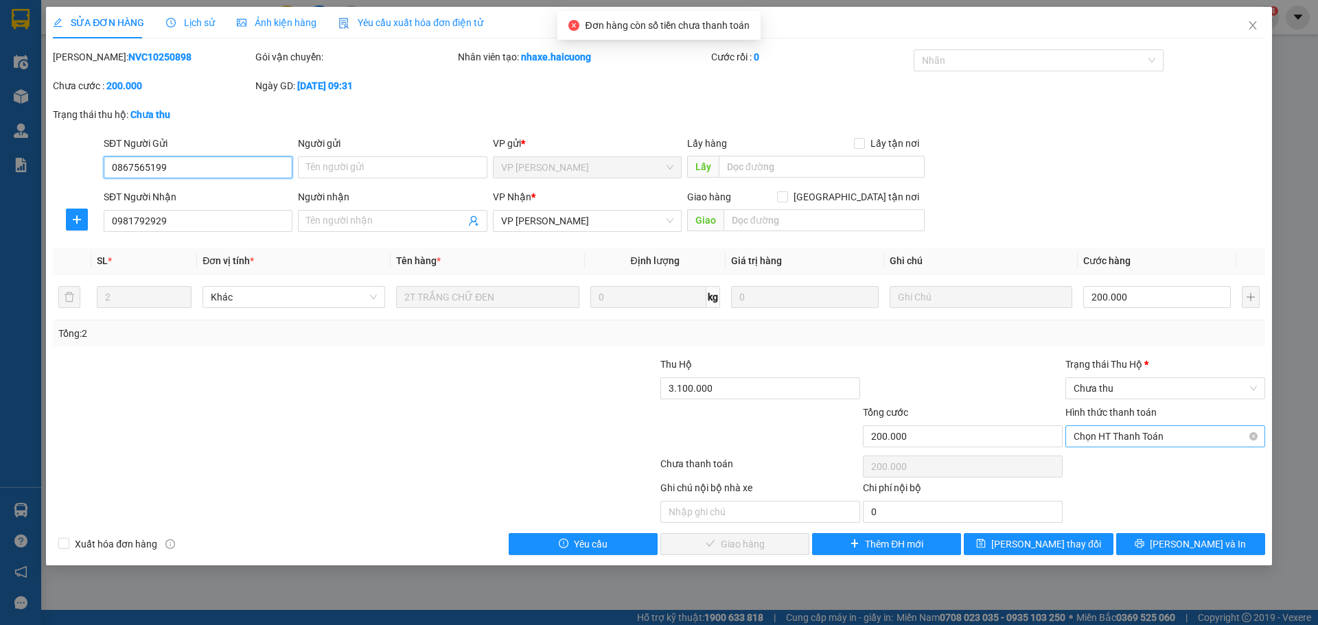
click at [1152, 433] on span "Chọn HT Thanh Toán" at bounding box center [1164, 436] width 183 height 21
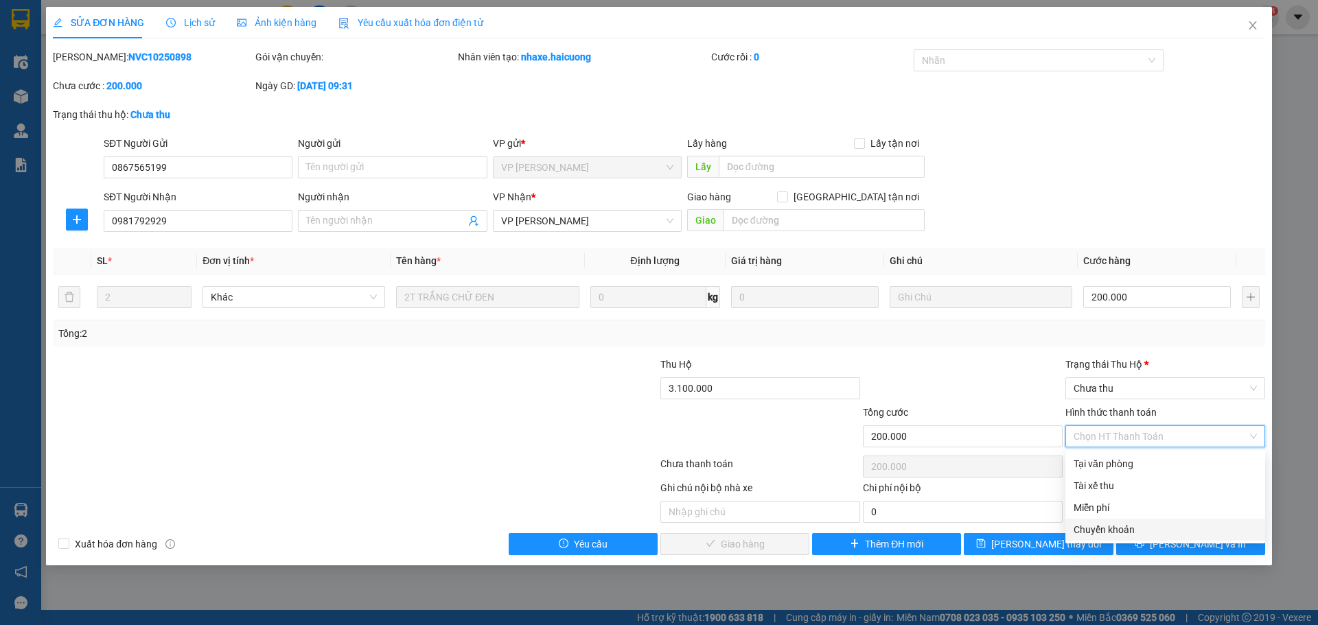
click at [1122, 528] on div "Chuyển khoản" at bounding box center [1164, 529] width 183 height 15
type input "0"
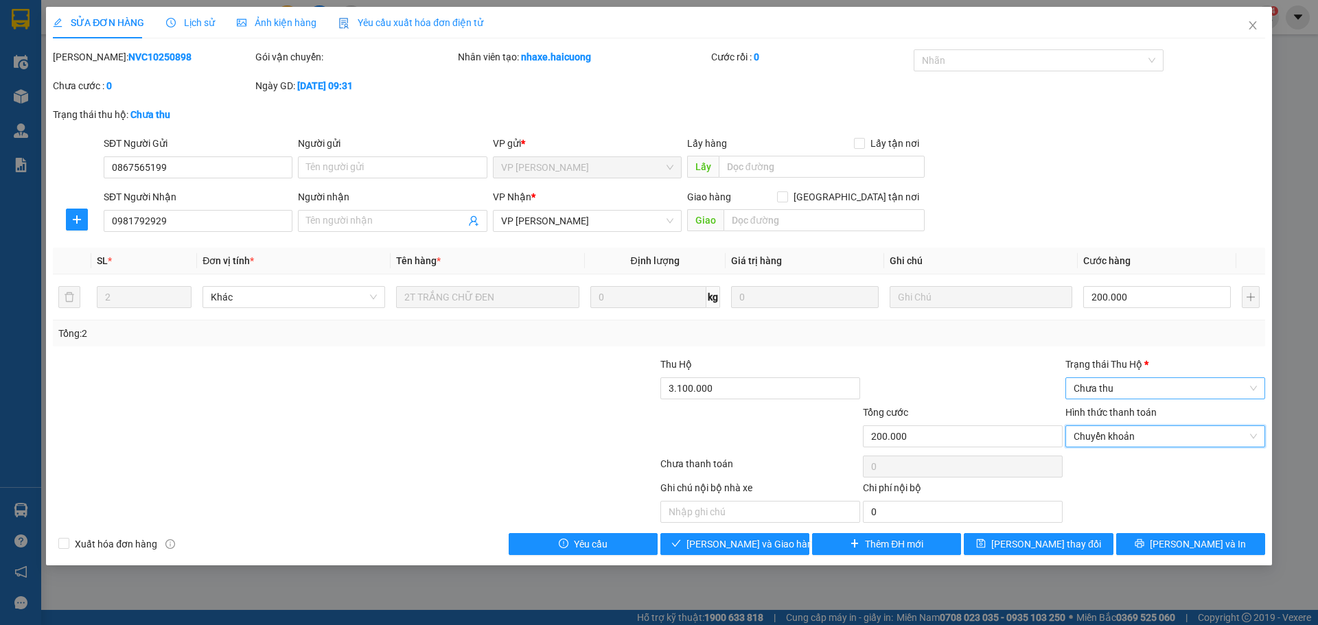
click at [1178, 385] on span "Chưa thu" at bounding box center [1164, 388] width 183 height 21
click at [1153, 482] on div "Đã chuyển khoản" at bounding box center [1164, 481] width 183 height 15
click at [738, 546] on span "[PERSON_NAME] và Giao hàng" at bounding box center [752, 544] width 132 height 15
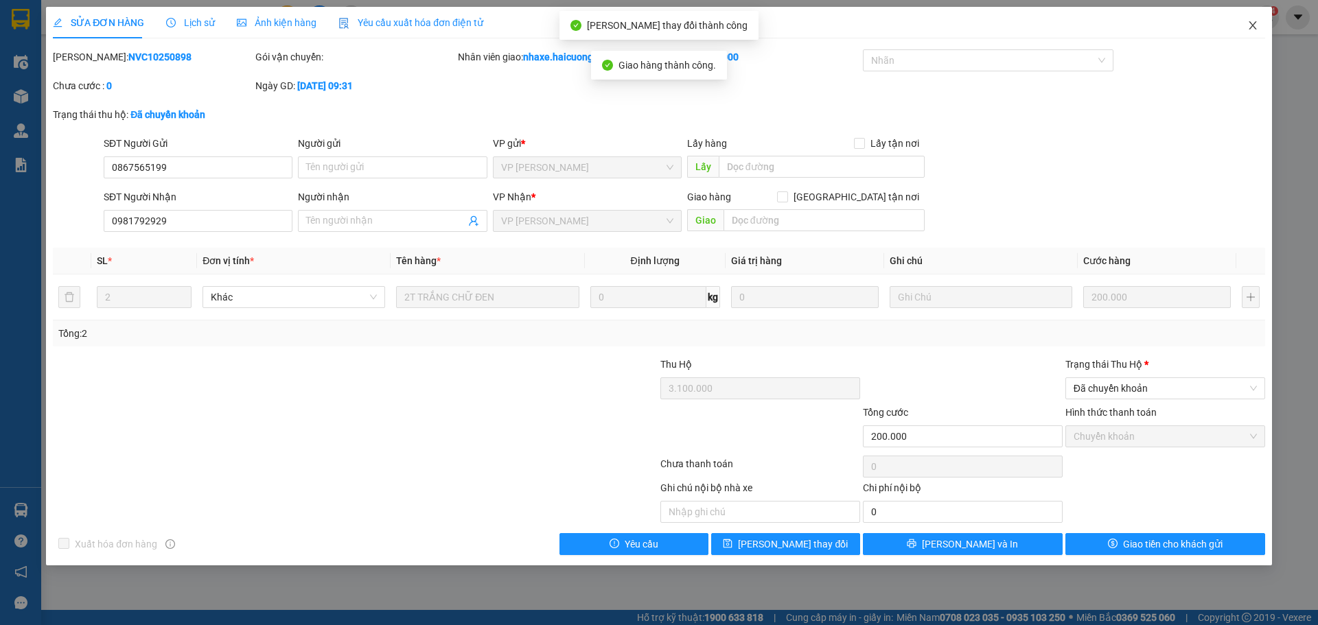
click at [1249, 26] on icon "close" at bounding box center [1252, 25] width 11 height 11
